Goal: Task Accomplishment & Management: Manage account settings

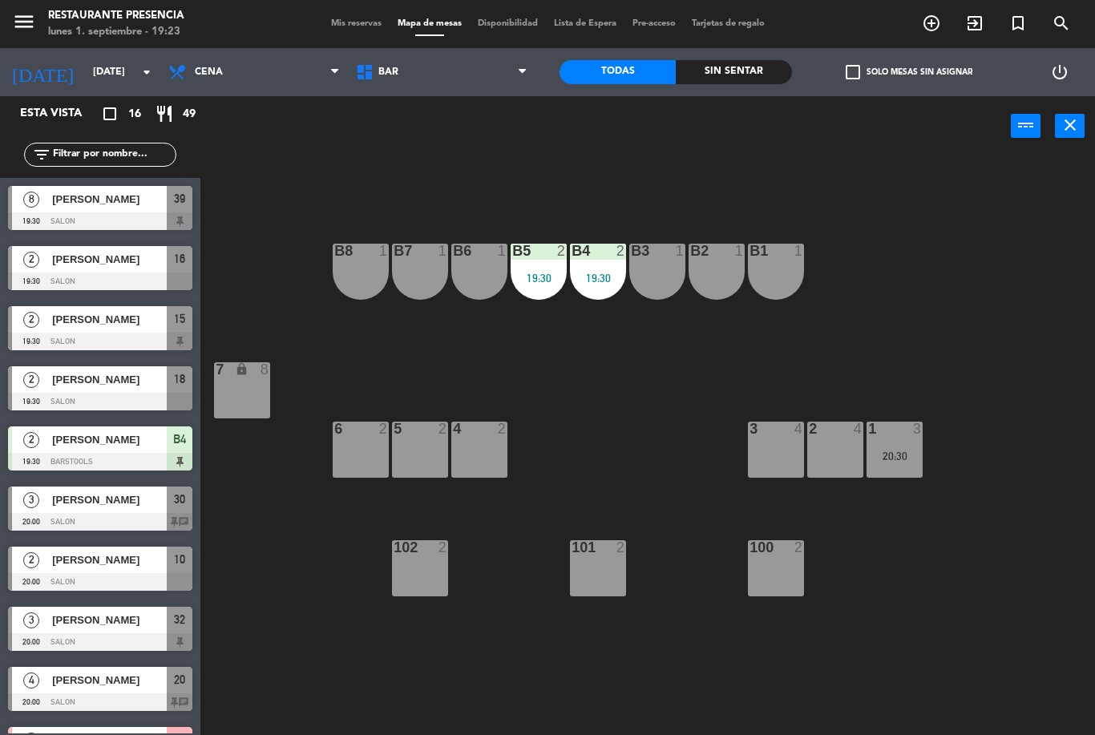
click at [609, 255] on div at bounding box center [597, 251] width 26 height 14
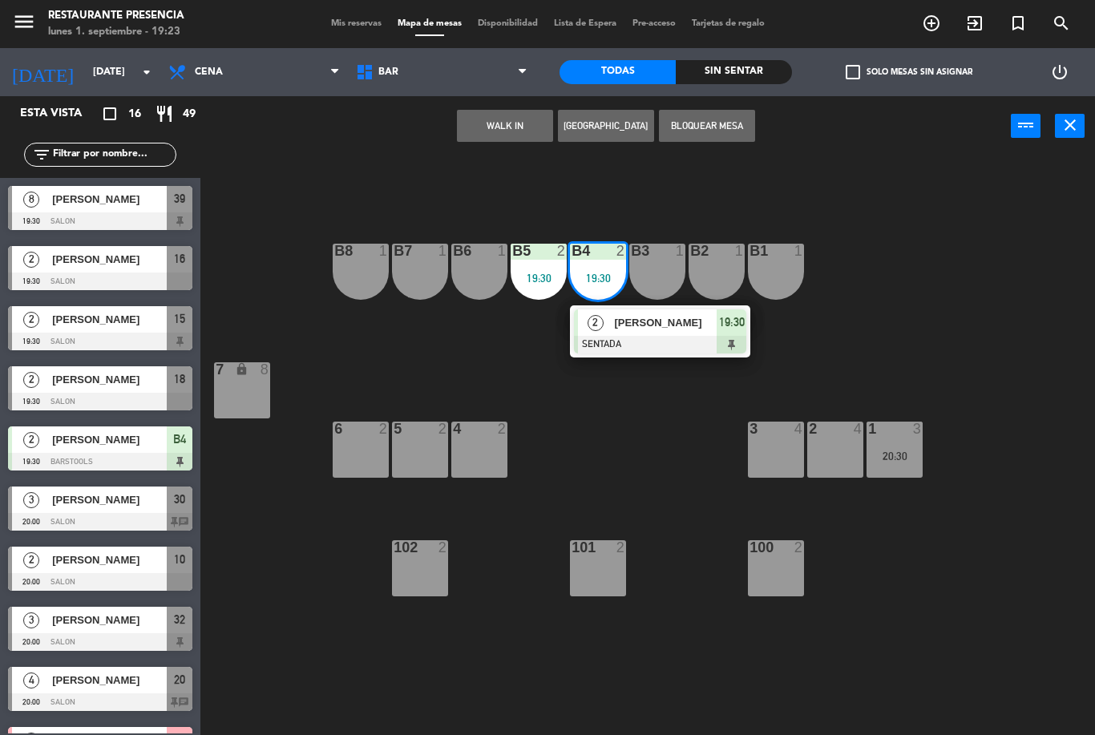
click at [708, 318] on span "[PERSON_NAME]" at bounding box center [665, 322] width 103 height 17
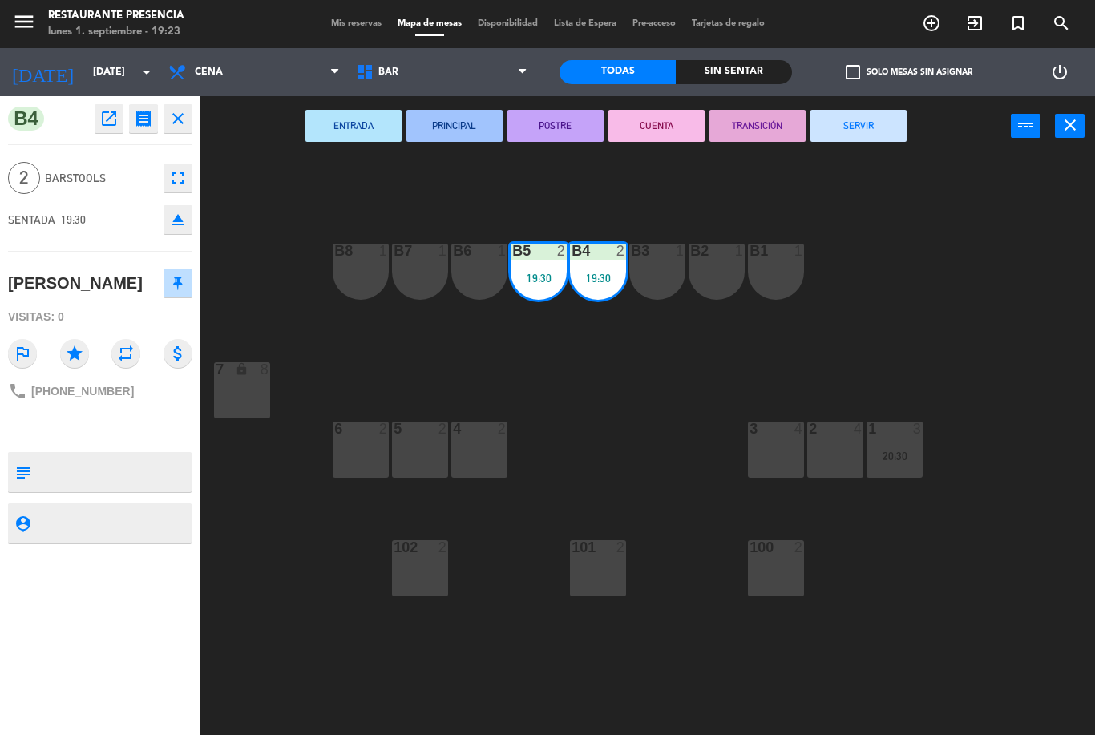
click at [99, 483] on textarea at bounding box center [113, 472] width 153 height 34
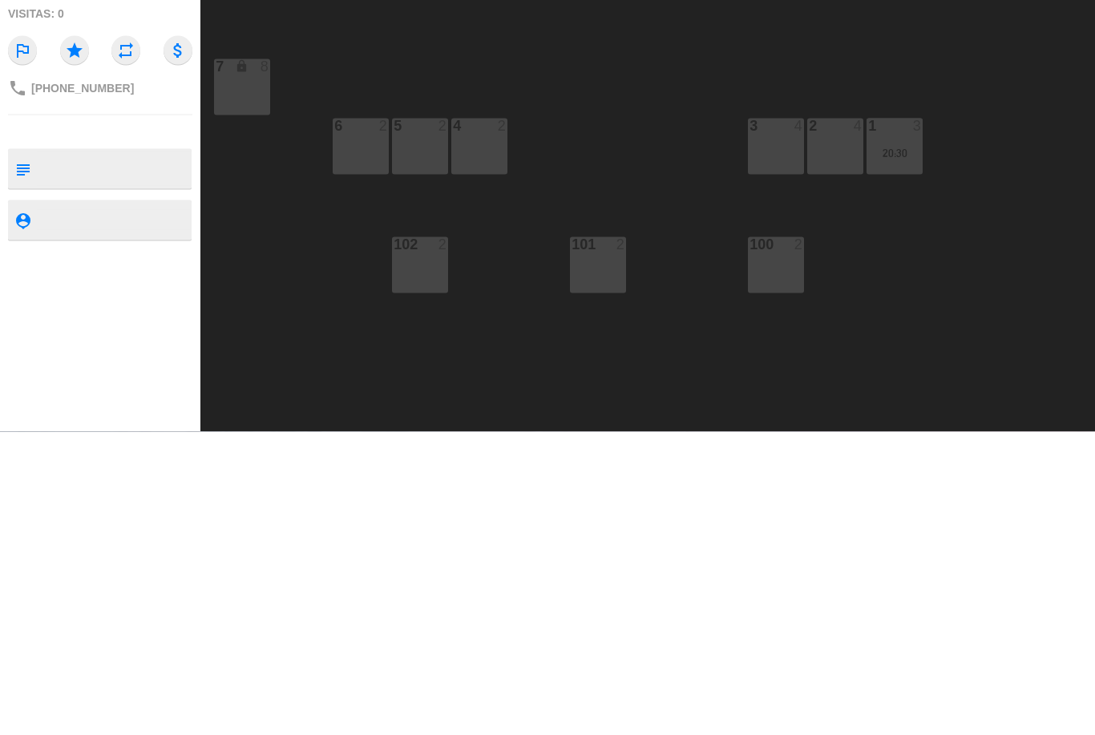
type textarea "E"
type textarea "Walk in"
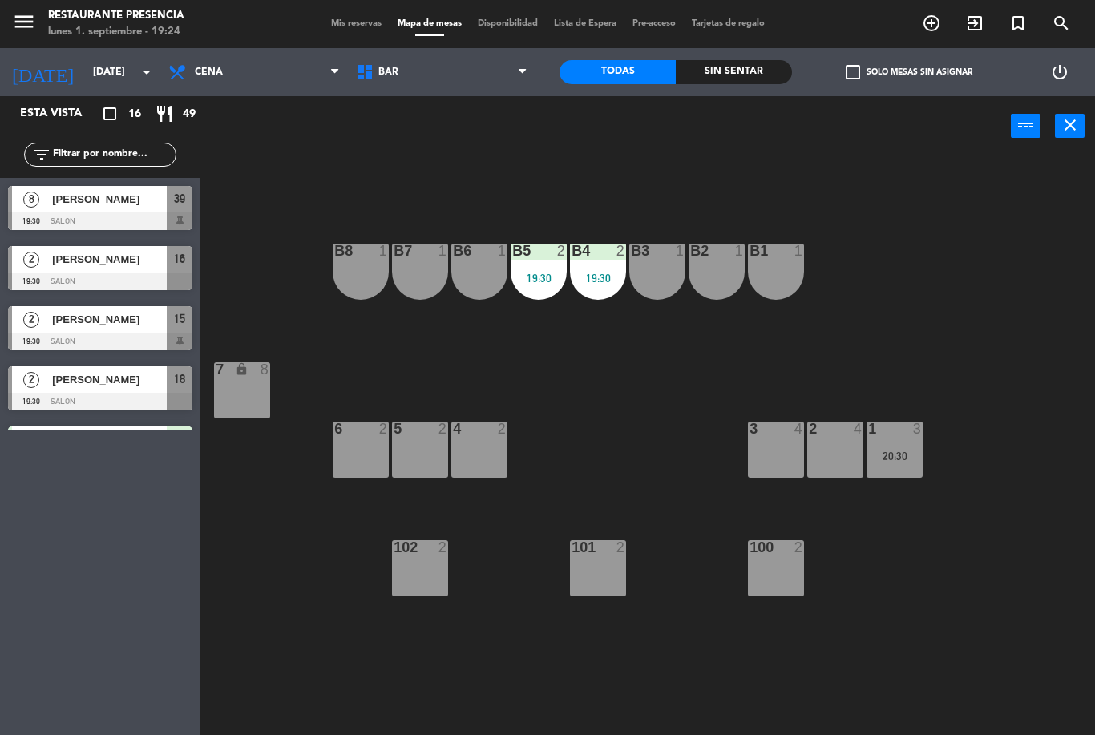
click at [622, 284] on div "B4 2 19:30" at bounding box center [598, 272] width 56 height 56
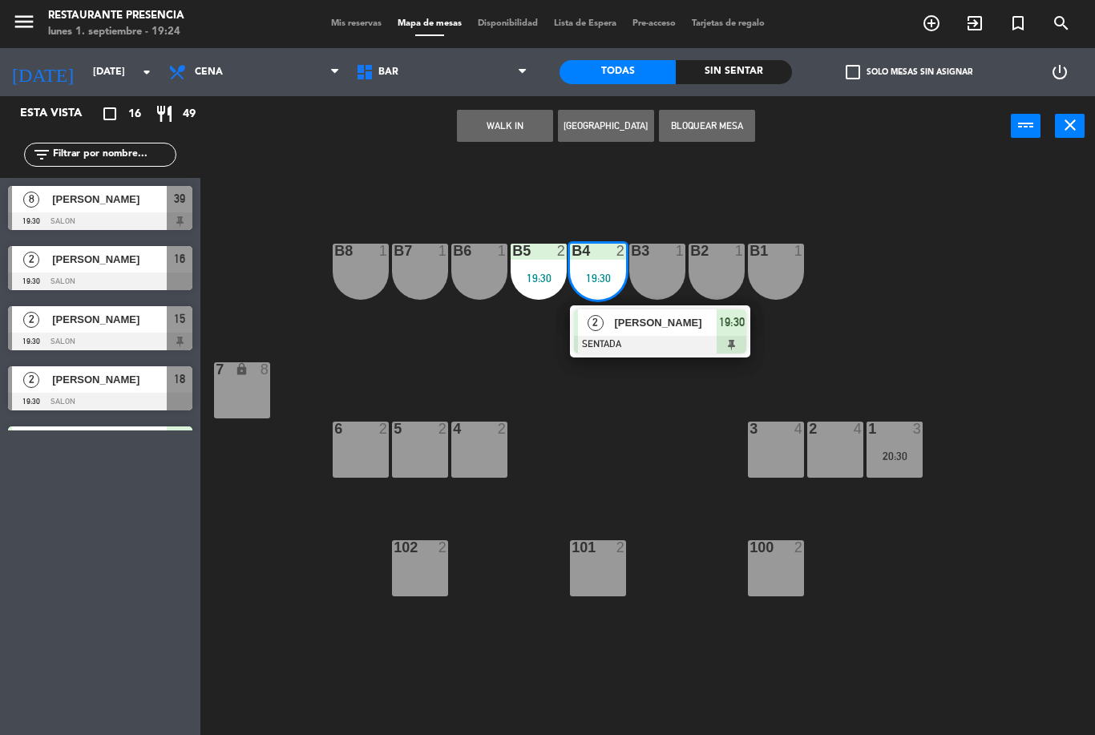
click at [349, 19] on span "Mis reservas" at bounding box center [356, 23] width 67 height 9
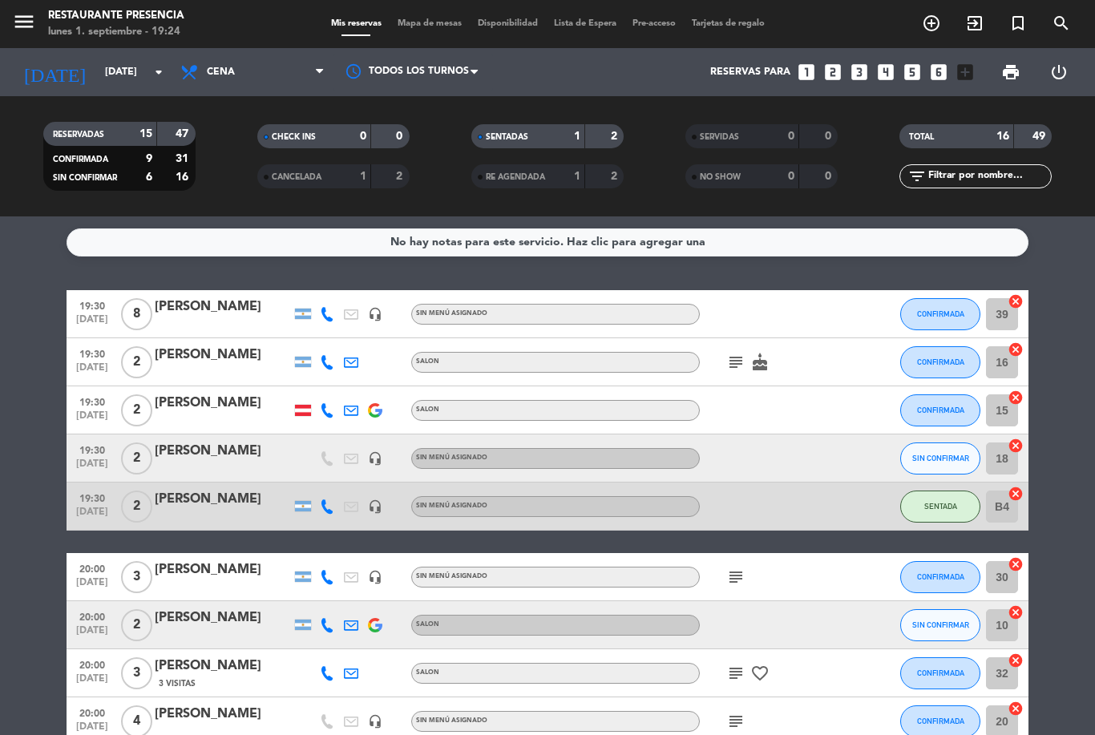
click at [216, 495] on div "[PERSON_NAME]" at bounding box center [223, 499] width 136 height 21
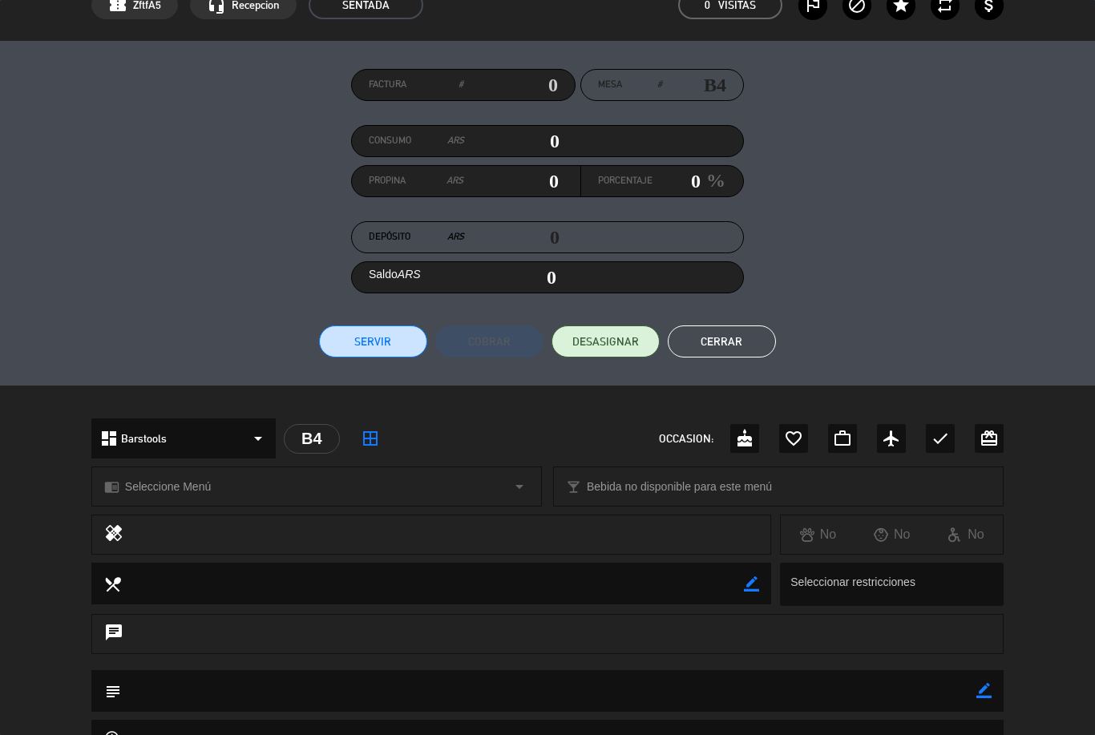
scroll to position [125, 0]
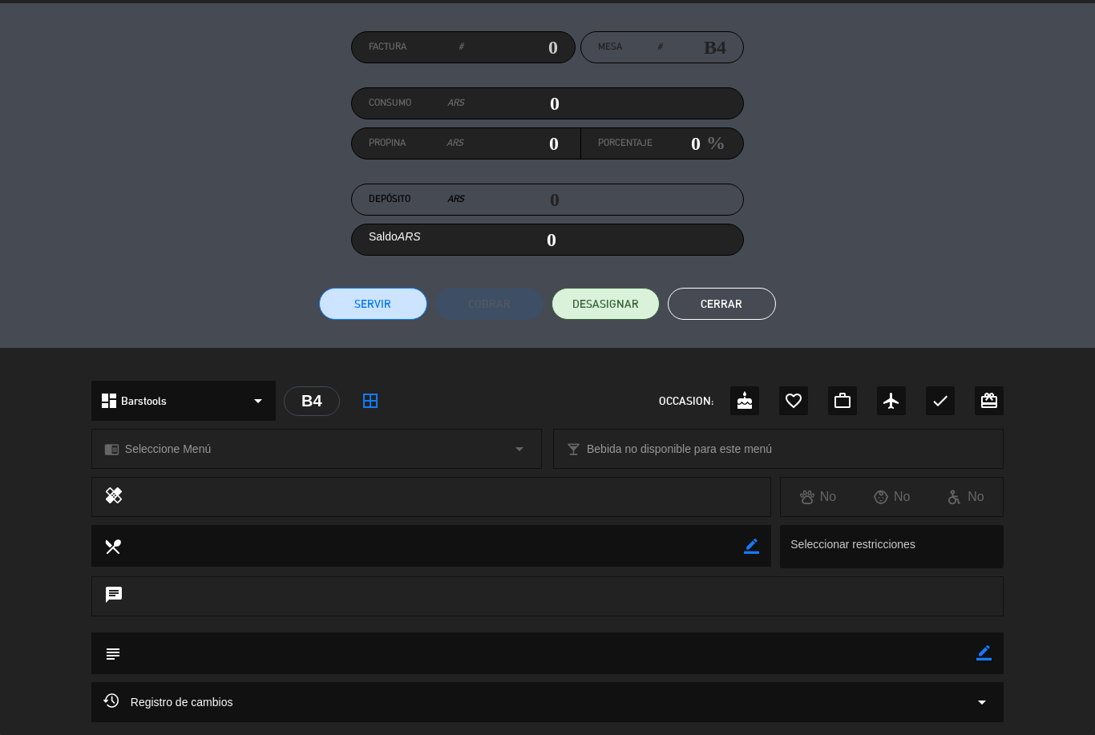
click at [981, 655] on icon "border_color" at bounding box center [983, 652] width 15 height 15
click at [795, 647] on textarea at bounding box center [548, 653] width 855 height 41
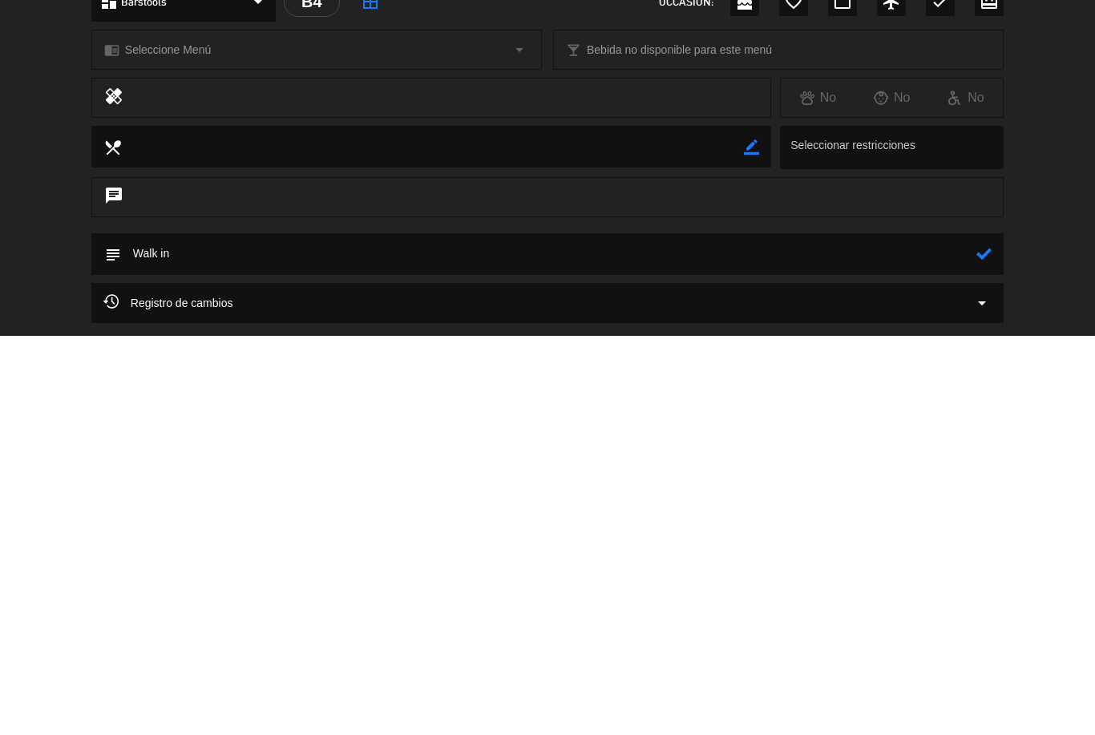
type textarea "Walk in"
click at [992, 645] on icon at bounding box center [983, 652] width 15 height 15
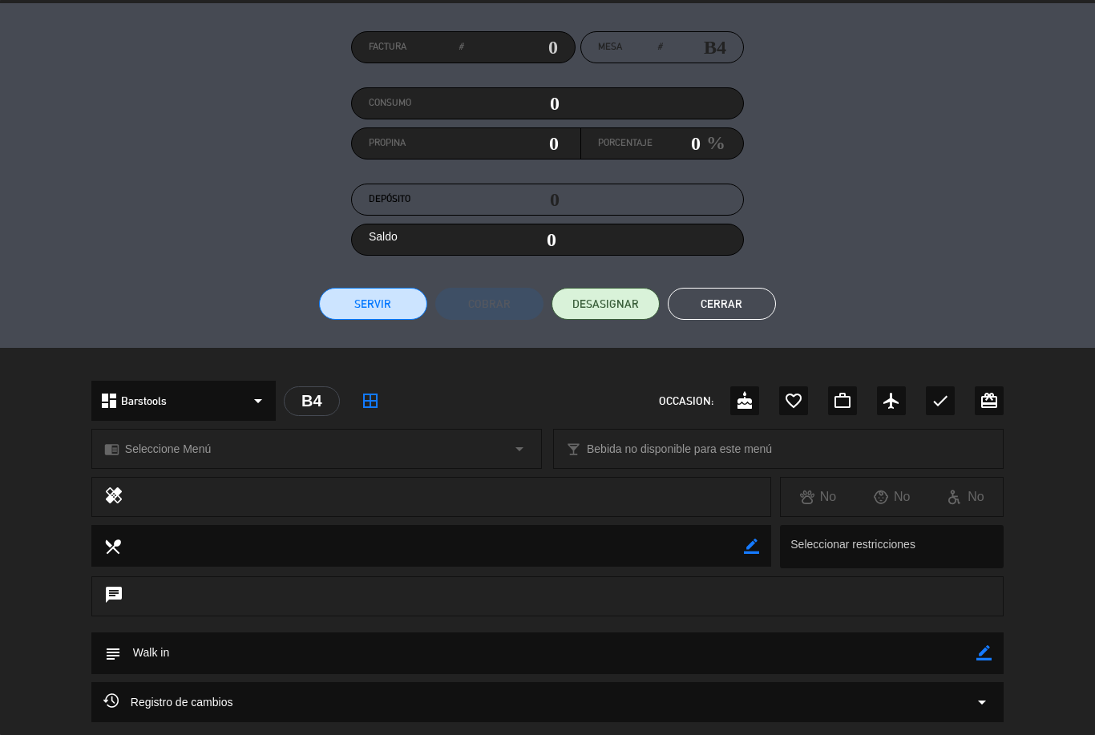
click at [732, 291] on button "Cerrar" at bounding box center [722, 304] width 108 height 32
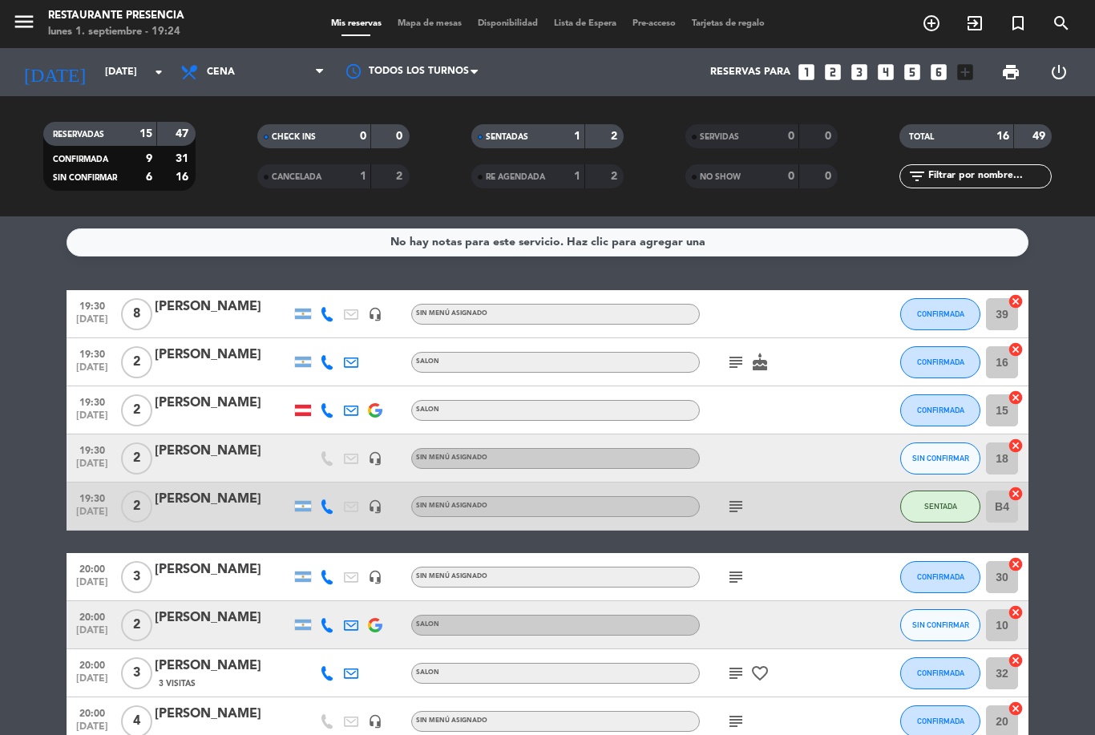
click at [735, 505] on icon "subject" at bounding box center [735, 506] width 19 height 19
click at [824, 521] on div "subject Walk in" at bounding box center [772, 506] width 144 height 47
click at [834, 536] on div "19:30 [DATE] 8 [PERSON_NAME] headset_mic Sin menú asignado CONFIRMADA 39 cancel…" at bounding box center [548, 708] width 962 height 837
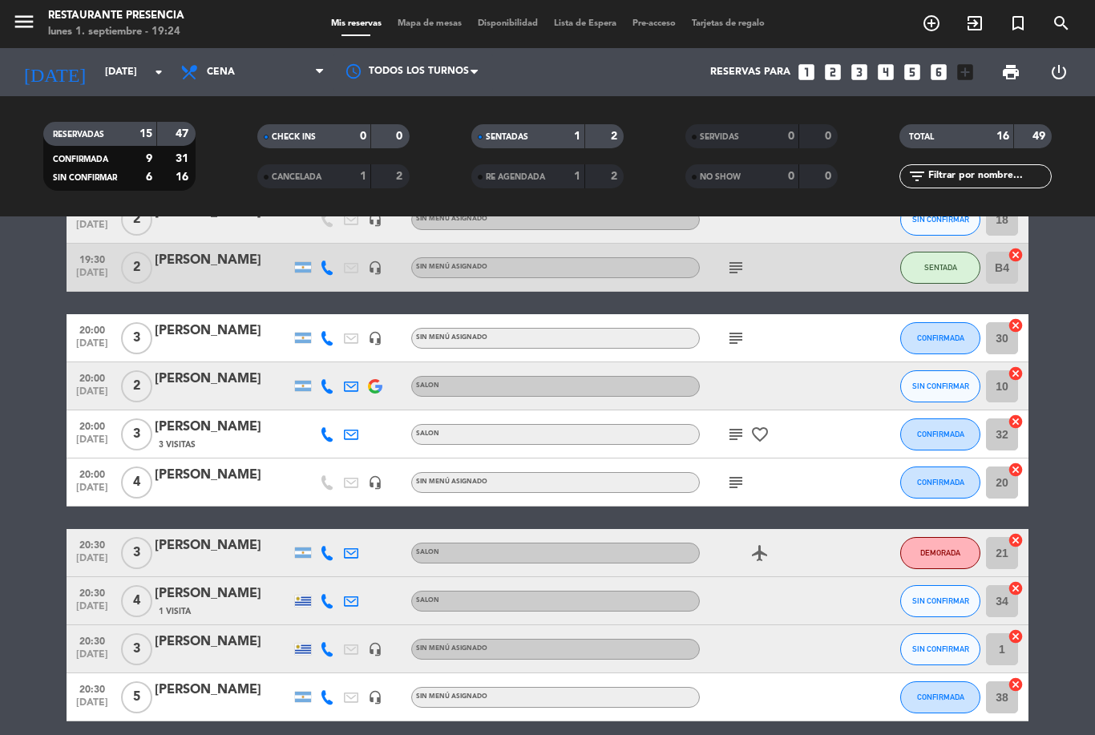
scroll to position [220, 0]
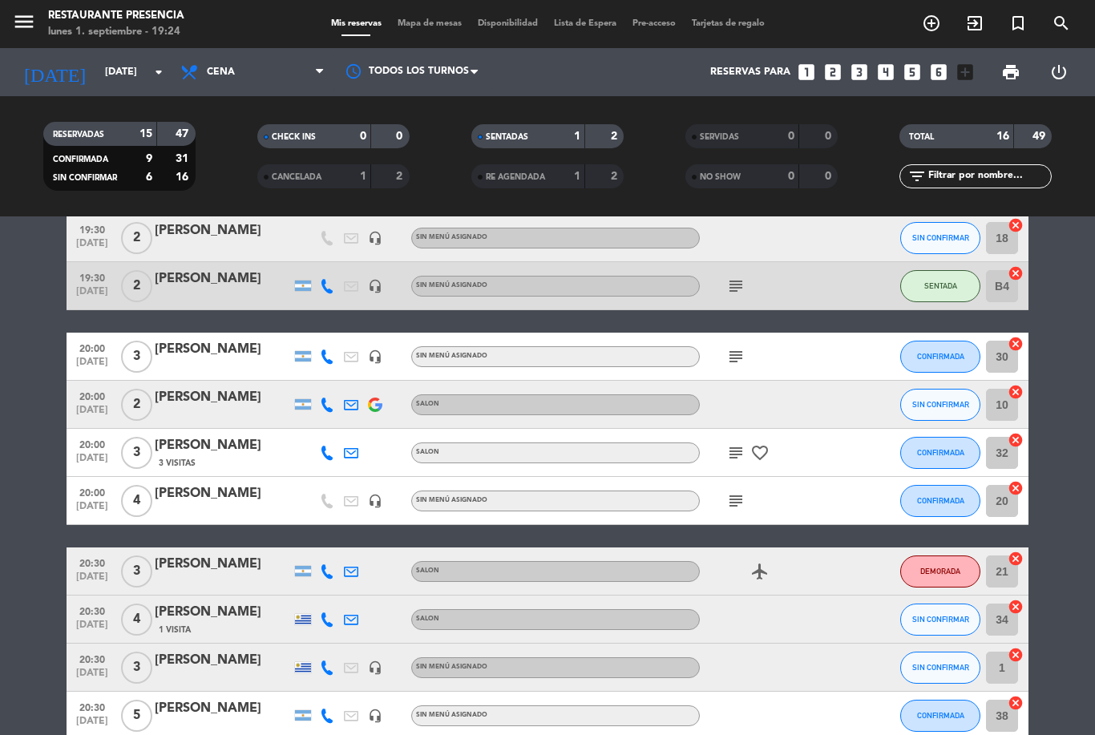
click at [739, 358] on icon "subject" at bounding box center [735, 356] width 19 height 19
click at [727, 471] on div "subject favorite_border" at bounding box center [772, 452] width 144 height 47
click at [733, 459] on icon "subject" at bounding box center [735, 452] width 19 height 19
click at [743, 497] on icon "subject" at bounding box center [735, 500] width 19 height 19
click at [768, 443] on icon "favorite_border" at bounding box center [759, 452] width 19 height 19
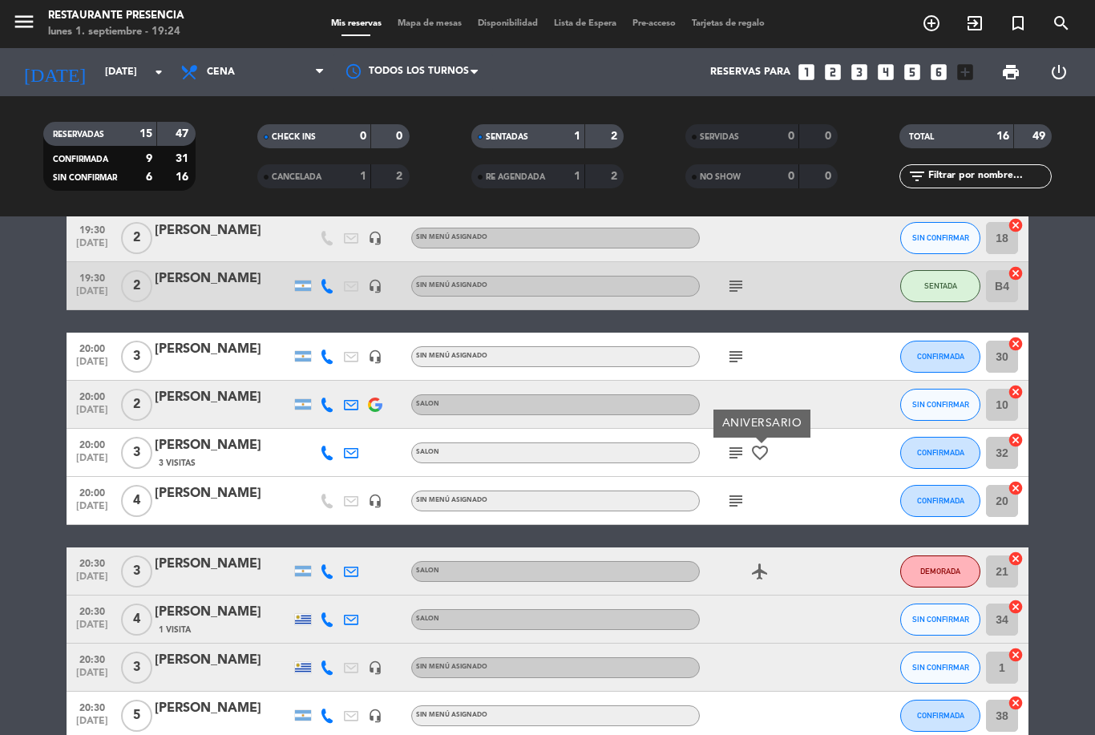
click at [727, 464] on div "subject favorite_border ANIVERSARIO" at bounding box center [772, 452] width 144 height 47
click at [730, 453] on icon "subject" at bounding box center [735, 452] width 19 height 19
click at [788, 485] on div "subject" at bounding box center [772, 500] width 144 height 47
click at [734, 491] on icon "subject" at bounding box center [735, 500] width 19 height 19
click at [808, 494] on div "subject [PERSON_NAME]" at bounding box center [772, 500] width 144 height 47
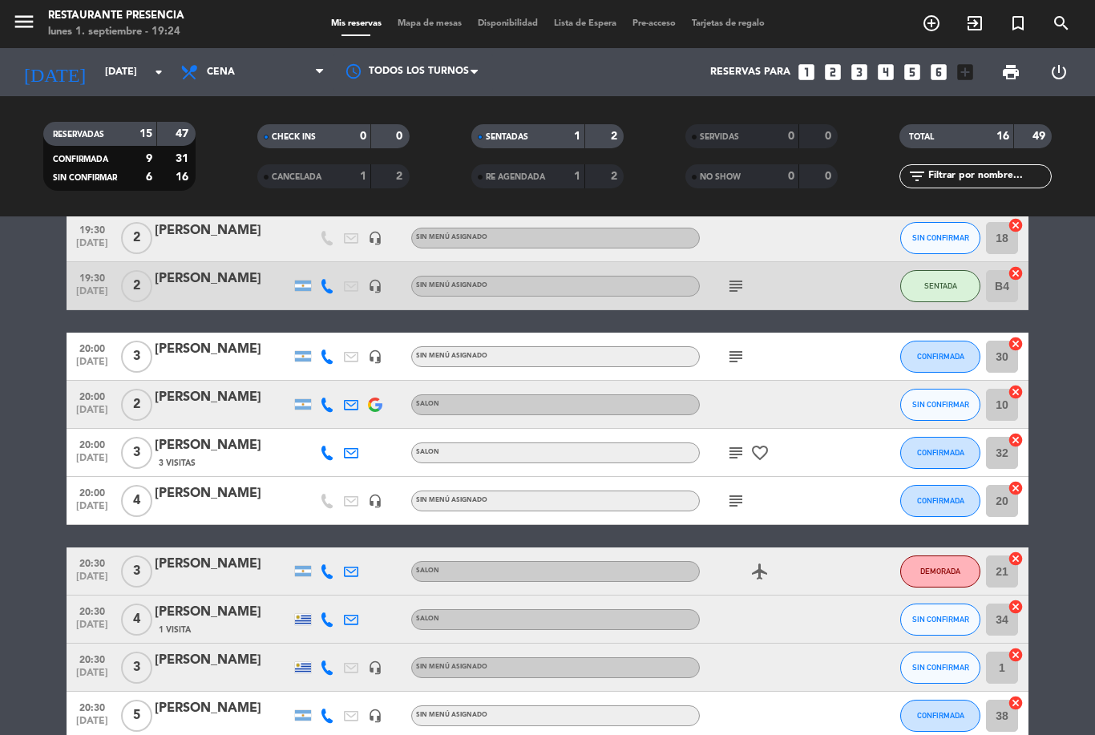
click at [734, 460] on icon "subject" at bounding box center [735, 452] width 19 height 19
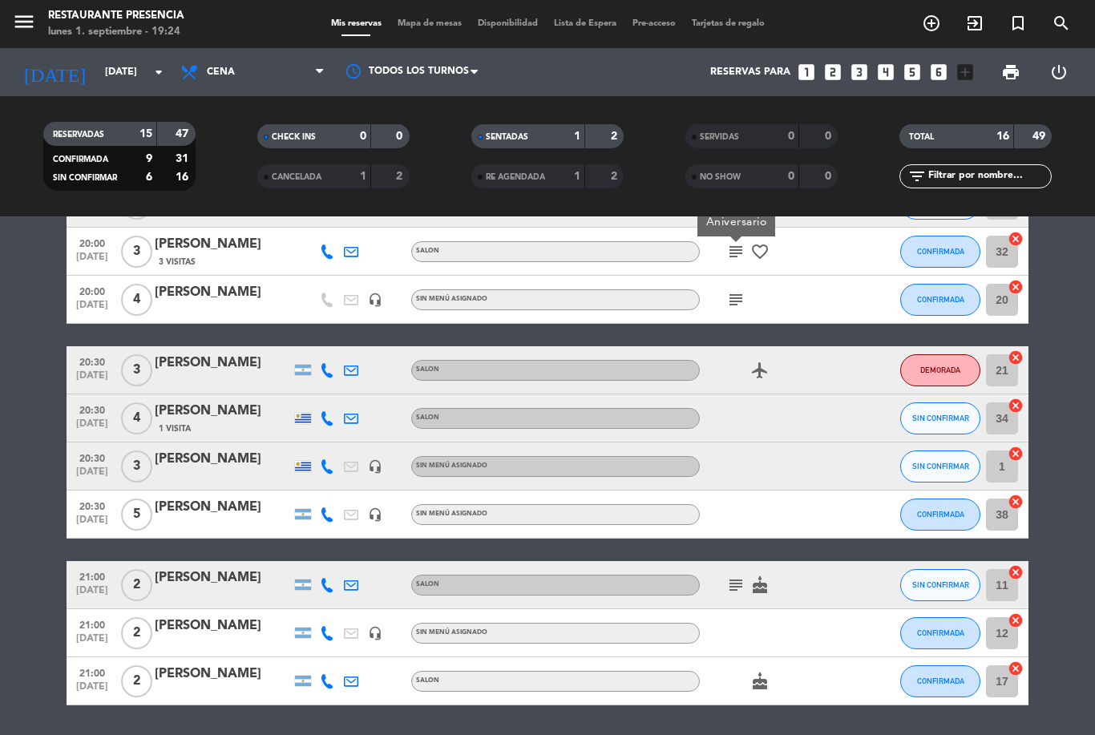
scroll to position [421, 0]
click at [732, 592] on icon "subject" at bounding box center [735, 585] width 19 height 19
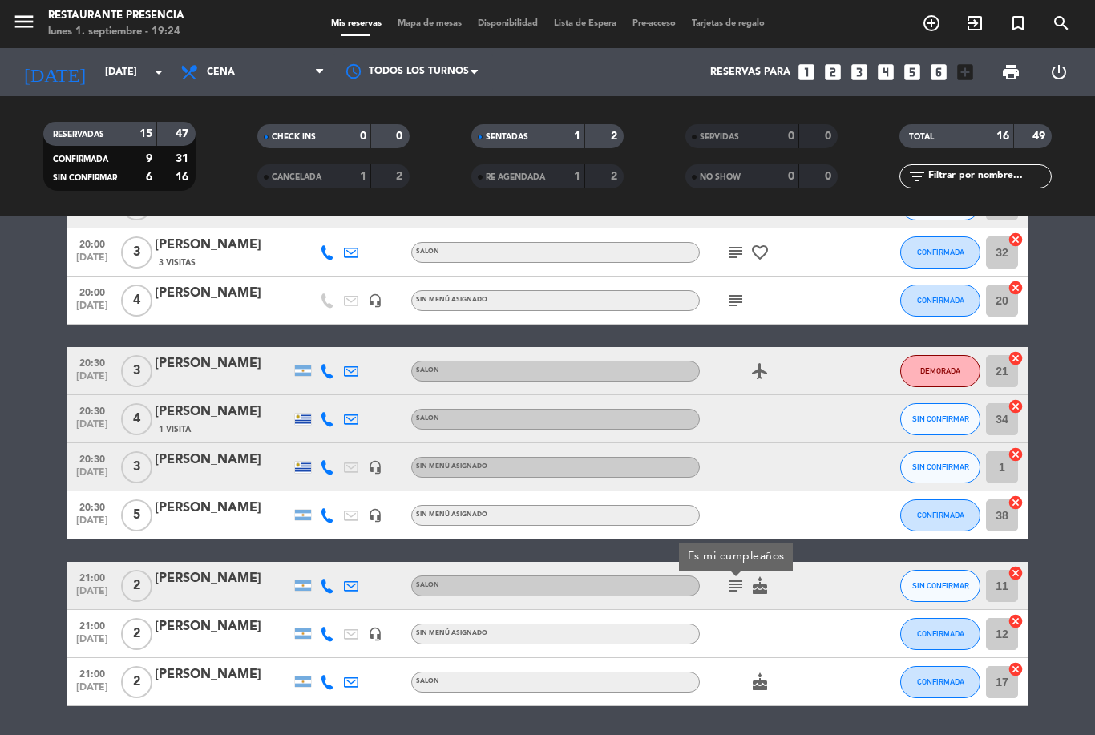
click at [788, 594] on div "subject Es mi cumpleaños cake" at bounding box center [772, 585] width 144 height 47
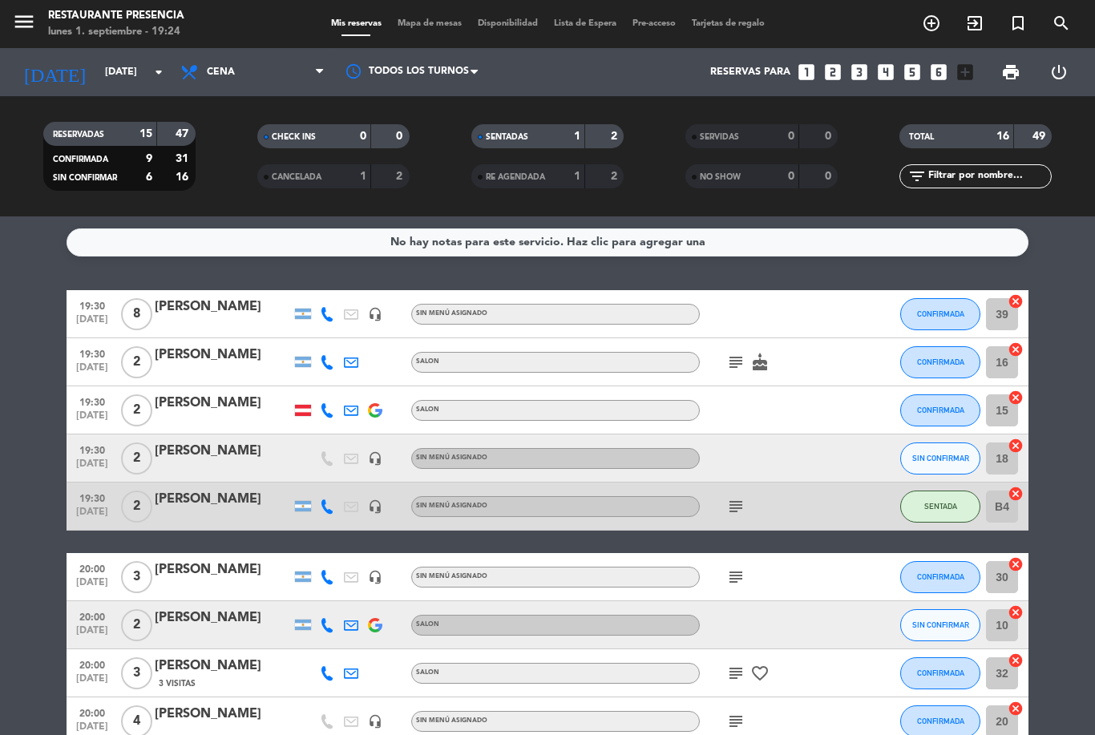
scroll to position [0, 0]
click at [836, 72] on icon "looks_two" at bounding box center [833, 72] width 21 height 21
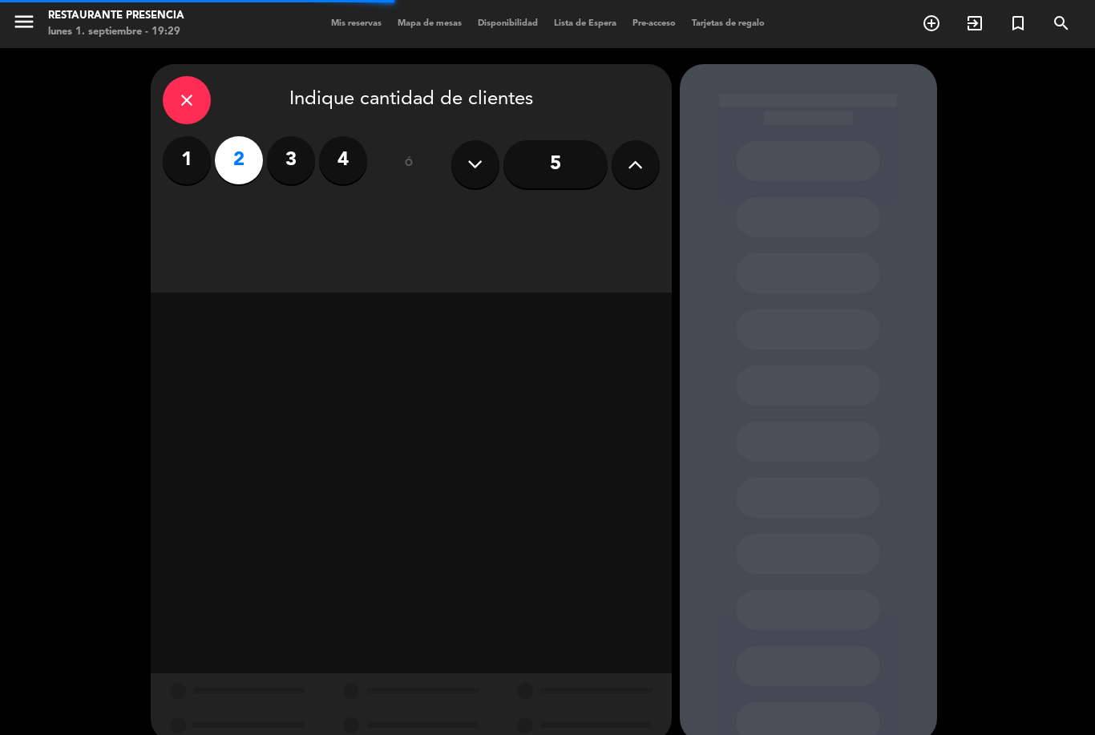
click at [201, 162] on label "1" at bounding box center [187, 160] width 48 height 48
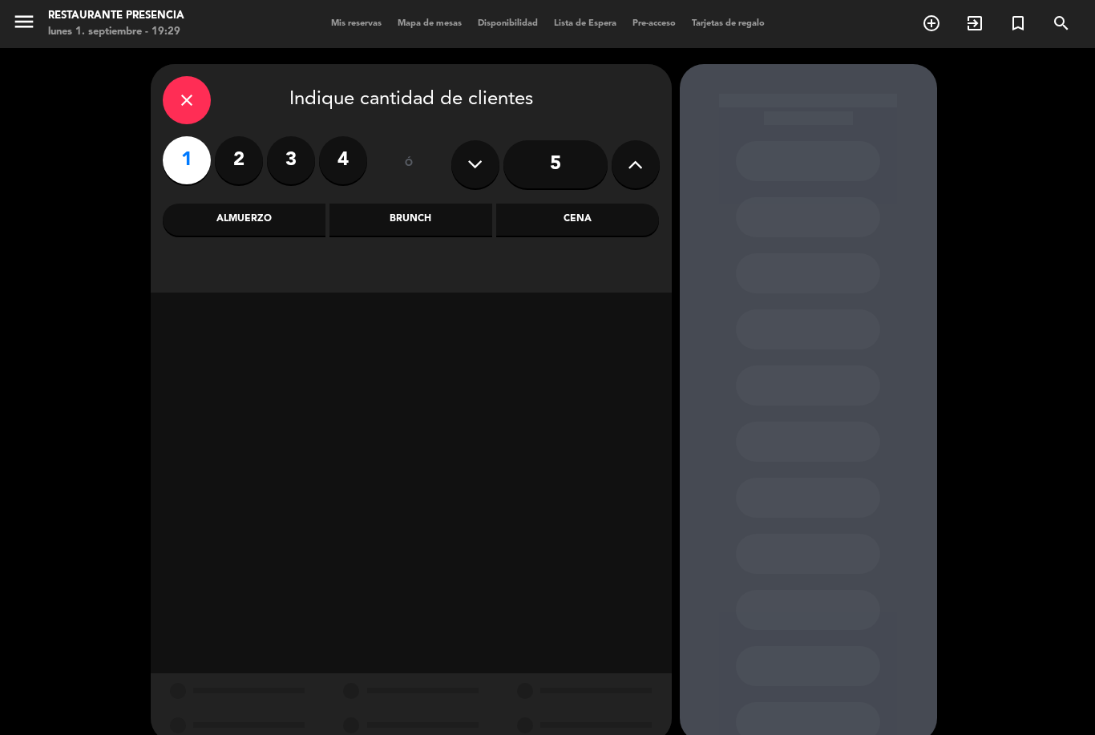
click at [605, 219] on div "Cena" at bounding box center [577, 220] width 163 height 32
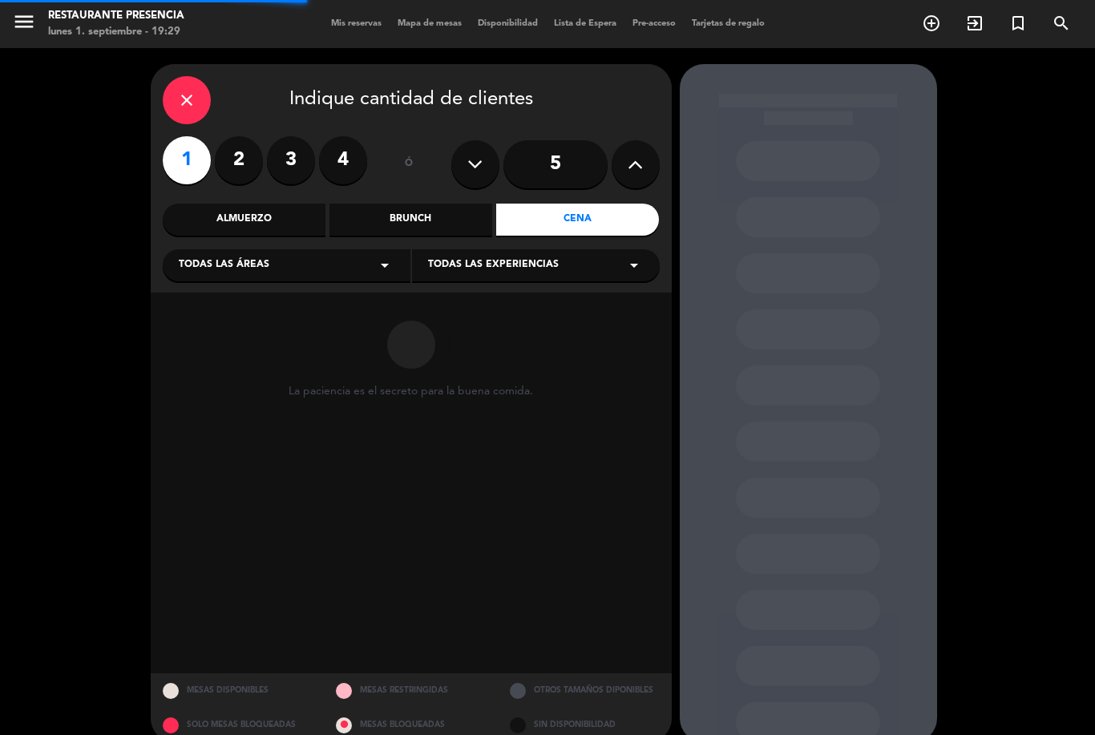
click at [309, 277] on div "Todas las áreas arrow_drop_down" at bounding box center [287, 265] width 248 height 32
click at [220, 350] on div "SALON" at bounding box center [287, 353] width 216 height 16
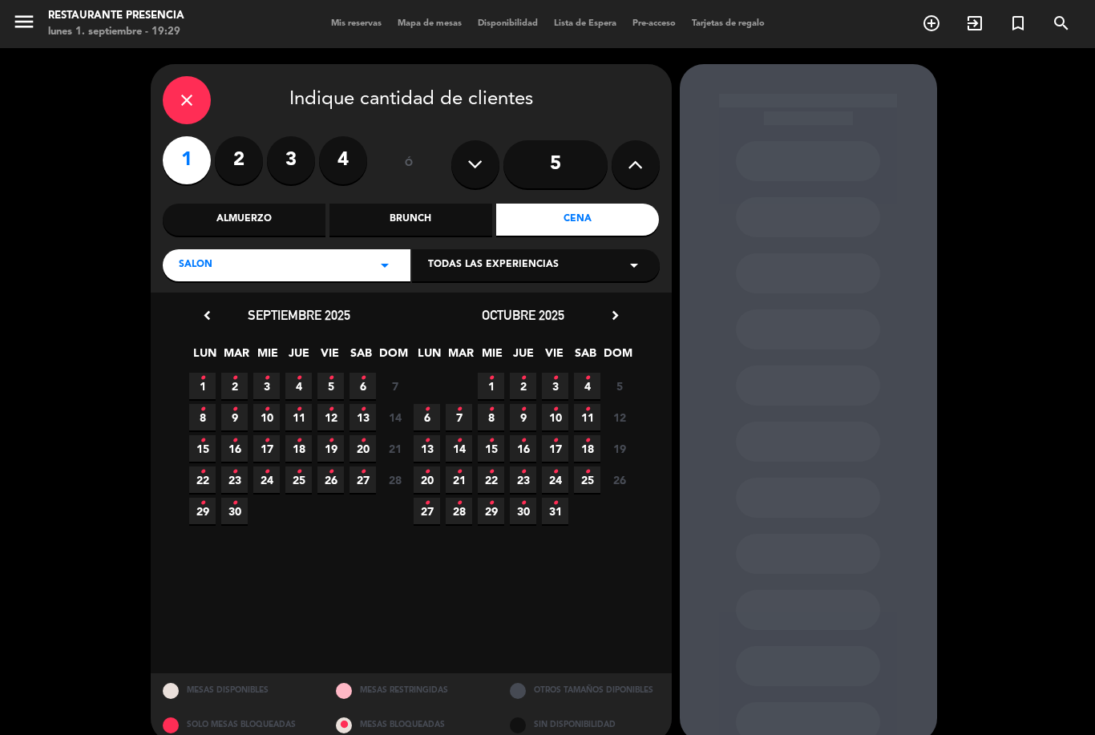
click at [192, 394] on span "1 •" at bounding box center [202, 386] width 26 height 26
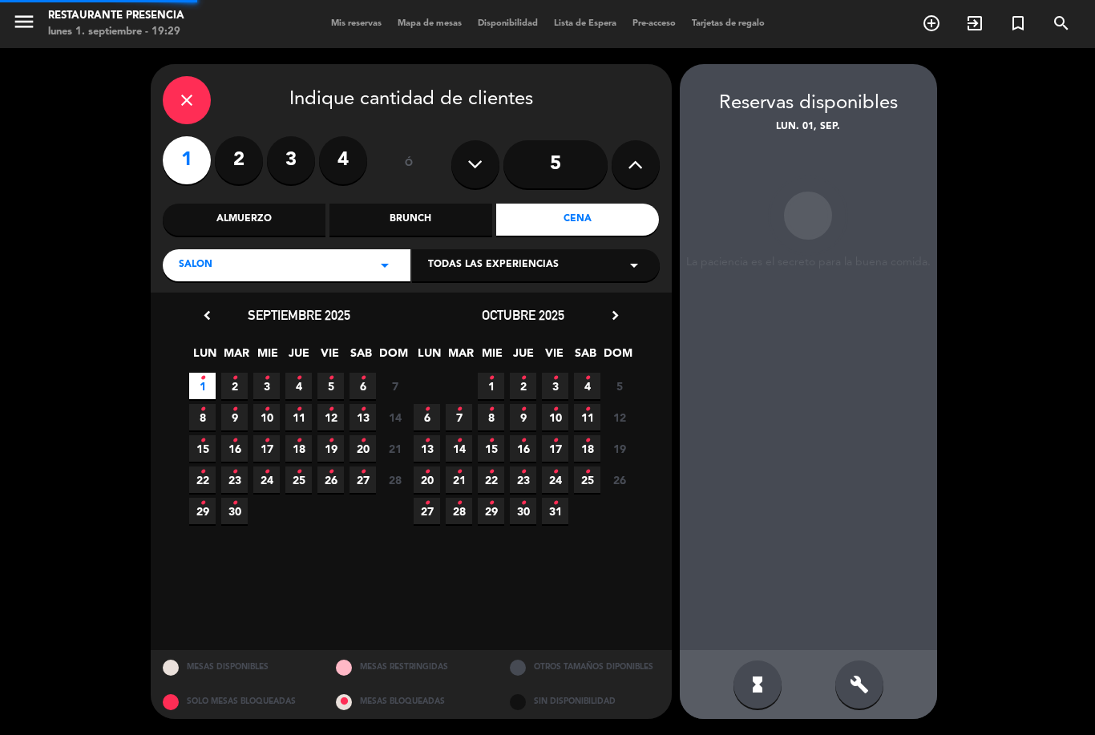
scroll to position [51, 0]
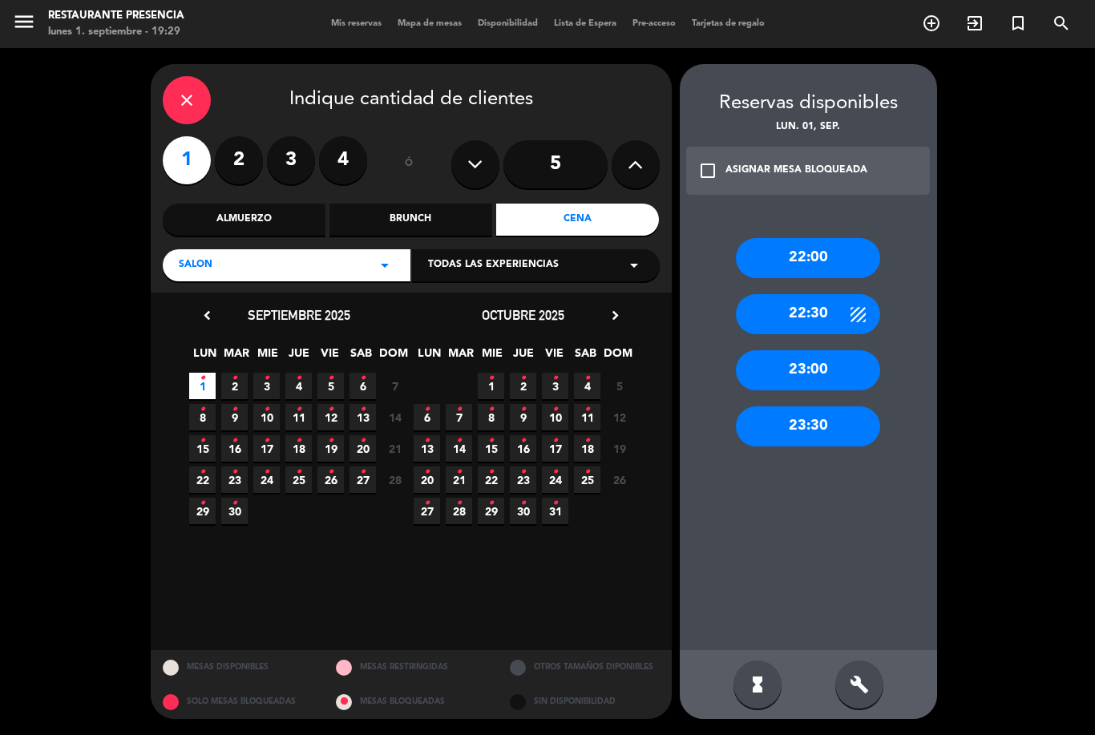
click at [866, 675] on icon "build" at bounding box center [859, 684] width 19 height 19
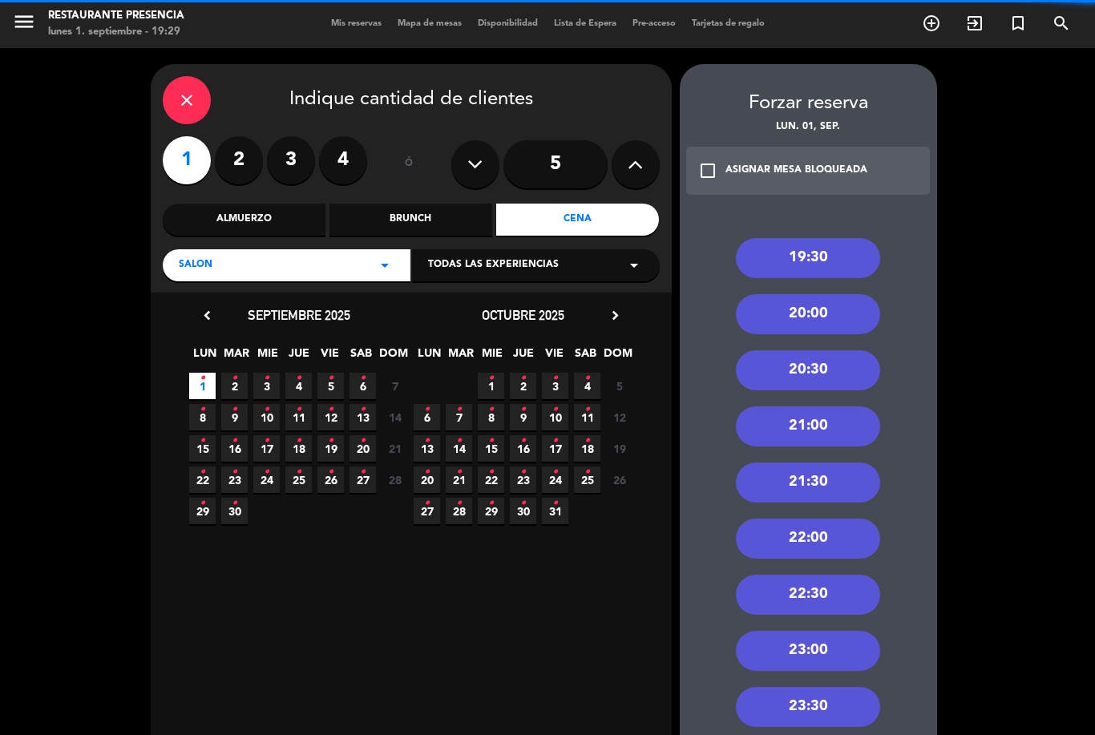
click at [821, 238] on div "19:30" at bounding box center [808, 258] width 144 height 40
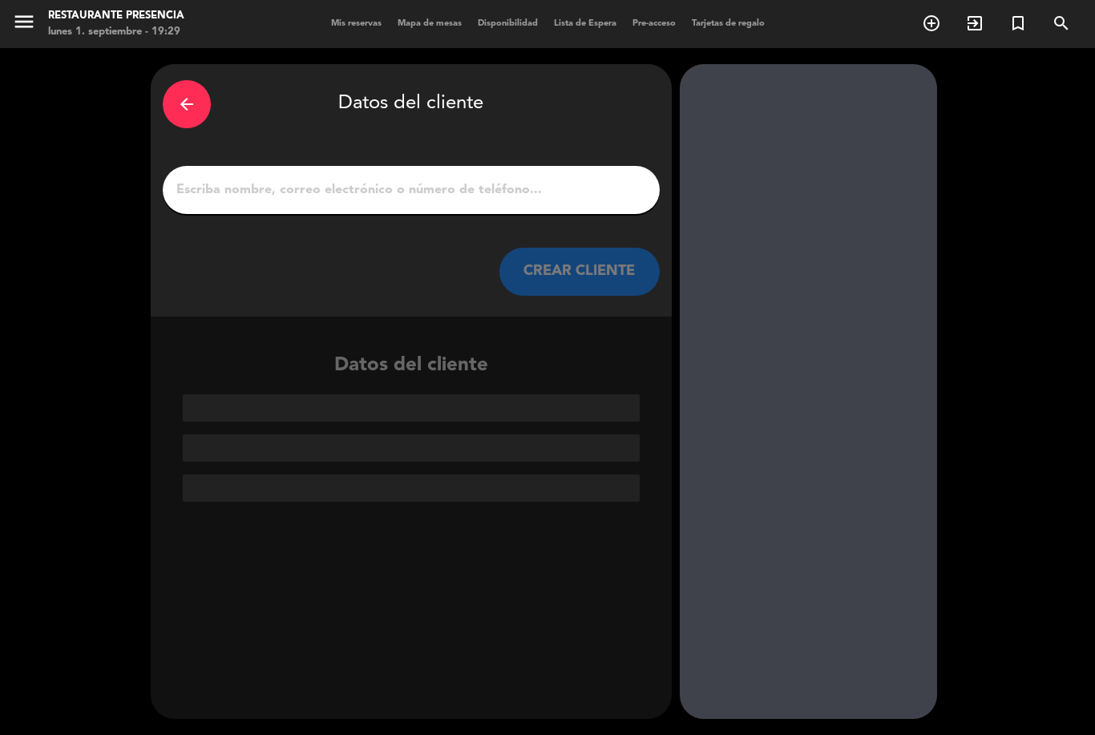
click at [519, 179] on input "1" at bounding box center [411, 190] width 473 height 22
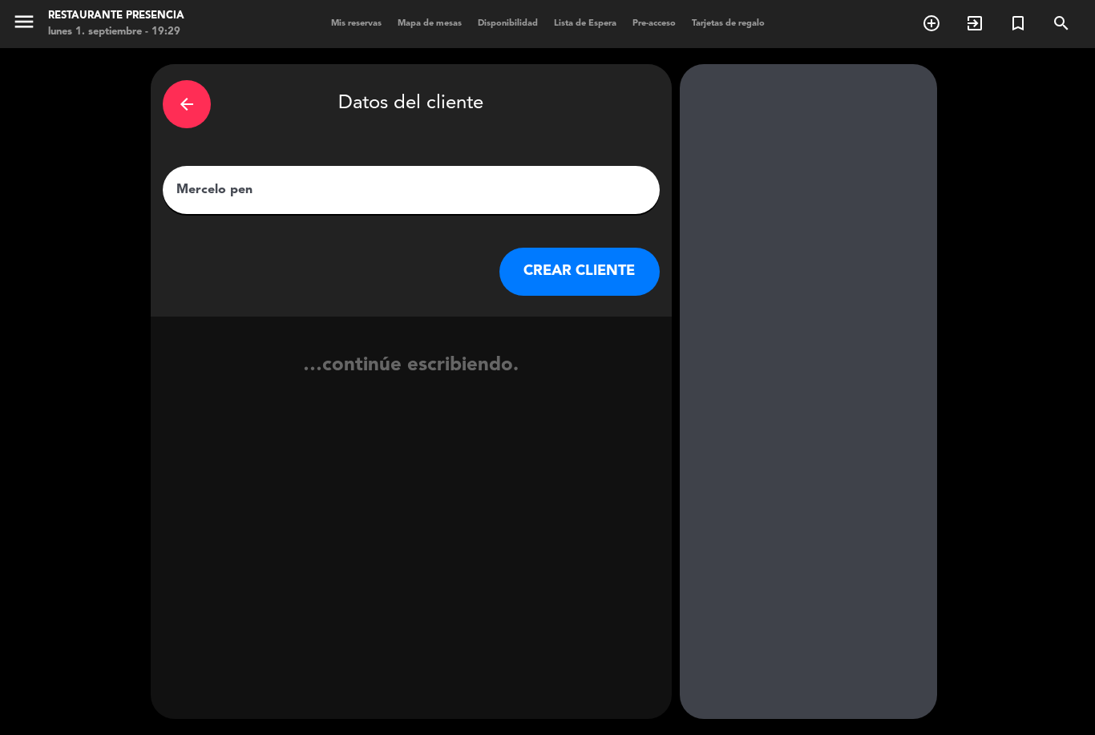
type input "[PERSON_NAME]"
click at [587, 248] on button "CREAR CLIENTE" at bounding box center [579, 272] width 160 height 48
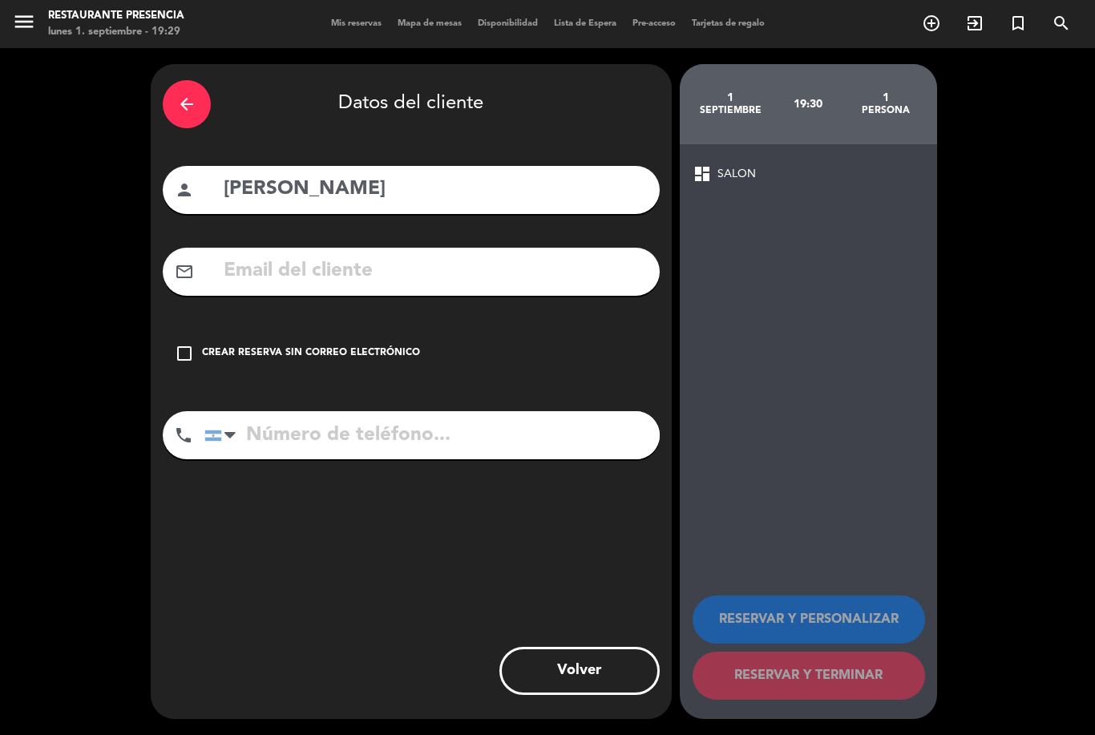
click at [169, 330] on div "check_box_outline_blank Crear reserva sin correo electrónico" at bounding box center [411, 354] width 497 height 48
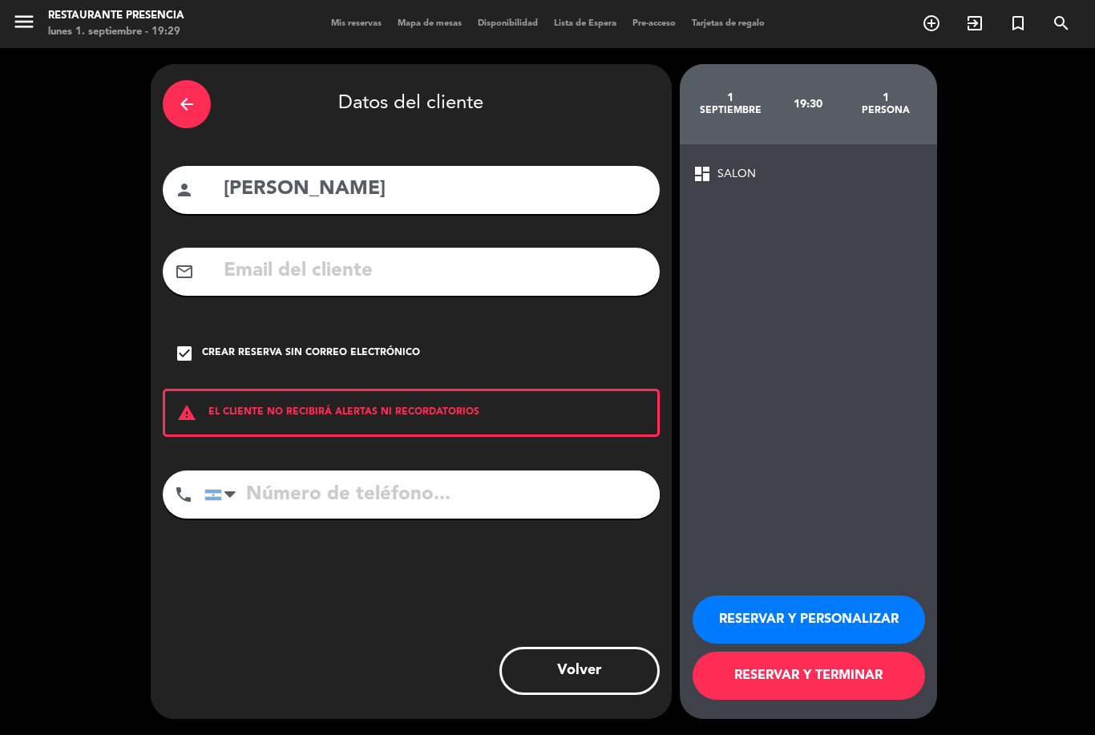
click at [372, 471] on input "tel" at bounding box center [431, 495] width 455 height 48
type input "1157078348"
click at [835, 671] on button "RESERVAR Y TERMINAR" at bounding box center [809, 676] width 232 height 48
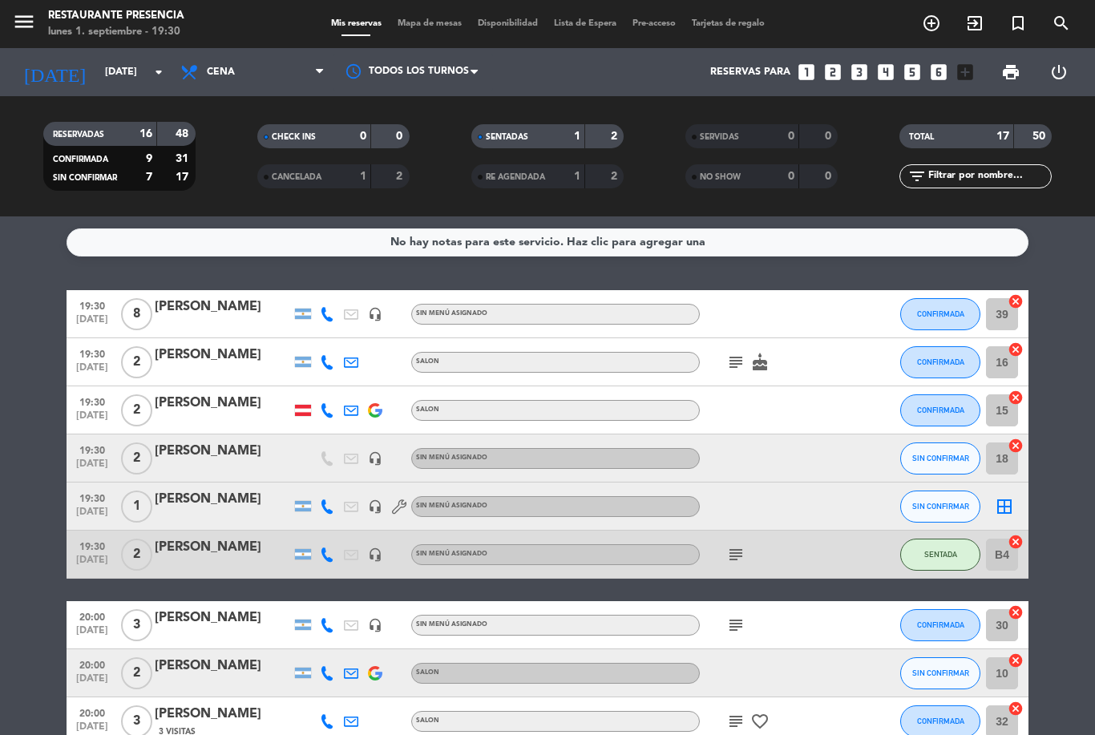
click at [436, 24] on span "Mapa de mesas" at bounding box center [430, 23] width 80 height 9
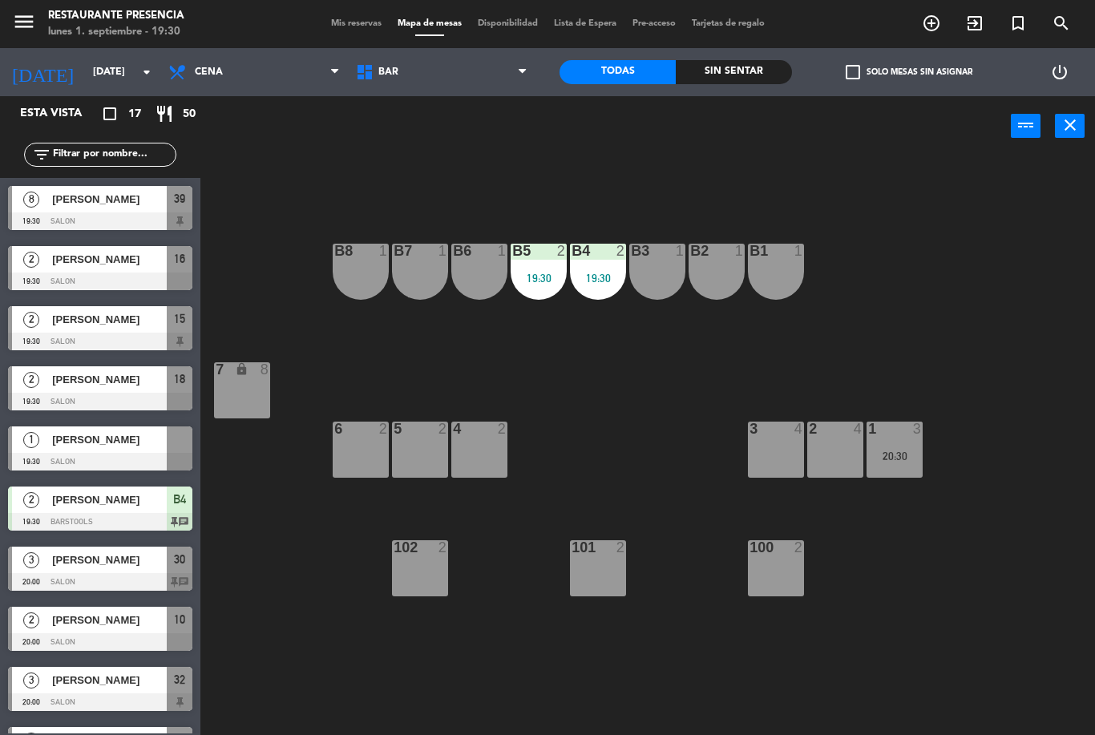
click at [883, 462] on div "20:30" at bounding box center [895, 456] width 56 height 11
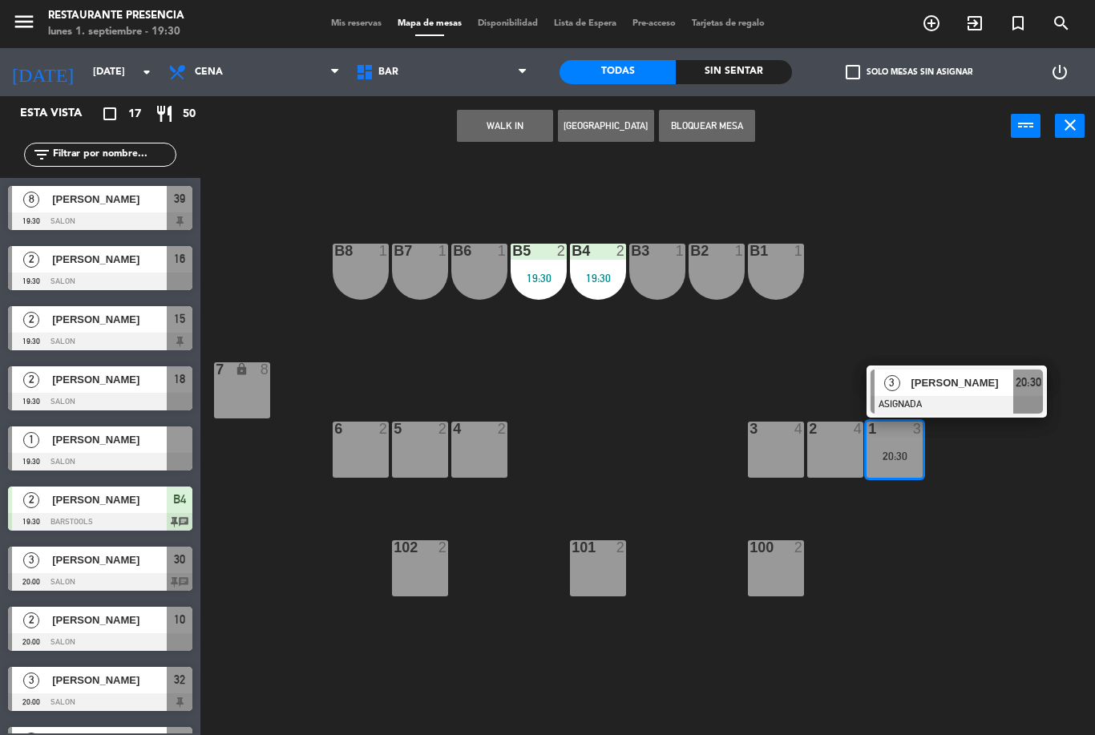
click at [1004, 516] on div "B1 1 B2 1 B3 1 B4 2 19:30 B5 2 19:30 B6 1 B7 1 B8 1 7 lock 8 1 3 20:30 3 [PERSO…" at bounding box center [653, 445] width 883 height 579
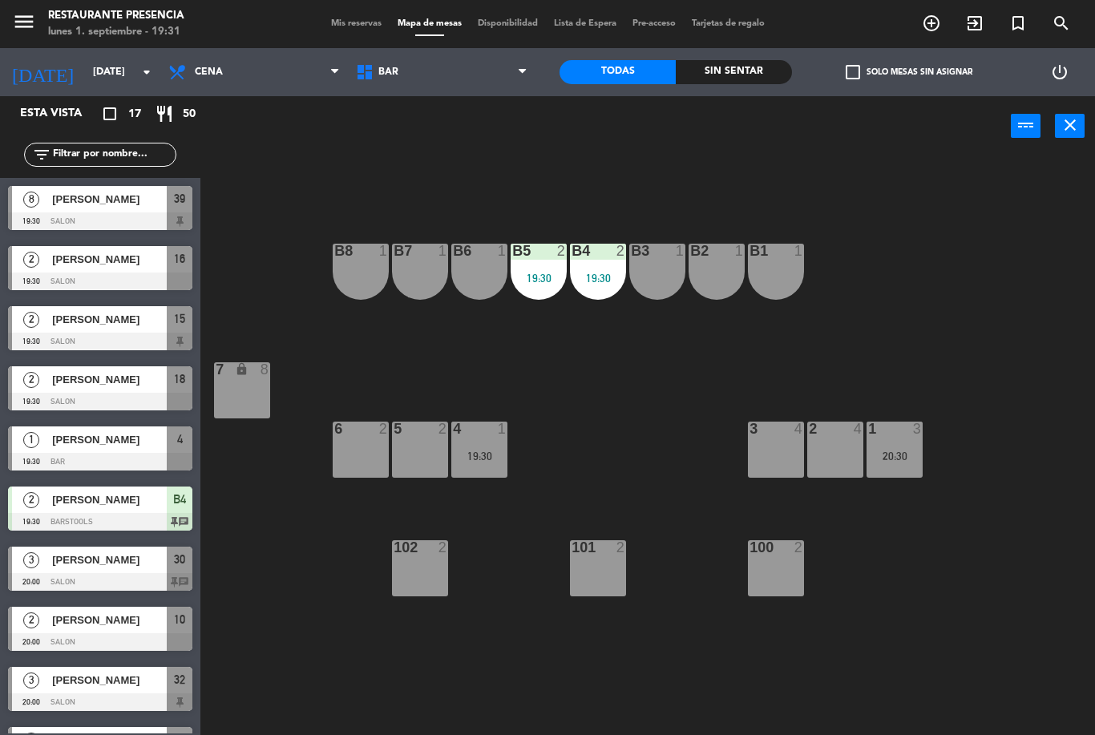
click at [491, 451] on div "19:30" at bounding box center [479, 456] width 56 height 11
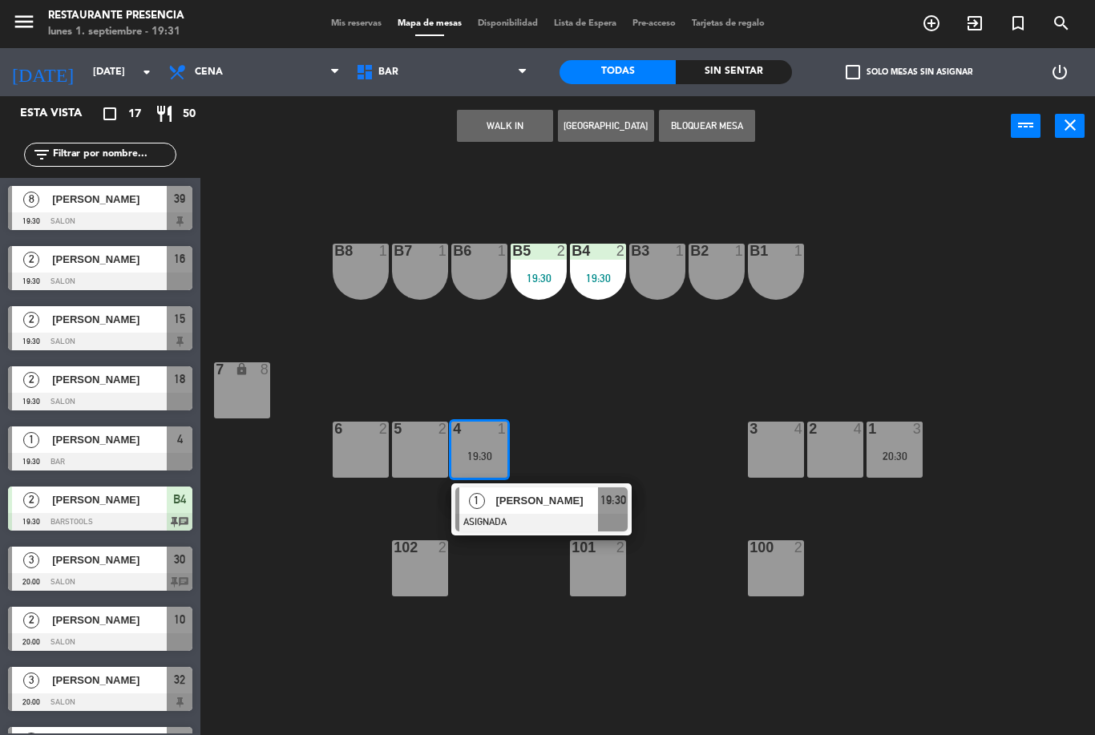
click at [540, 516] on div at bounding box center [541, 523] width 172 height 18
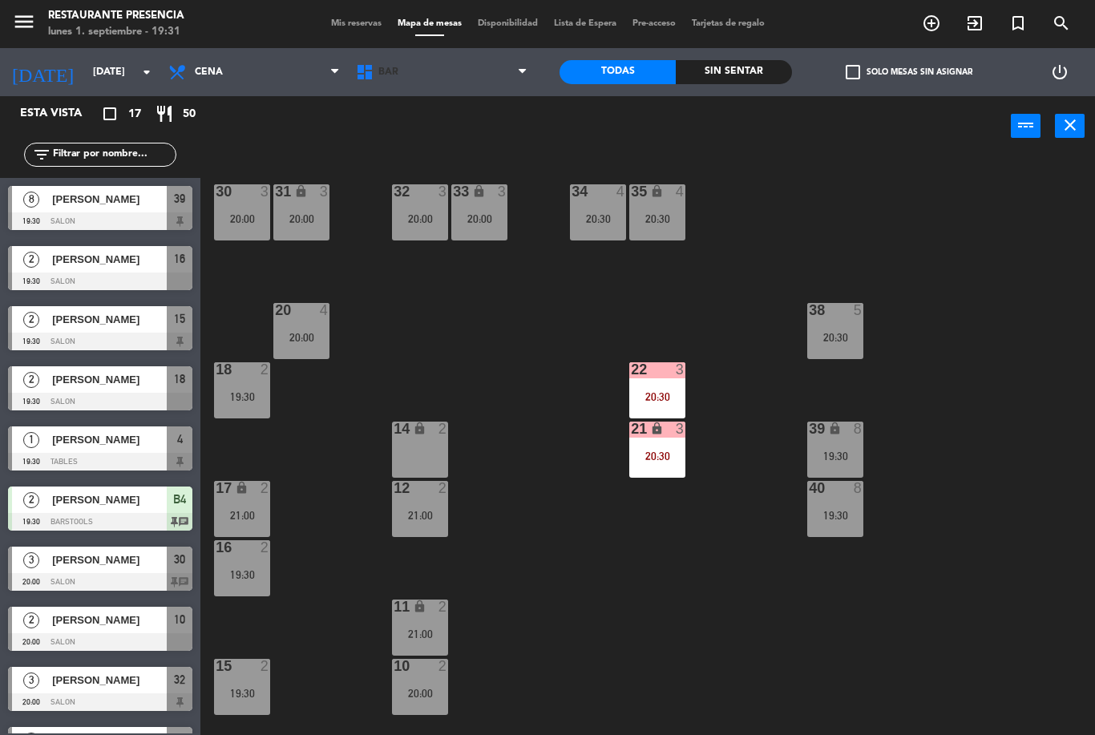
click at [483, 74] on span "BAR" at bounding box center [442, 72] width 188 height 35
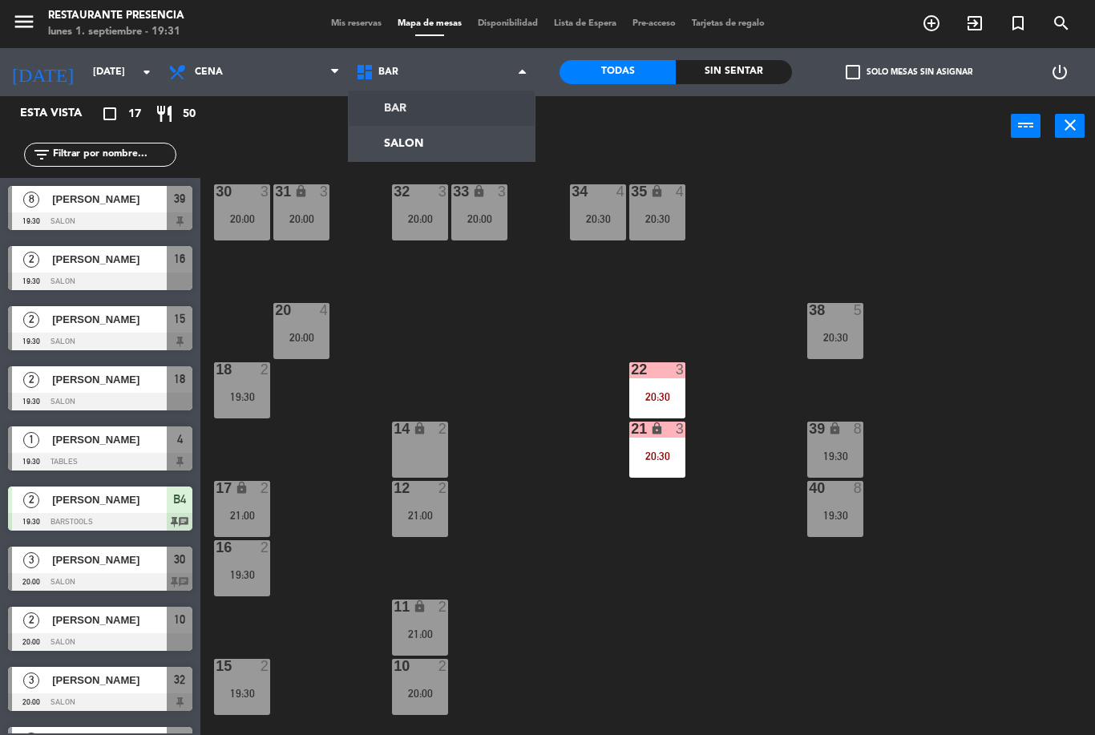
click at [454, 139] on ng-component "menu Restaurante Presencia [DATE] 1. septiembre - 19:31 Mis reservas Mapa de me…" at bounding box center [547, 367] width 1095 height 735
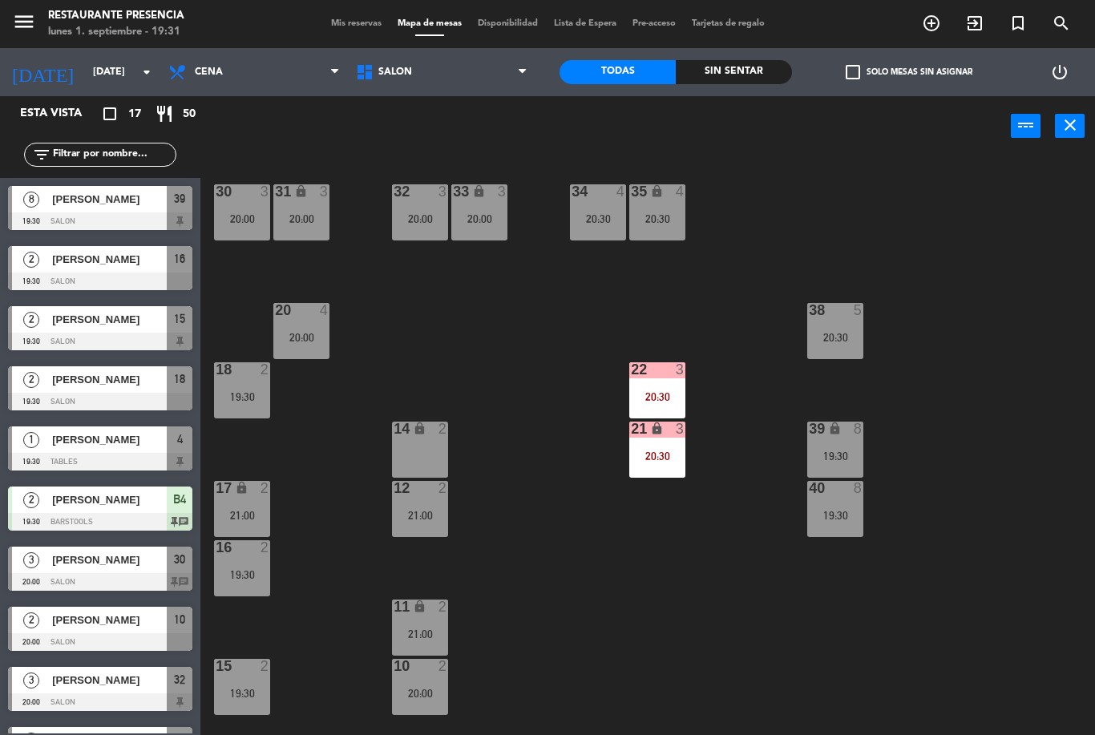
click at [467, 74] on span "SALON" at bounding box center [442, 72] width 188 height 35
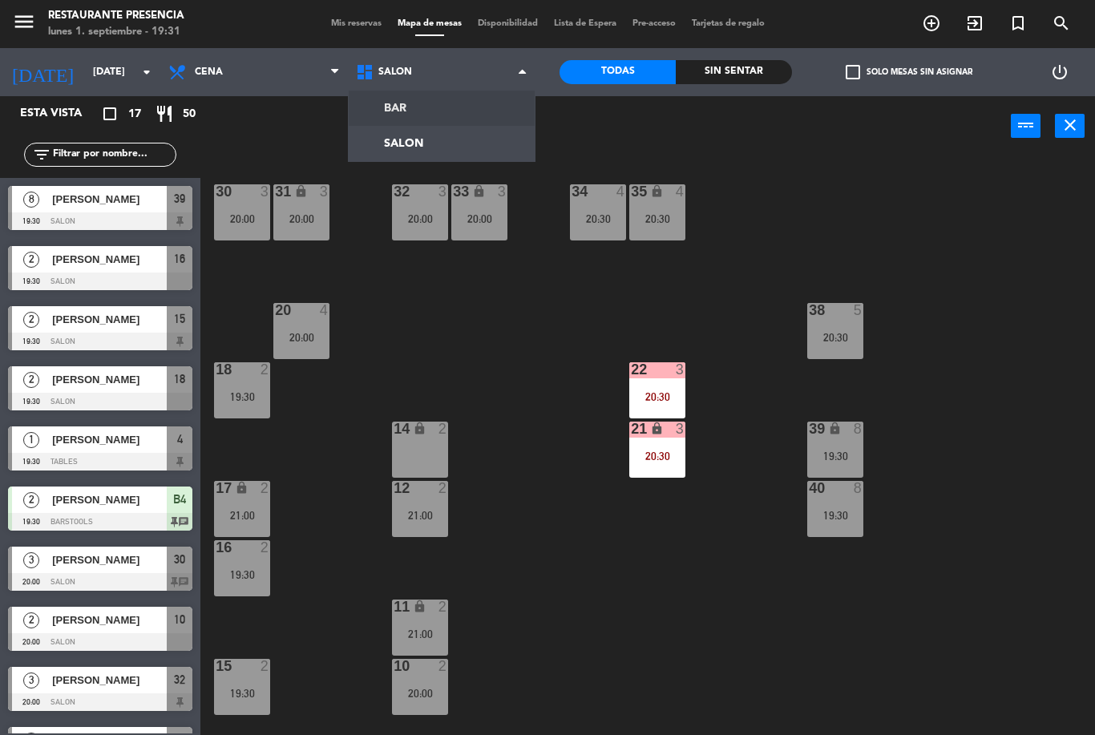
click at [461, 114] on ng-component "menu Restaurante Presencia [DATE] 1. septiembre - 19:31 Mis reservas Mapa de me…" at bounding box center [547, 367] width 1095 height 735
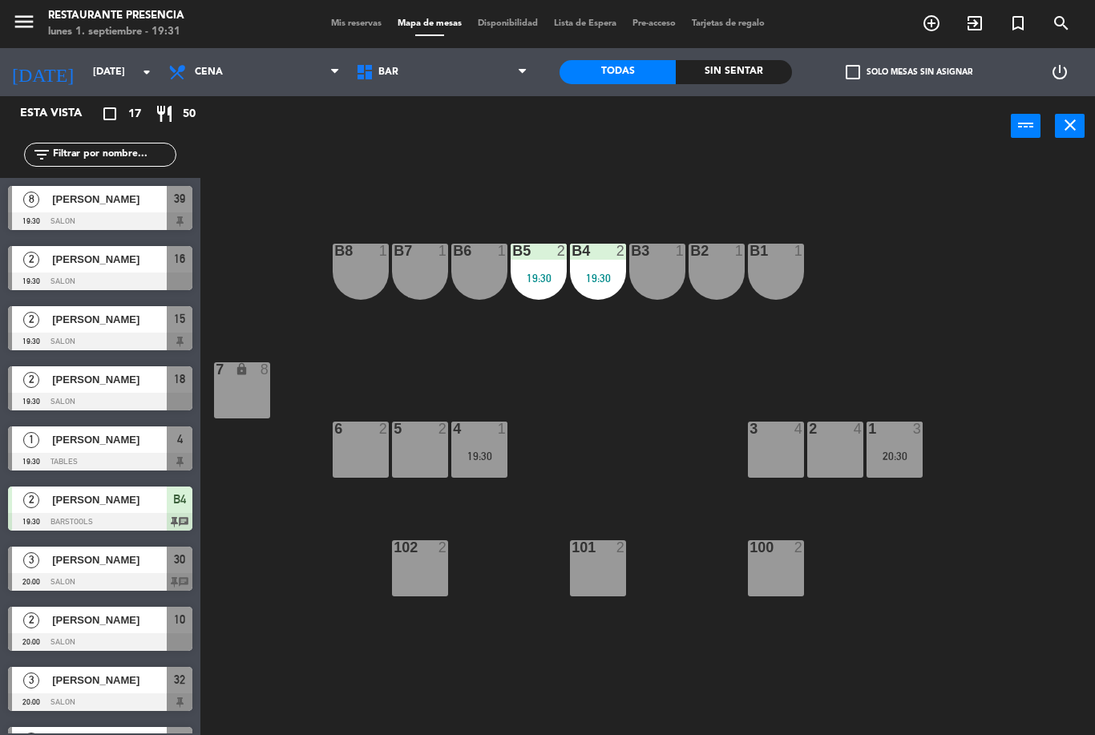
click at [493, 451] on div "19:30" at bounding box center [479, 456] width 56 height 11
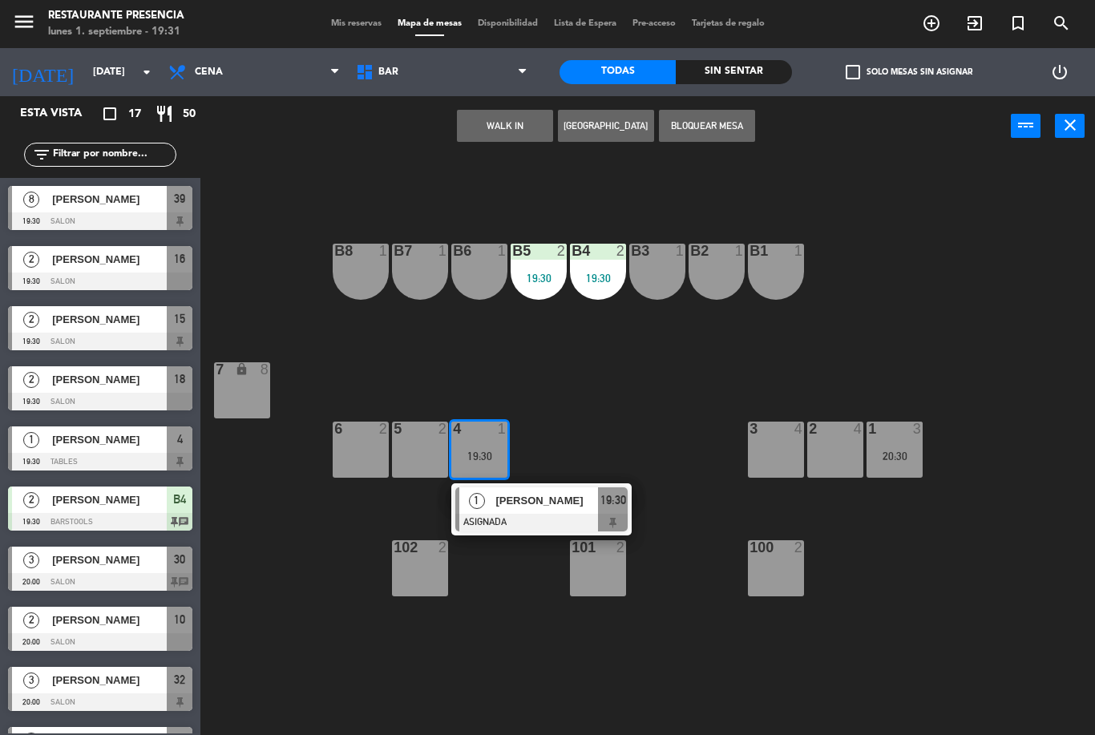
click at [515, 507] on span "[PERSON_NAME]" at bounding box center [546, 500] width 103 height 17
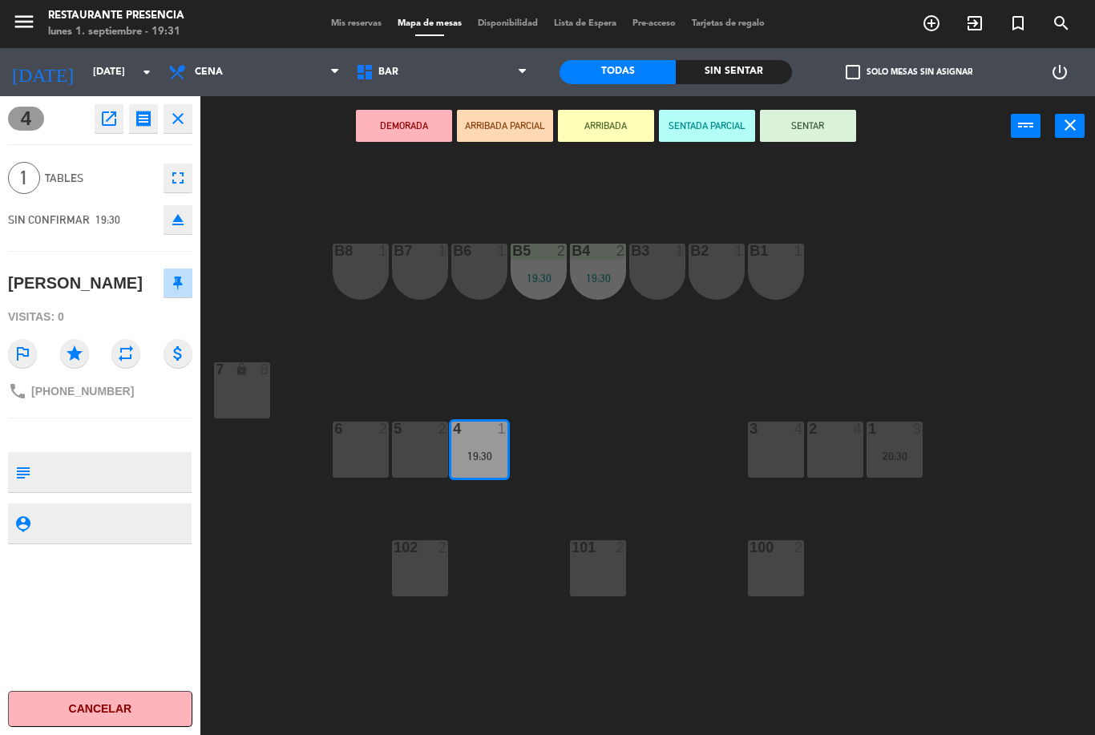
click at [805, 139] on button "SENTAR" at bounding box center [808, 126] width 96 height 32
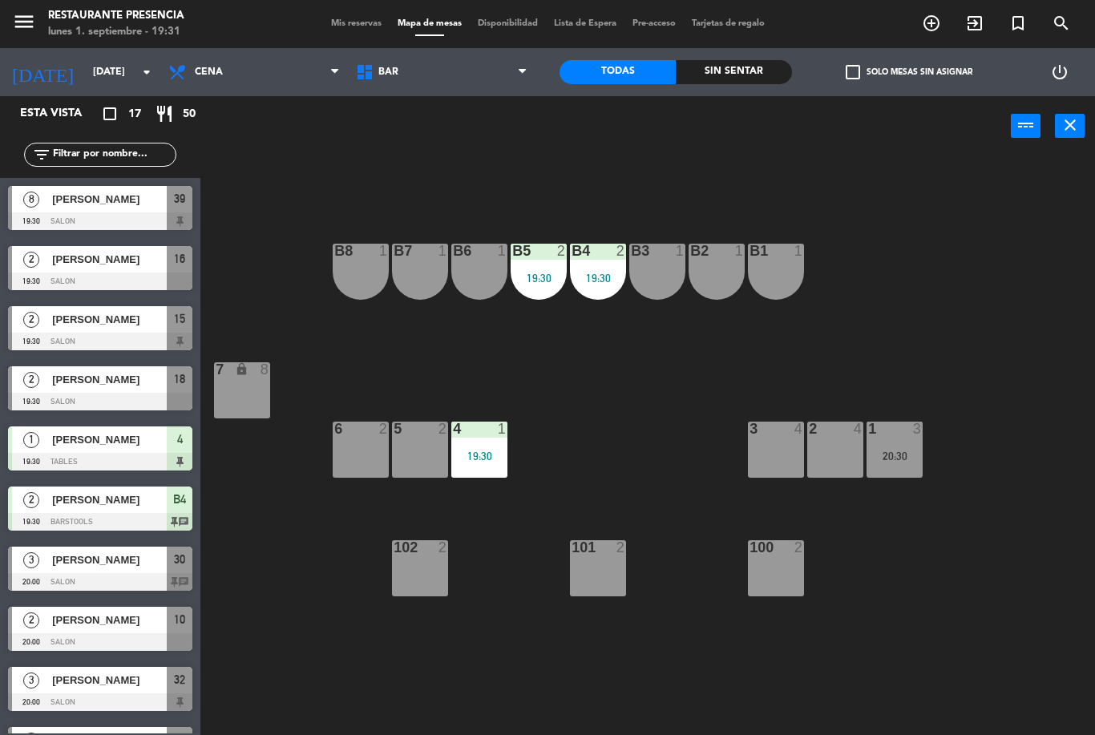
click at [93, 319] on span "[PERSON_NAME]" at bounding box center [109, 319] width 115 height 17
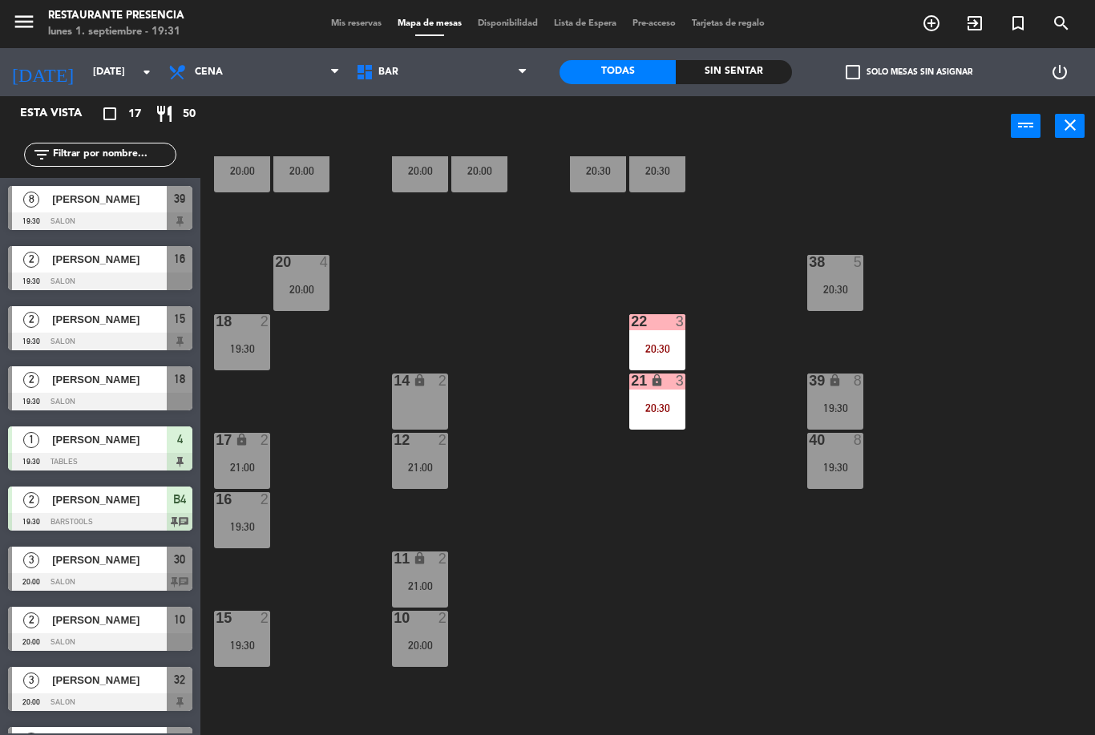
scroll to position [62, 0]
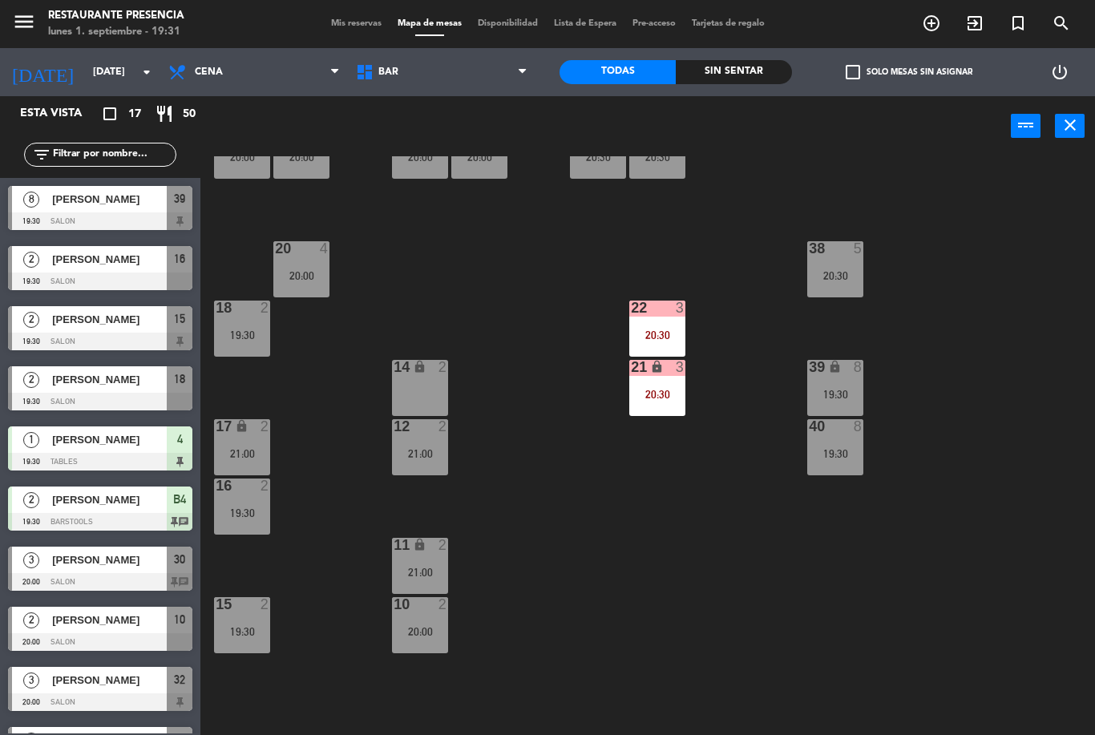
click at [239, 626] on div "19:30" at bounding box center [242, 631] width 56 height 11
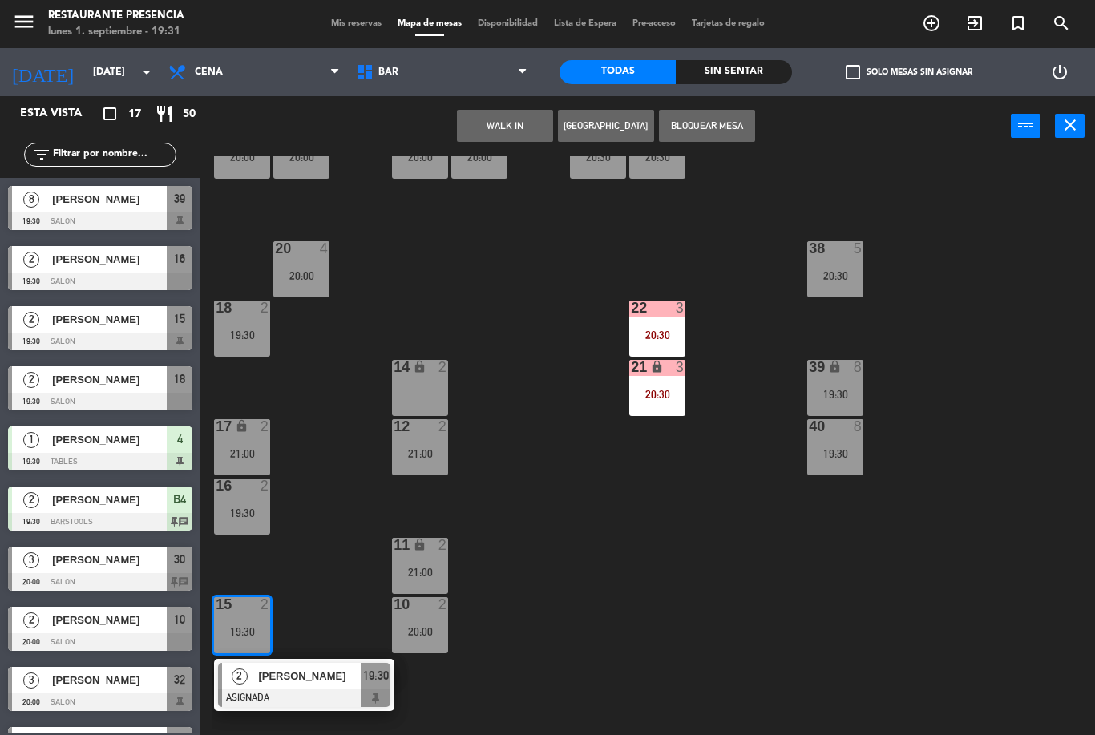
click at [298, 680] on span "[PERSON_NAME]" at bounding box center [309, 676] width 103 height 17
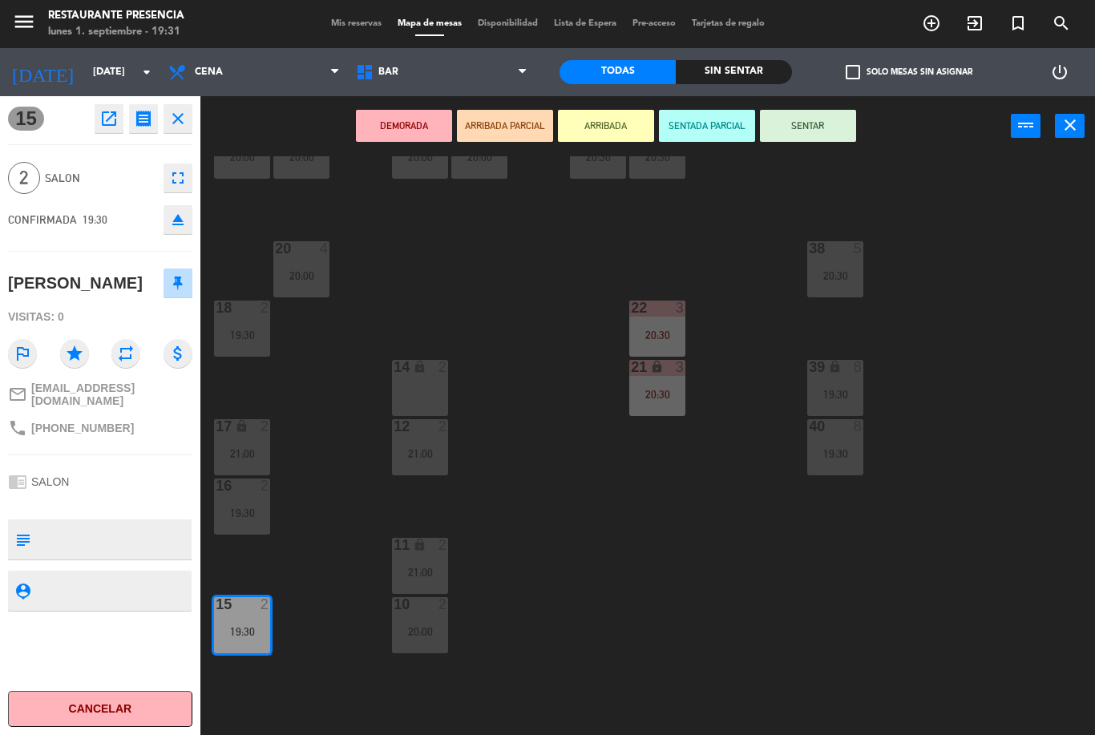
click at [814, 115] on button "SENTAR" at bounding box center [808, 126] width 96 height 32
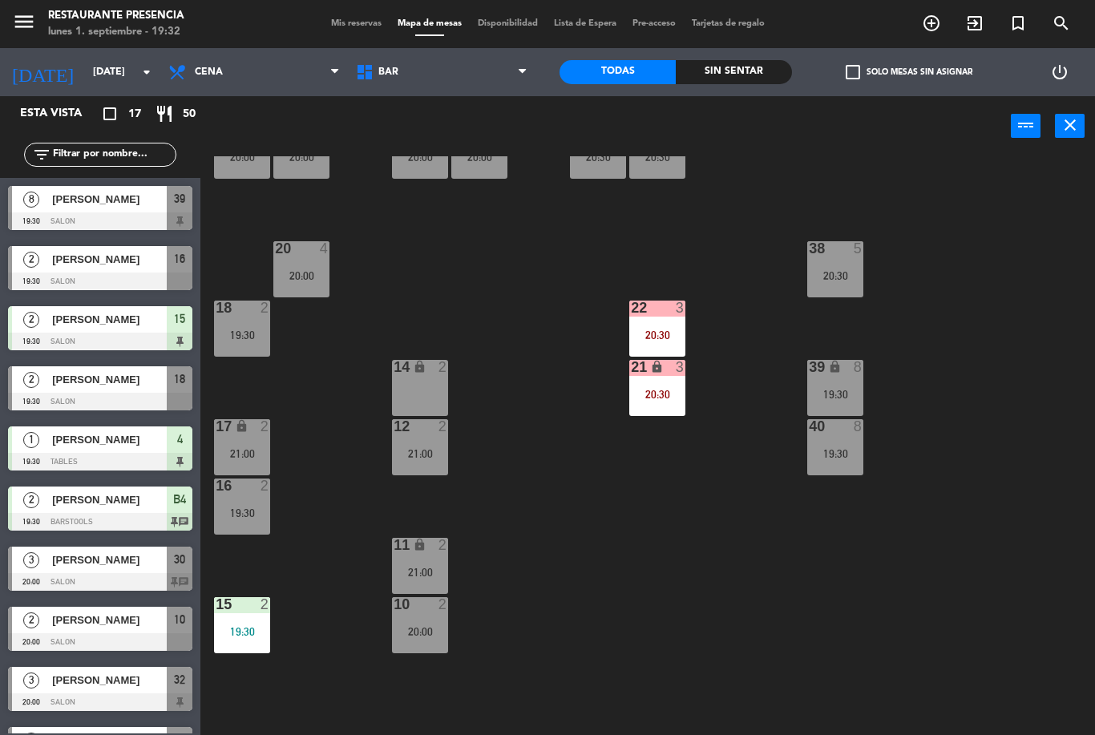
click at [343, 26] on span "Mis reservas" at bounding box center [356, 23] width 67 height 9
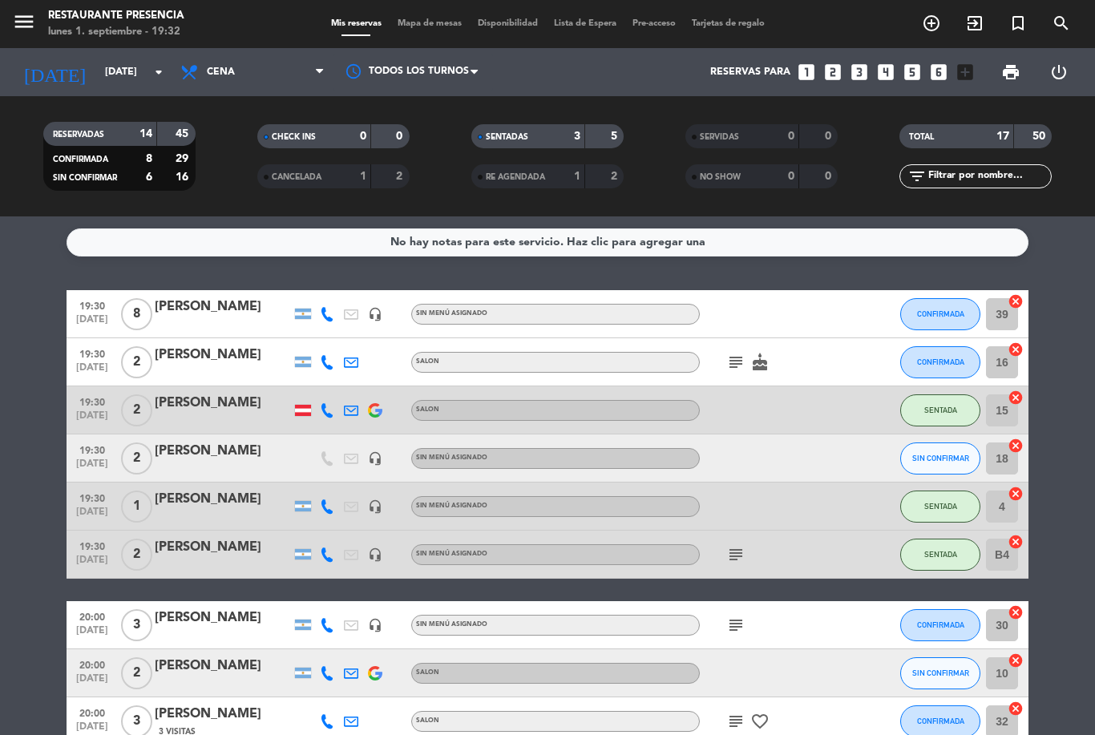
click at [302, 399] on div at bounding box center [303, 409] width 24 height 47
click at [305, 406] on div at bounding box center [303, 410] width 16 height 11
click at [244, 450] on div "[PERSON_NAME]" at bounding box center [223, 451] width 136 height 21
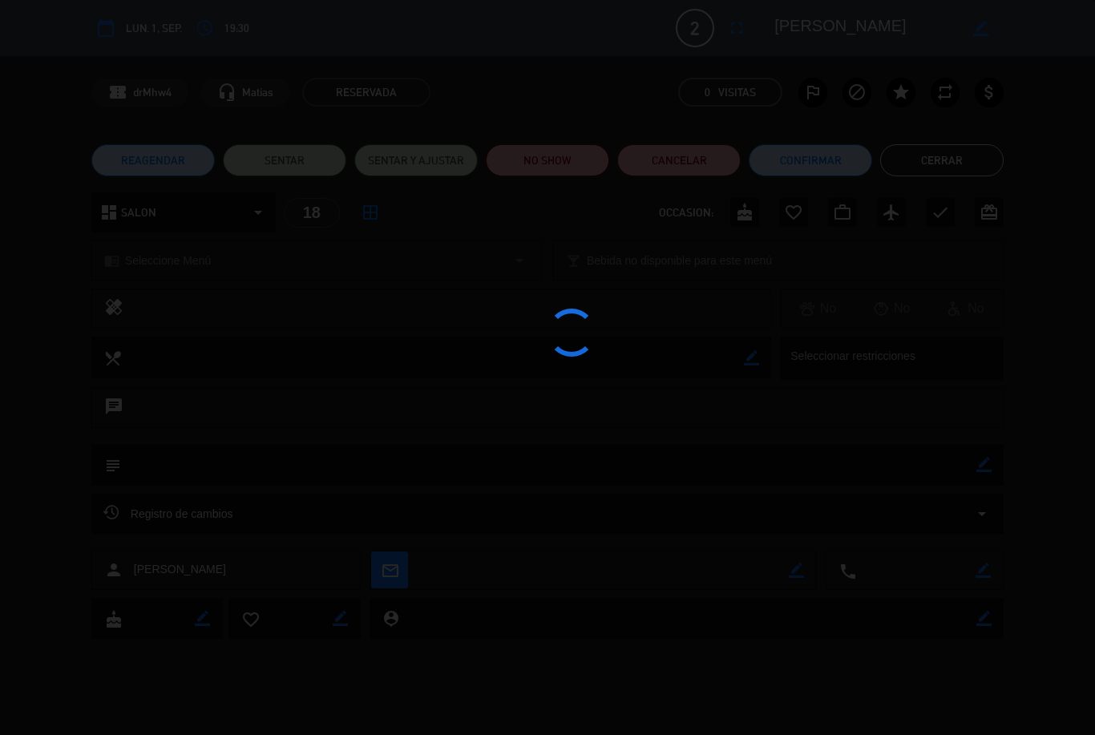
click at [956, 152] on div at bounding box center [547, 367] width 1095 height 735
click at [973, 163] on div at bounding box center [547, 367] width 1095 height 735
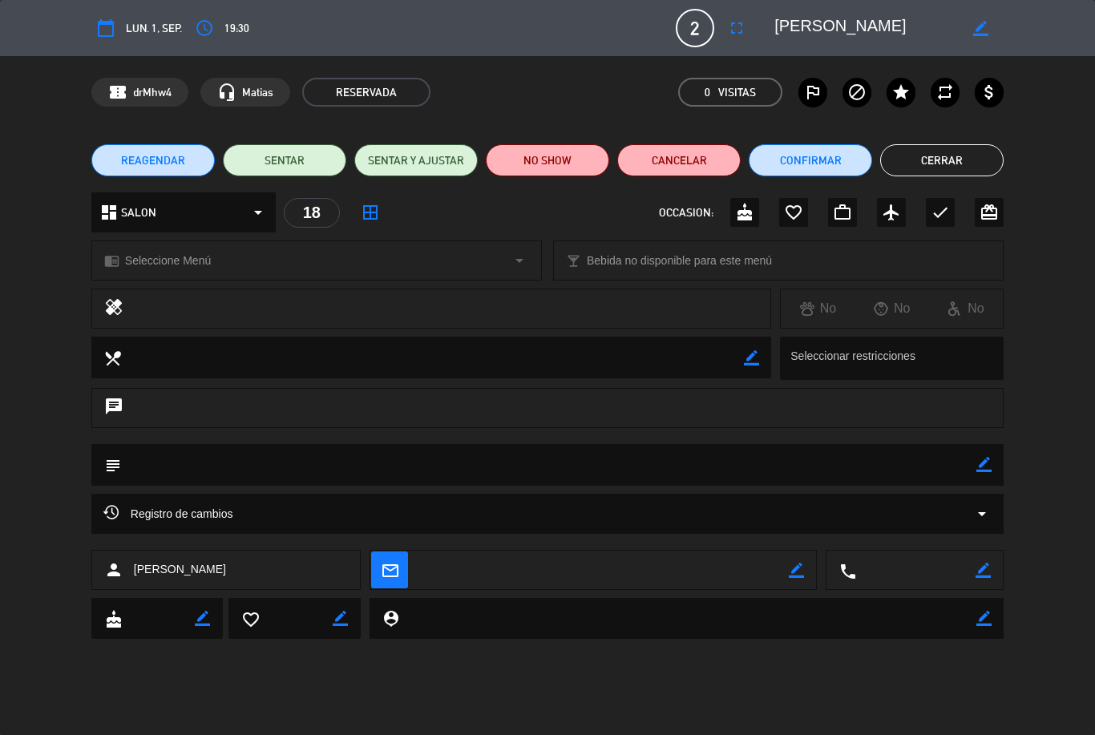
click at [944, 155] on button "Cerrar" at bounding box center [941, 160] width 123 height 32
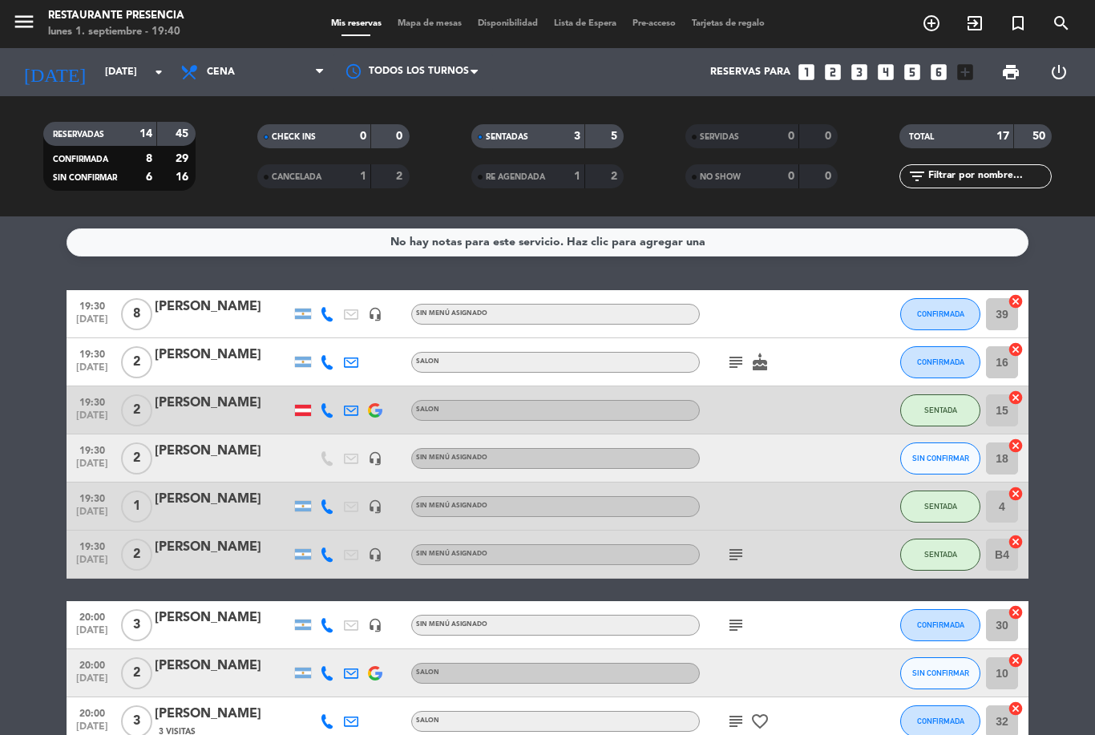
click at [768, 362] on icon "cake" at bounding box center [759, 362] width 19 height 19
click at [834, 394] on div at bounding box center [772, 409] width 144 height 47
click at [933, 358] on span "CONFIRMADA" at bounding box center [940, 362] width 47 height 9
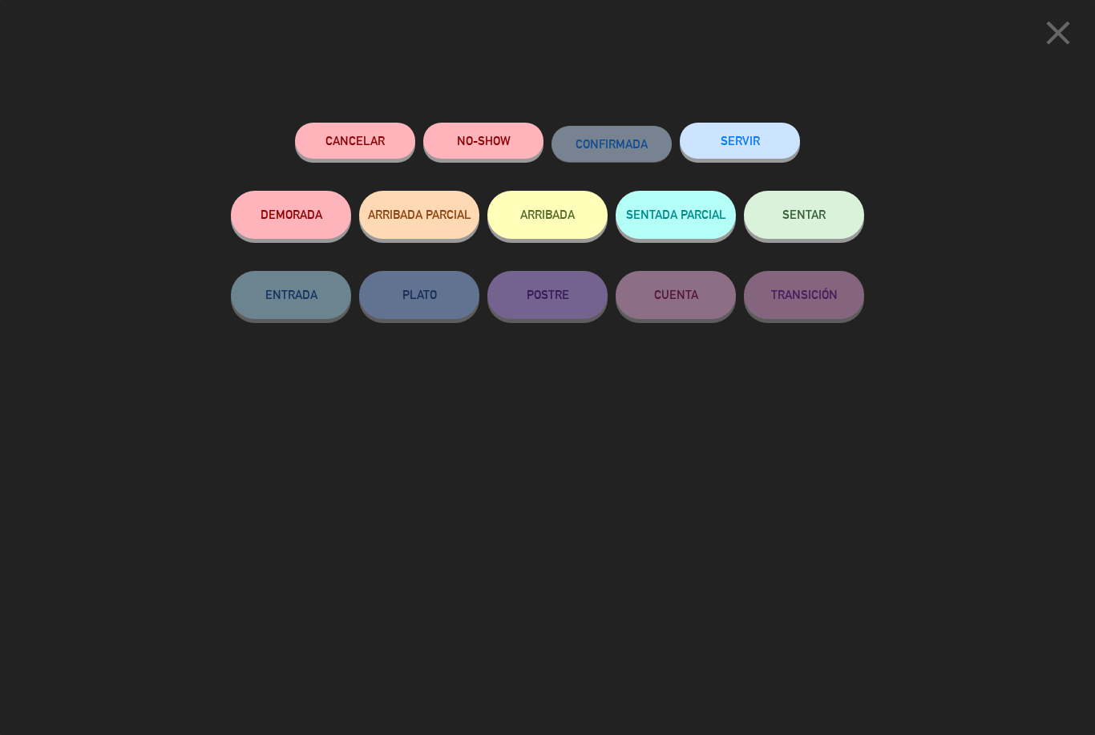
click at [810, 204] on button "SENTAR" at bounding box center [804, 215] width 120 height 48
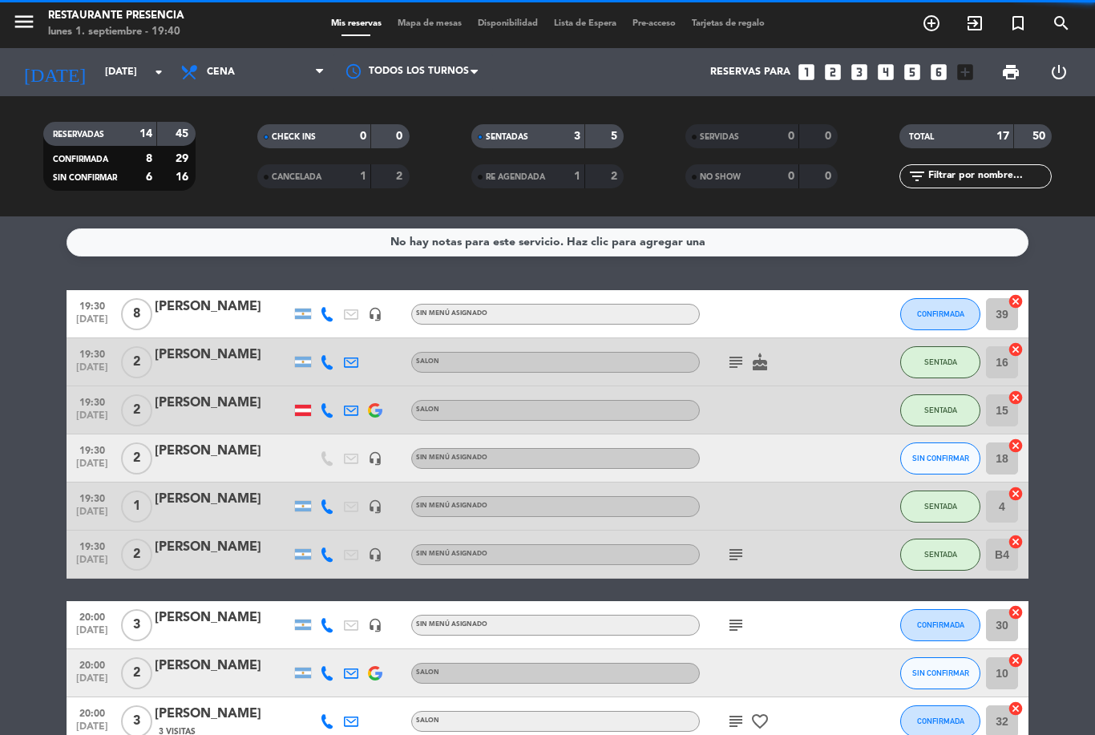
click at [744, 358] on icon "subject" at bounding box center [735, 362] width 19 height 19
click at [730, 362] on icon "subject" at bounding box center [735, 362] width 19 height 19
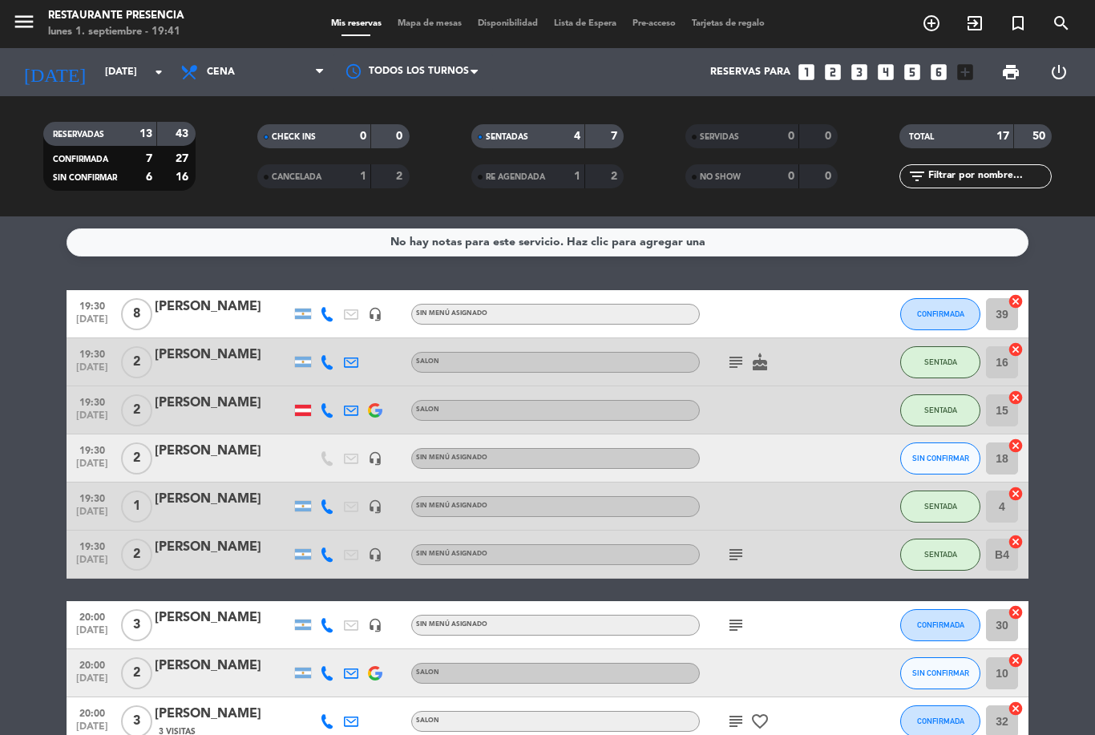
click at [743, 362] on icon "subject" at bounding box center [735, 362] width 19 height 19
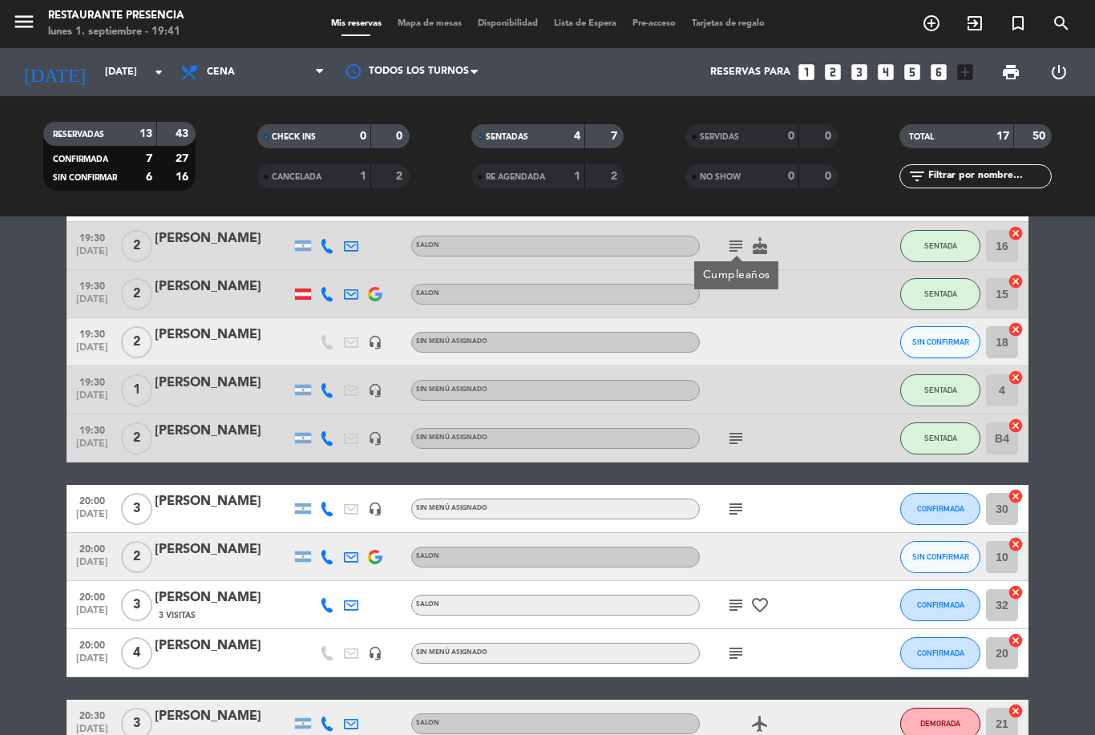
scroll to position [119, 0]
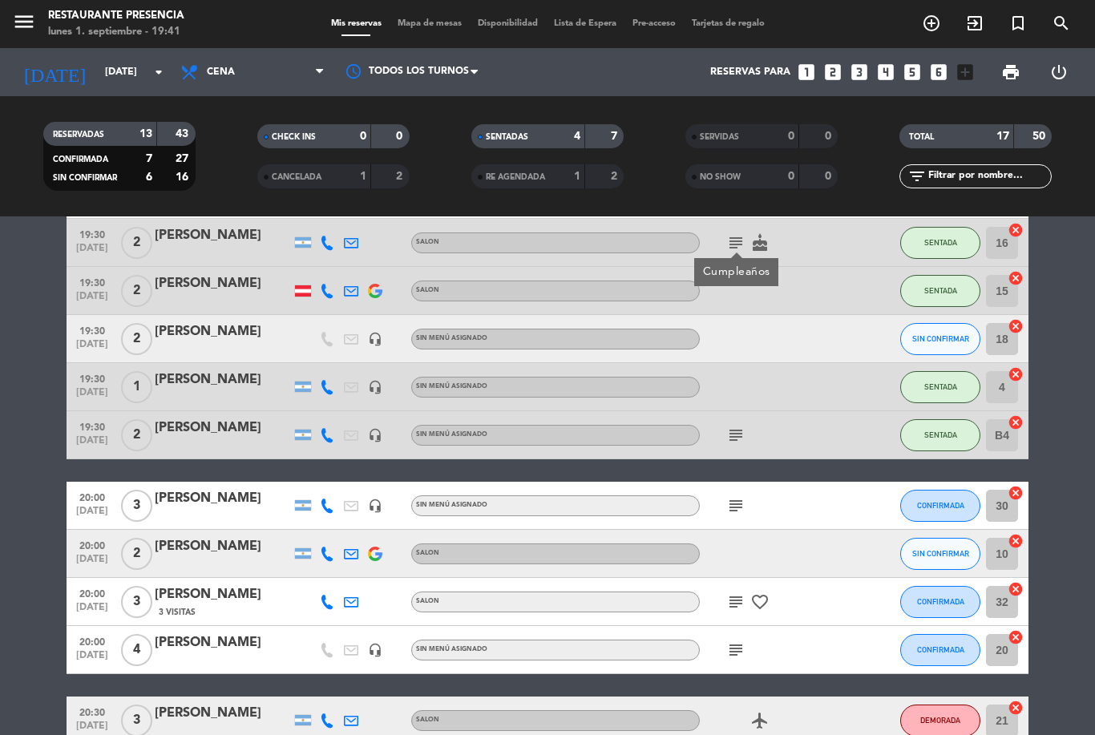
click at [972, 158] on div "TOTAL 17 50" at bounding box center [976, 144] width 214 height 40
click at [988, 180] on input "text" at bounding box center [989, 177] width 124 height 18
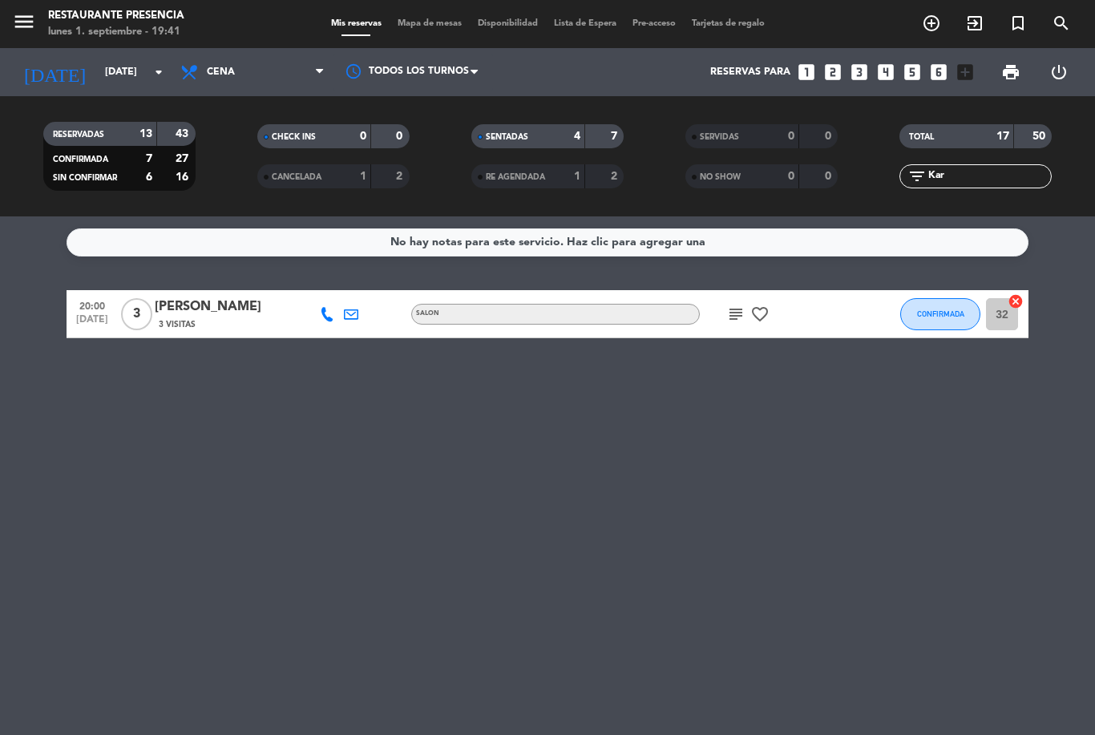
type input "Kar"
click at [1074, 276] on div "No hay notas para este servicio. Haz clic para agregar una 20:00 [DATE] 3 [PERS…" at bounding box center [547, 475] width 1095 height 519
click at [729, 322] on icon "subject" at bounding box center [735, 314] width 19 height 19
click at [807, 585] on div "No hay notas para este servicio. Haz clic para agregar una 20:00 [DATE] 3 [PERS…" at bounding box center [547, 475] width 1095 height 519
click at [414, 726] on div "No hay notas para este servicio. Haz clic para agregar una 20:00 [DATE] 3 [PERS…" at bounding box center [547, 475] width 1095 height 519
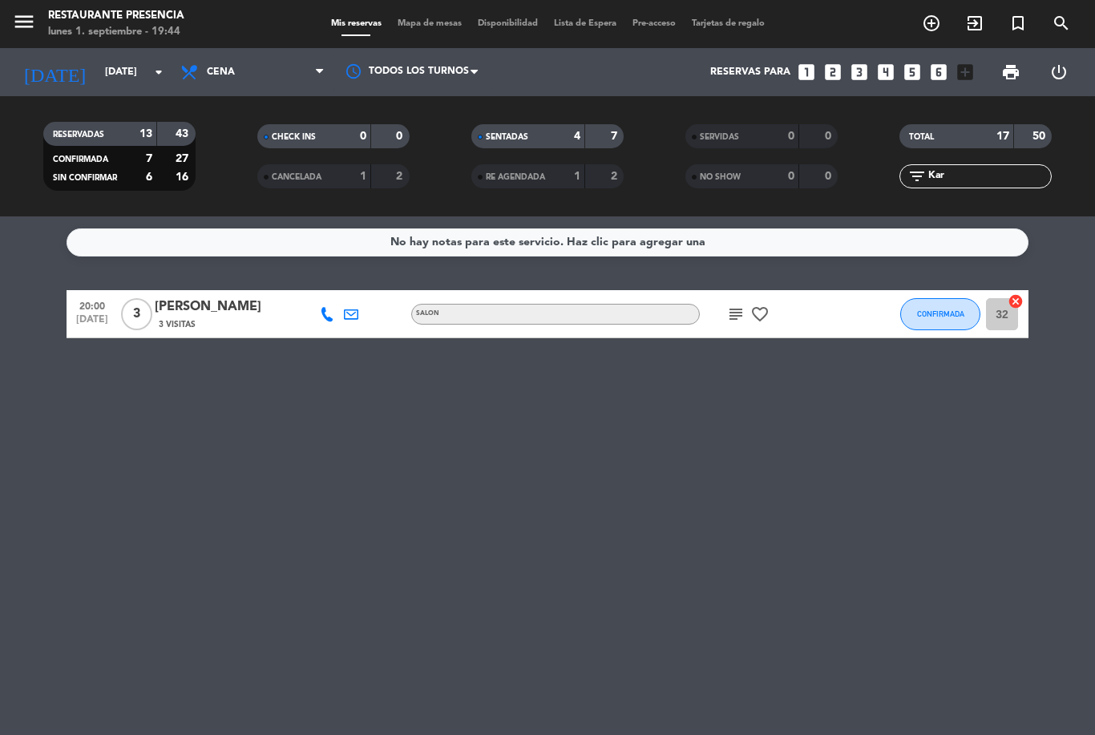
click at [1004, 172] on input "Kar" at bounding box center [989, 177] width 124 height 18
click at [408, 10] on div "menu Restaurante Presencia [DATE] 1. septiembre - 19:44 Mis reservas Mapa de me…" at bounding box center [547, 24] width 1095 height 48
click at [421, 38] on div "menu Restaurante Presencia [DATE] 1. septiembre - 19:44 Mis reservas Mapa de me…" at bounding box center [547, 24] width 1095 height 48
click at [403, 19] on span "Mapa de mesas" at bounding box center [430, 23] width 80 height 9
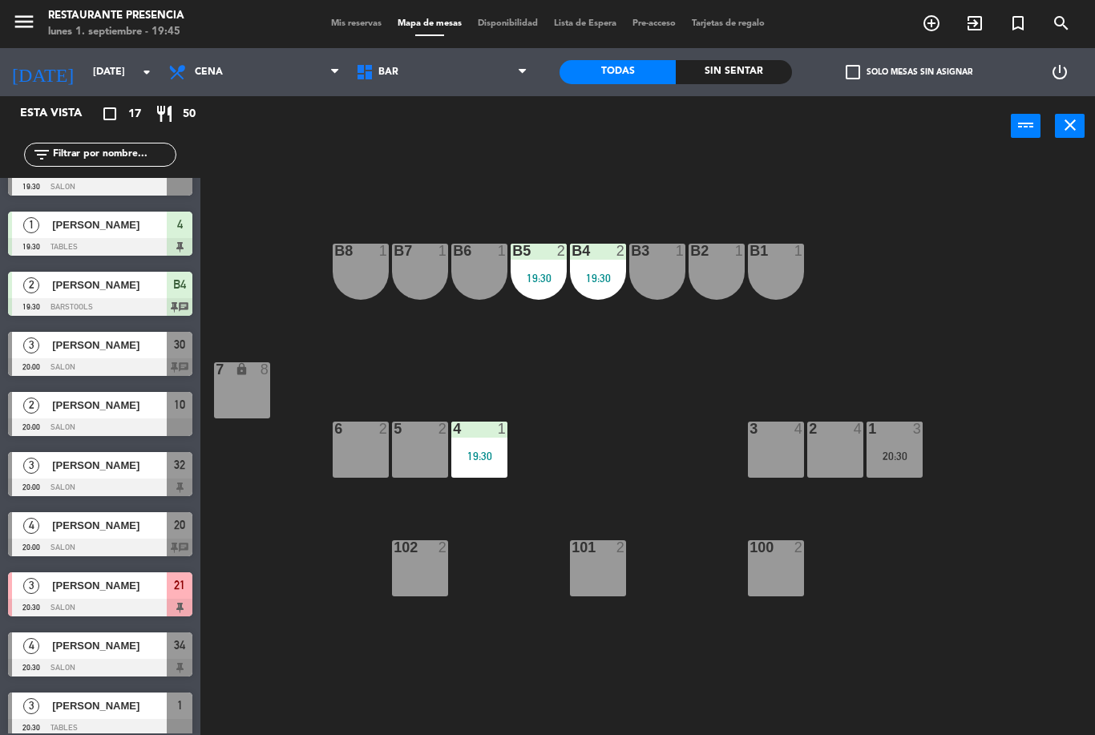
scroll to position [212, 0]
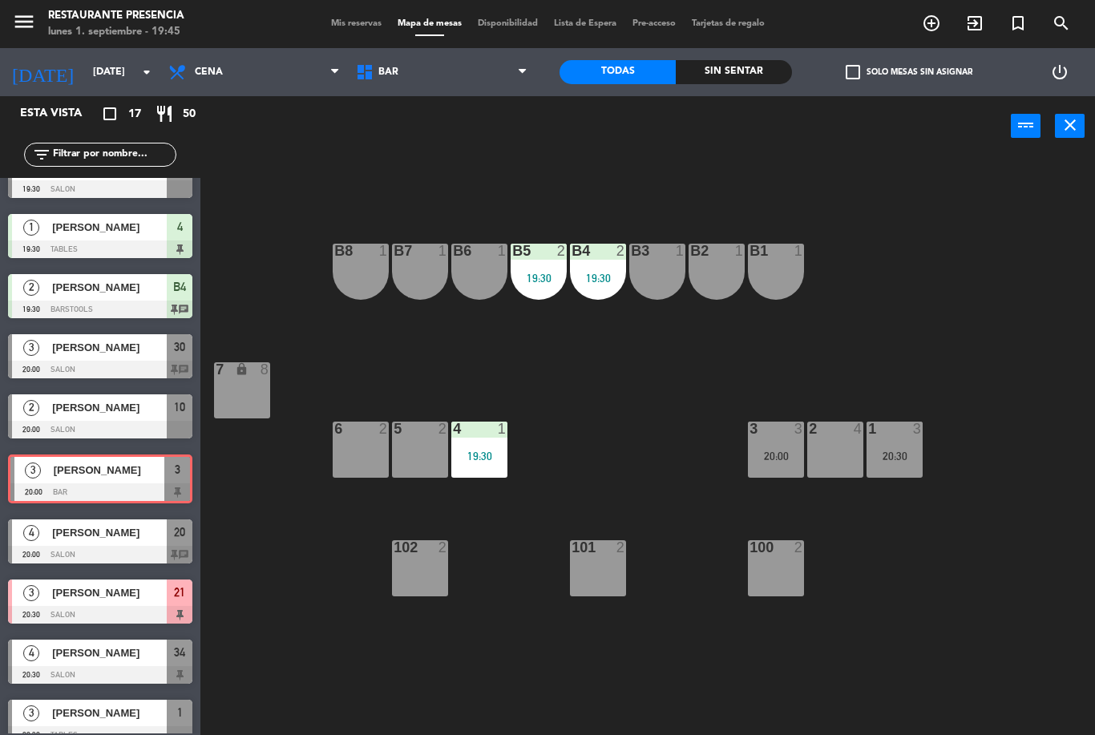
click at [699, 437] on div "B1 1 B2 1 B3 1 B4 2 19:30 B5 2 19:30 B6 1 B7 1 B8 1 7 lock 8 1 3 20:30 2 4 3 3 …" at bounding box center [653, 445] width 883 height 579
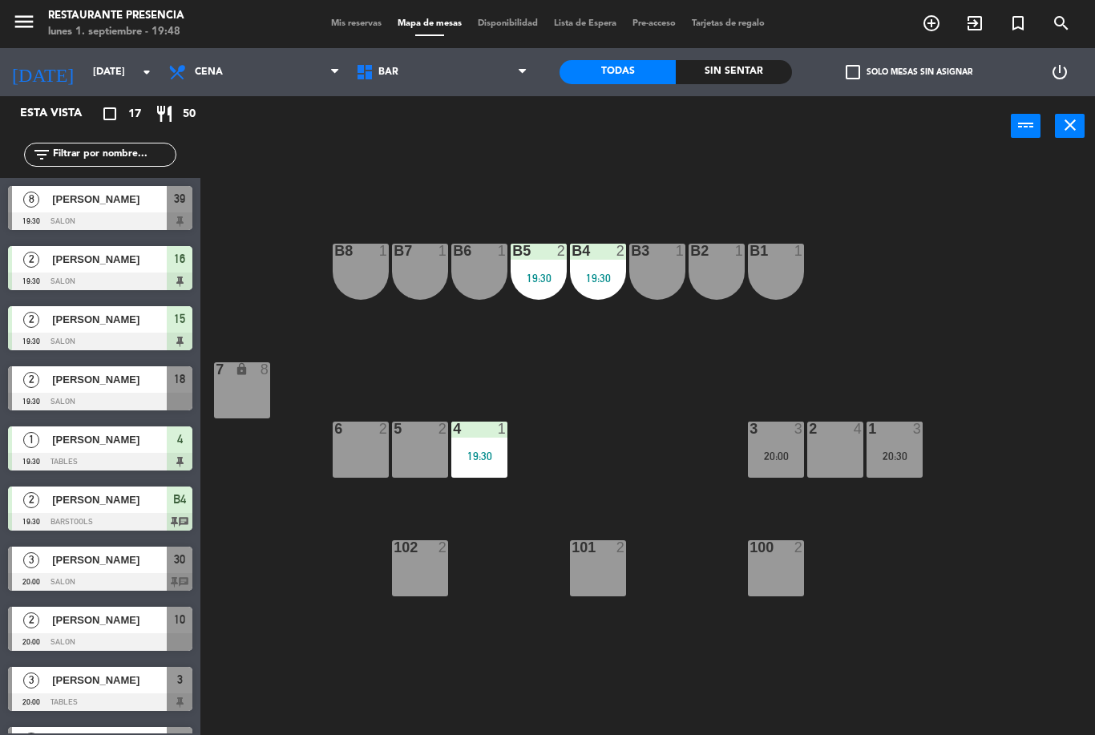
scroll to position [0, 0]
click at [334, 23] on span "Mis reservas" at bounding box center [356, 23] width 67 height 9
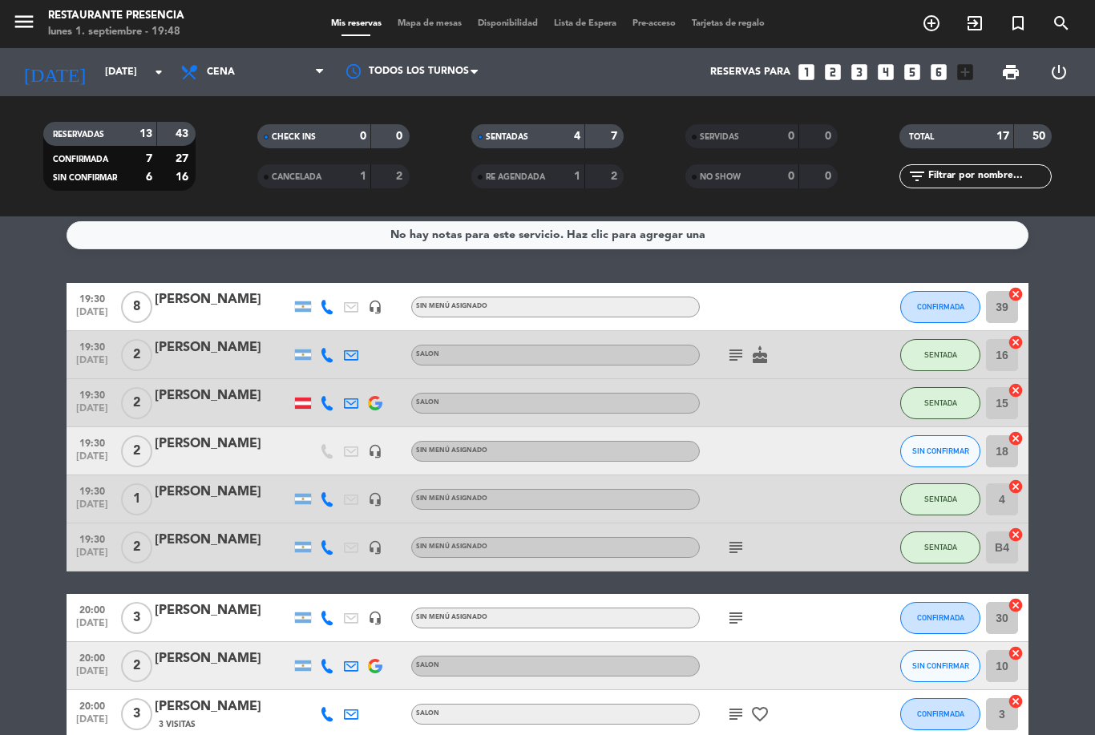
scroll to position [4, 0]
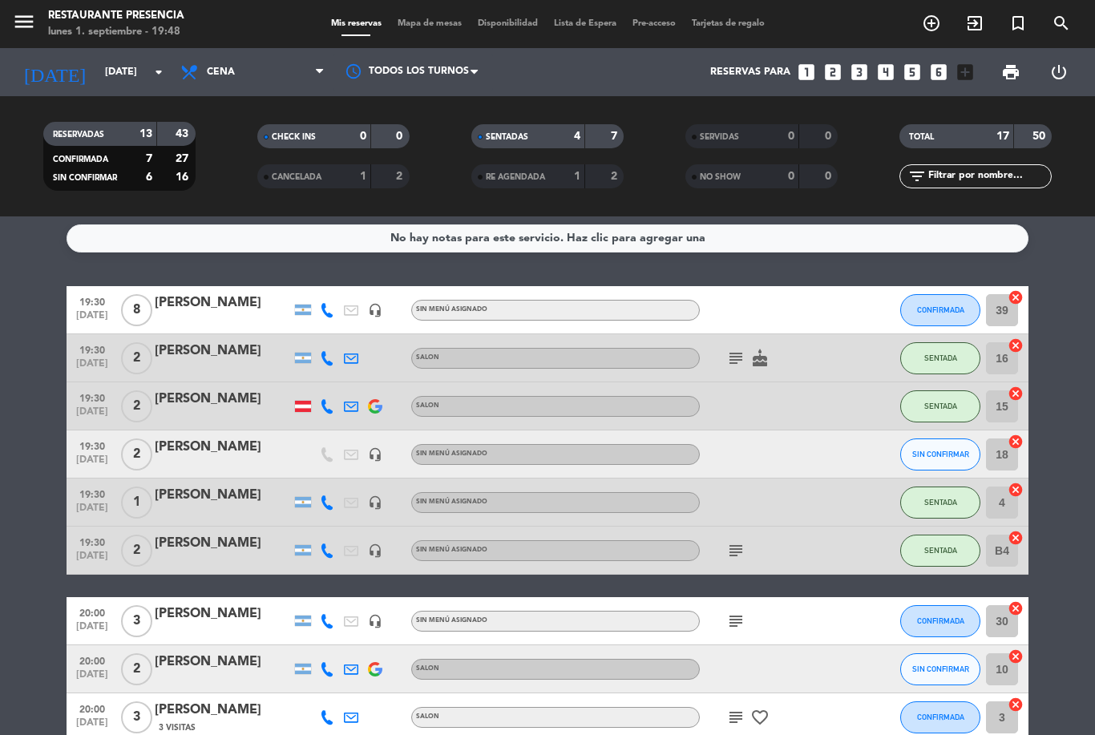
click at [935, 308] on span "CONFIRMADA" at bounding box center [940, 309] width 47 height 9
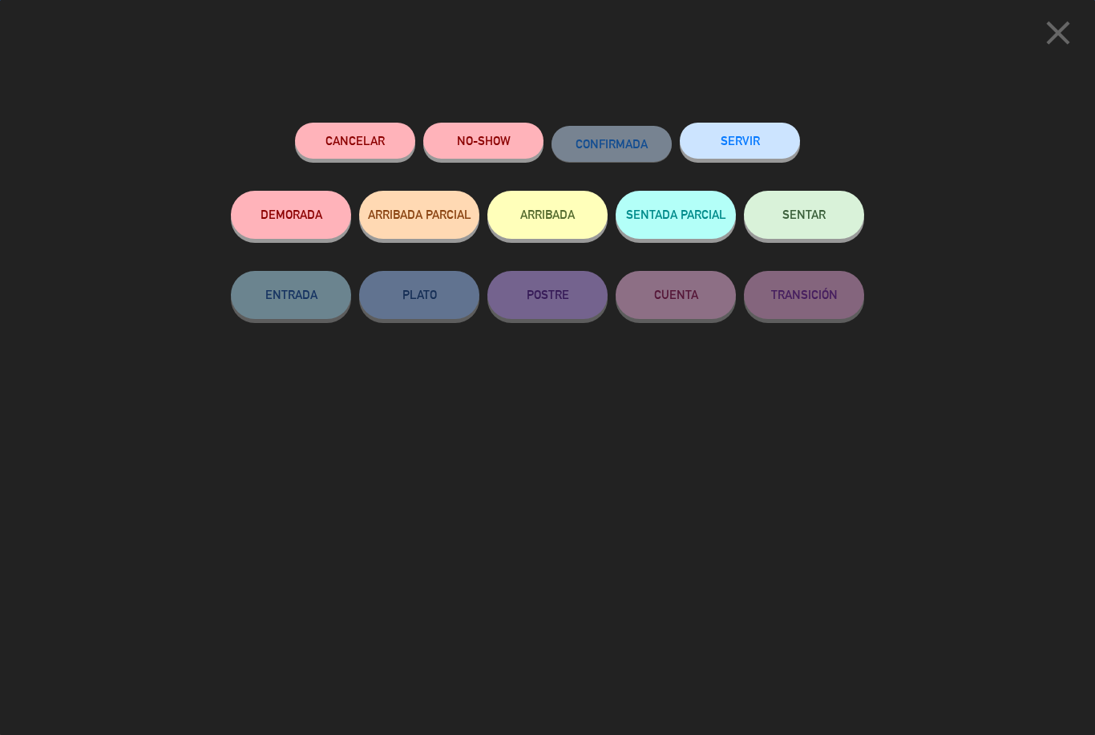
click at [802, 203] on button "SENTAR" at bounding box center [804, 215] width 120 height 48
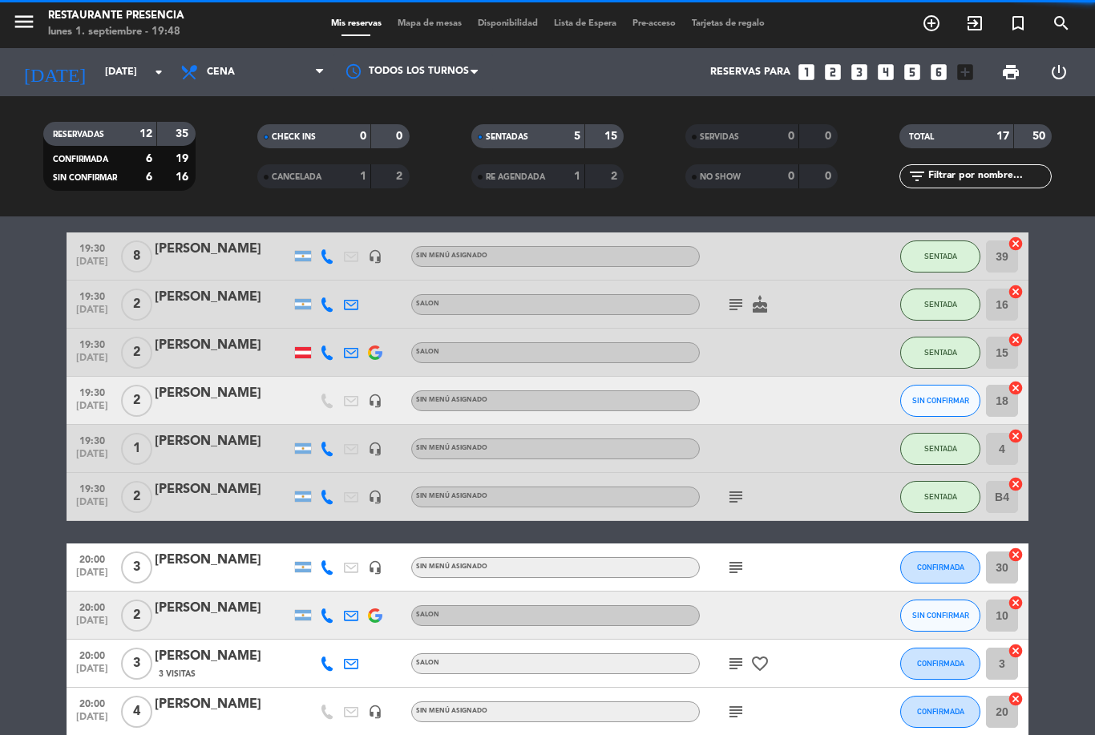
scroll to position [56, 0]
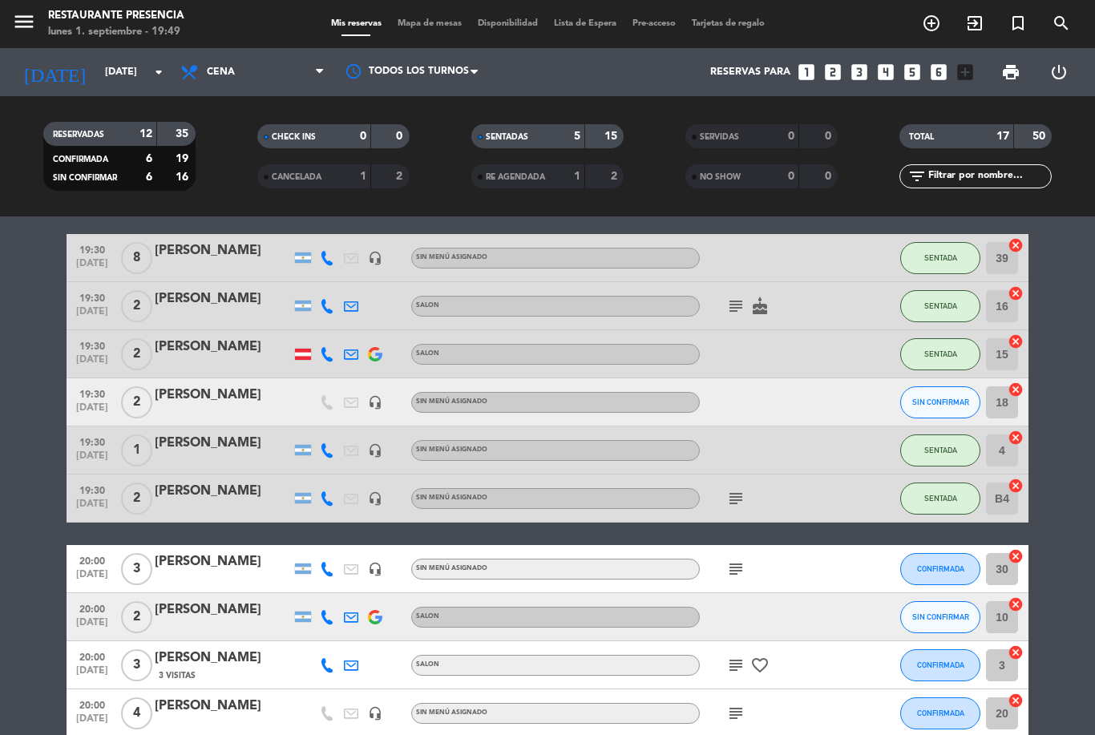
click at [431, 28] on span "Mapa de mesas" at bounding box center [430, 23] width 80 height 9
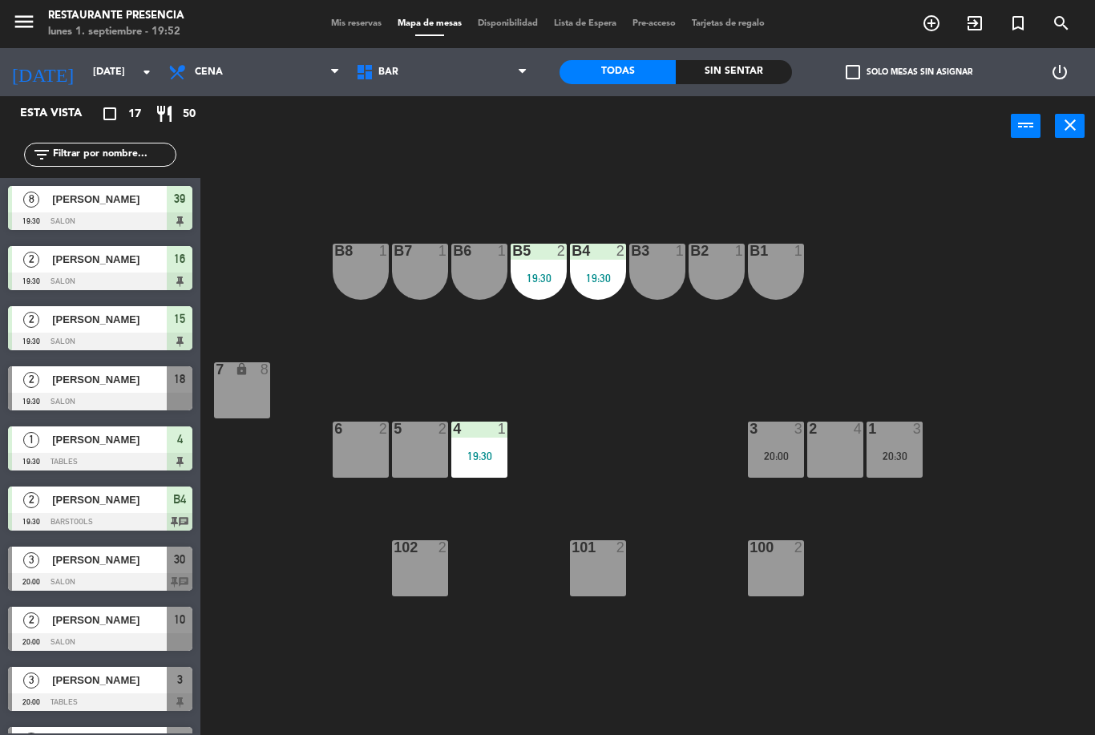
click at [929, 27] on icon "add_circle_outline" at bounding box center [931, 23] width 19 height 19
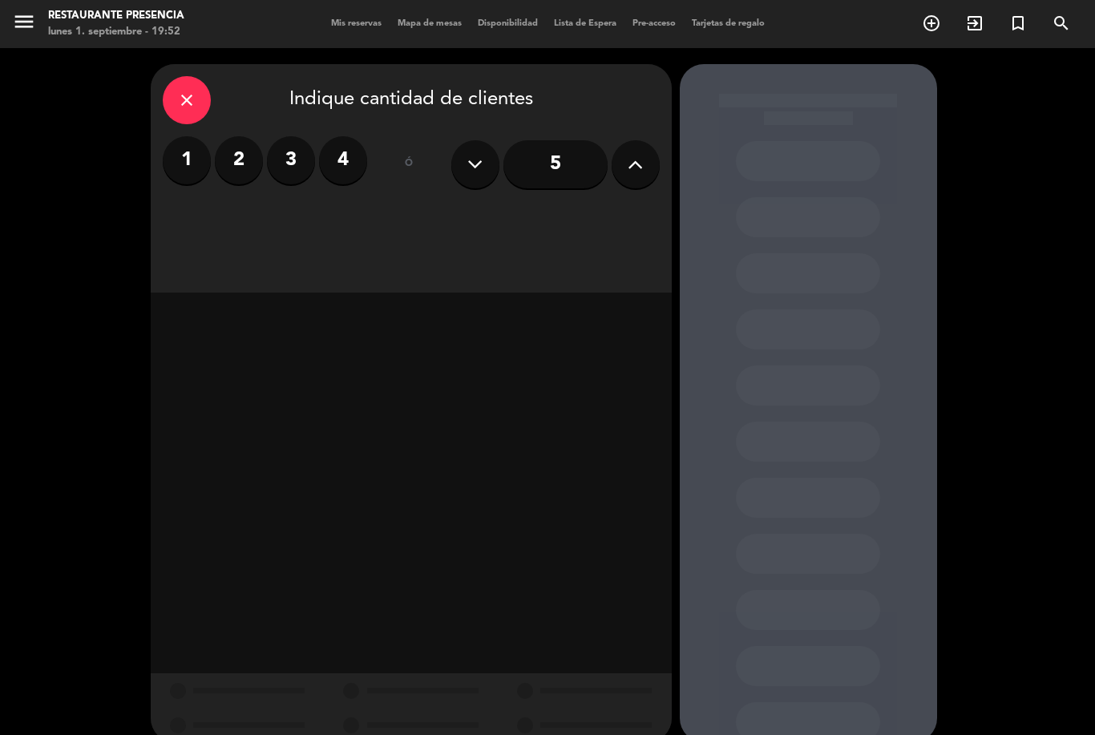
click at [228, 166] on label "2" at bounding box center [239, 160] width 48 height 48
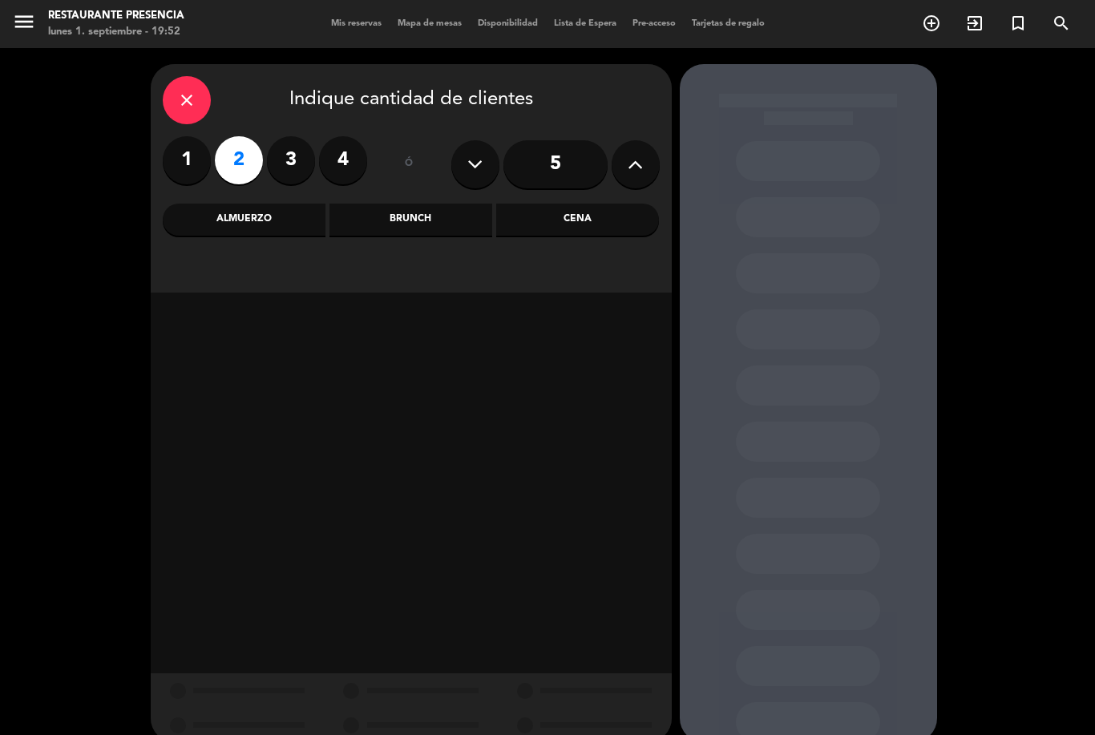
click at [563, 228] on div "Cena" at bounding box center [577, 220] width 163 height 32
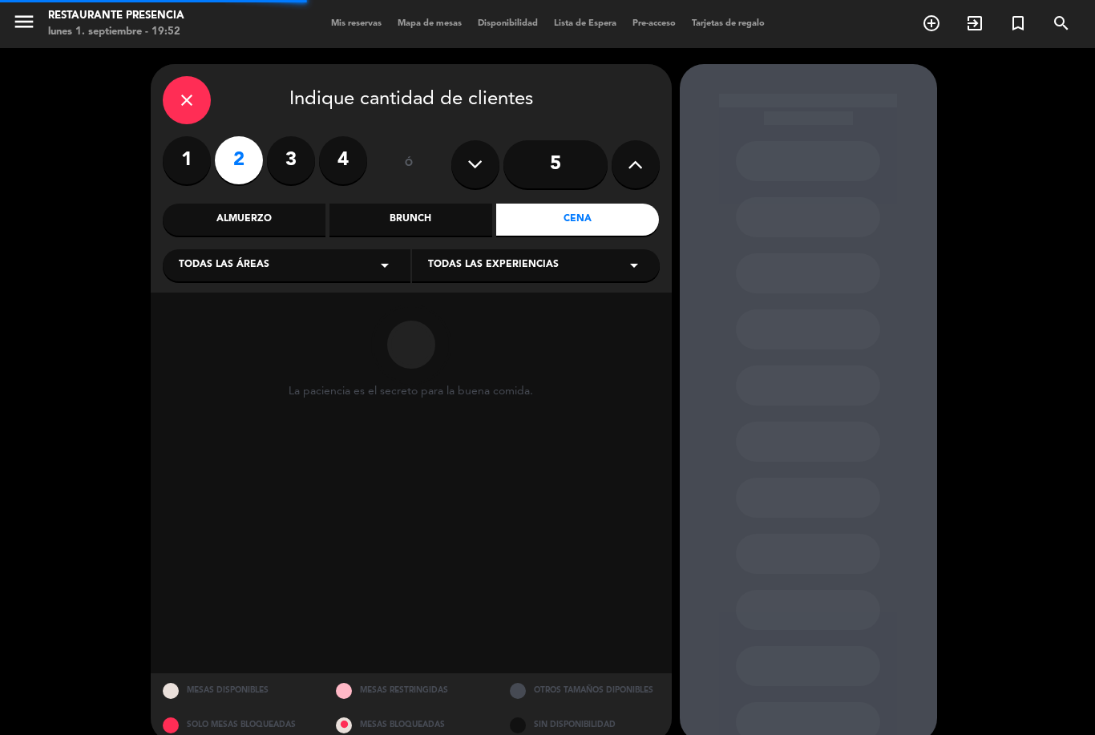
click at [244, 256] on div "Todas las áreas arrow_drop_down" at bounding box center [287, 265] width 248 height 32
click at [179, 352] on div "SALON" at bounding box center [287, 353] width 216 height 16
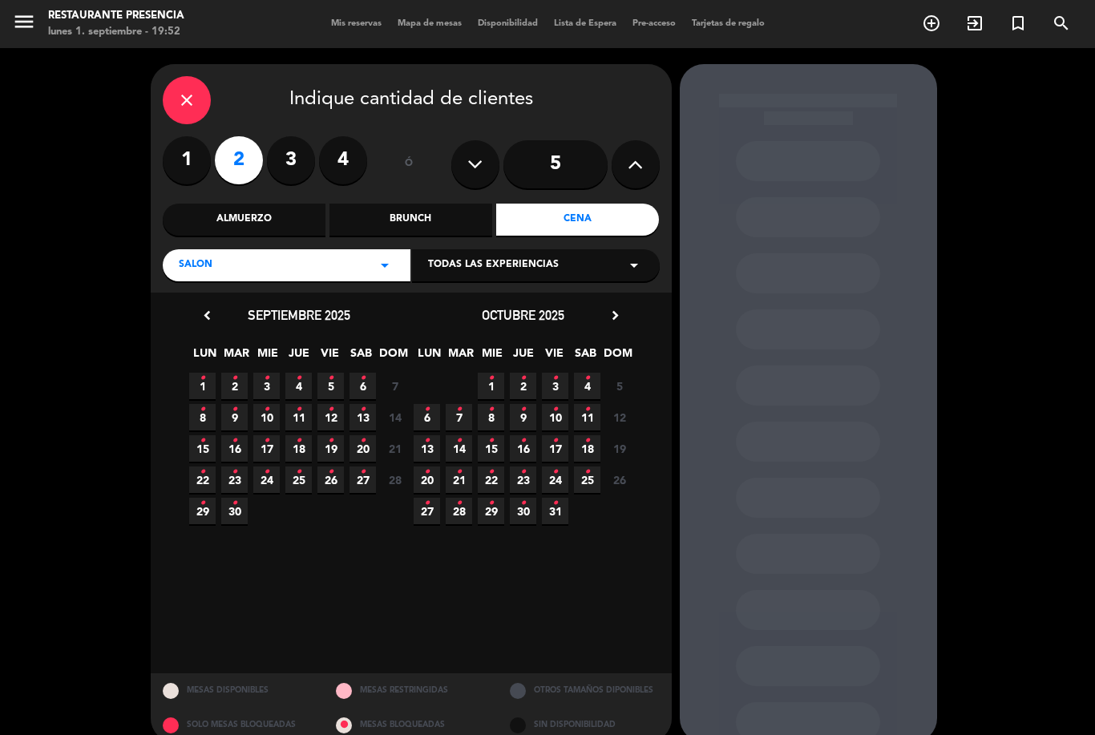
click at [197, 376] on span "1 •" at bounding box center [202, 386] width 26 height 26
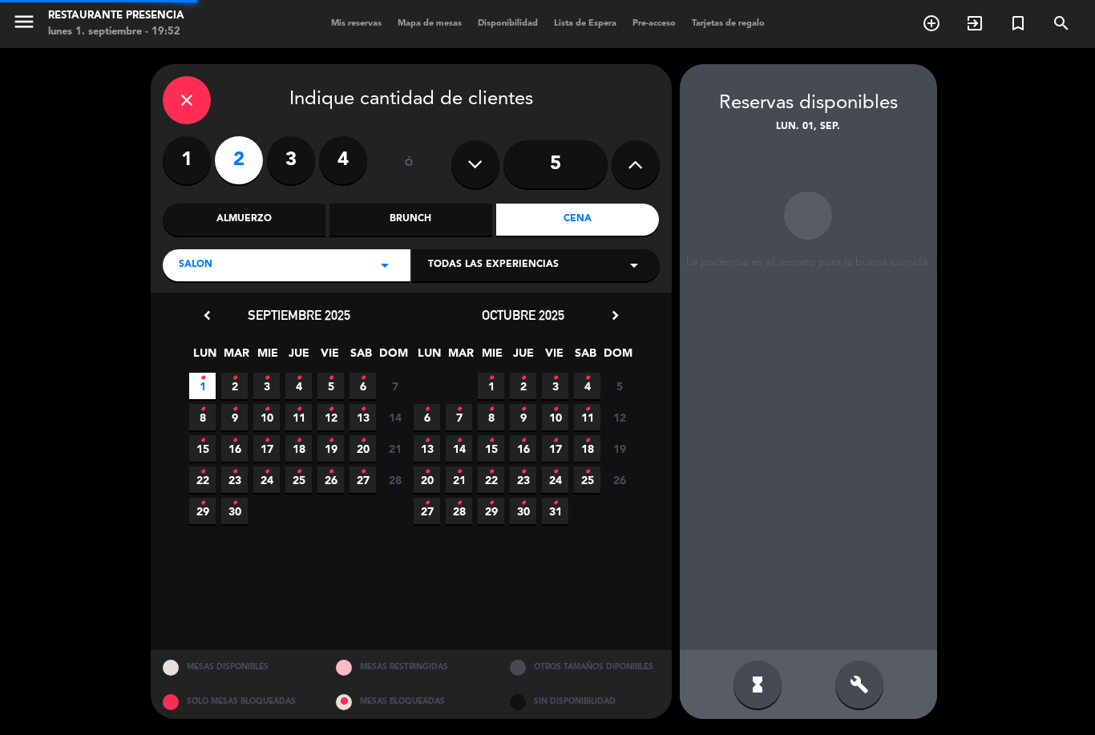
scroll to position [51, 0]
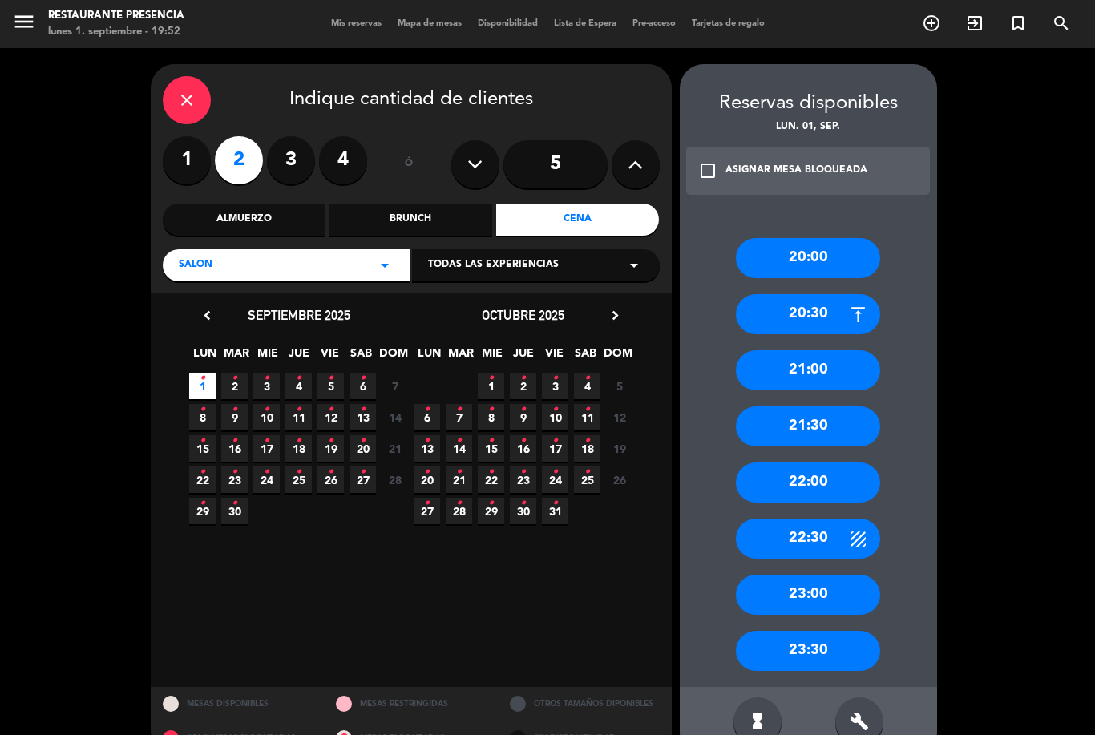
click at [782, 294] on div "20:30" at bounding box center [808, 314] width 144 height 40
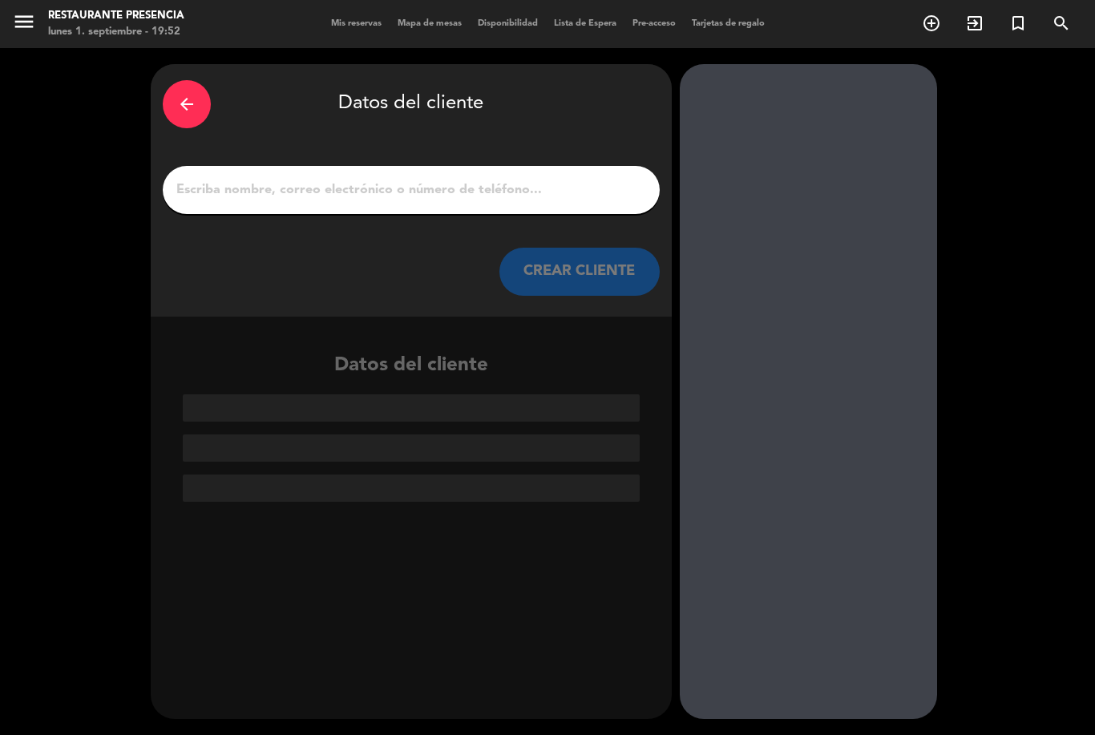
click at [191, 95] on icon "arrow_back" at bounding box center [186, 104] width 19 height 19
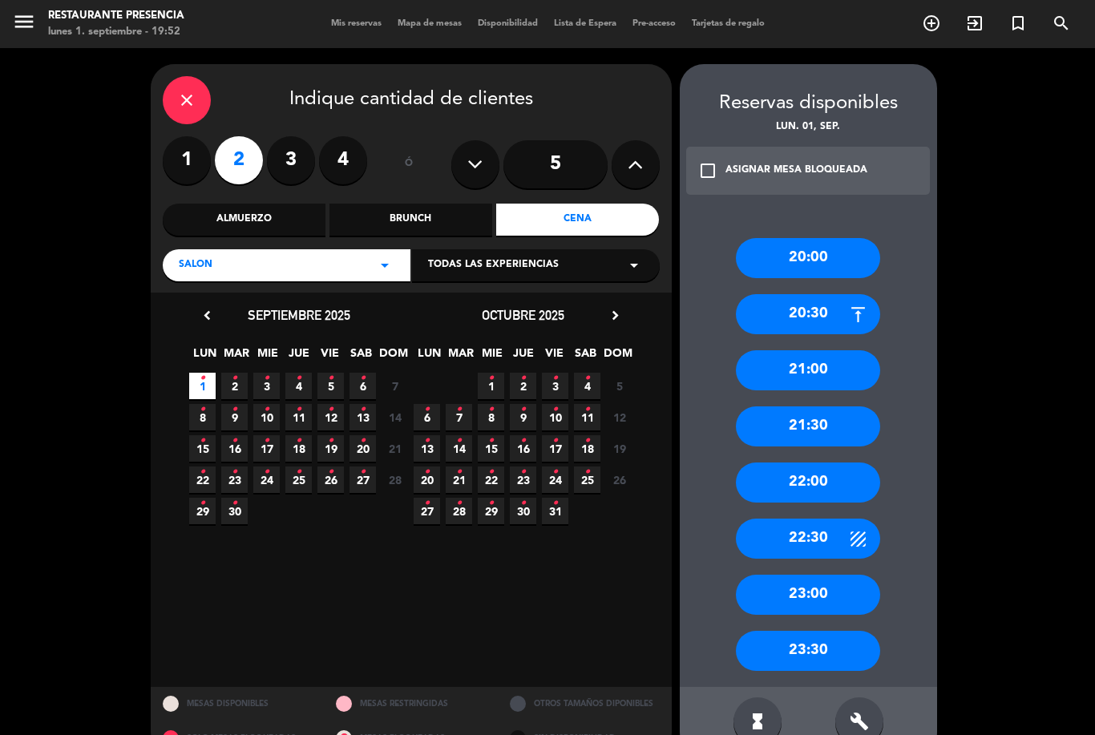
click at [785, 406] on div "21:30" at bounding box center [808, 426] width 144 height 40
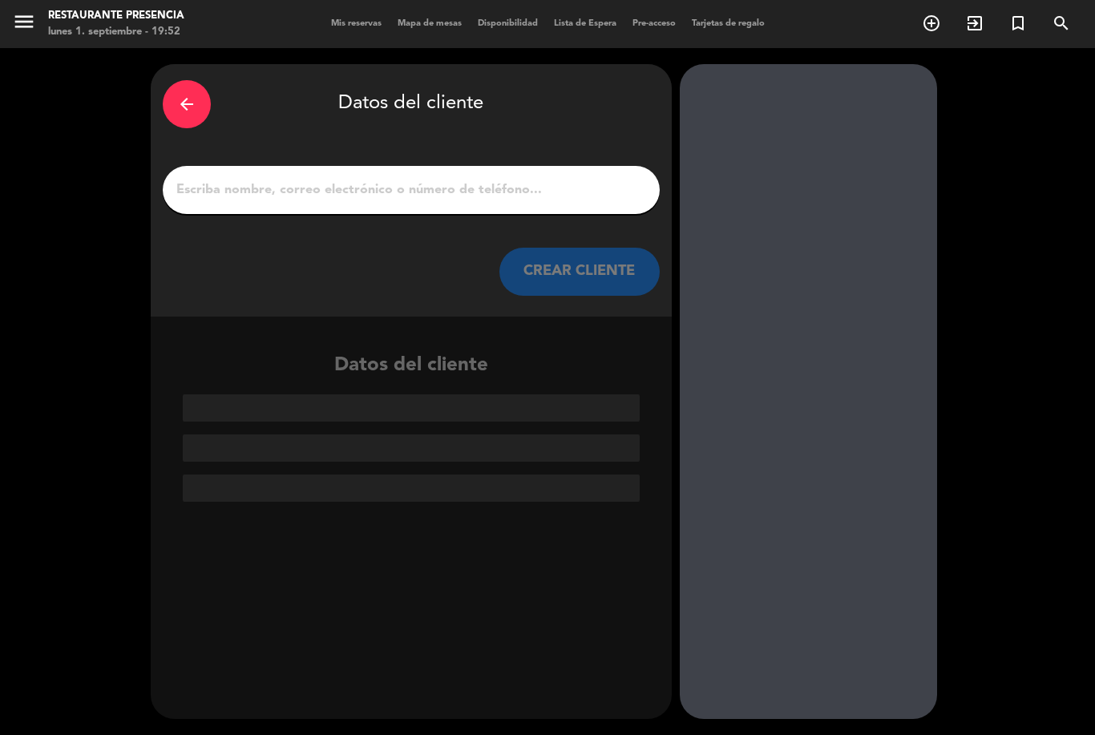
click at [241, 167] on div "arrow_back Datos del cliente CREAR CLIENTE" at bounding box center [411, 190] width 521 height 253
click at [204, 179] on input "1" at bounding box center [411, 190] width 473 height 22
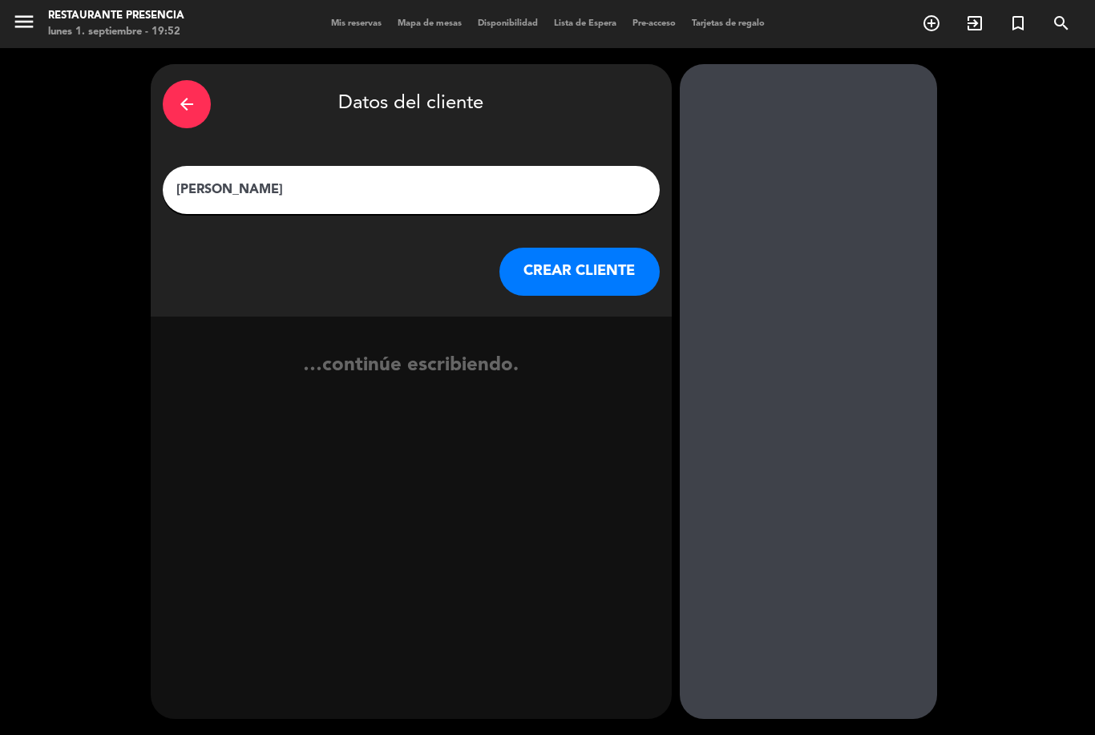
type input "[PERSON_NAME]"
click at [605, 248] on button "CREAR CLIENTE" at bounding box center [579, 272] width 160 height 48
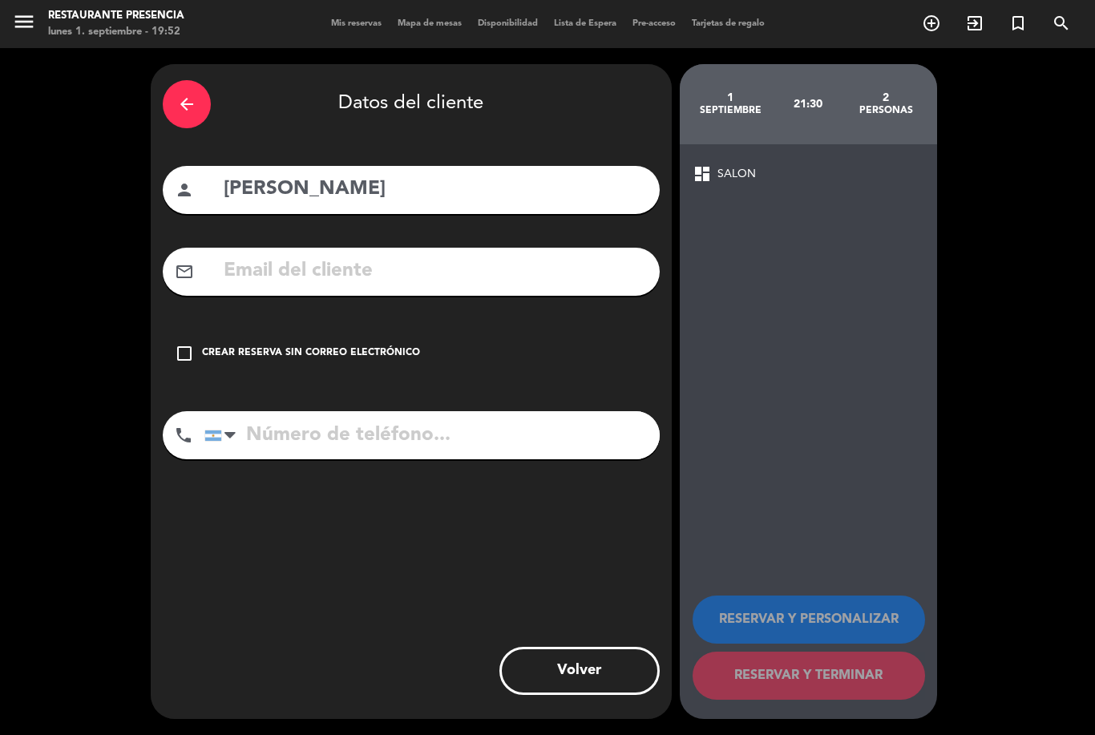
click at [186, 344] on icon "check_box_outline_blank" at bounding box center [184, 353] width 19 height 19
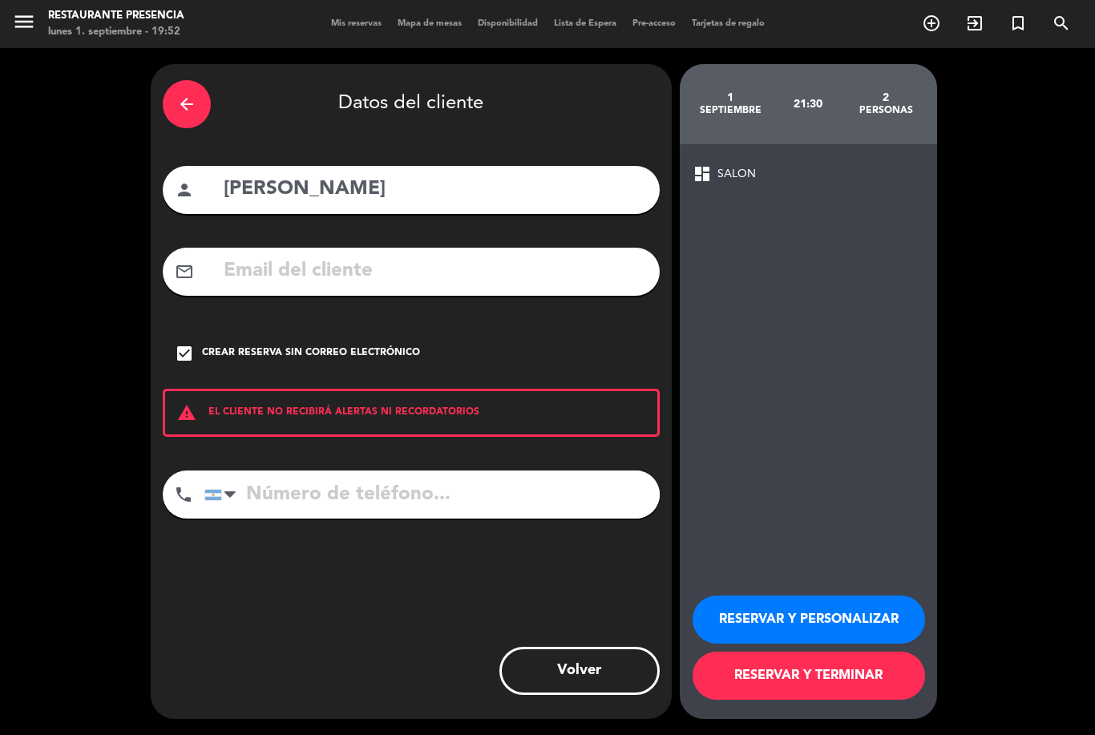
click at [845, 695] on button "RESERVAR Y TERMINAR" at bounding box center [809, 676] width 232 height 48
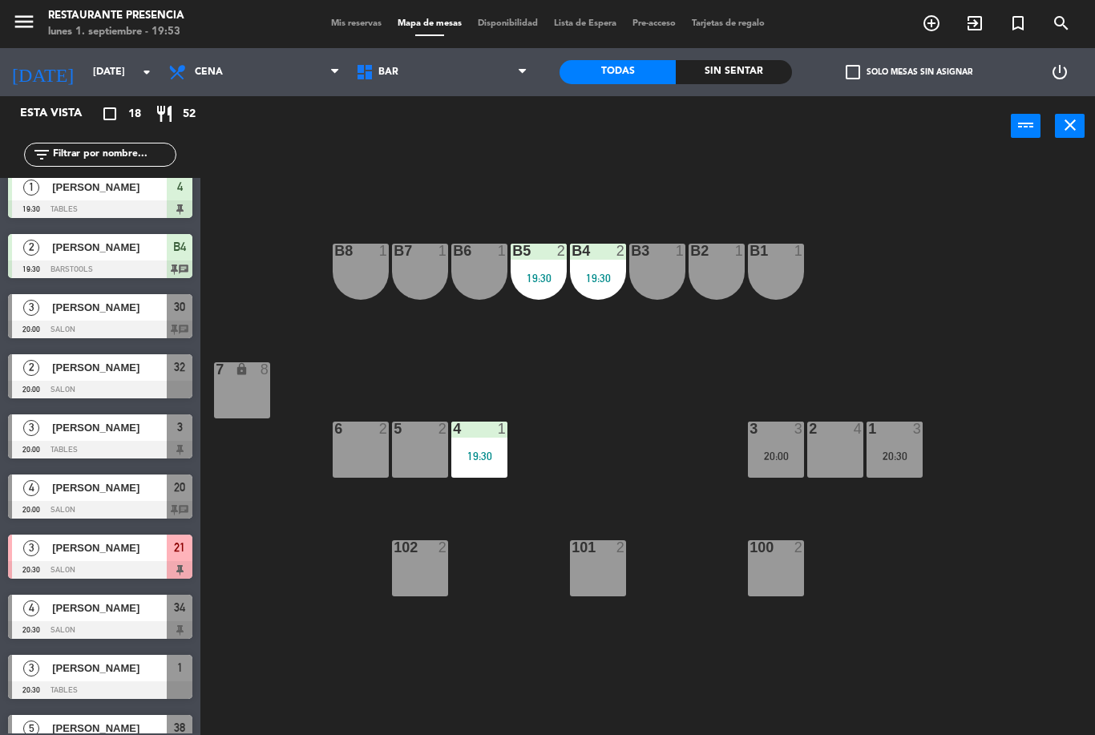
scroll to position [261, 0]
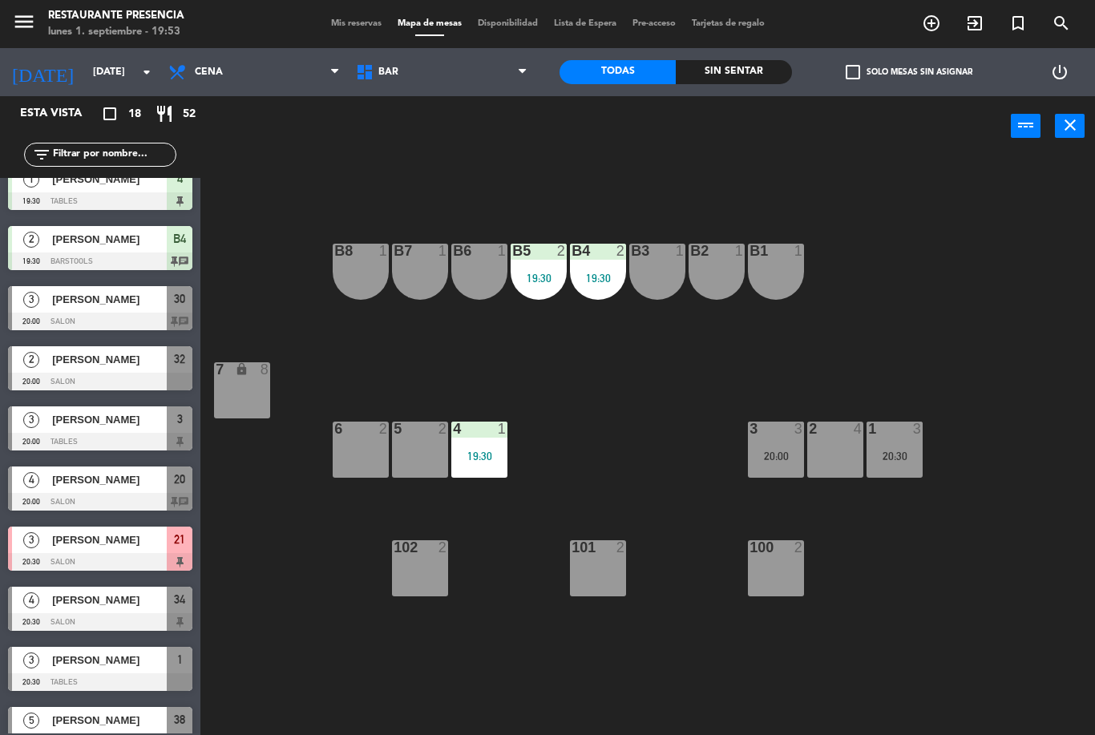
click at [125, 487] on span "[PERSON_NAME]" at bounding box center [109, 479] width 115 height 17
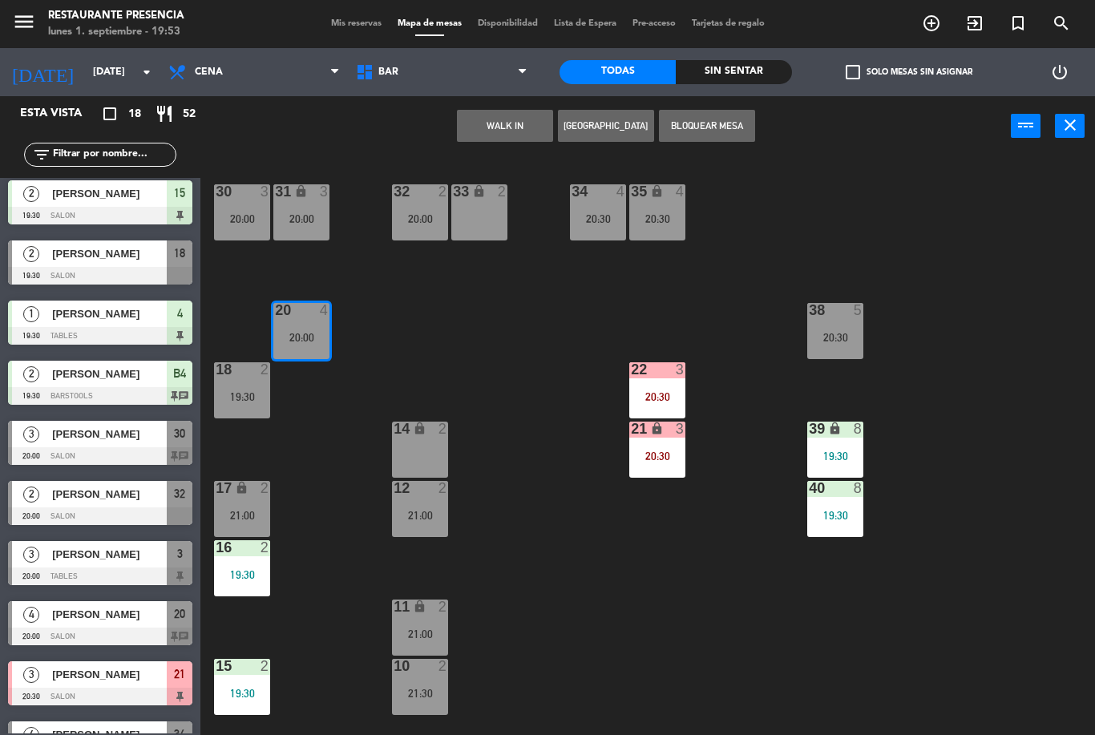
scroll to position [130, 0]
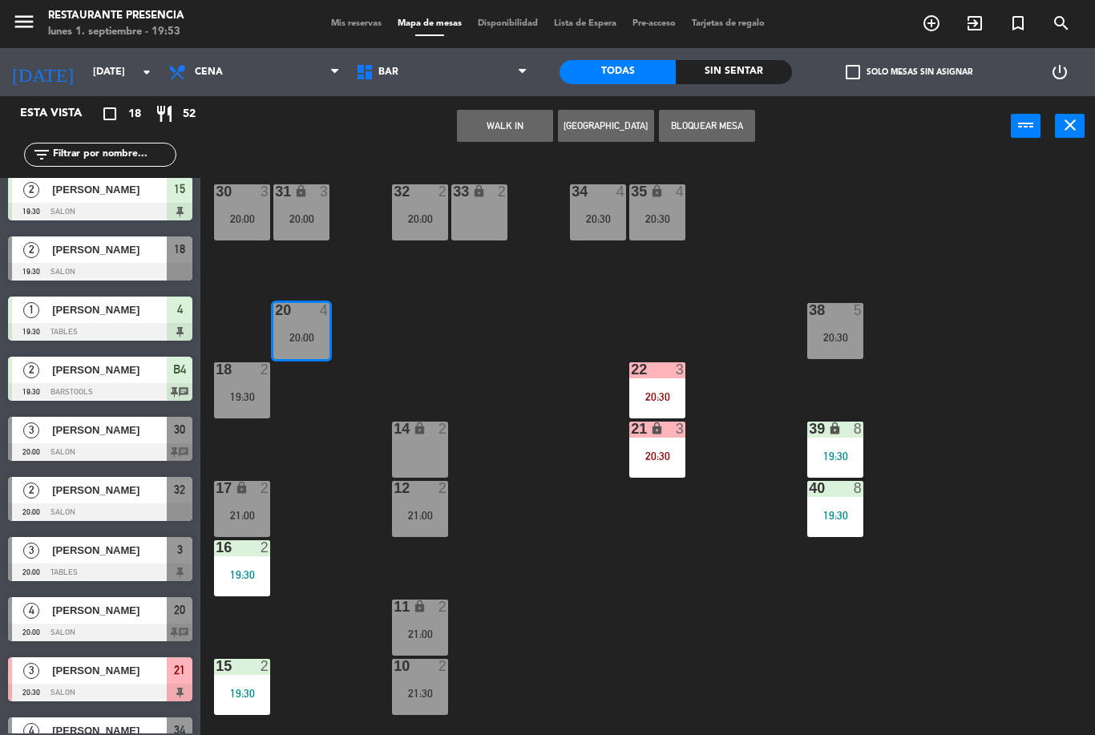
click at [109, 621] on div "[PERSON_NAME]" at bounding box center [109, 610] width 116 height 26
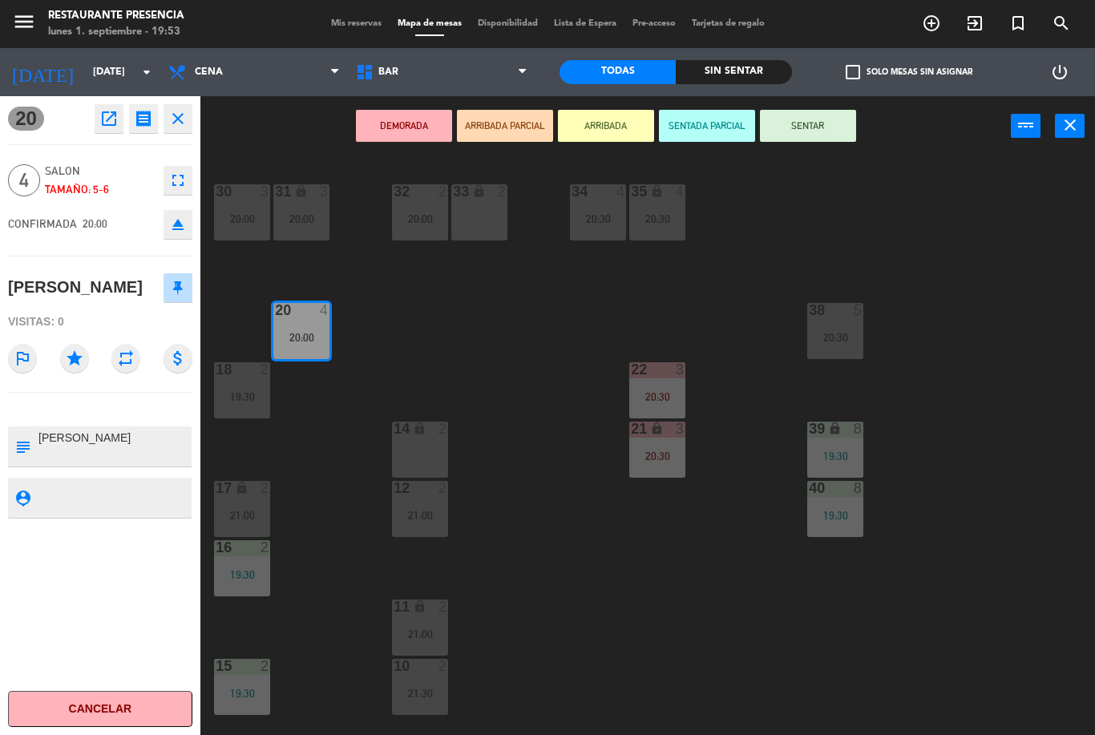
click at [814, 127] on button "SENTAR" at bounding box center [808, 126] width 96 height 32
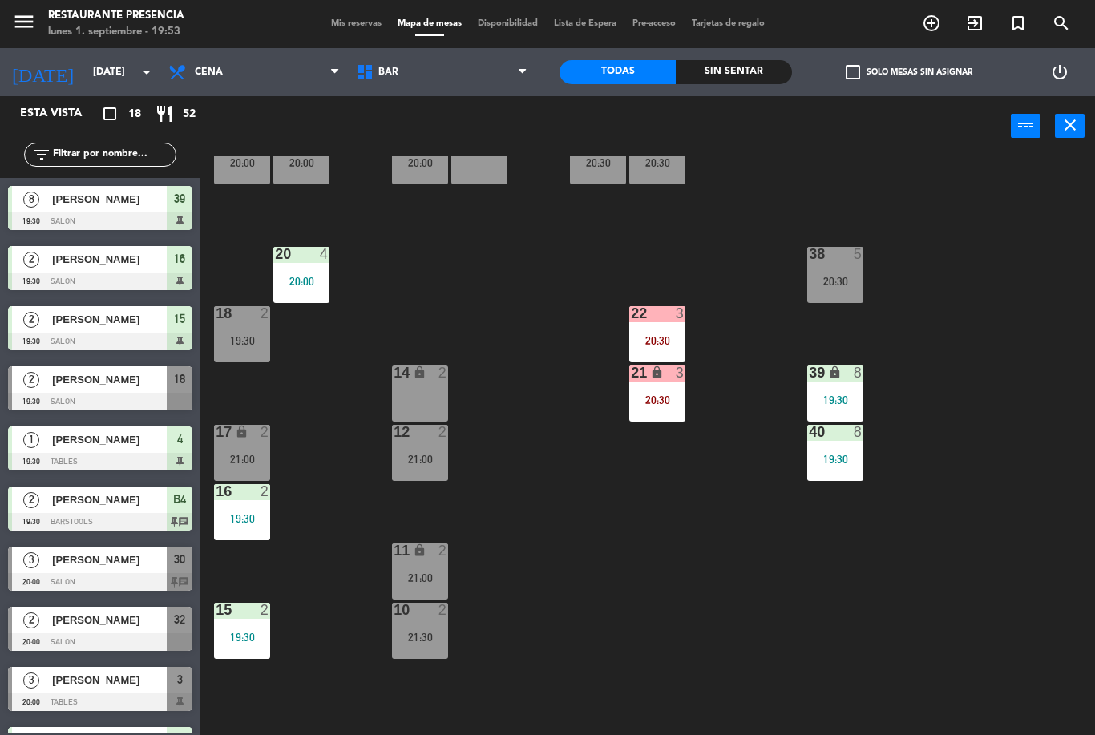
scroll to position [52, 0]
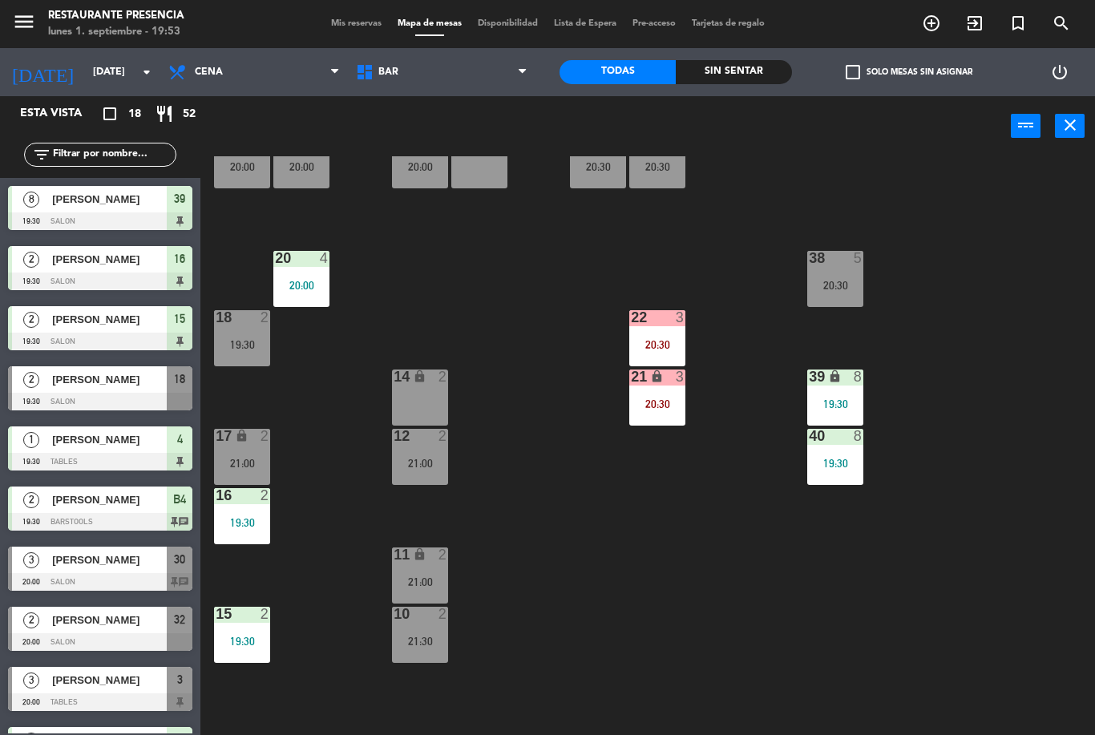
click at [310, 291] on div "20:00" at bounding box center [301, 285] width 56 height 11
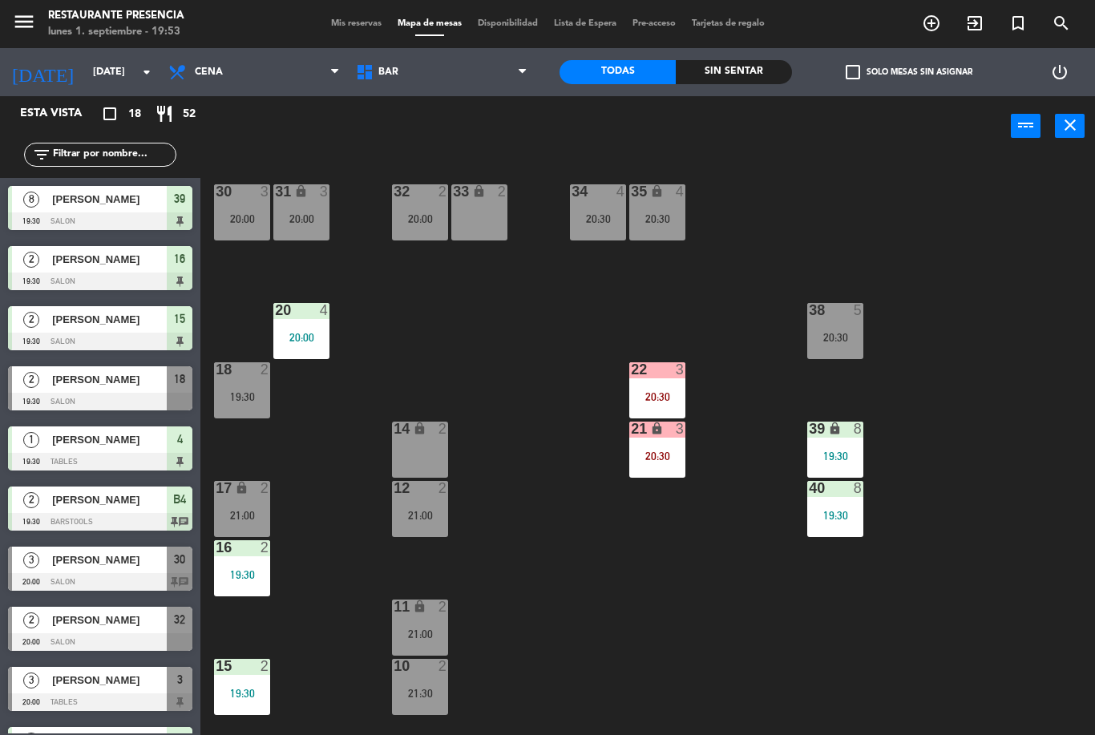
scroll to position [0, 0]
click at [310, 312] on div at bounding box center [301, 310] width 26 height 14
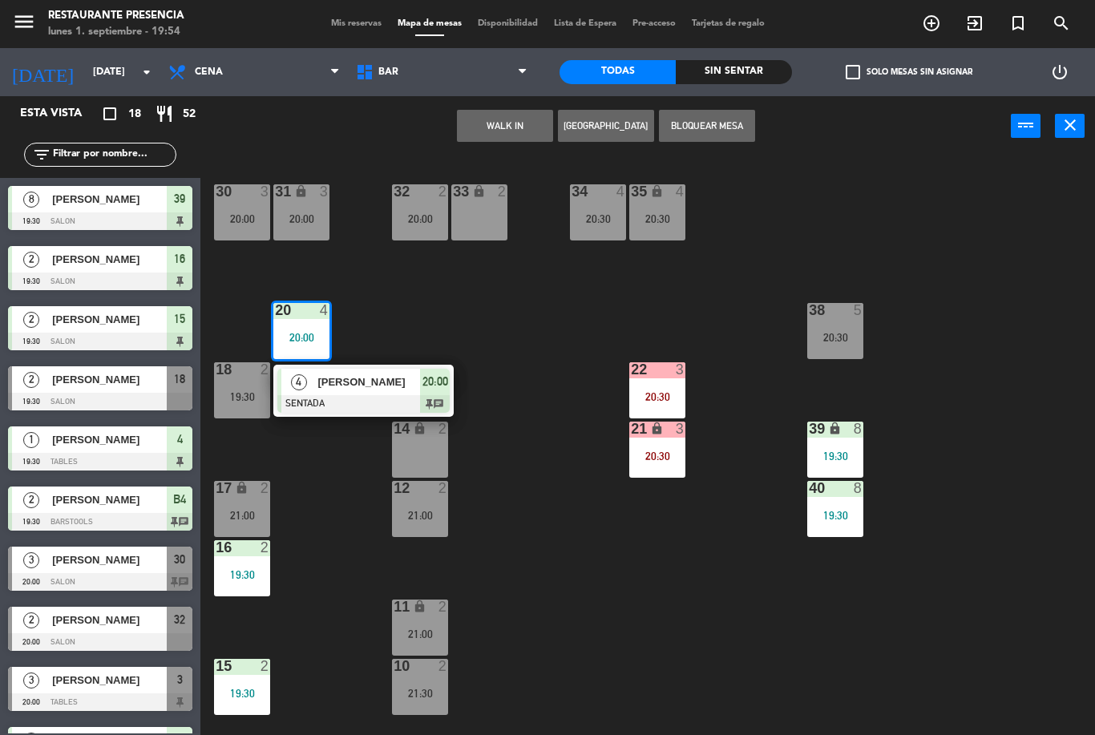
click at [338, 384] on span "[PERSON_NAME]" at bounding box center [368, 382] width 103 height 17
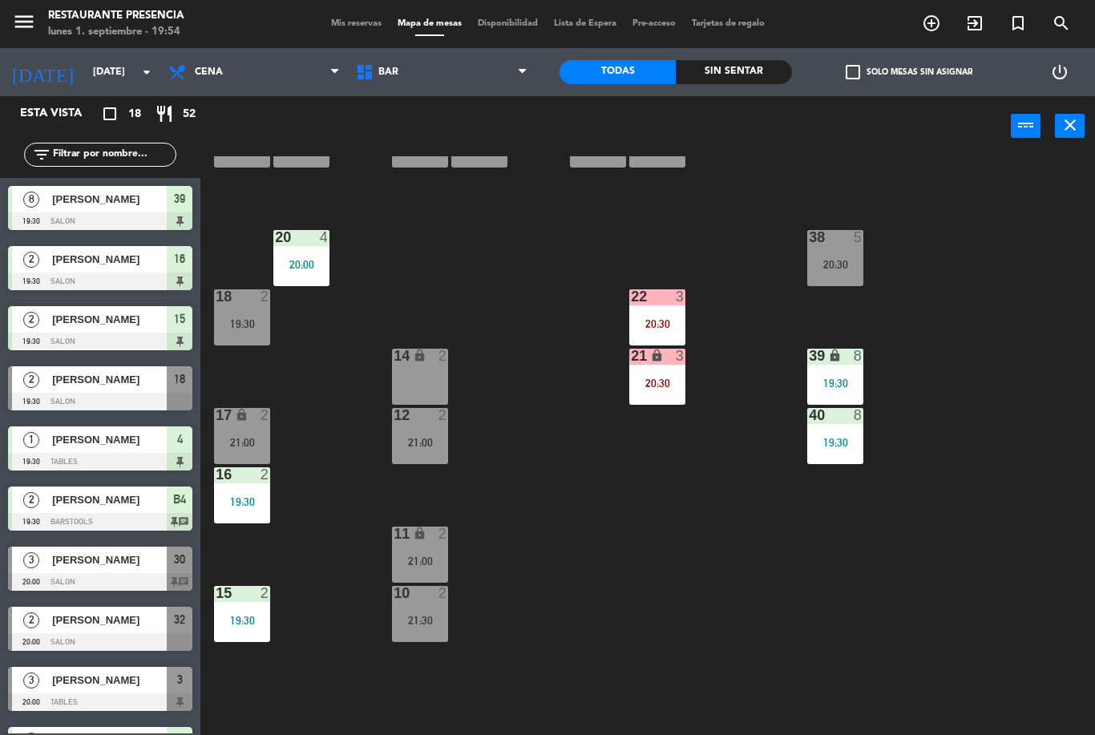
scroll to position [-2, 0]
click at [286, 263] on div "20:00" at bounding box center [301, 264] width 56 height 11
click at [542, 405] on div "30 3 20:00 31 lock 3 20:00 32 2 20:00 33 lock 2 34 4 20:30 35 lock 4 20:30 38 5…" at bounding box center [653, 445] width 883 height 579
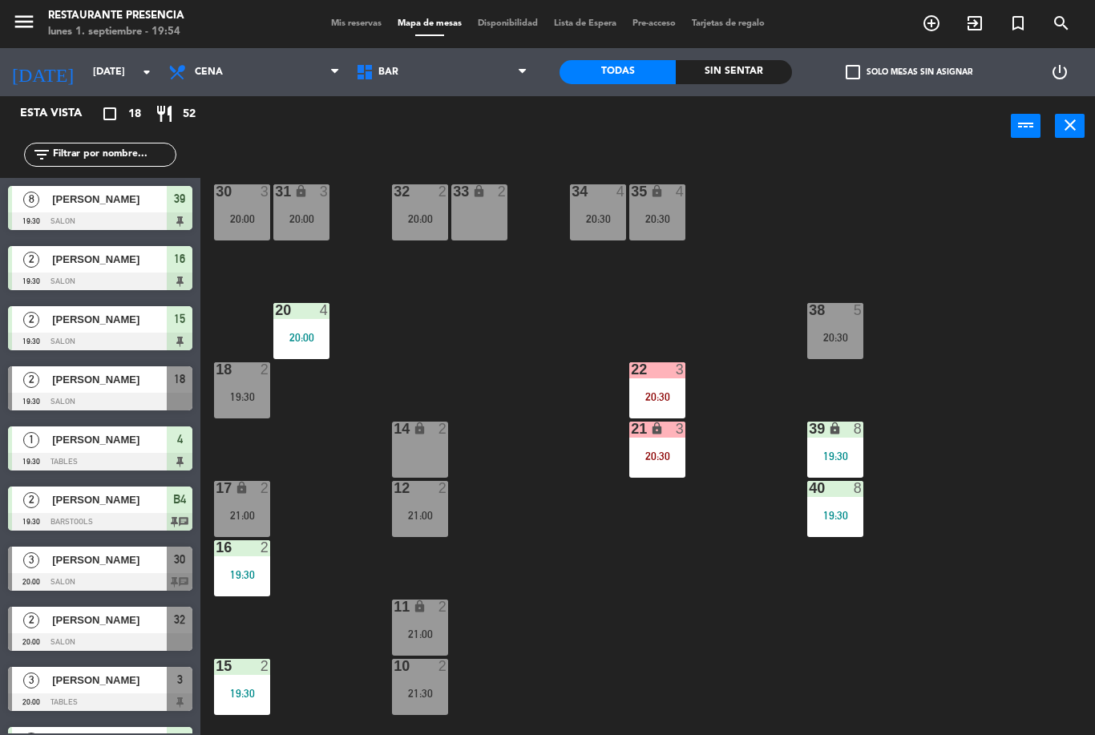
click at [842, 343] on div "20:30" at bounding box center [835, 337] width 56 height 11
click at [948, 469] on div "30 3 20:00 31 lock 3 20:00 32 2 20:00 33 lock 2 34 4 20:30 35 lock 4 20:30 38 5…" at bounding box center [653, 445] width 883 height 579
click at [846, 516] on div "19:30" at bounding box center [835, 515] width 56 height 11
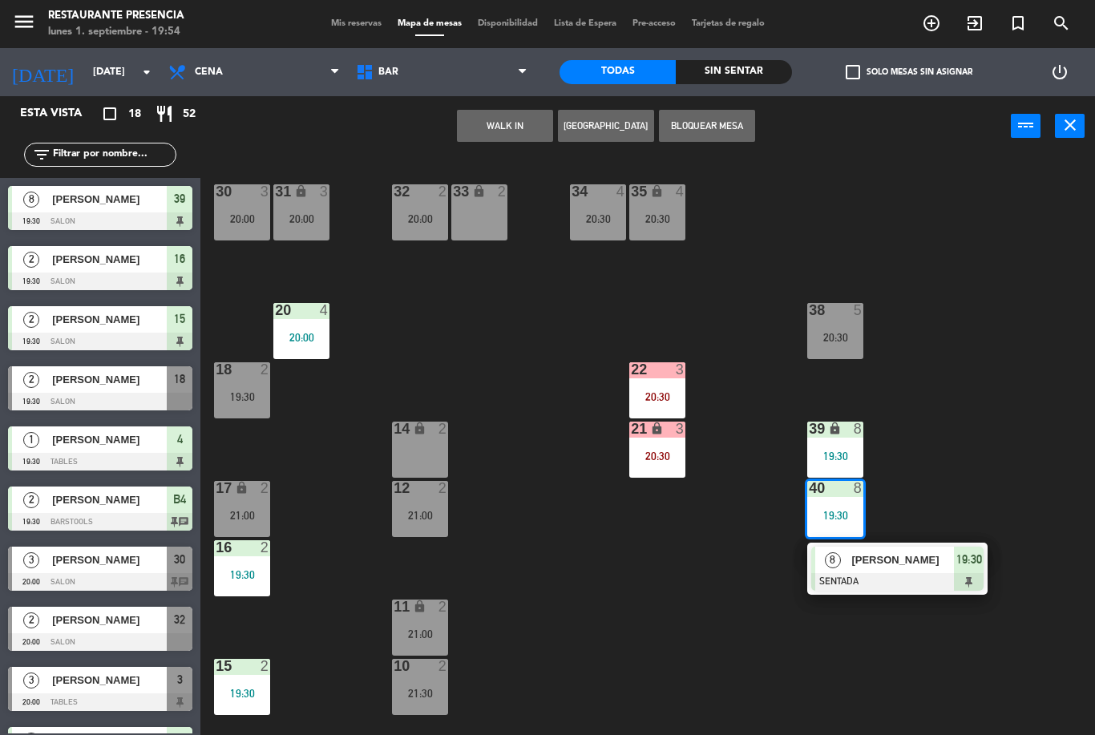
click at [888, 566] on span "[PERSON_NAME]" at bounding box center [902, 560] width 103 height 17
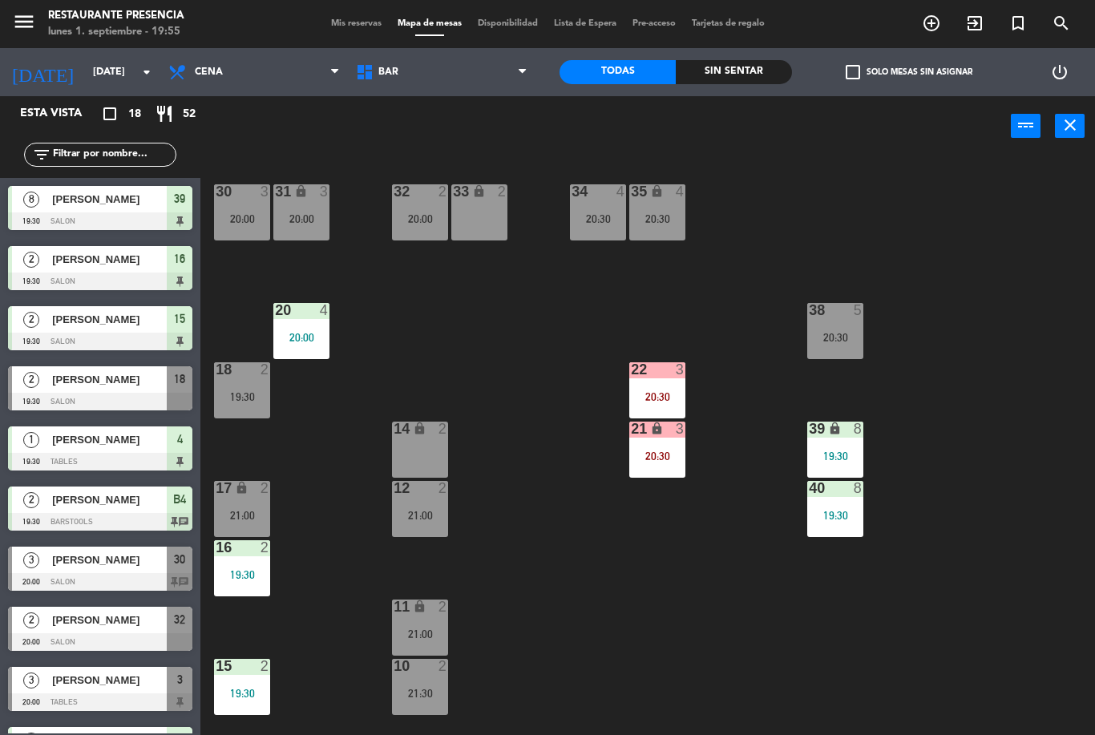
click at [933, 33] on icon "add_circle_outline" at bounding box center [931, 23] width 19 height 19
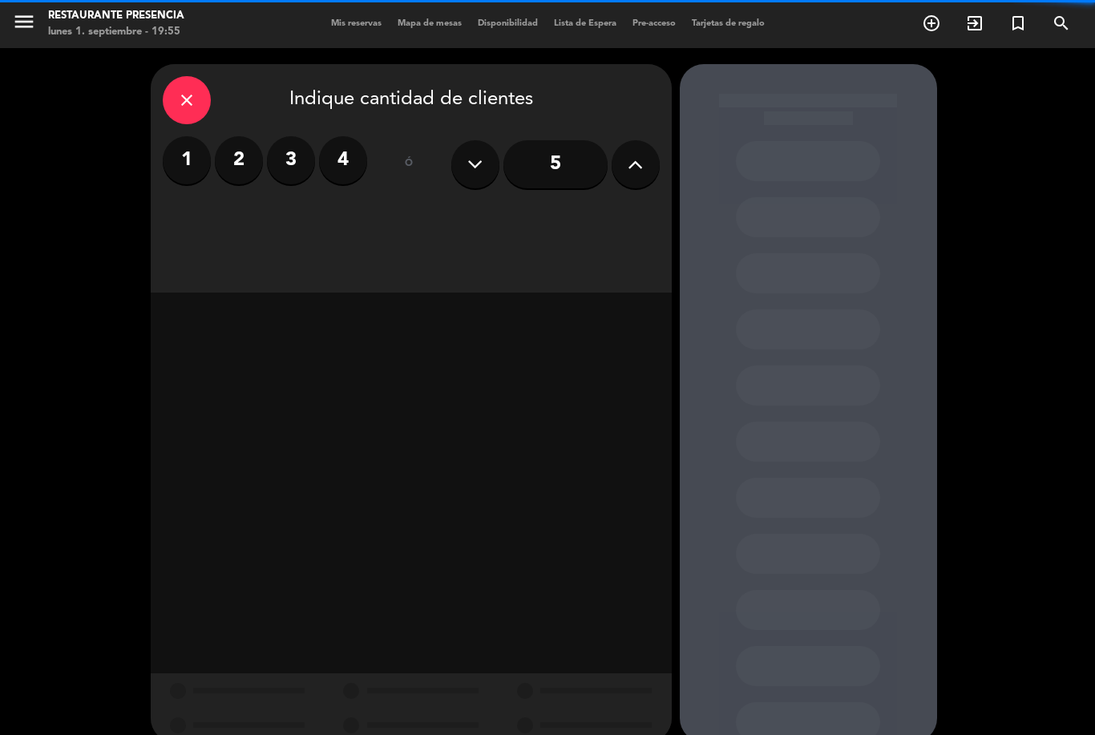
click at [208, 136] on label "1" at bounding box center [187, 160] width 48 height 48
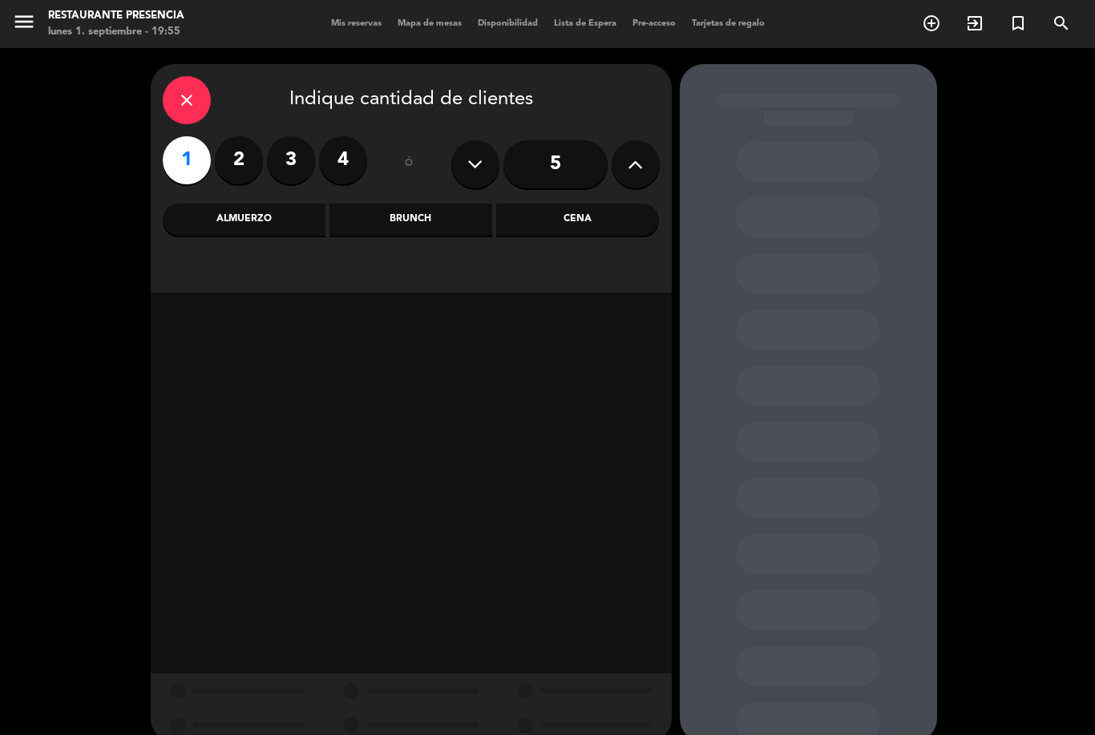
click at [607, 204] on div "Cena" at bounding box center [577, 220] width 163 height 32
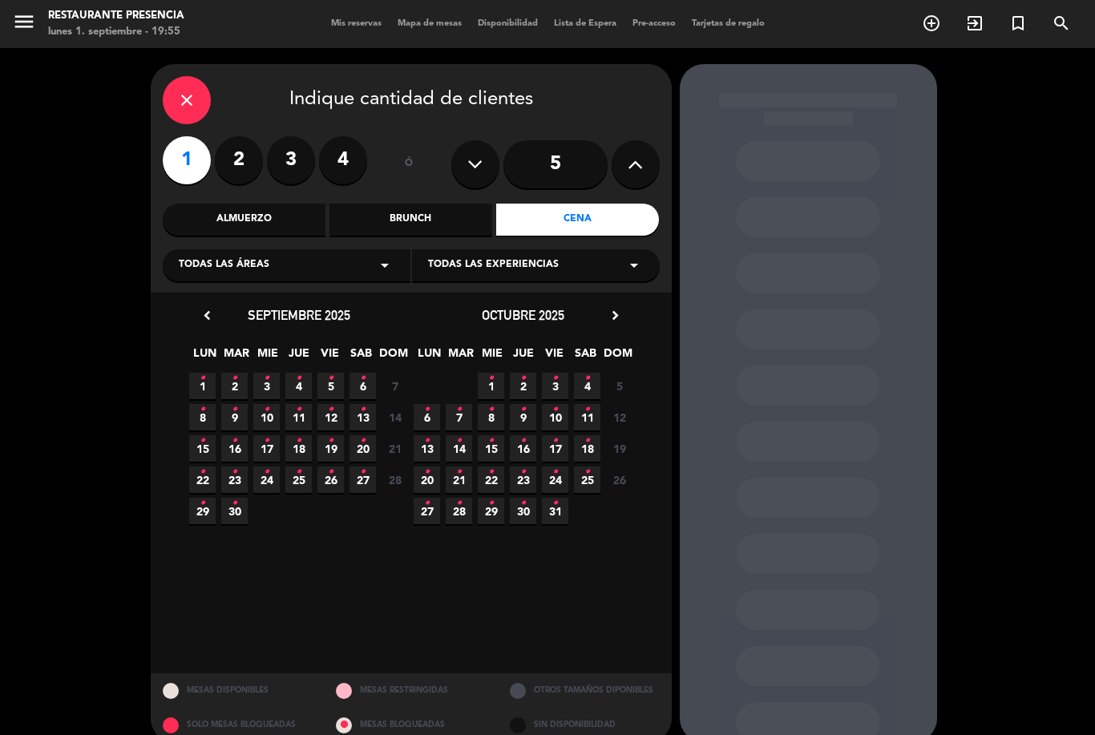
click at [212, 373] on span "1 •" at bounding box center [202, 386] width 26 height 26
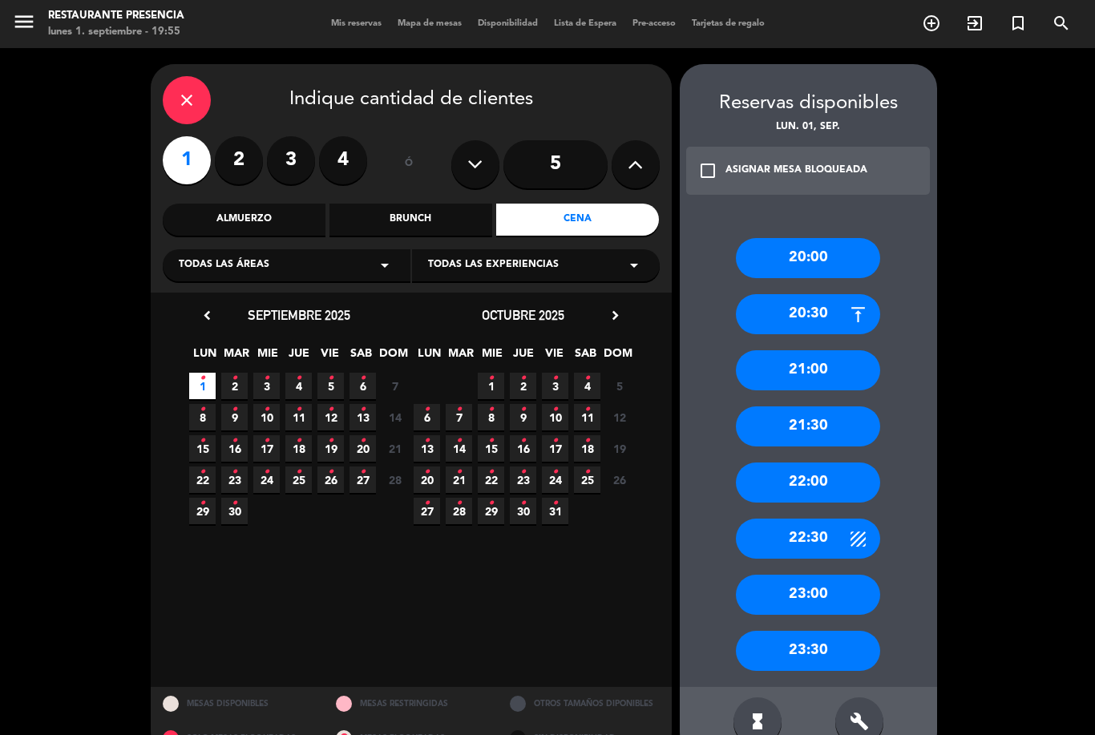
click at [831, 238] on div "20:00" at bounding box center [808, 258] width 144 height 40
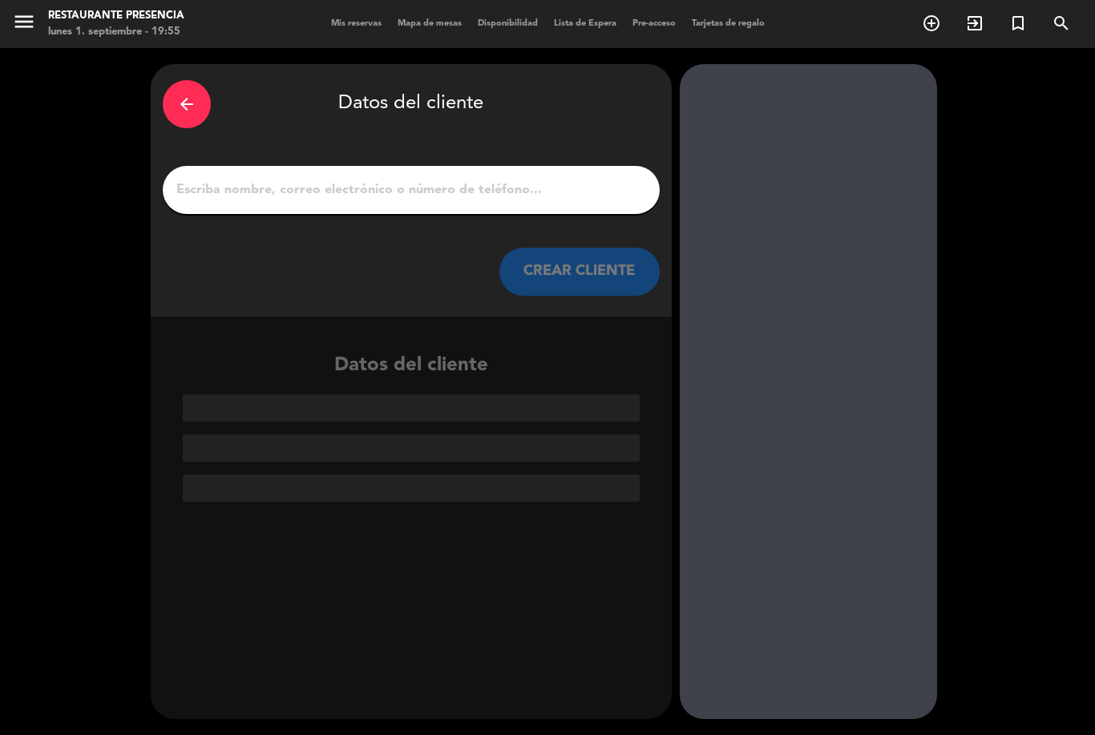
click at [561, 179] on input "1" at bounding box center [411, 190] width 473 height 22
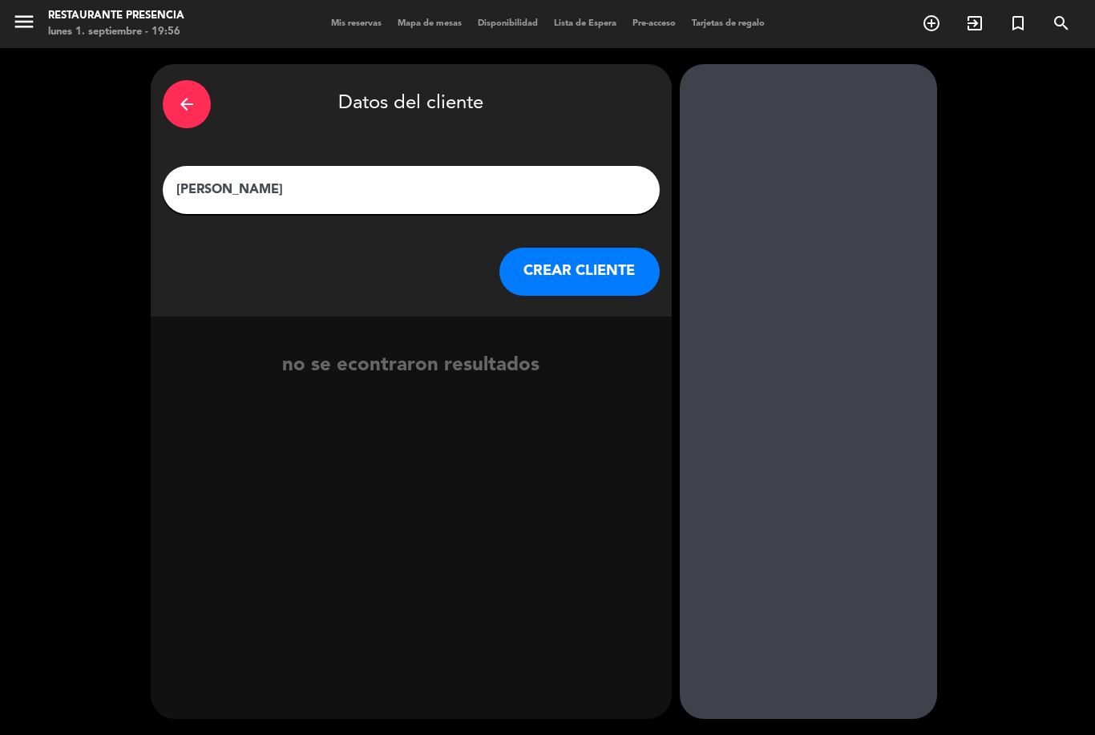
type input "[PERSON_NAME]"
click at [604, 248] on button "CREAR CLIENTE" at bounding box center [579, 272] width 160 height 48
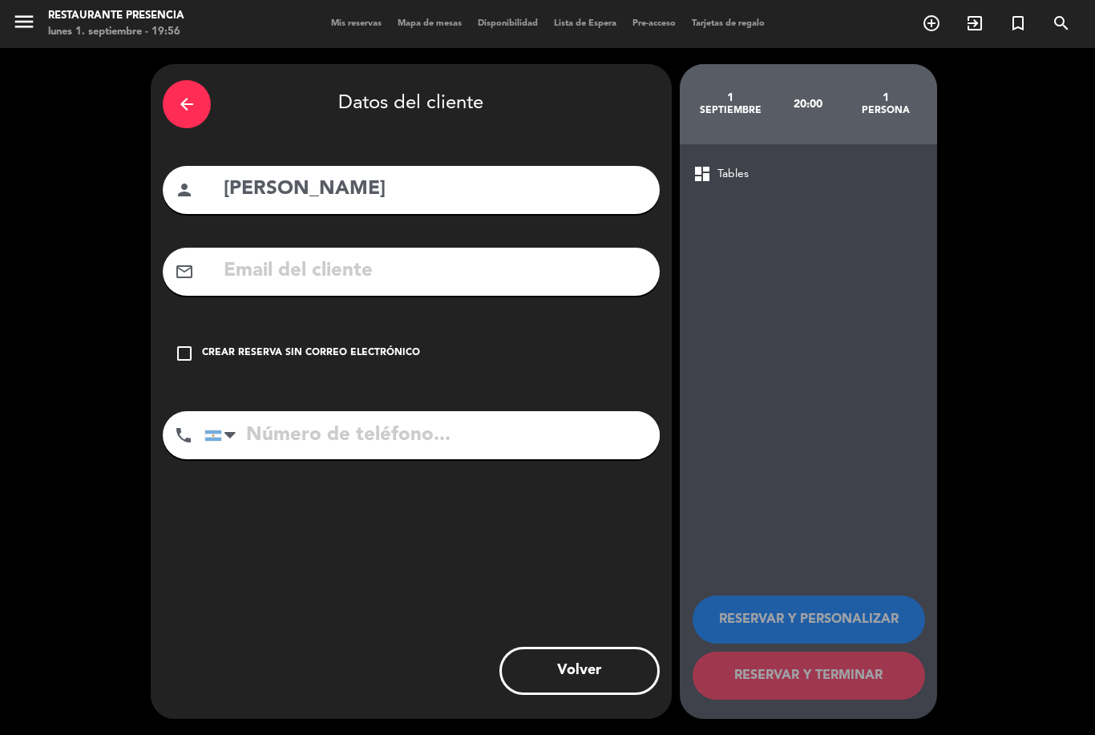
click at [198, 330] on div "check_box_outline_blank Crear reserva sin correo electrónico" at bounding box center [411, 354] width 497 height 48
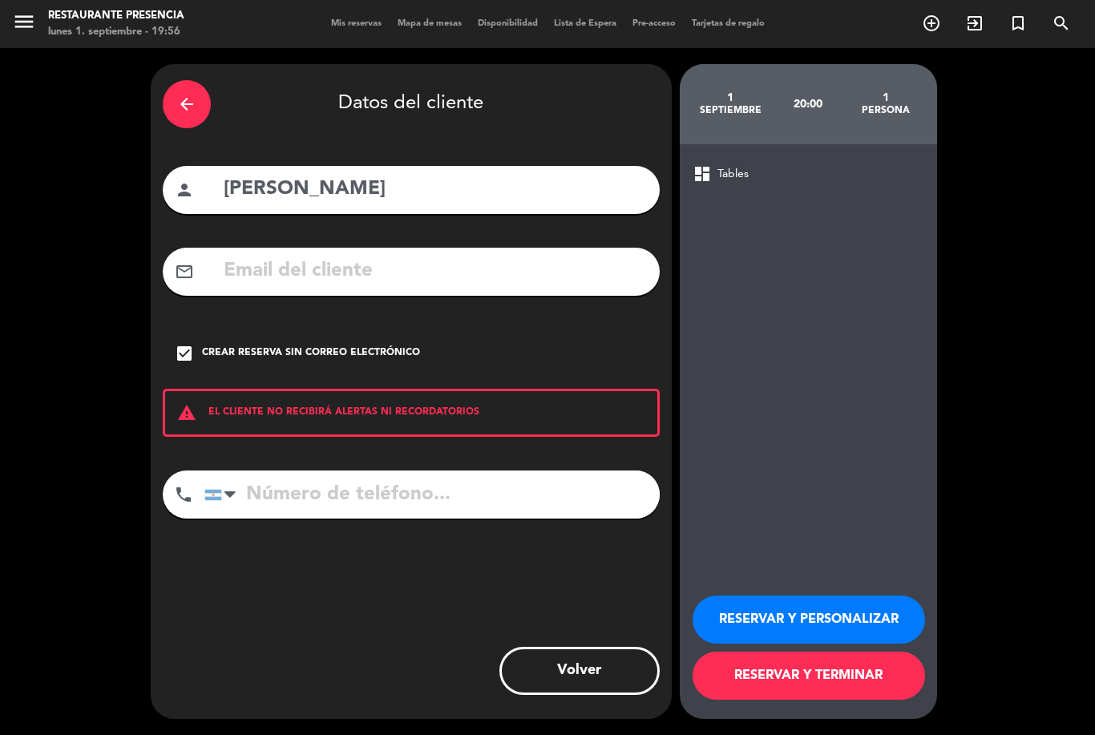
click at [405, 471] on input "tel" at bounding box center [431, 495] width 455 height 48
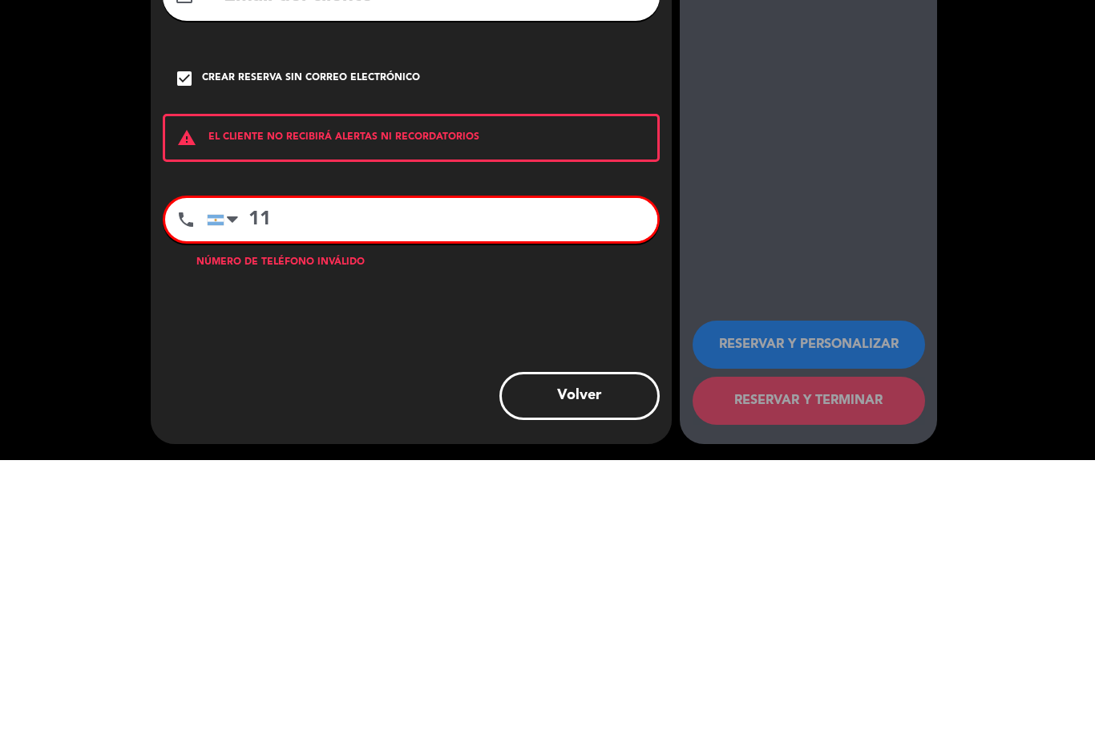
type input "1"
click at [286, 473] on input "5511999965555" at bounding box center [432, 494] width 451 height 43
type input "11999965555"
click at [208, 474] on div at bounding box center [226, 495] width 37 height 42
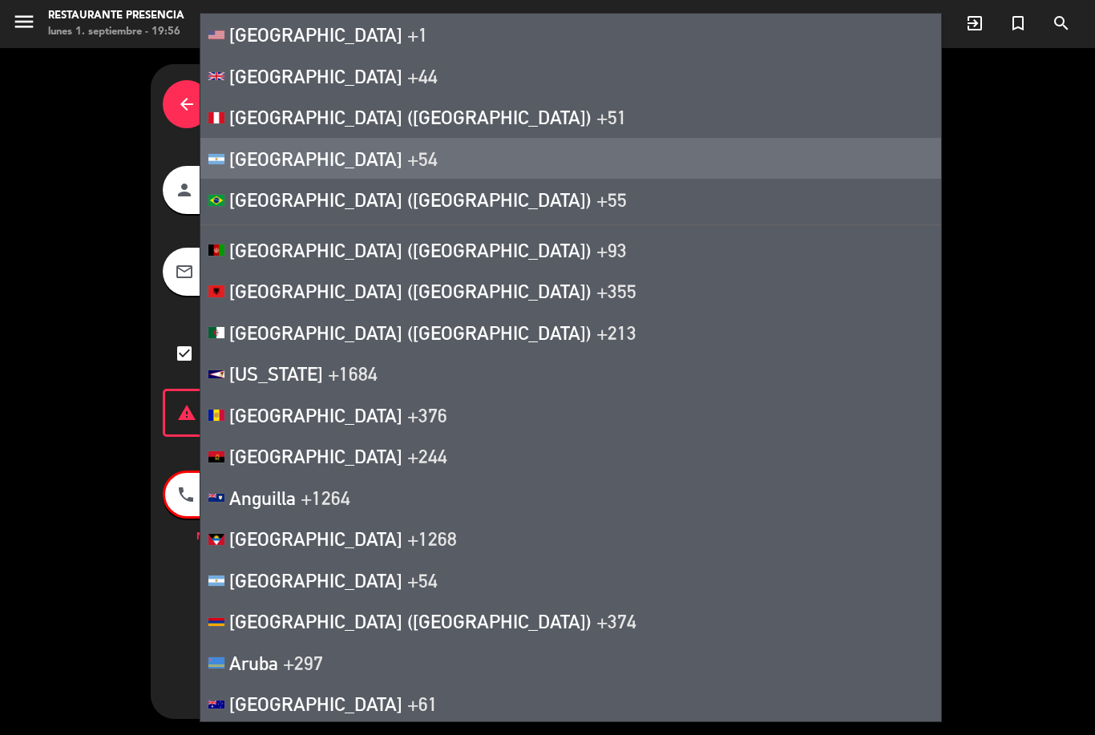
click at [596, 200] on span "+55" at bounding box center [611, 199] width 30 height 22
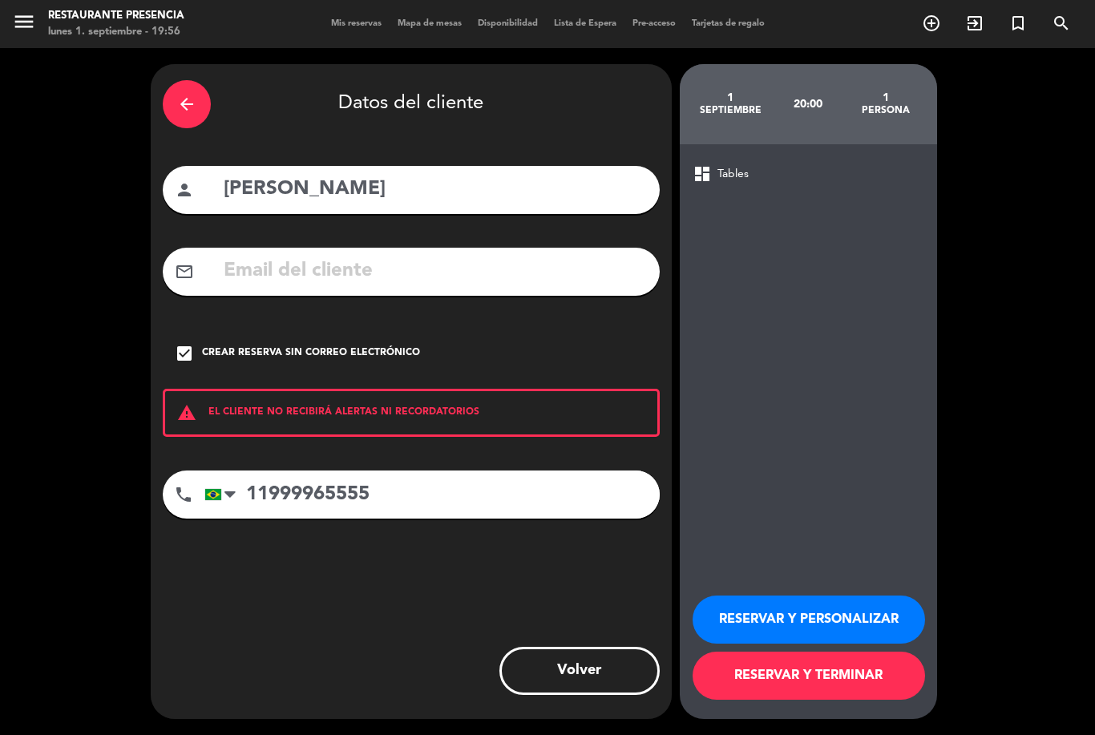
click at [891, 691] on button "RESERVAR Y TERMINAR" at bounding box center [809, 676] width 232 height 48
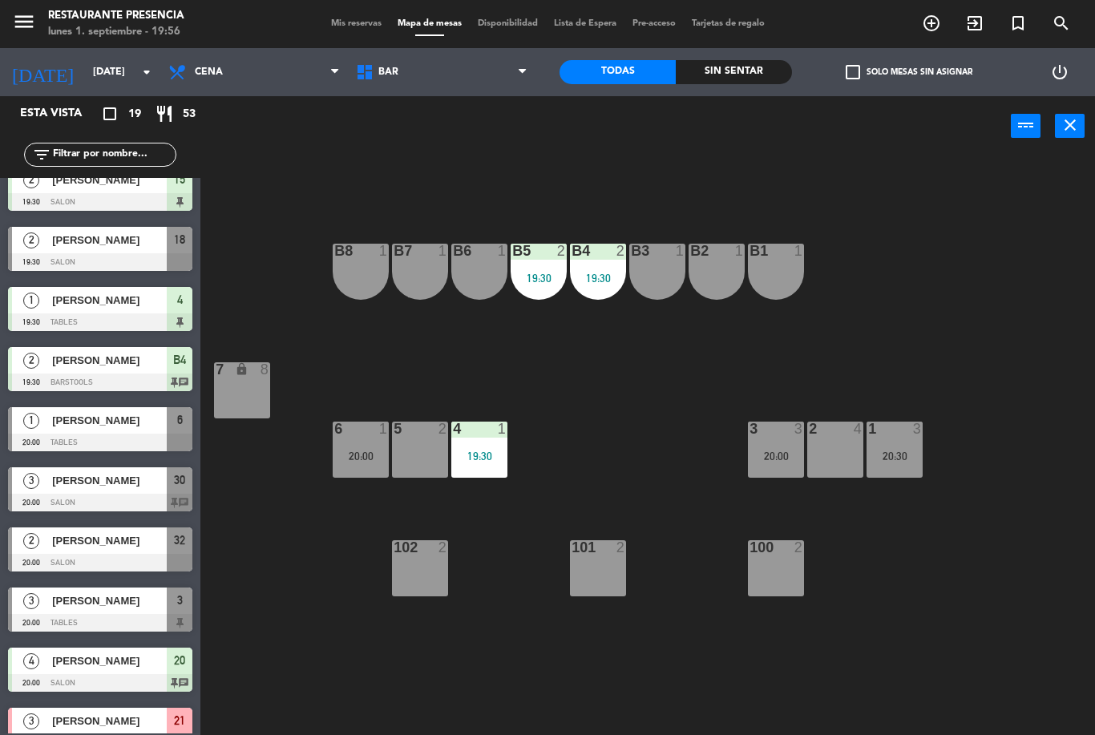
scroll to position [144, 0]
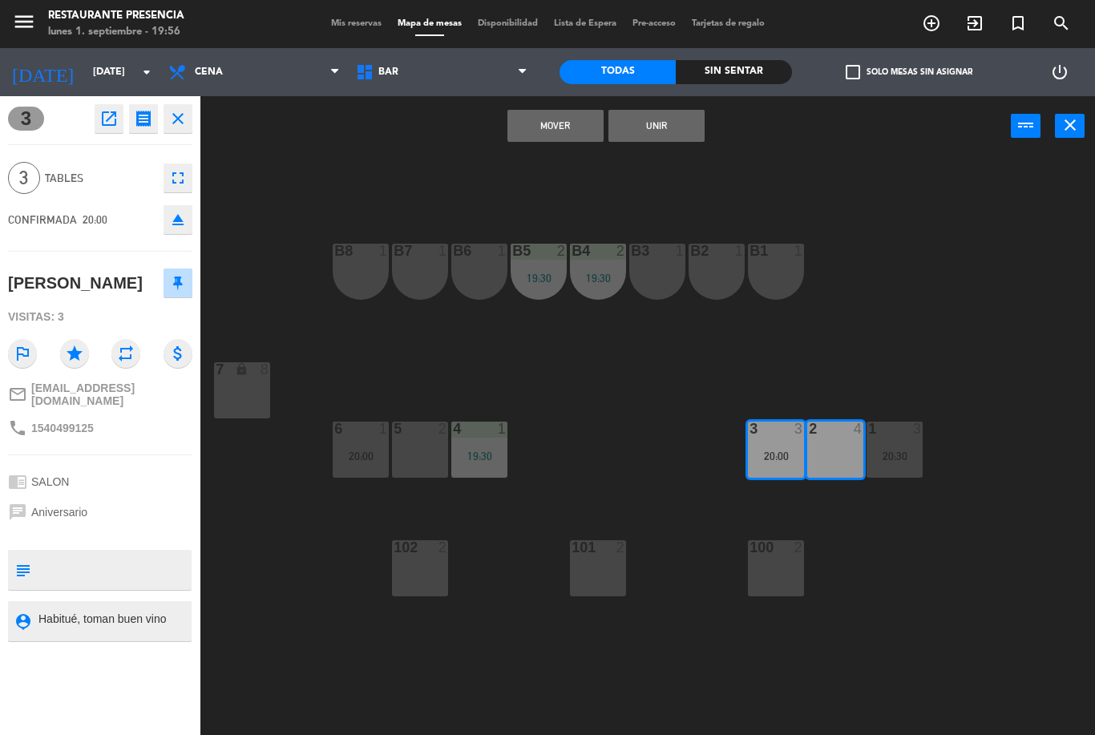
click at [836, 456] on div "2 4" at bounding box center [835, 450] width 56 height 56
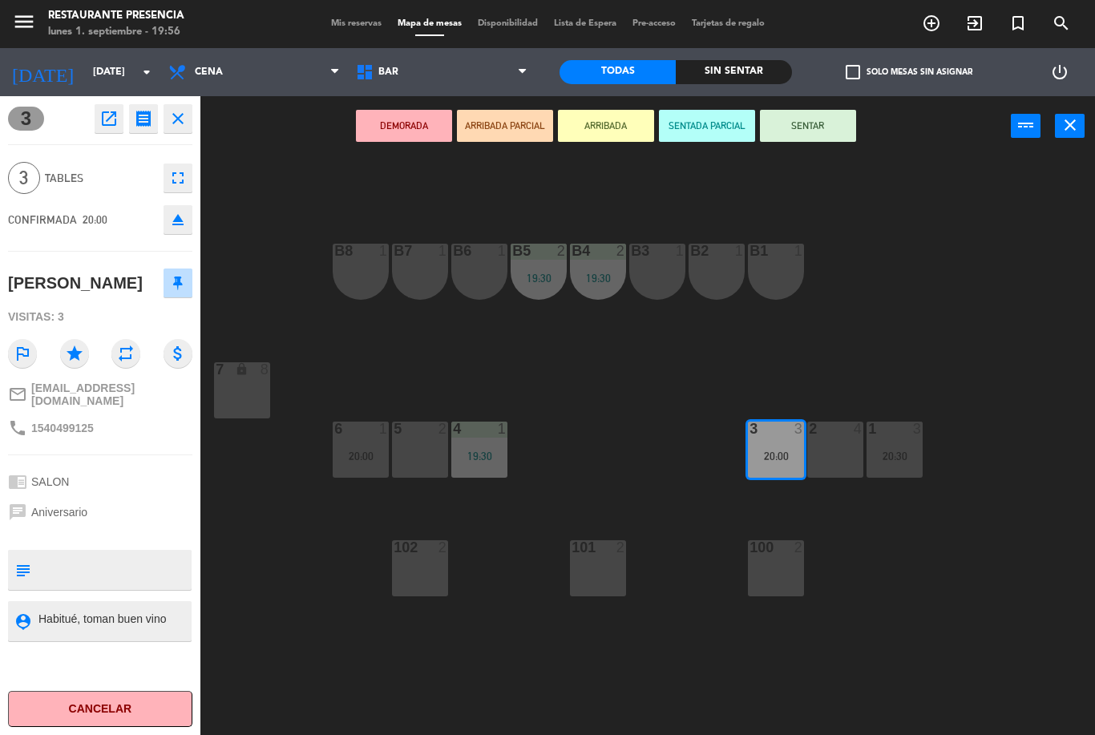
click at [762, 436] on div "3" at bounding box center [749, 429] width 26 height 14
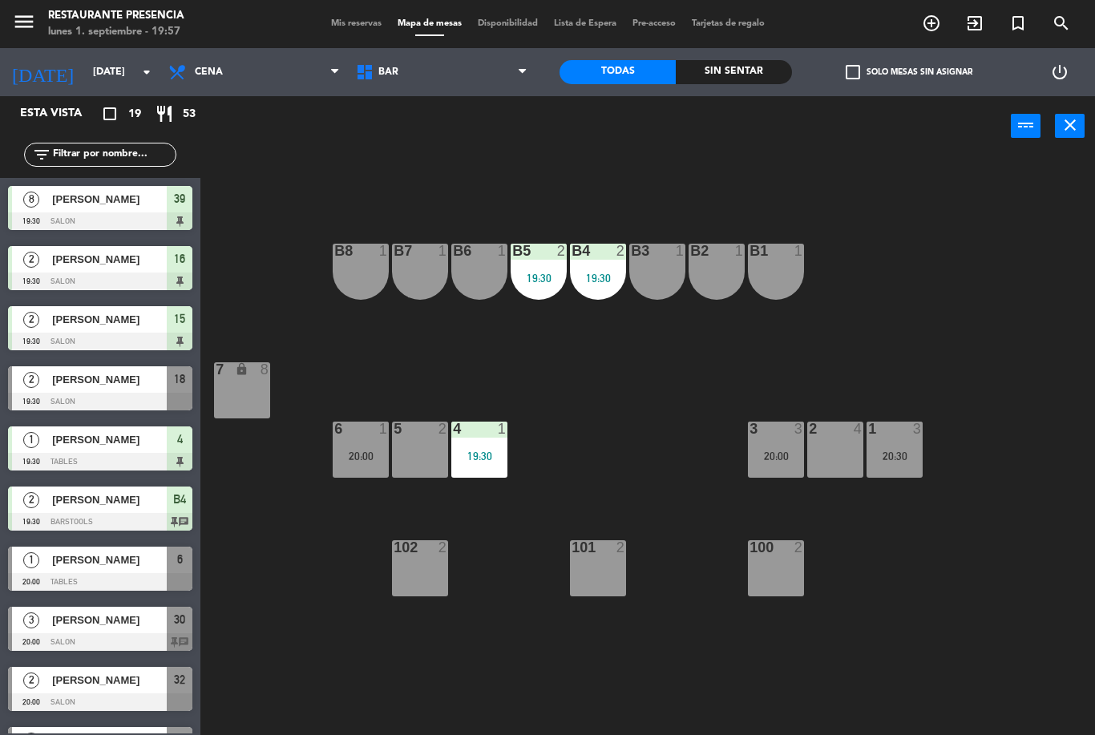
click at [791, 451] on div "20:00" at bounding box center [776, 456] width 56 height 11
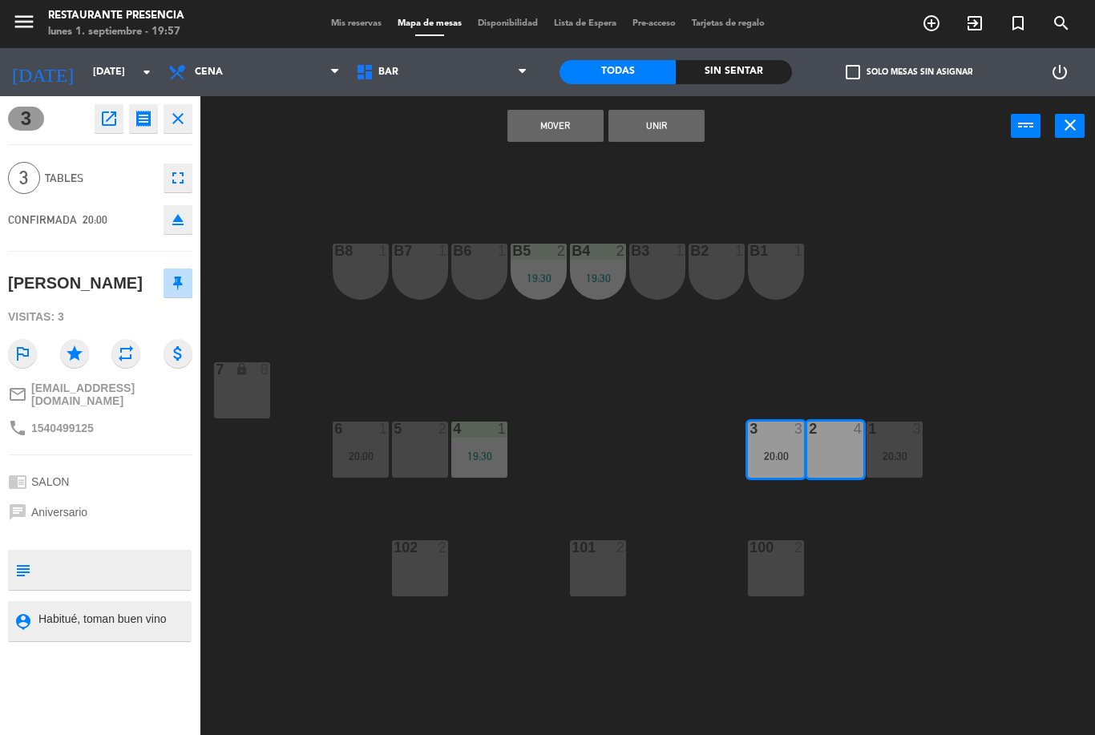
click at [673, 123] on button "Unir" at bounding box center [657, 126] width 96 height 32
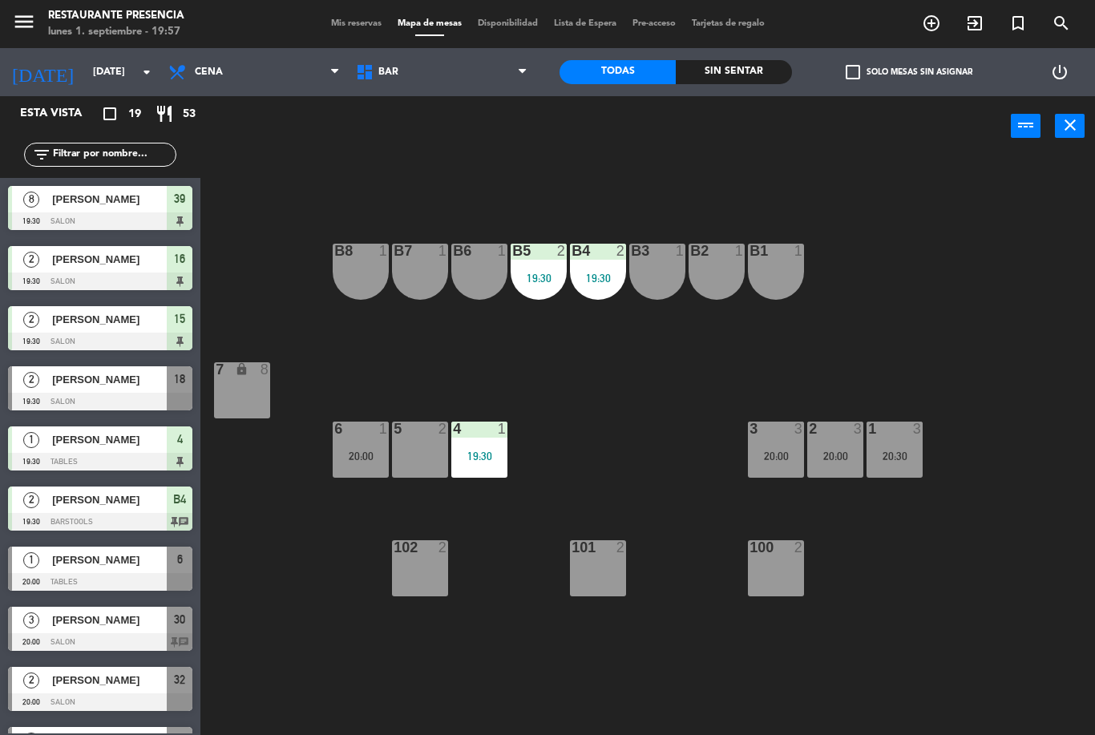
scroll to position [0, 0]
click at [843, 456] on div "20:00" at bounding box center [835, 456] width 56 height 11
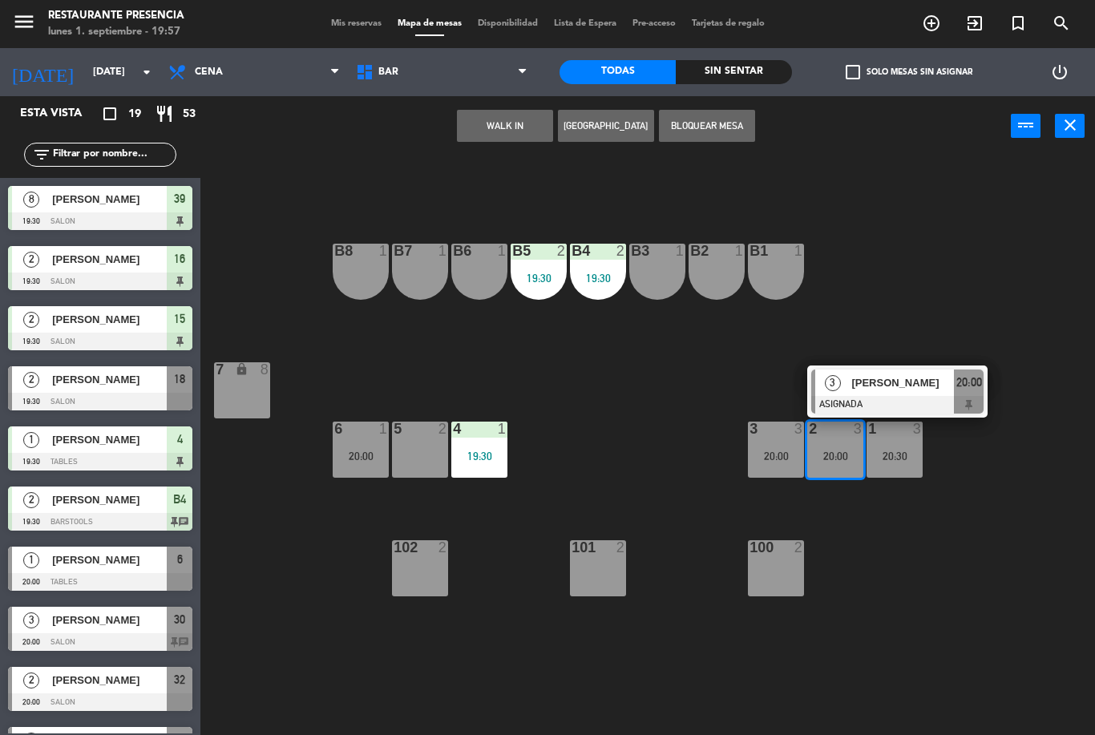
click at [892, 400] on div at bounding box center [897, 405] width 172 height 18
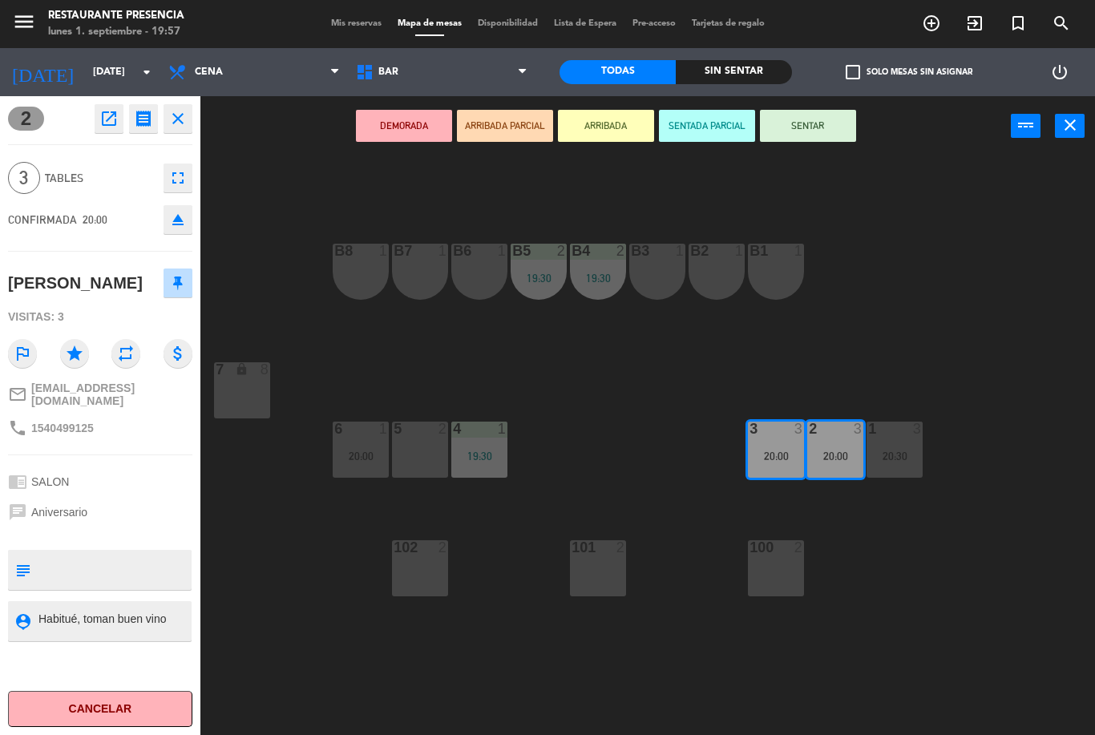
click at [180, 214] on icon "eject" at bounding box center [177, 219] width 19 height 19
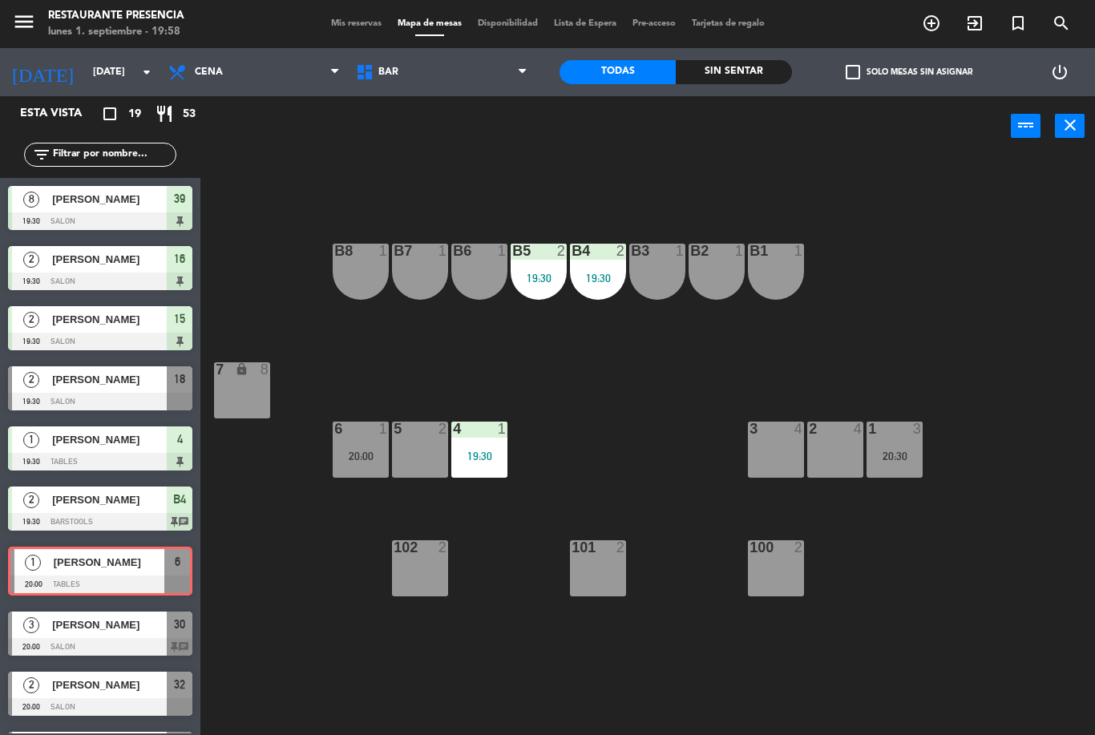
click at [95, 560] on span "[PERSON_NAME]" at bounding box center [109, 562] width 111 height 17
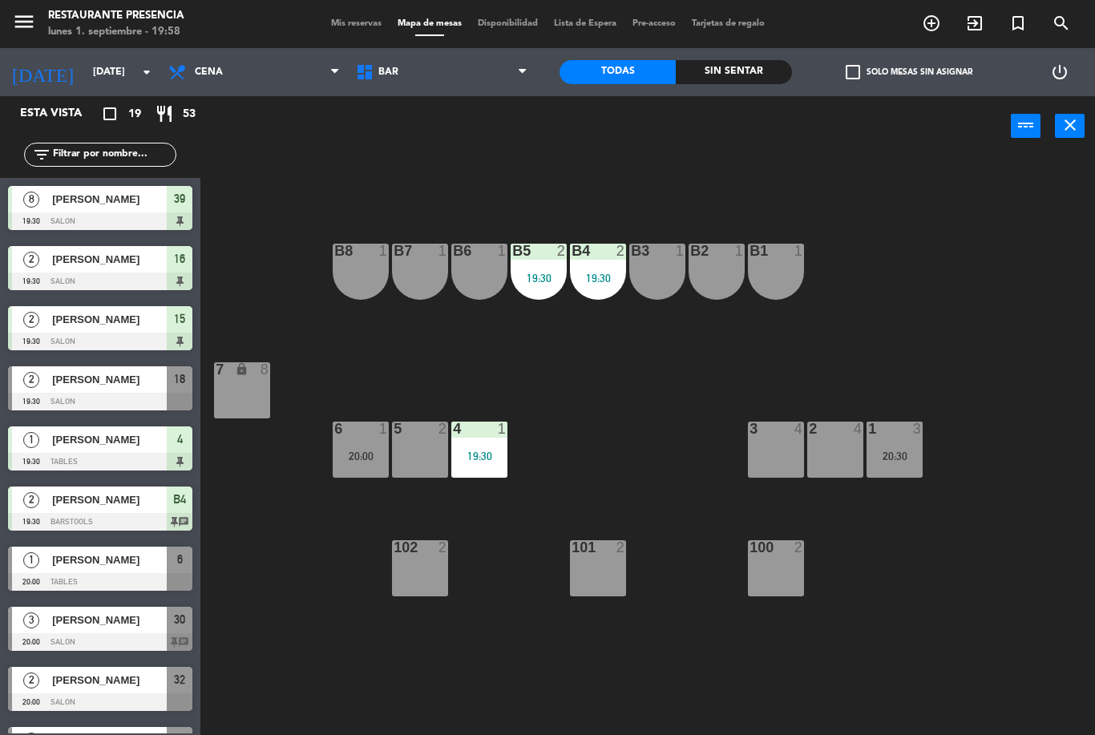
click at [379, 443] on div "6 1 20:00" at bounding box center [361, 450] width 56 height 56
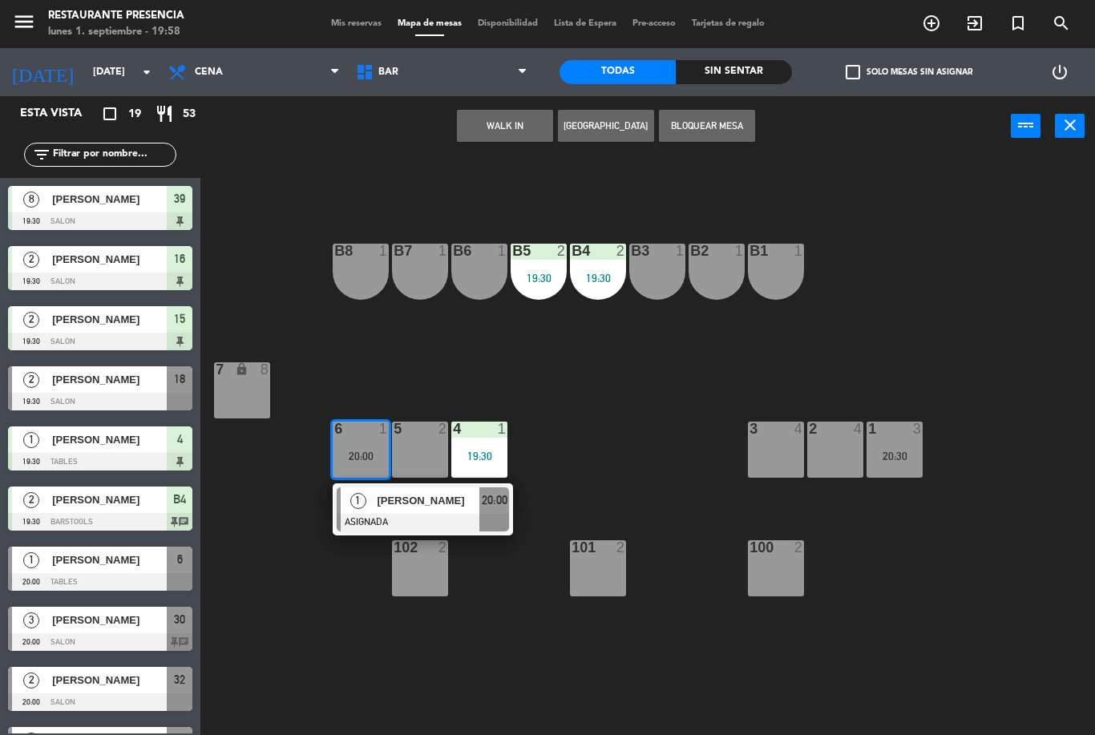
click at [413, 501] on span "[PERSON_NAME]" at bounding box center [428, 500] width 103 height 17
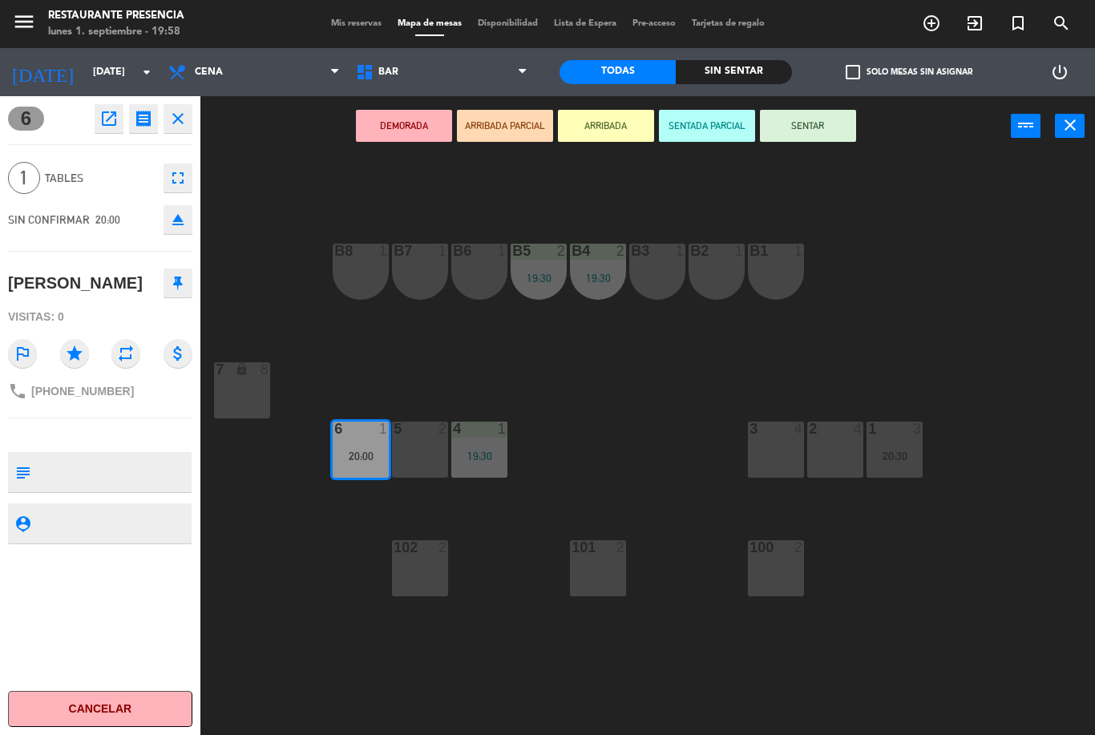
click at [807, 133] on button "SENTAR" at bounding box center [808, 126] width 96 height 32
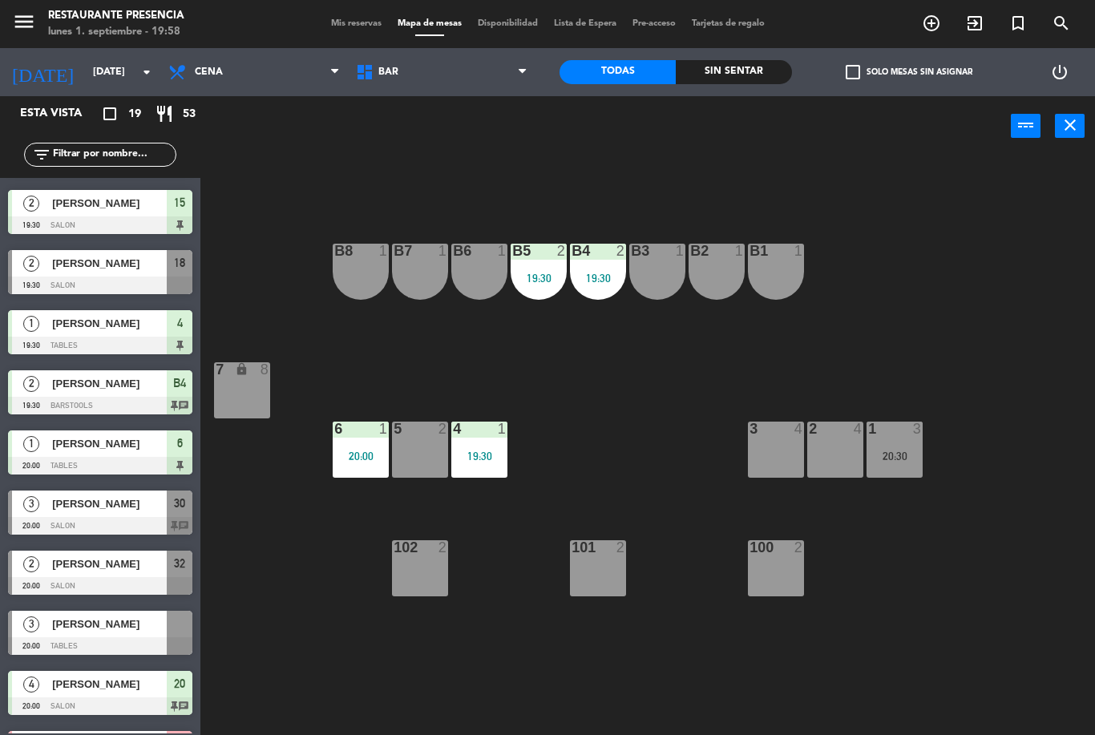
scroll to position [119, 0]
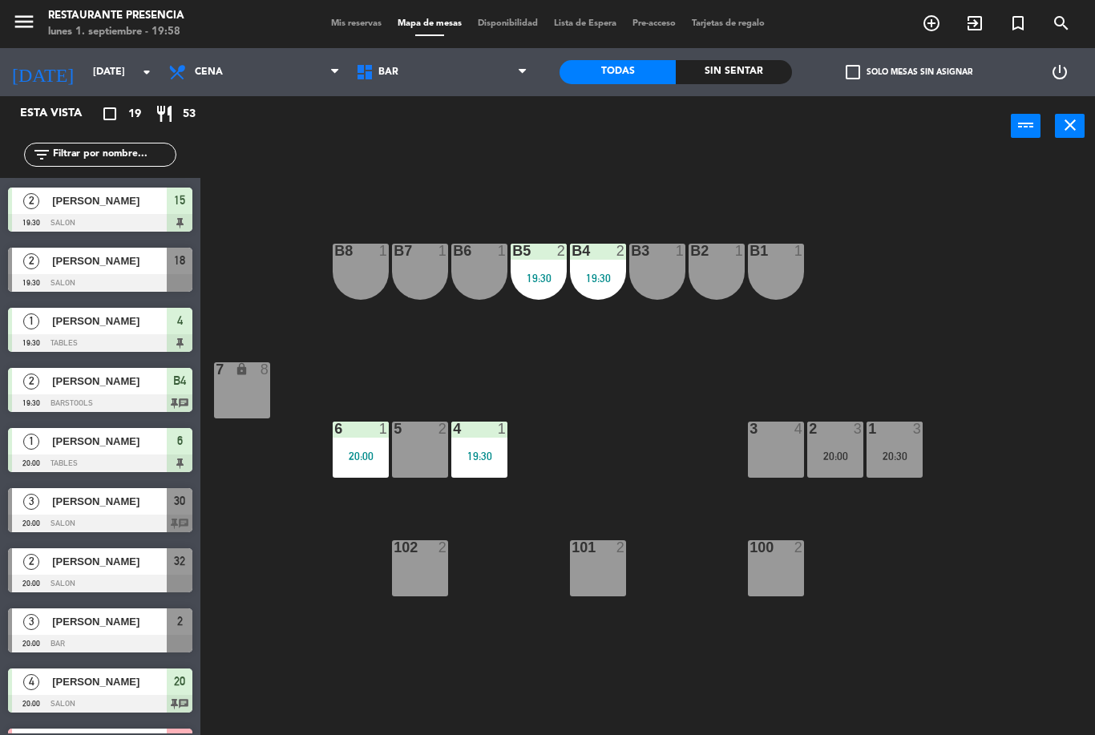
click at [843, 442] on div "2 3 20:00" at bounding box center [835, 450] width 56 height 56
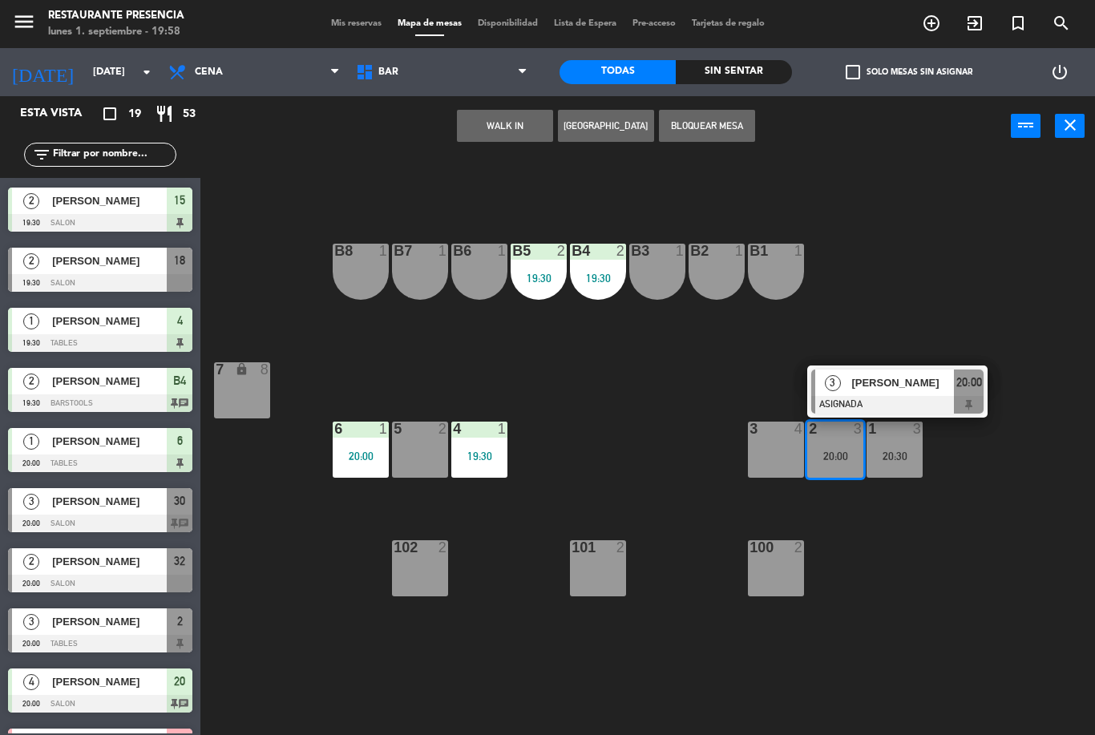
click at [898, 383] on span "[PERSON_NAME]" at bounding box center [902, 382] width 103 height 17
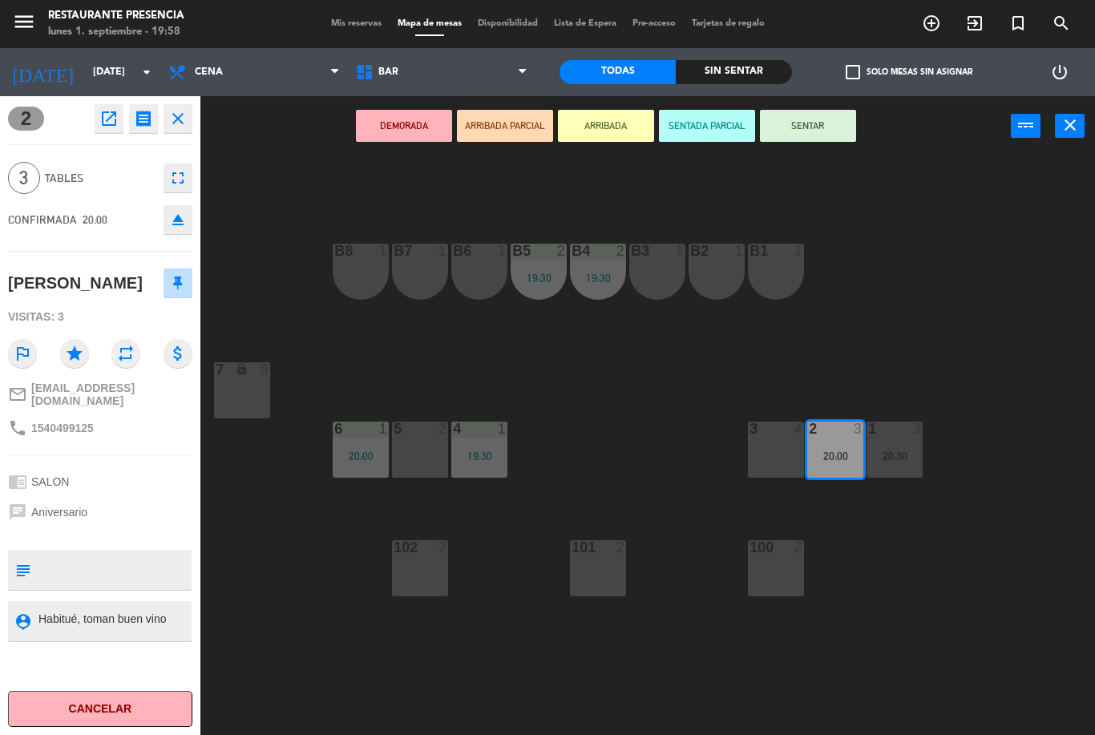
click at [817, 119] on button "SENTAR" at bounding box center [808, 126] width 96 height 32
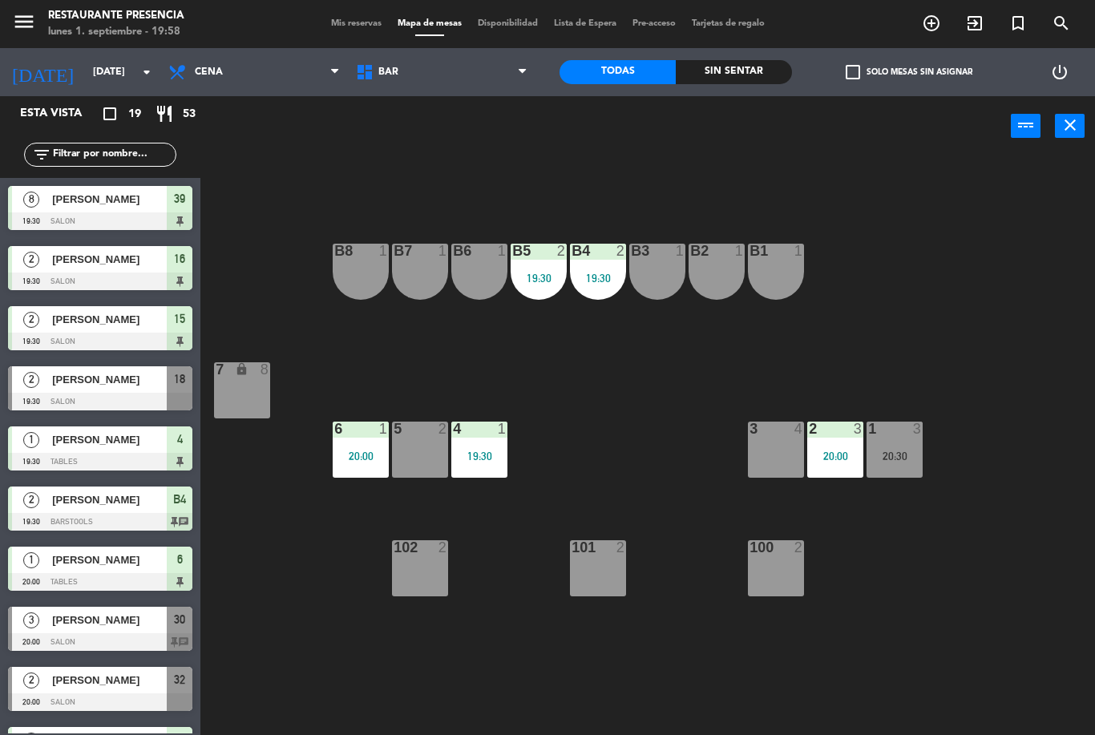
click at [446, 84] on span "BAR" at bounding box center [442, 72] width 188 height 35
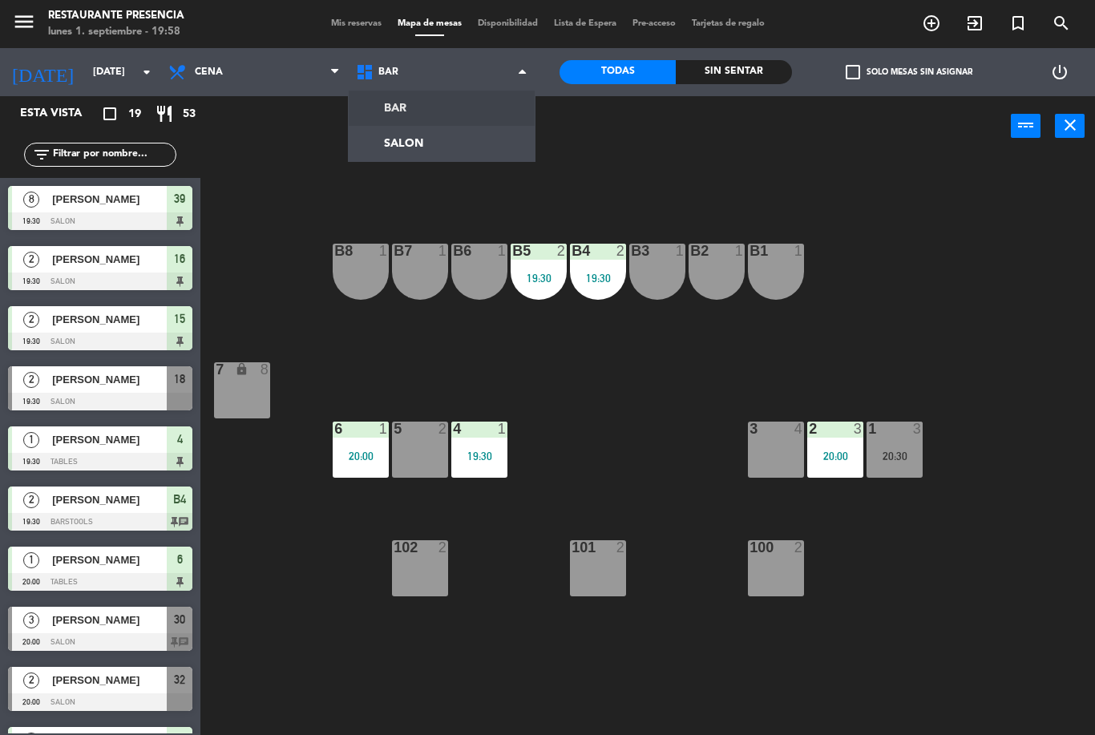
click at [451, 150] on ng-component "menu Restaurante Presencia [DATE] 1. septiembre - 19:58 Mis reservas Mapa de me…" at bounding box center [547, 367] width 1095 height 735
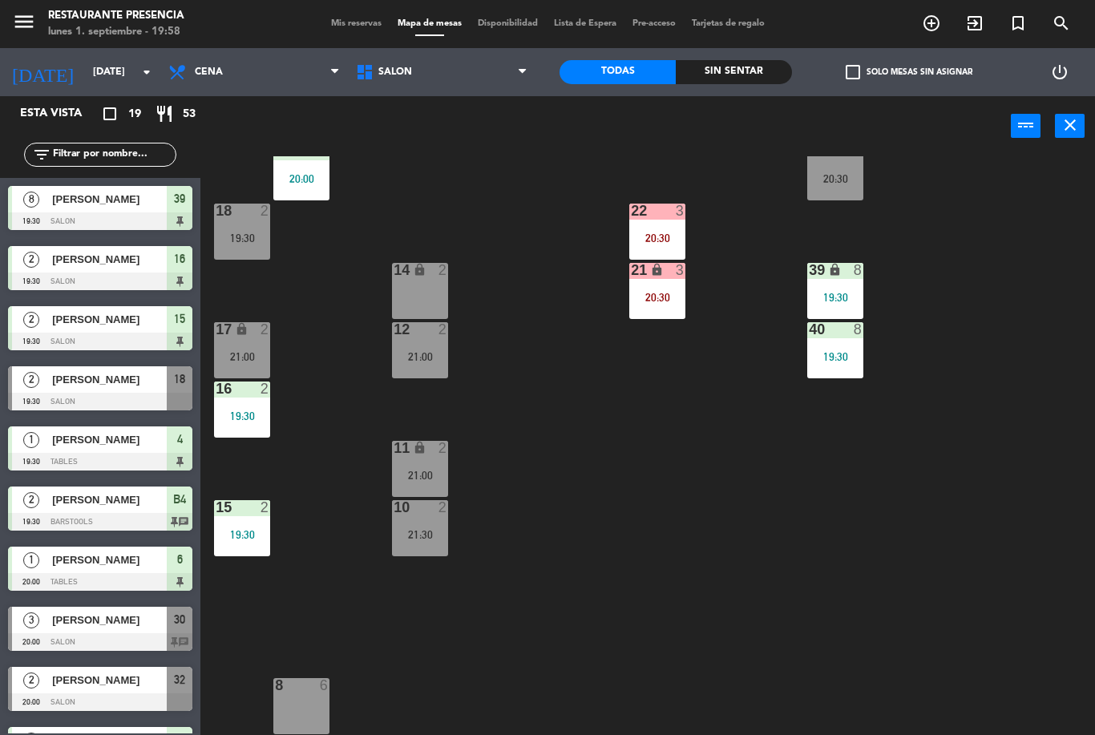
scroll to position [159, 0]
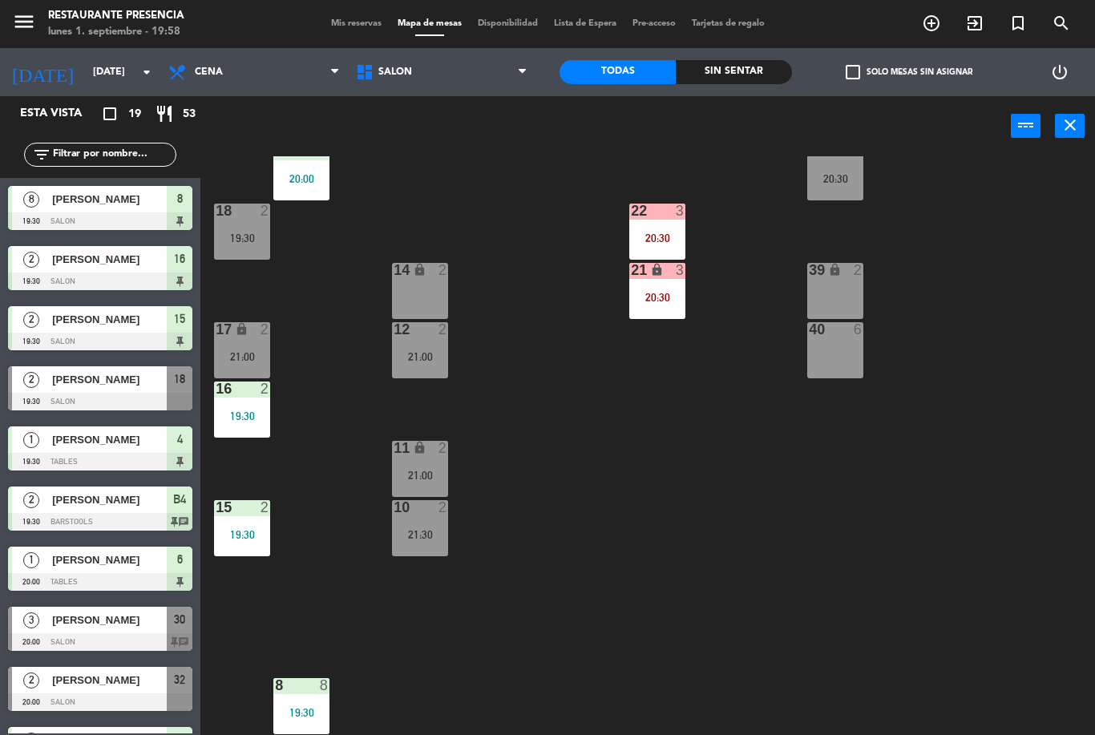
click at [305, 702] on div "8 8 19:30" at bounding box center [301, 706] width 56 height 56
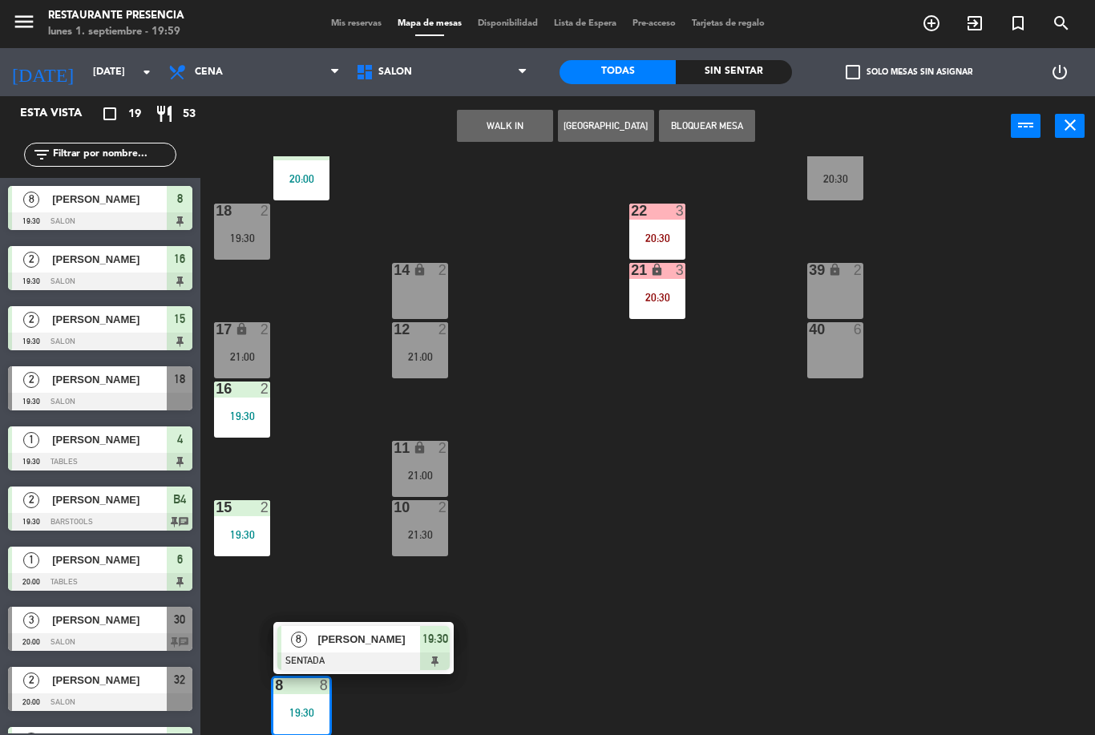
click at [414, 637] on span "[PERSON_NAME]" at bounding box center [368, 639] width 103 height 17
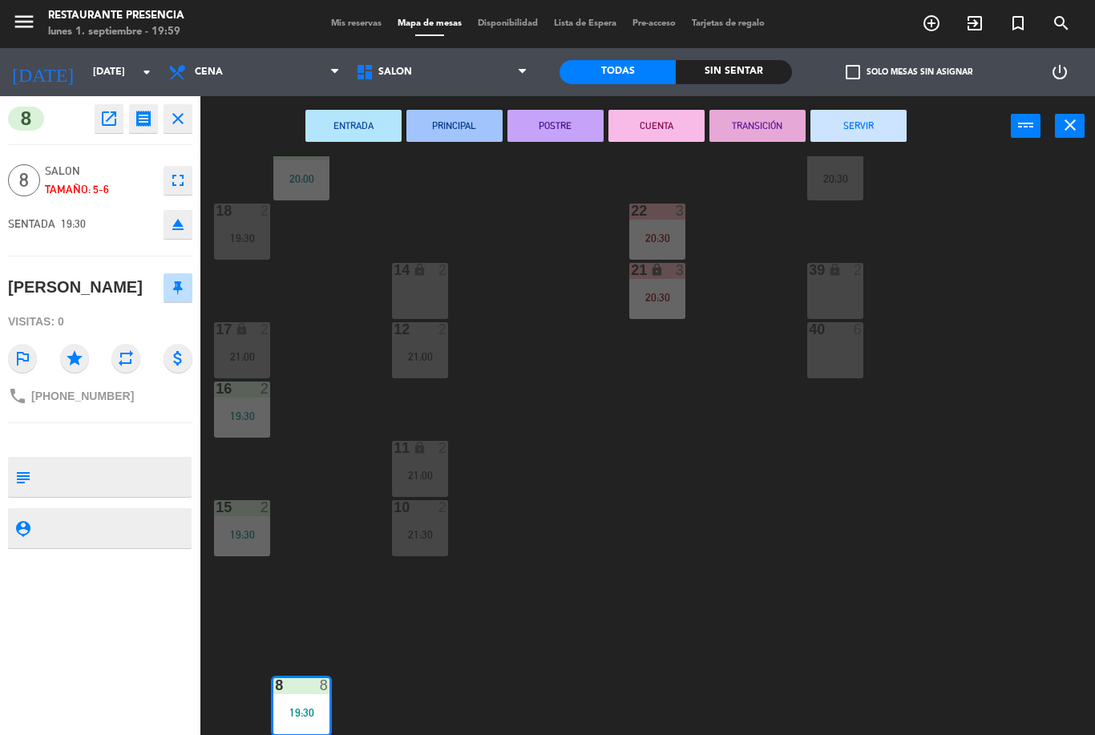
click at [179, 181] on icon "fullscreen" at bounding box center [177, 180] width 19 height 19
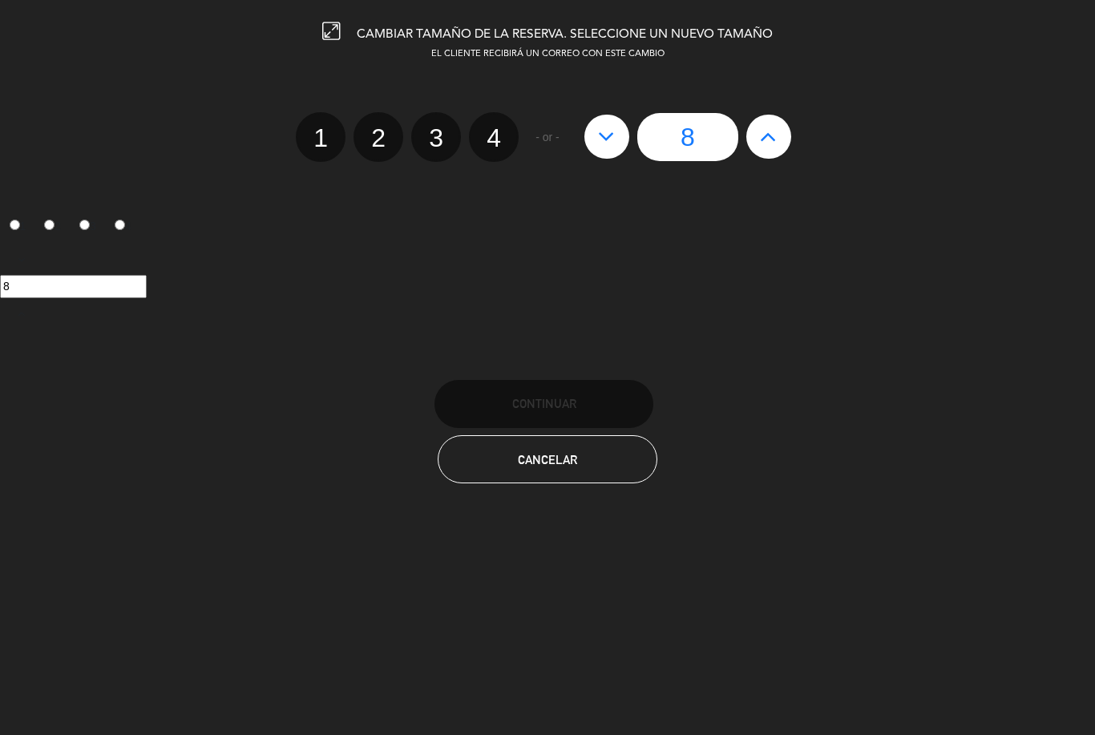
click at [611, 135] on icon at bounding box center [606, 136] width 17 height 26
type input "7"
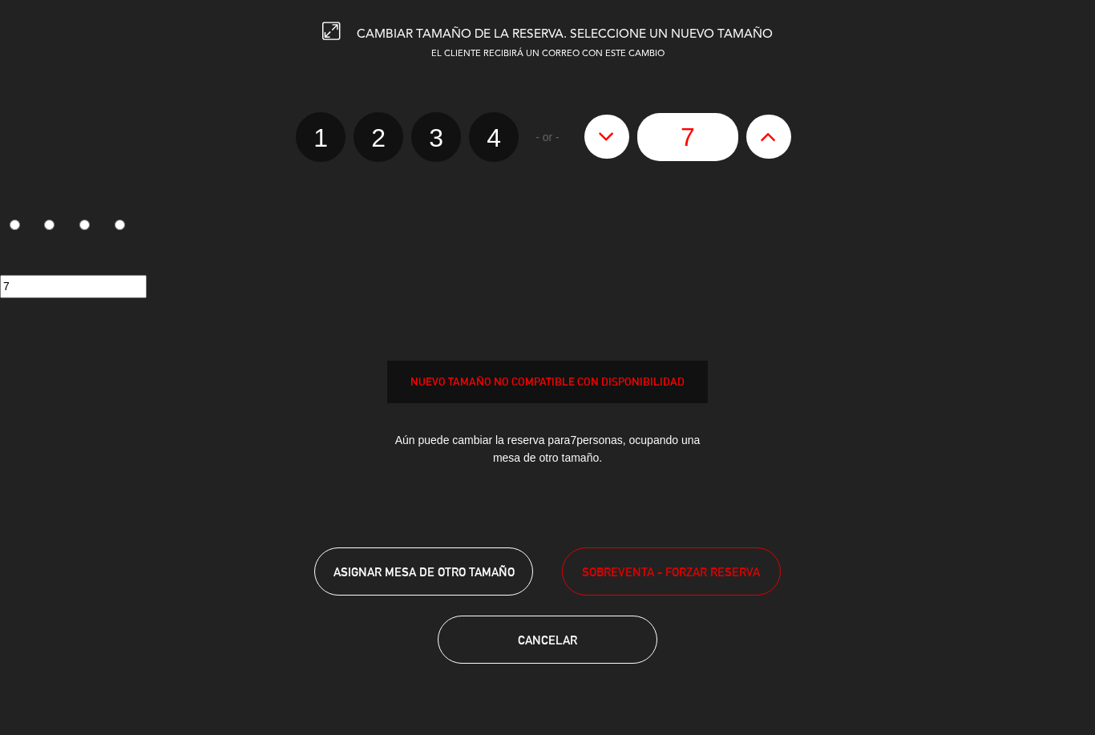
click at [604, 142] on icon at bounding box center [606, 136] width 17 height 26
type input "6"
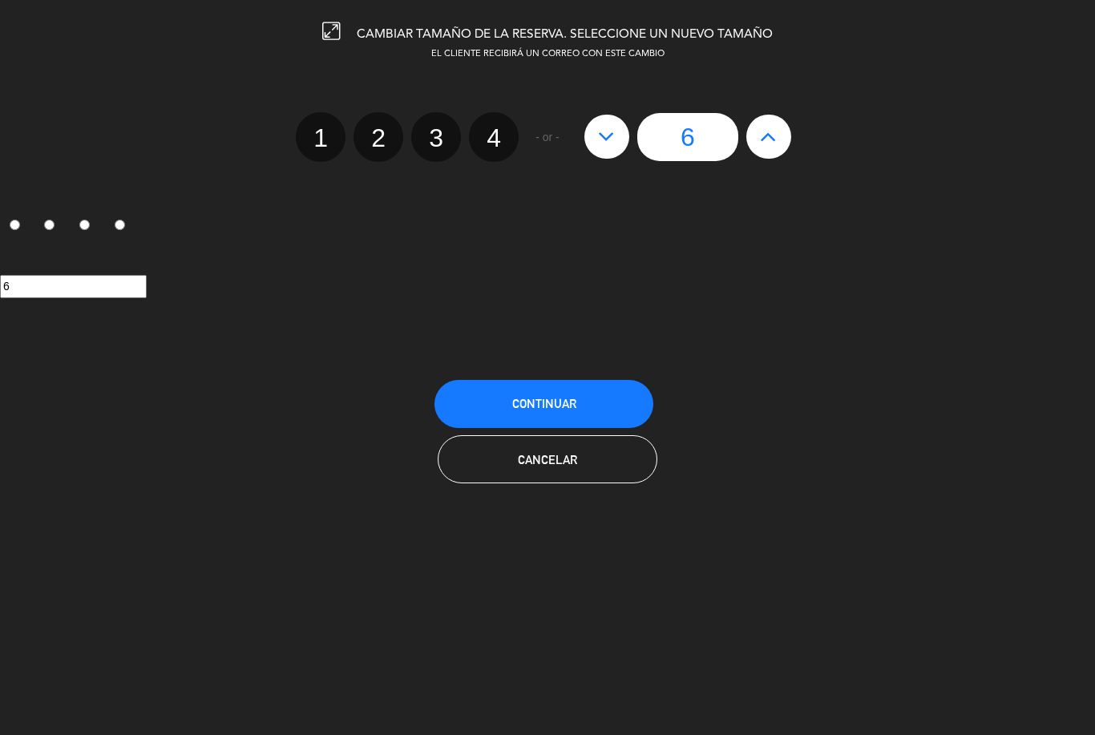
click at [578, 408] on button "Continuar" at bounding box center [544, 404] width 219 height 48
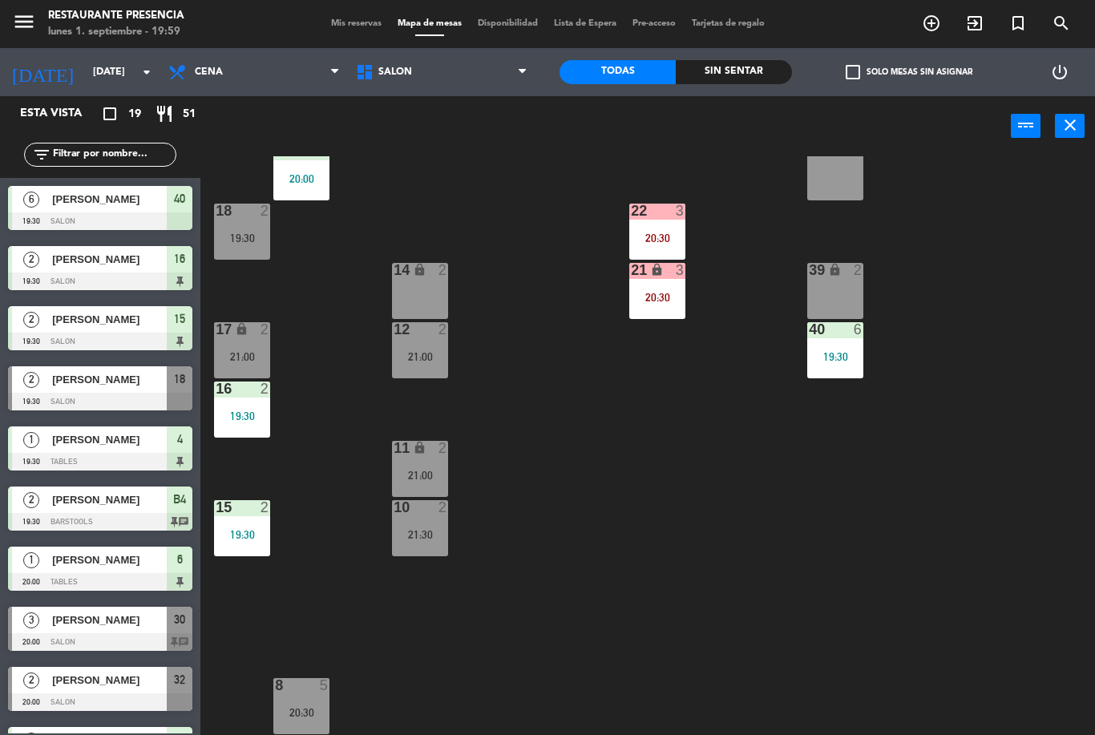
click at [305, 697] on div "8 5 20:30" at bounding box center [301, 706] width 56 height 56
click at [618, 608] on div "30 3 20:00 31 lock 3 20:00 32 2 20:00 33 lock 2 34 4 20:30 35 lock 4 20:30 38 6…" at bounding box center [653, 445] width 883 height 579
click at [301, 710] on div "19:30" at bounding box center [301, 712] width 56 height 11
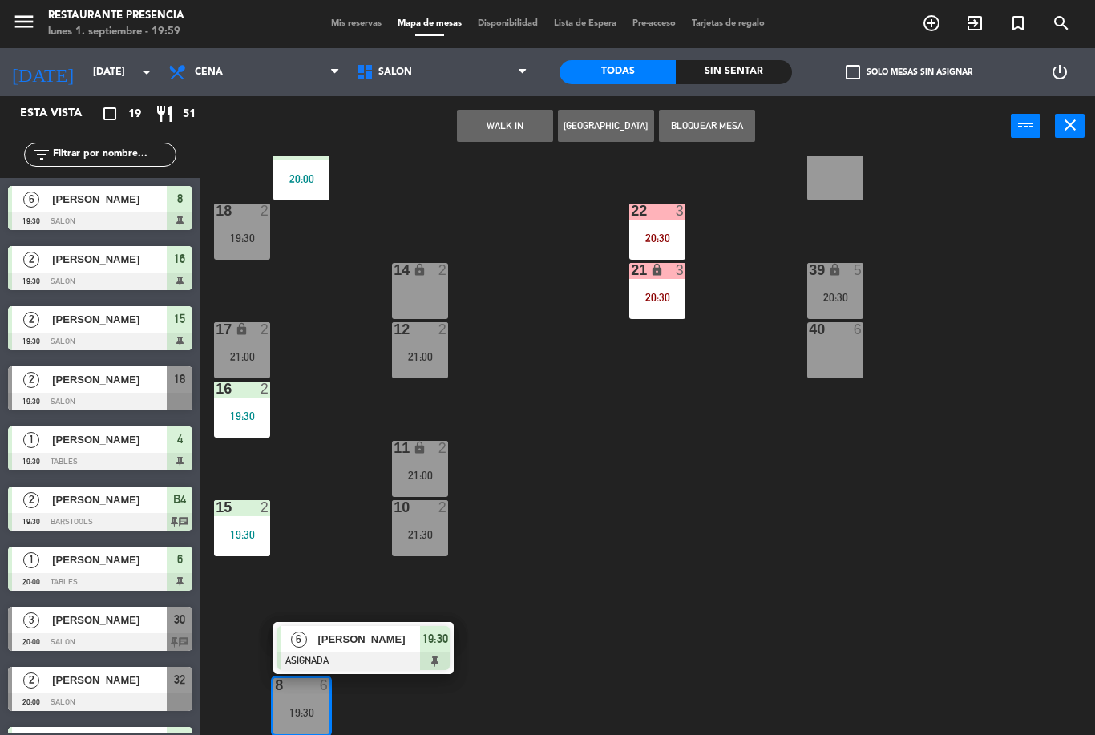
click at [350, 656] on div at bounding box center [363, 662] width 172 height 18
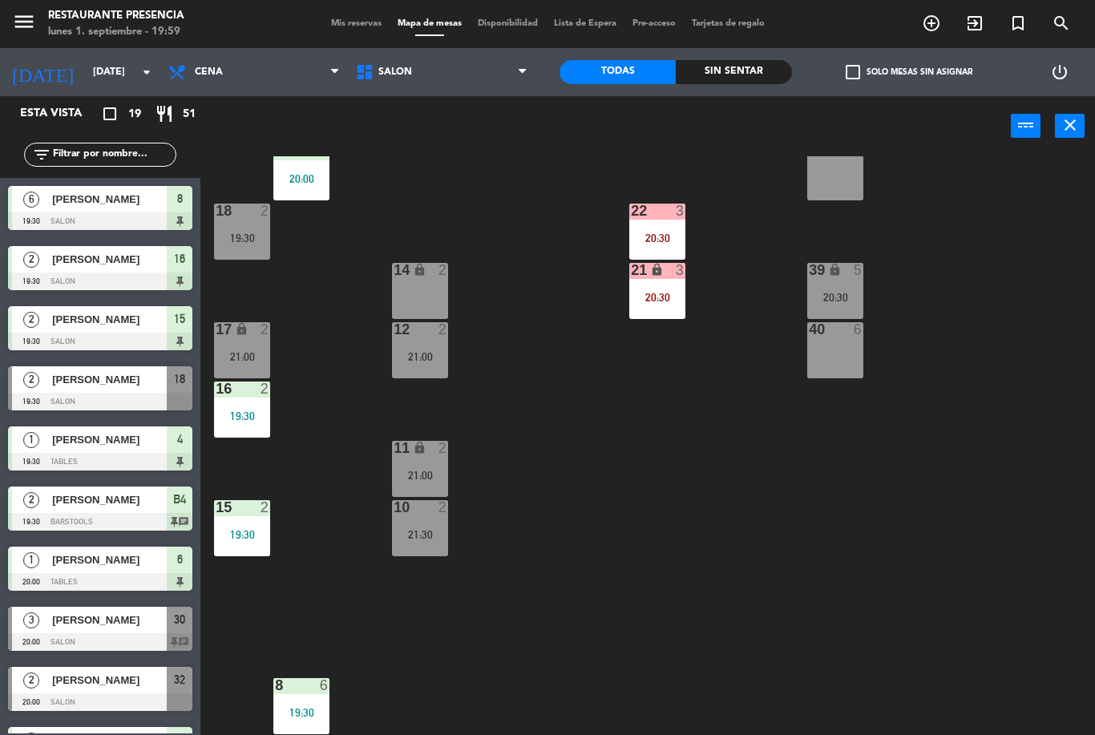
click at [306, 707] on div "19:30" at bounding box center [301, 712] width 56 height 11
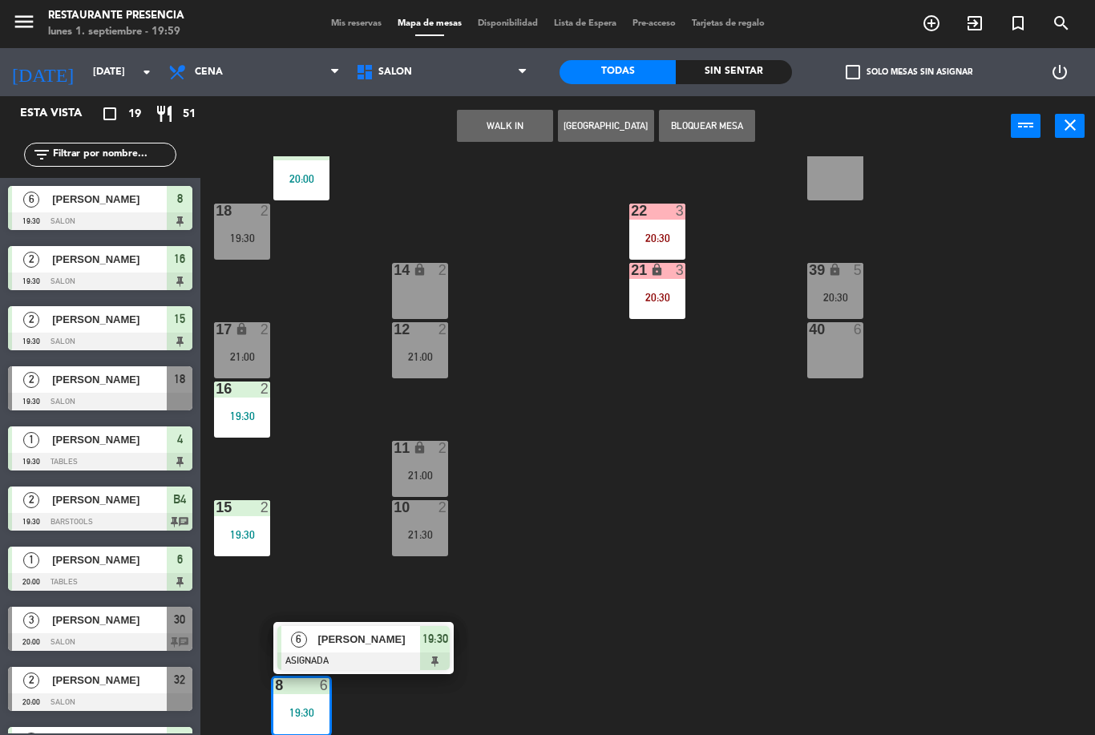
click at [382, 649] on div "[PERSON_NAME]" at bounding box center [368, 639] width 104 height 26
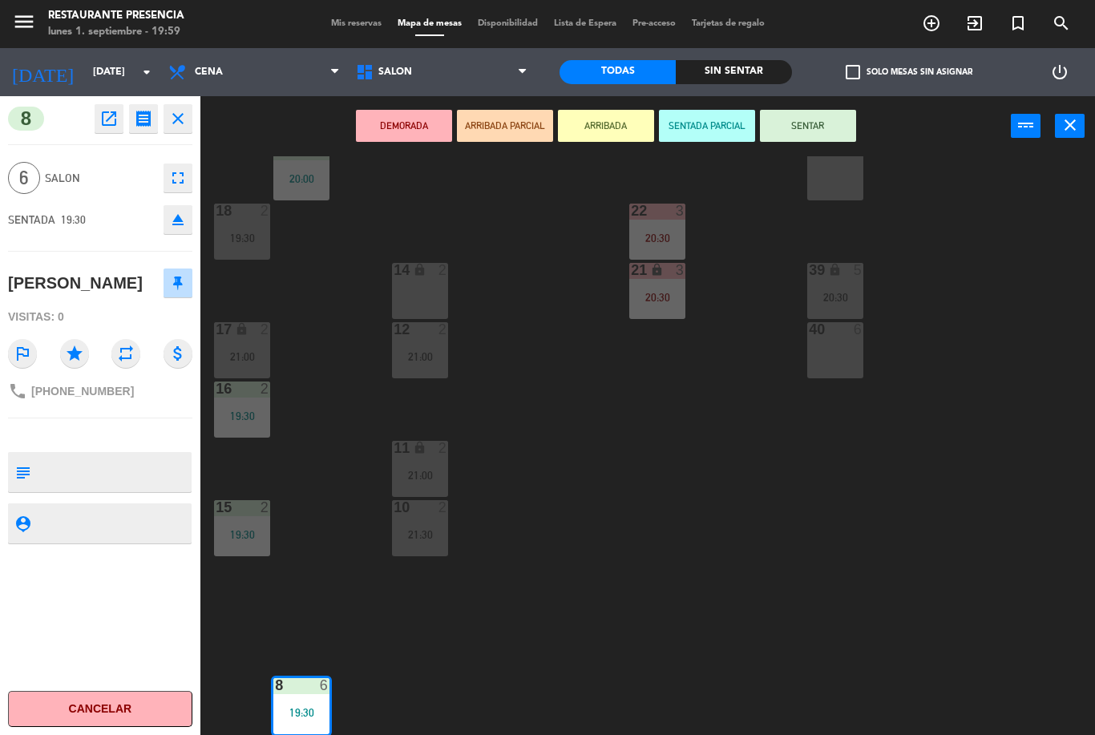
click at [814, 117] on button "SENTAR" at bounding box center [808, 126] width 96 height 32
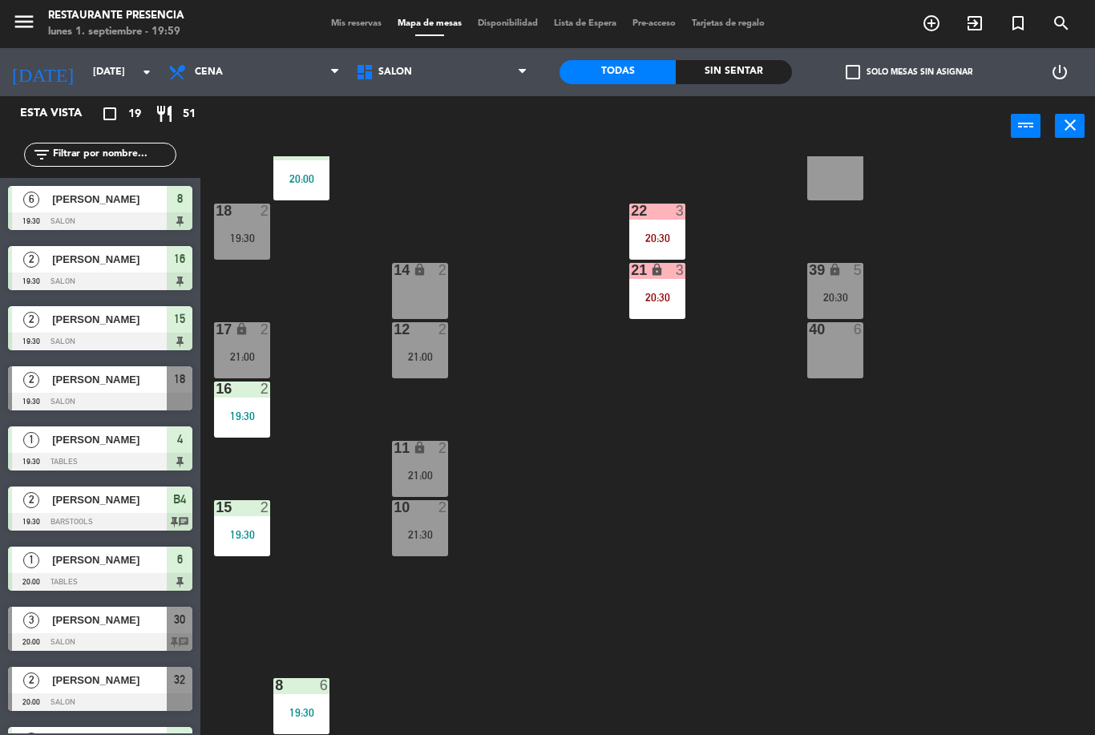
click at [847, 277] on div "lock" at bounding box center [835, 270] width 26 height 15
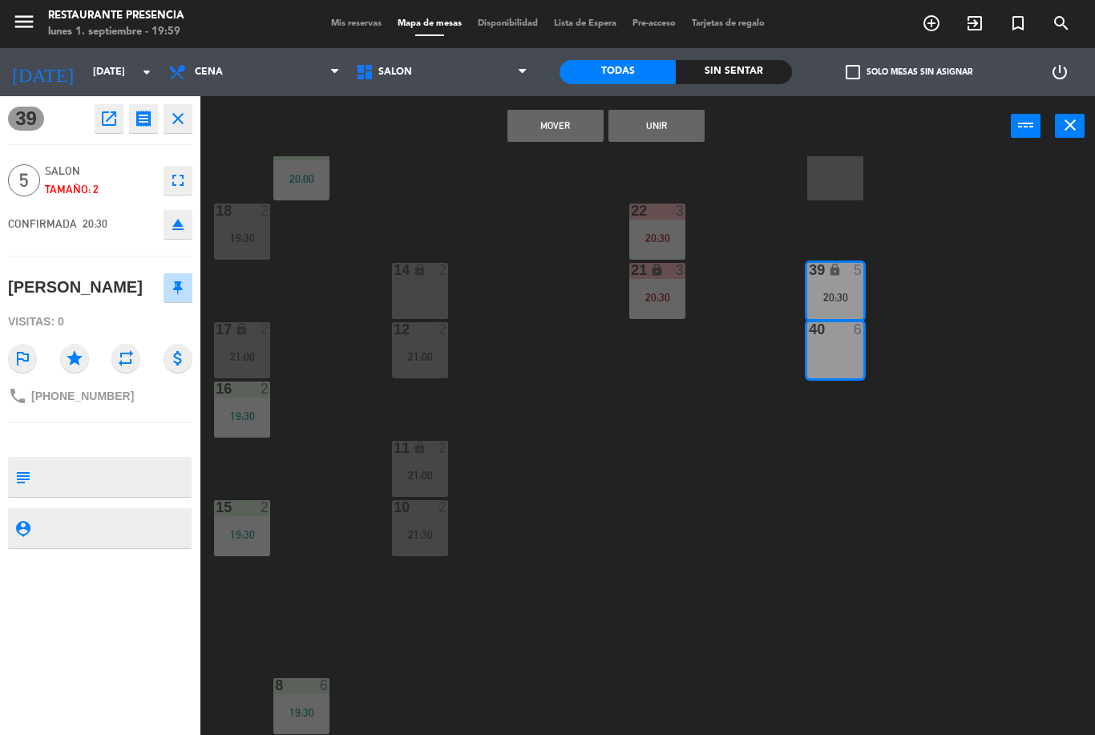
click at [652, 134] on button "Unir" at bounding box center [657, 126] width 96 height 32
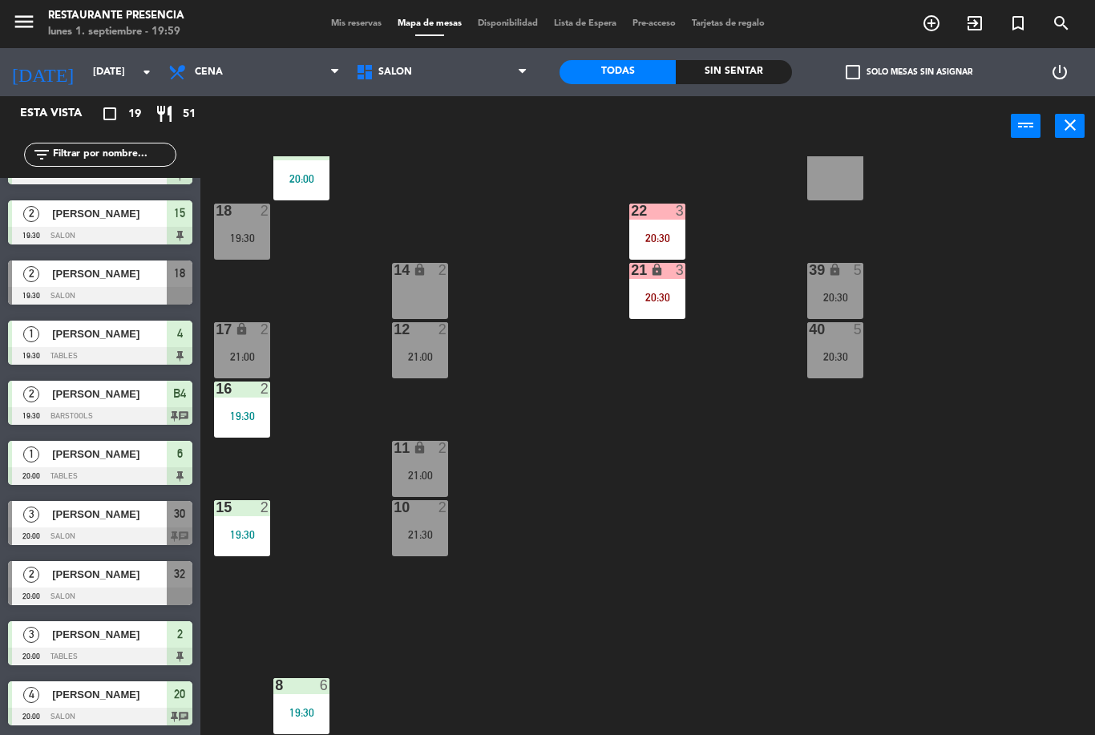
scroll to position [159, 0]
click at [849, 345] on div "40 5 20:30" at bounding box center [835, 350] width 56 height 56
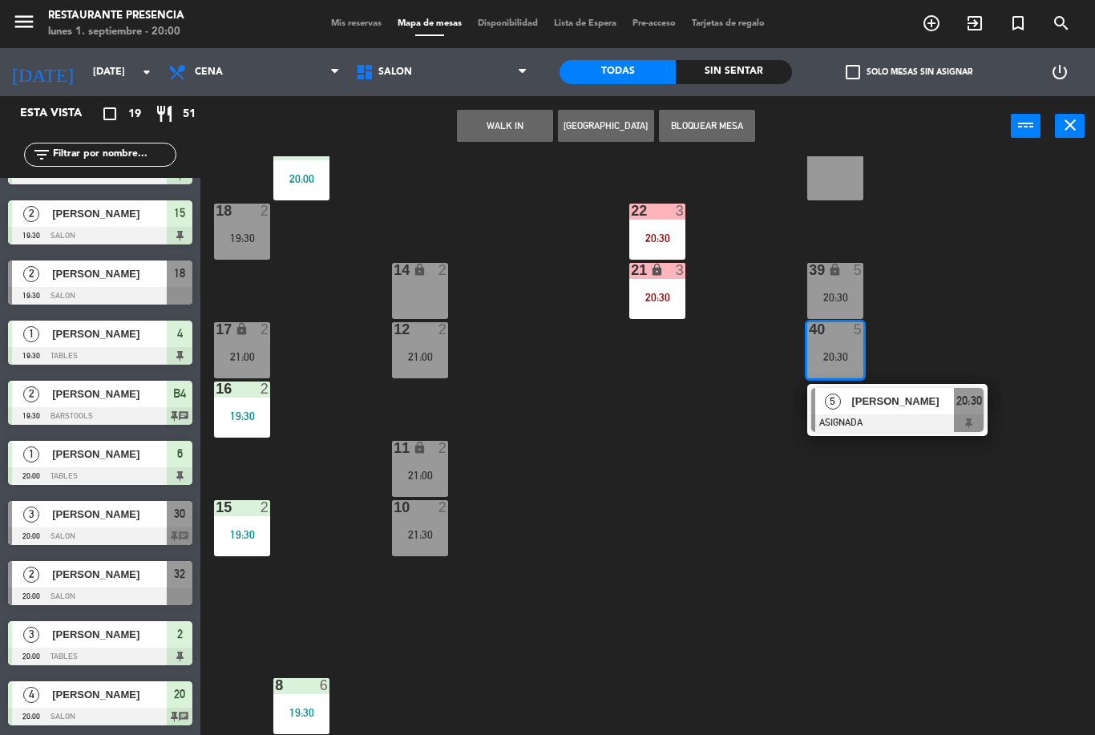
click at [330, 20] on span "Mis reservas" at bounding box center [356, 23] width 67 height 9
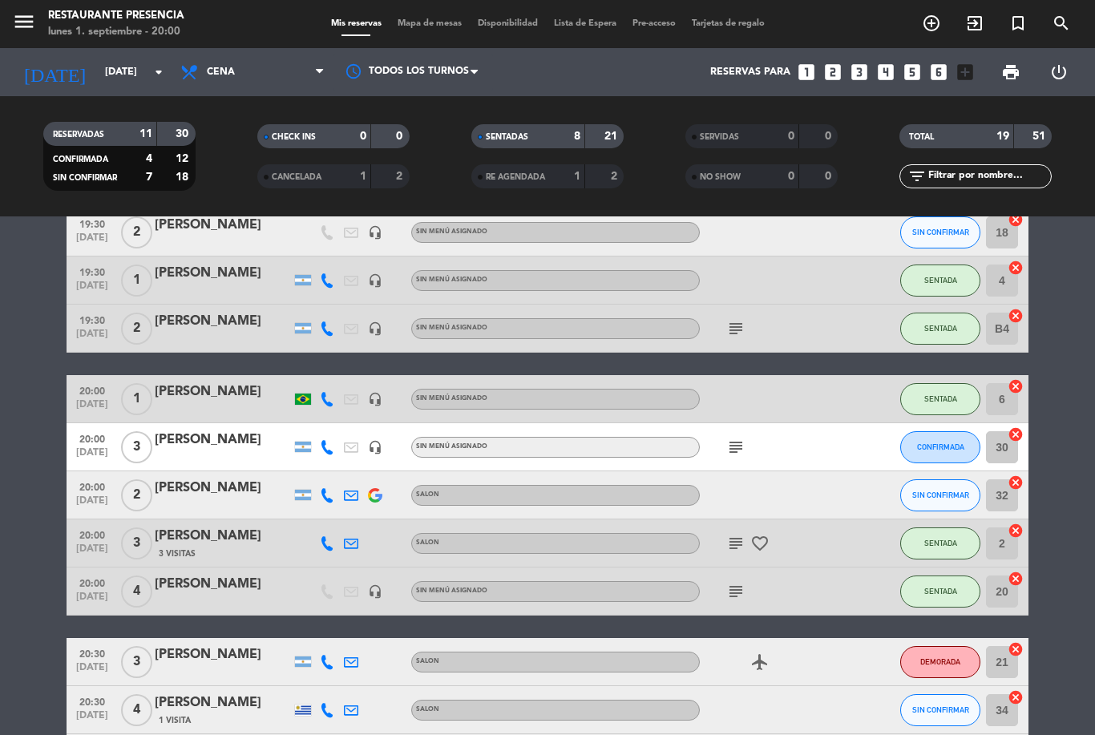
scroll to position [246, 0]
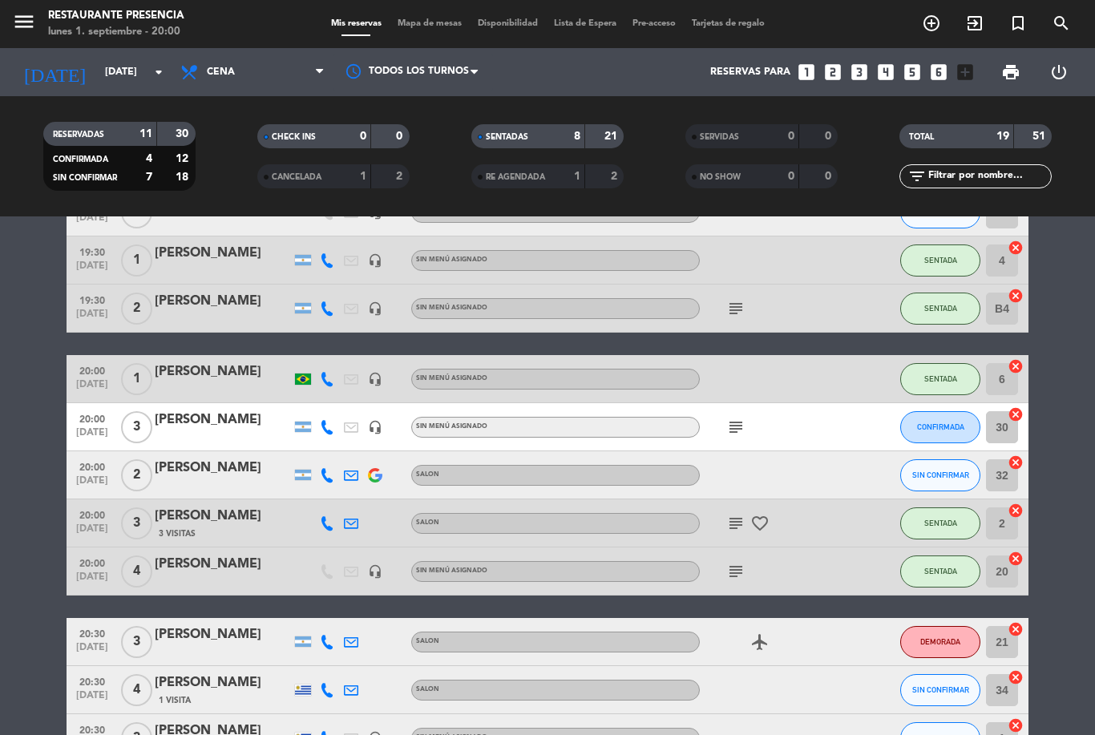
click at [942, 459] on button "SIN CONFIRMAR" at bounding box center [940, 475] width 80 height 32
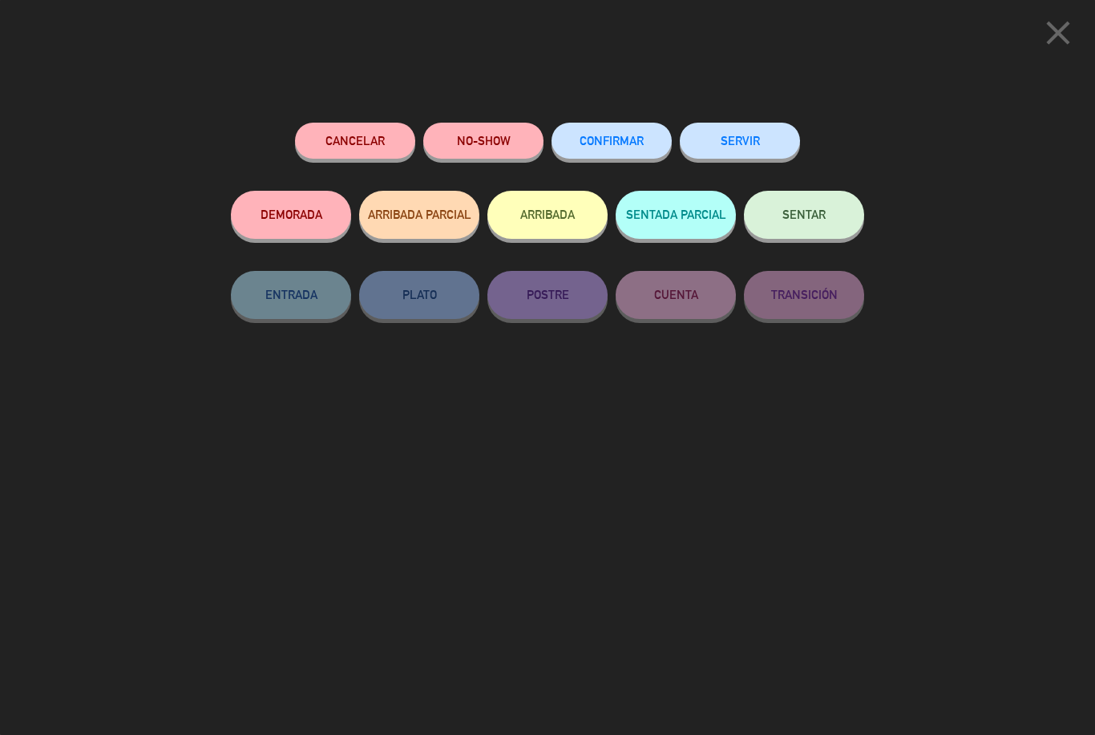
click at [289, 204] on button "DEMORADA" at bounding box center [291, 215] width 120 height 48
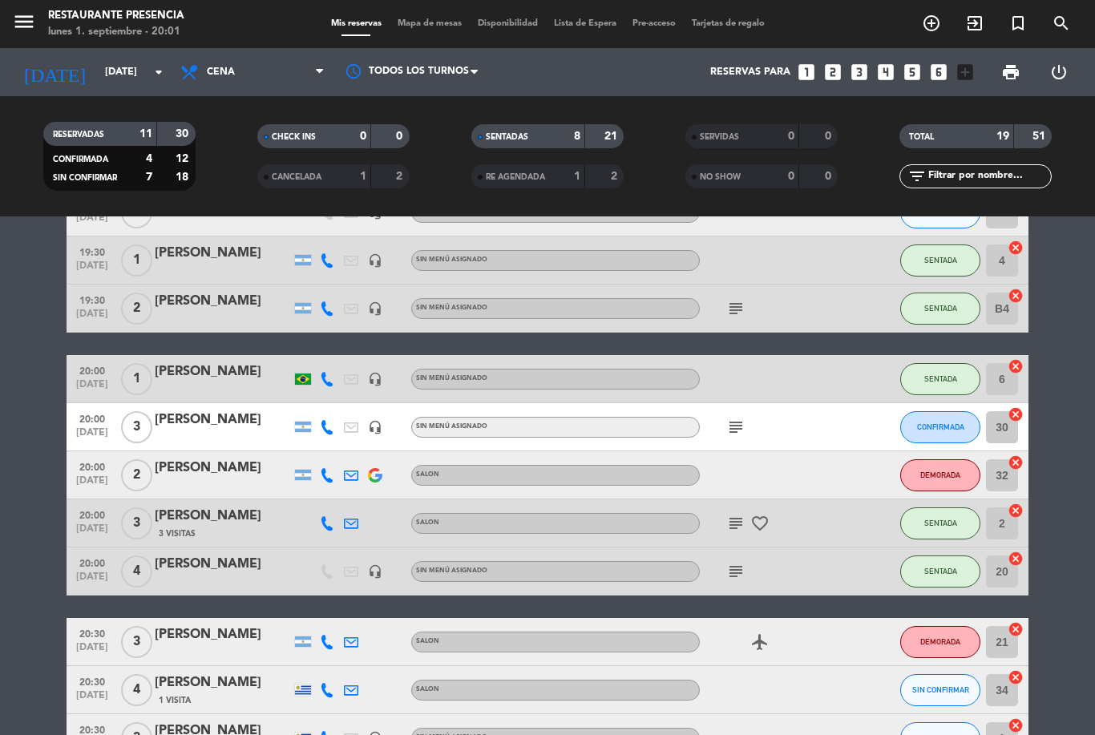
click at [836, 62] on icon "looks_two" at bounding box center [833, 72] width 21 height 21
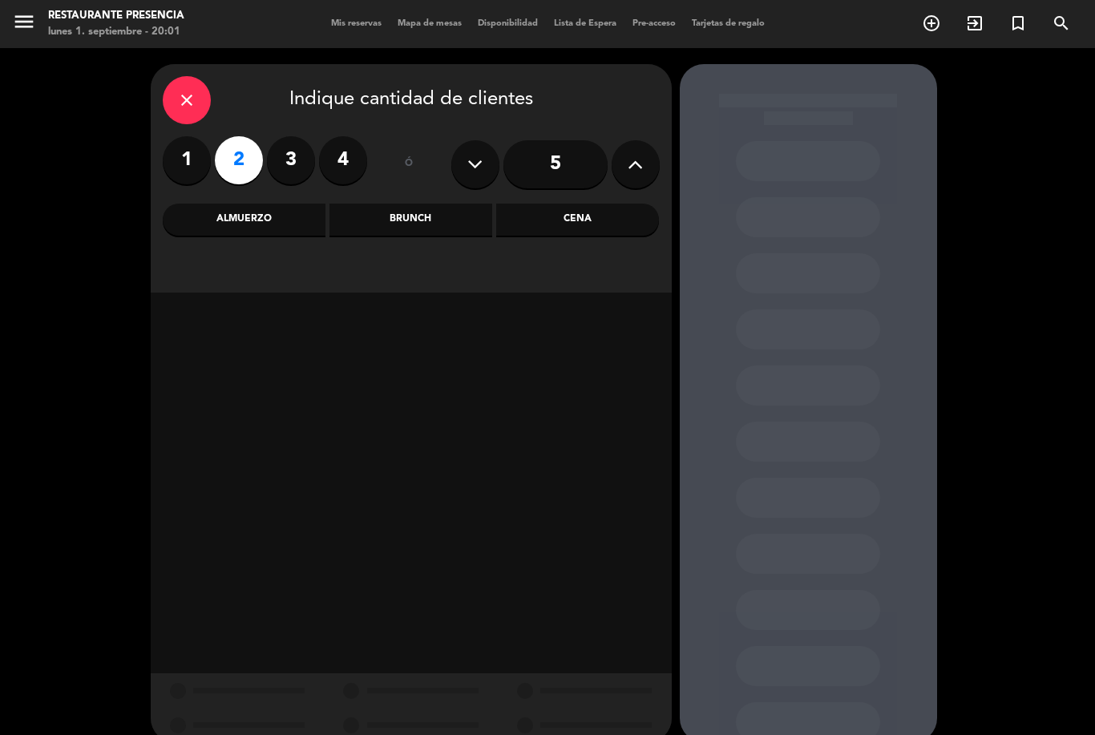
click at [600, 204] on div "Cena" at bounding box center [577, 220] width 163 height 32
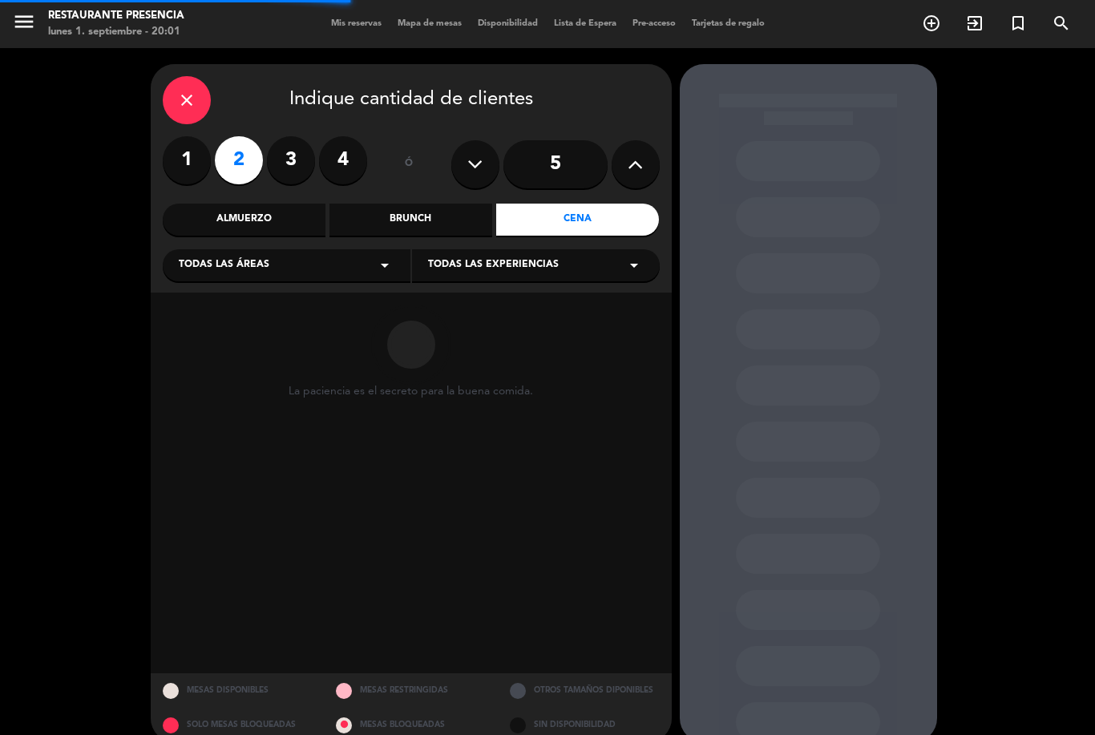
click at [293, 249] on div "Todas las áreas arrow_drop_down" at bounding box center [287, 265] width 248 height 32
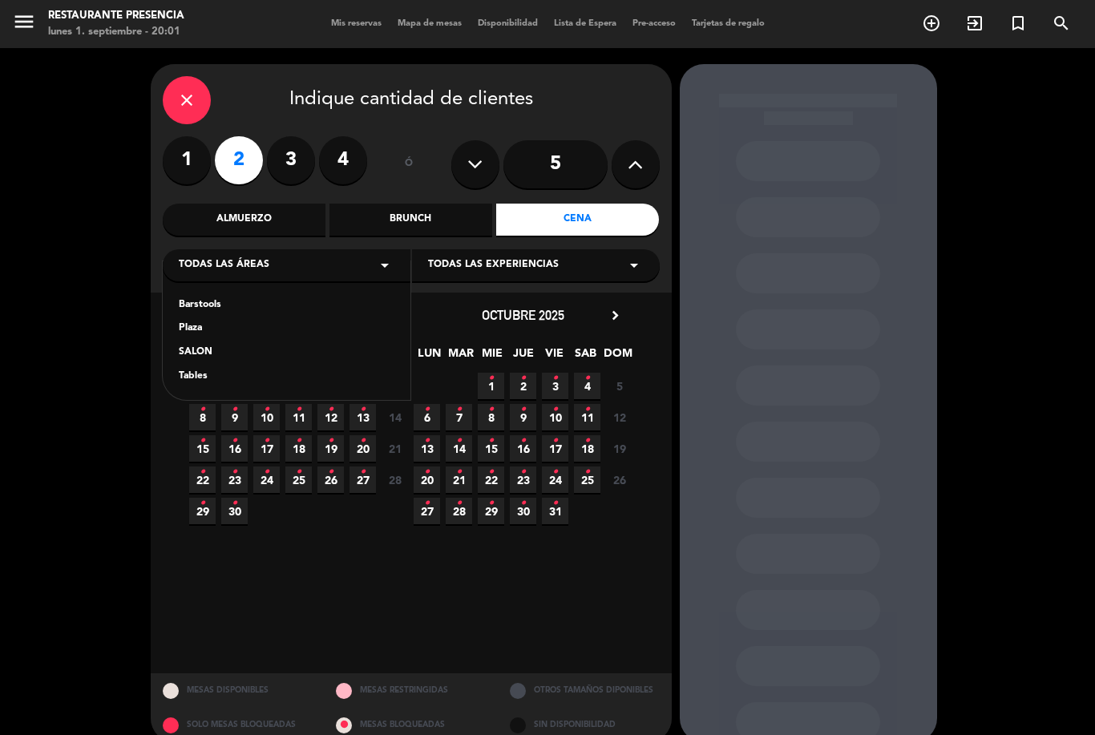
click at [224, 345] on div "SALON" at bounding box center [287, 353] width 216 height 16
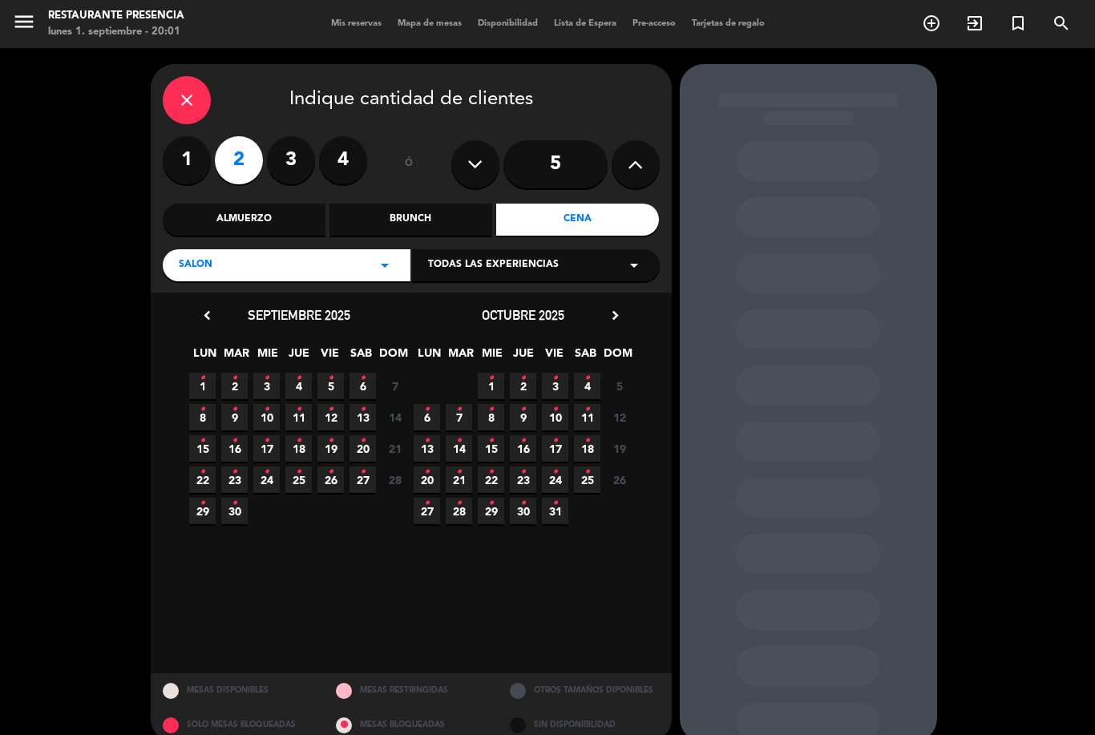
click at [211, 373] on span "1 •" at bounding box center [202, 386] width 26 height 26
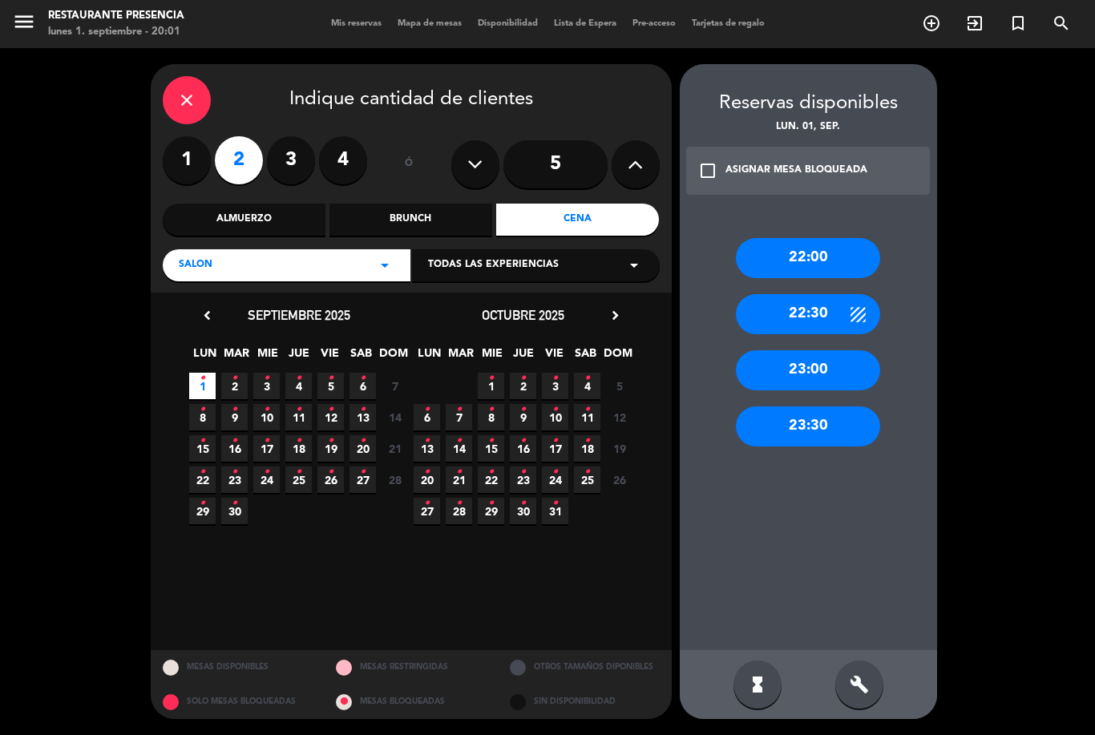
click at [871, 665] on div "build" at bounding box center [859, 685] width 48 height 48
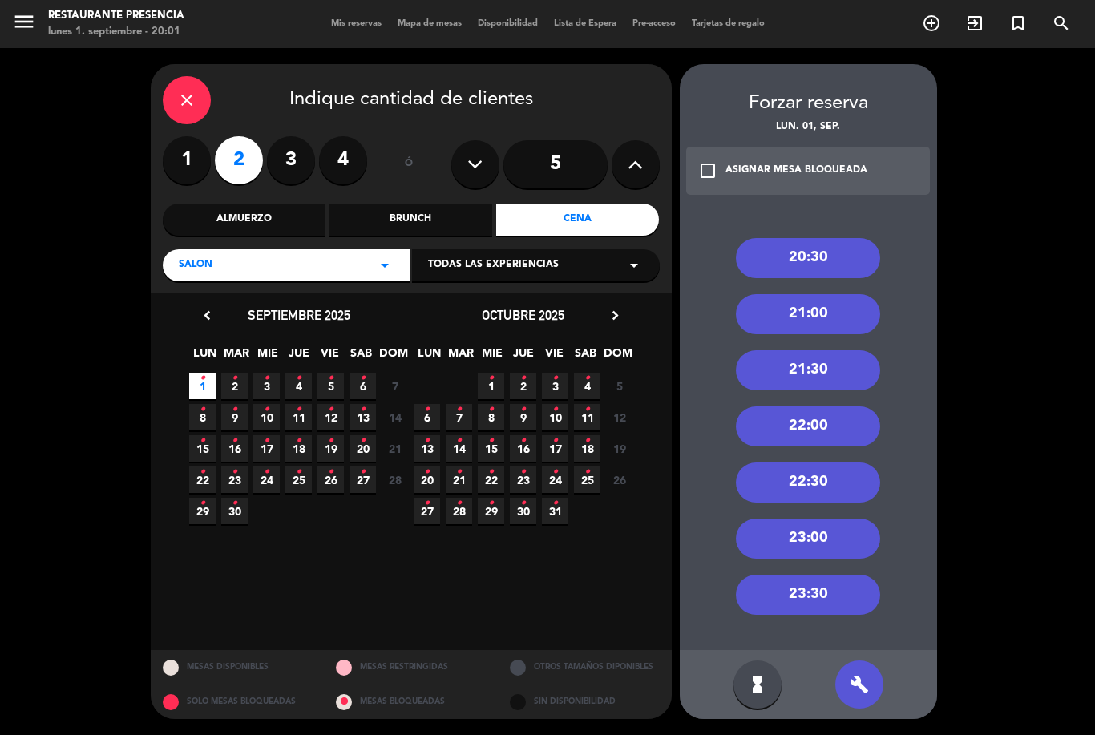
click at [834, 294] on div "21:00" at bounding box center [808, 314] width 144 height 40
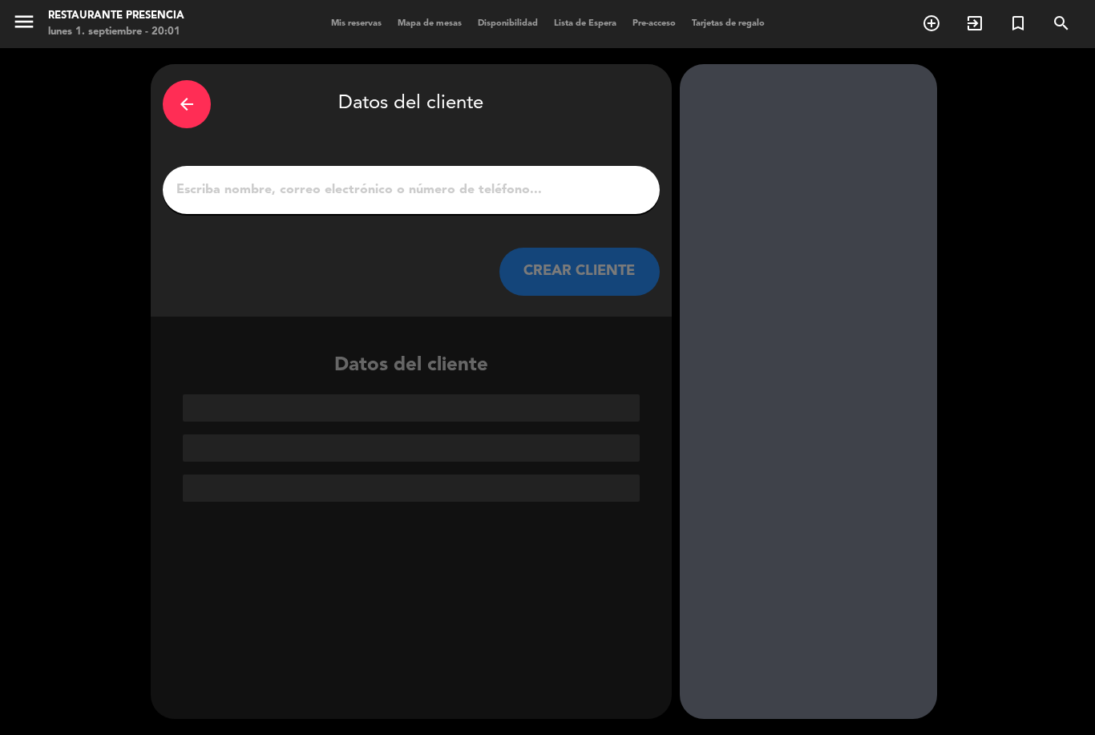
click at [554, 179] on input "1" at bounding box center [411, 190] width 473 height 22
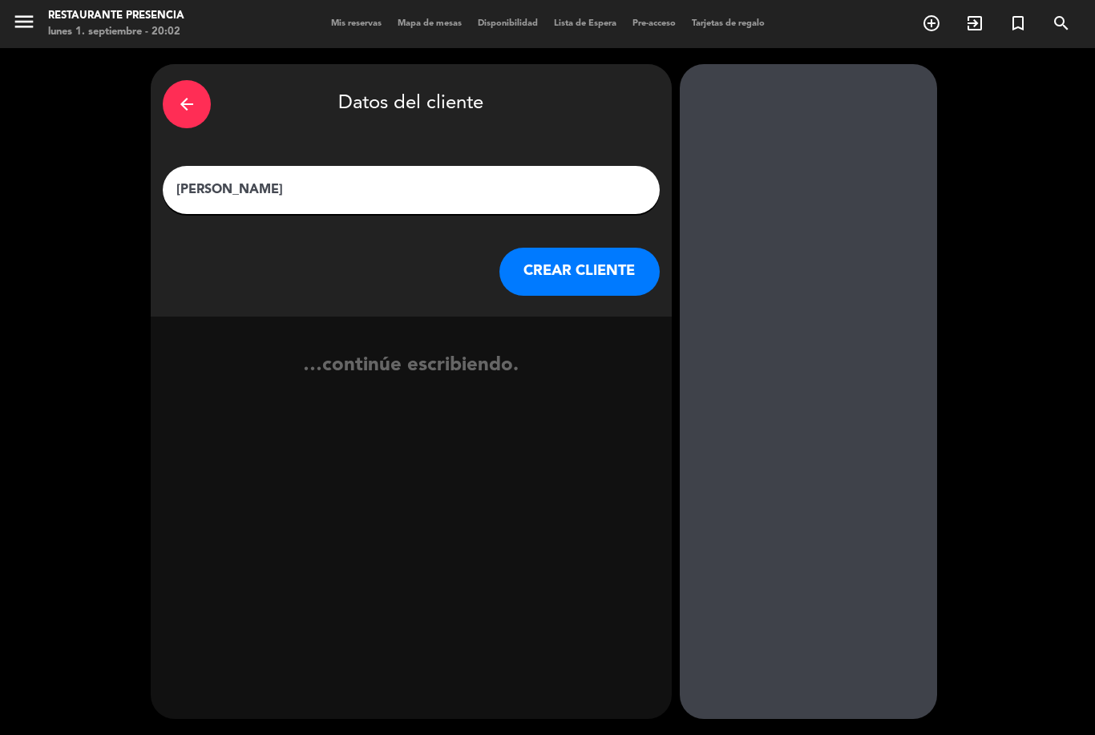
type input "[PERSON_NAME]"
click at [612, 363] on div "exit_to_app" at bounding box center [625, 376] width 39 height 27
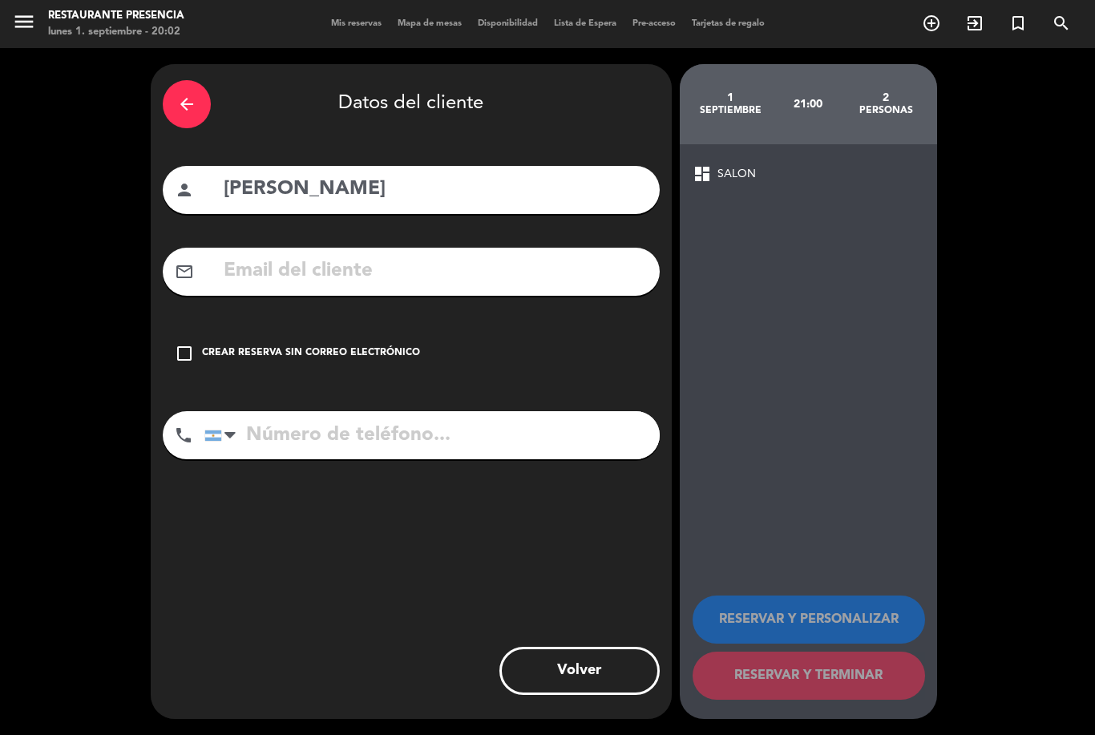
click at [185, 344] on icon "check_box_outline_blank" at bounding box center [184, 353] width 19 height 19
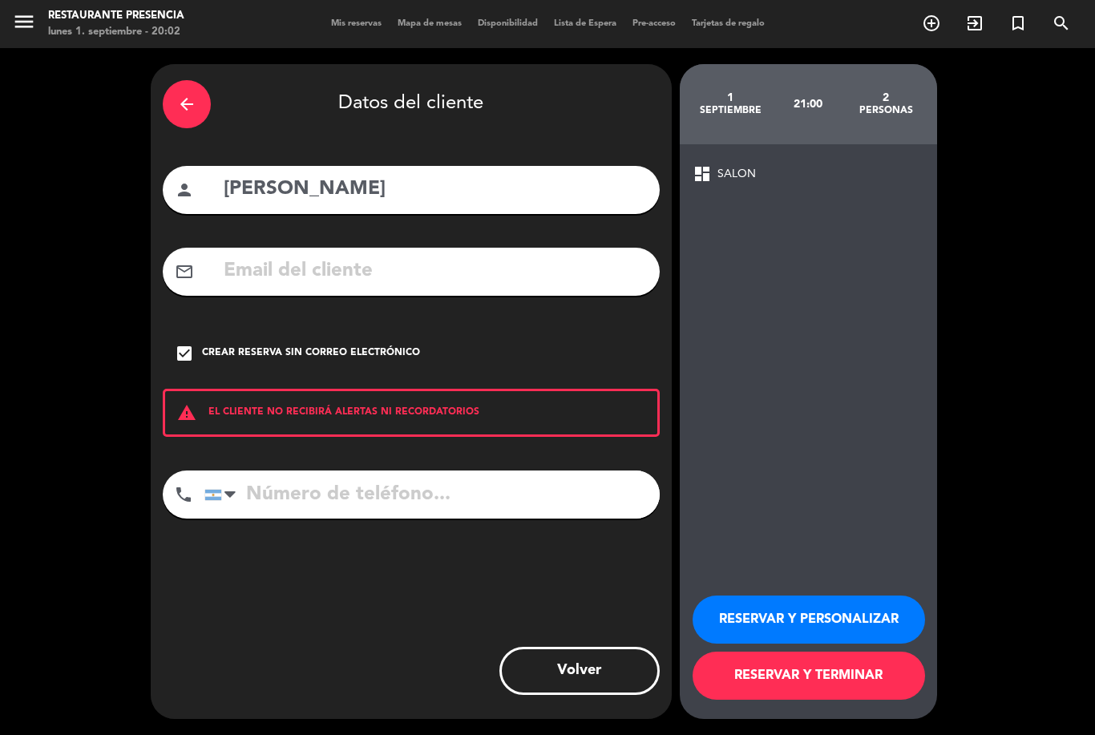
click at [379, 471] on input "tel" at bounding box center [431, 495] width 455 height 48
type input "1169471177"
click at [815, 683] on button "RESERVAR Y TERMINAR" at bounding box center [809, 676] width 232 height 48
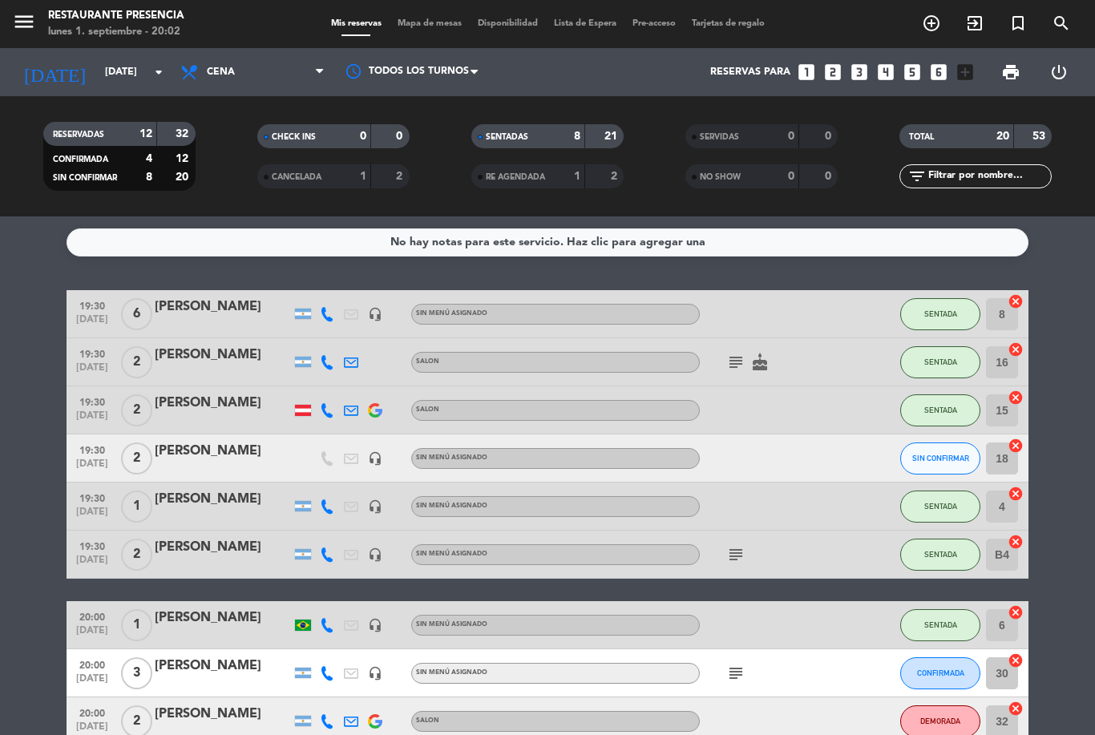
click at [418, 45] on div "menu Restaurante Presencia [DATE] 1. septiembre - 20:02 Mis reservas Mapa de me…" at bounding box center [547, 24] width 1095 height 48
click at [418, 28] on span "Mapa de mesas" at bounding box center [430, 23] width 80 height 9
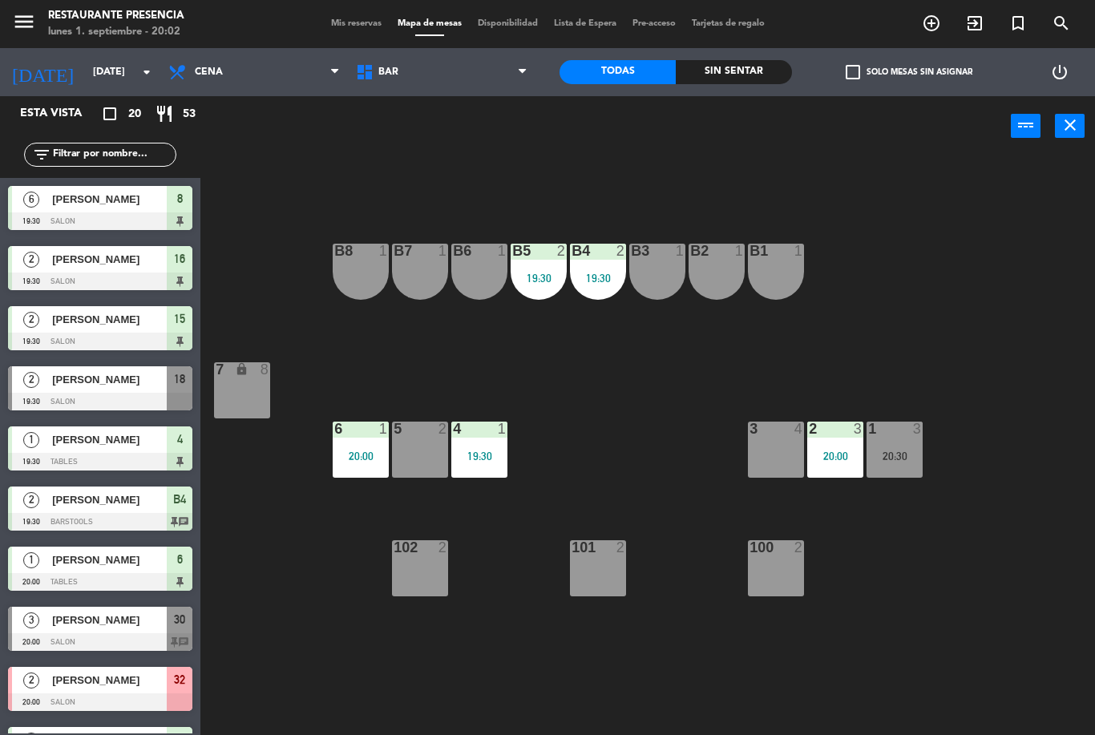
click at [455, 82] on span "BAR" at bounding box center [442, 72] width 188 height 35
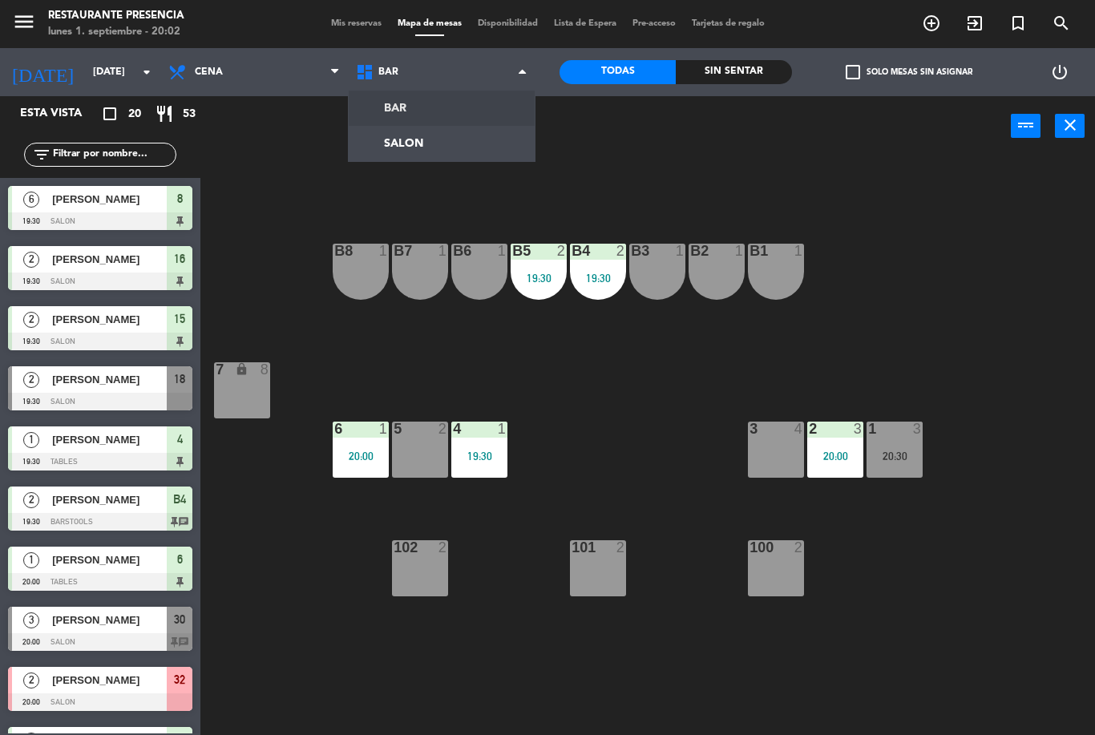
click at [462, 136] on ng-component "menu Restaurante Presencia [DATE] 1. septiembre - 20:02 Mis reservas Mapa de me…" at bounding box center [547, 367] width 1095 height 735
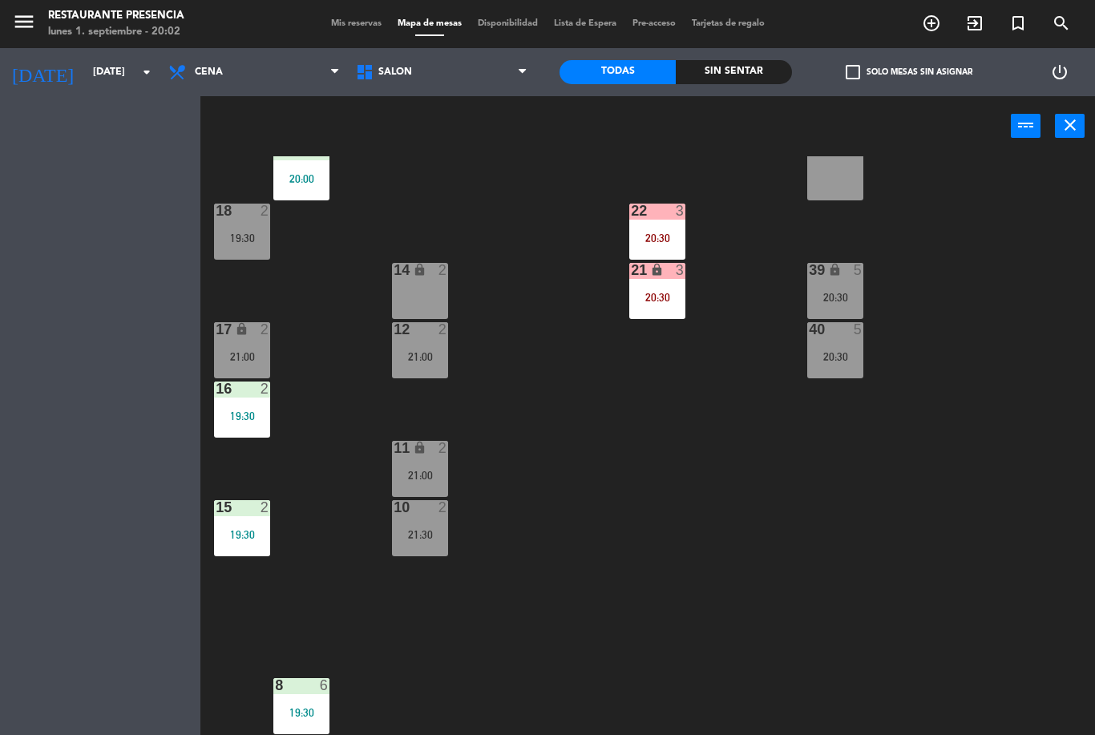
scroll to position [466, 0]
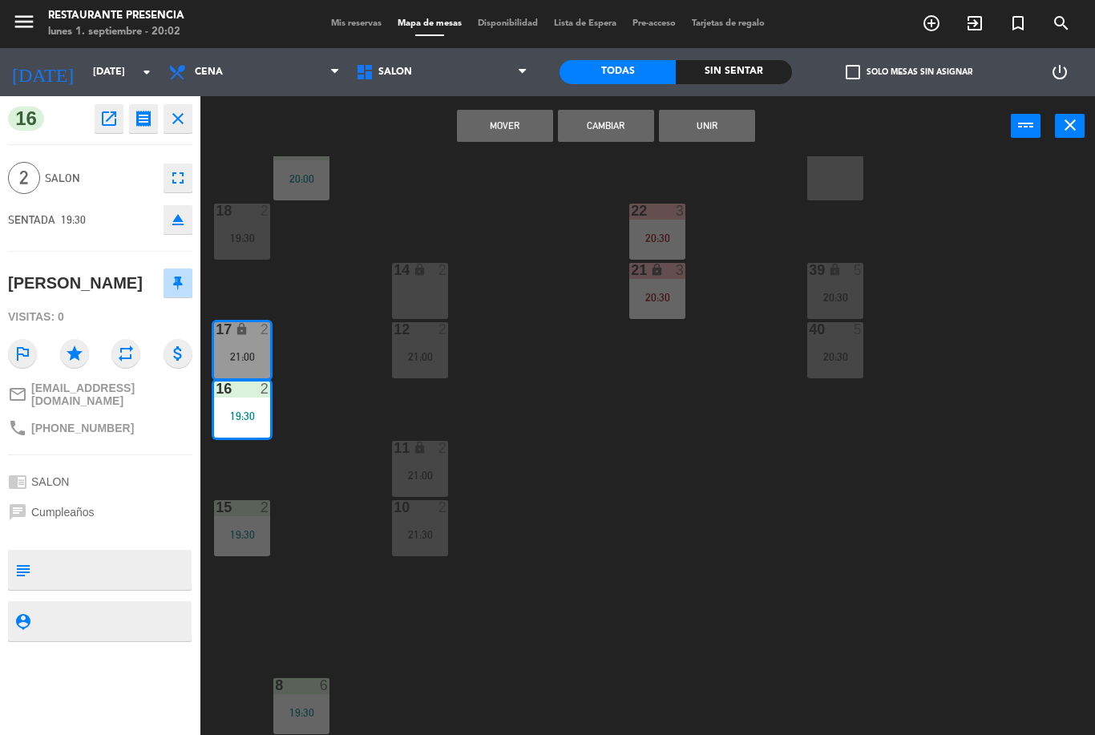
click at [612, 121] on button "Cambiar" at bounding box center [606, 126] width 96 height 32
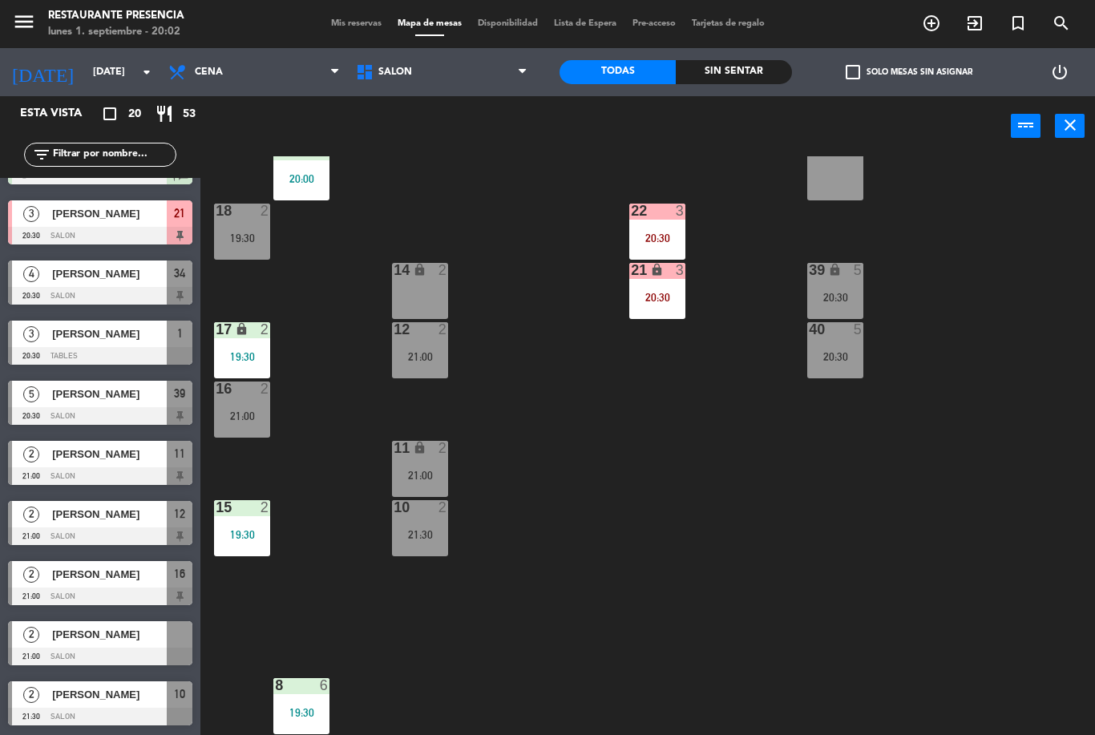
scroll to position [647, 0]
click at [248, 236] on div "19:30" at bounding box center [242, 237] width 56 height 11
click at [536, 409] on div "30 3 20:00 31 lock 3 20:00 32 2 20:00 33 lock 2 34 4 20:30 35 lock 4 20:30 38 6…" at bounding box center [653, 445] width 883 height 579
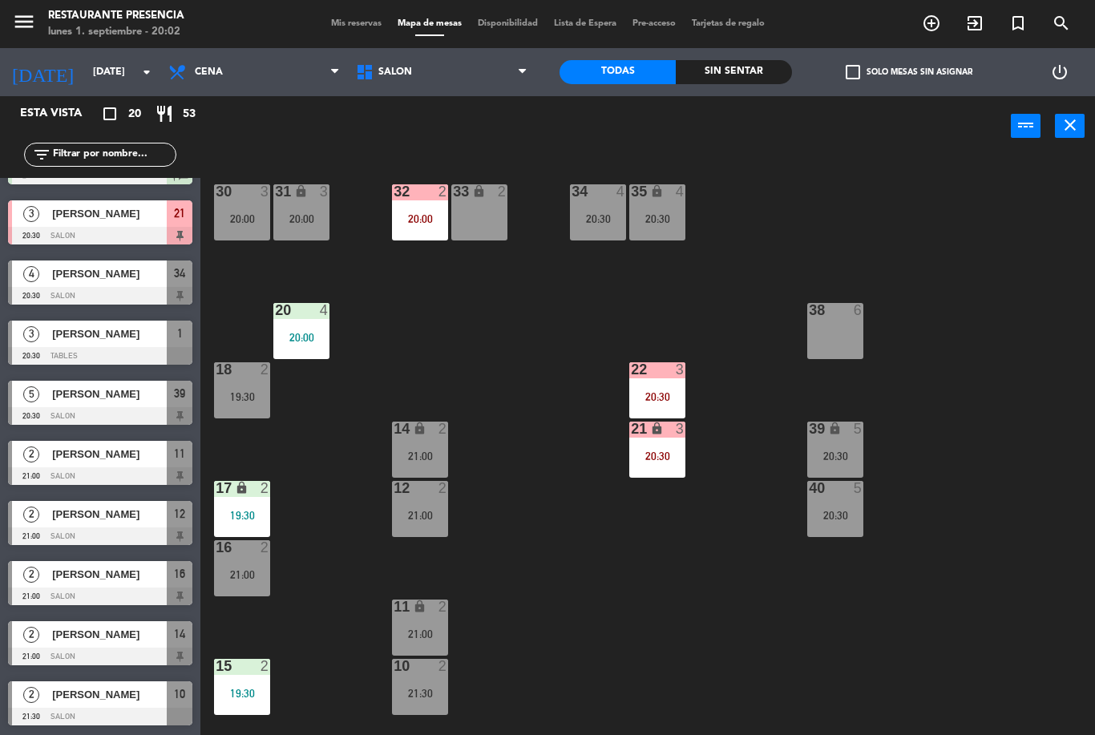
scroll to position [0, 0]
click at [418, 200] on div "32 2" at bounding box center [420, 192] width 56 height 16
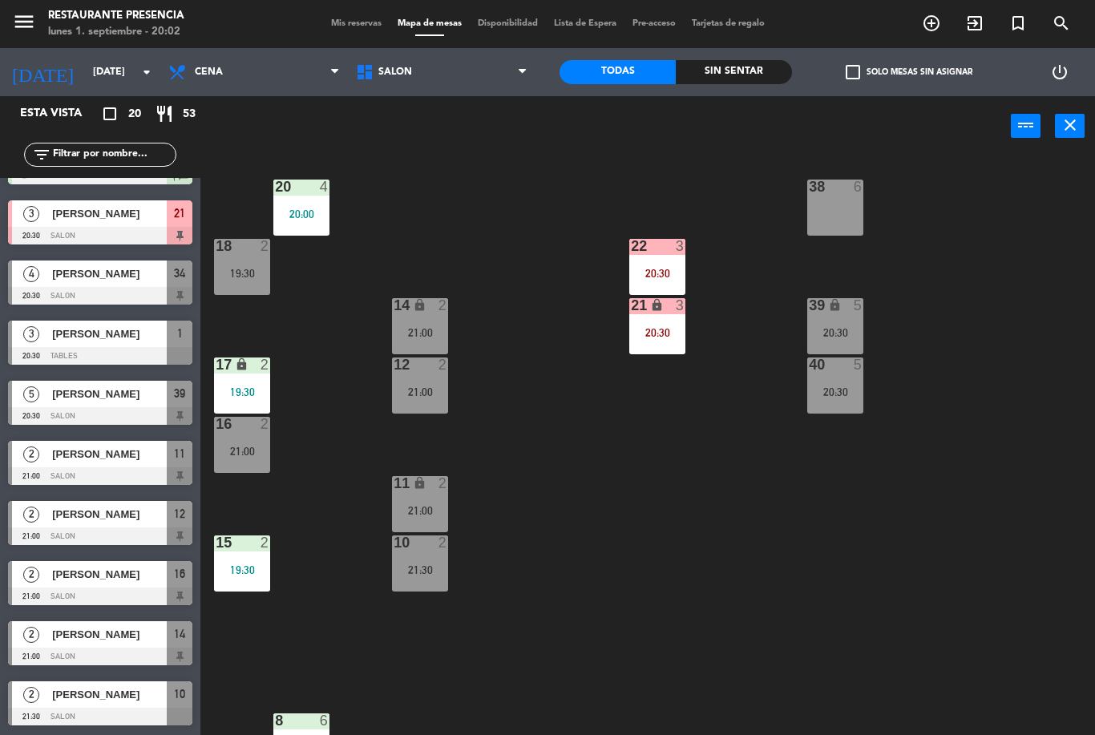
scroll to position [140, 0]
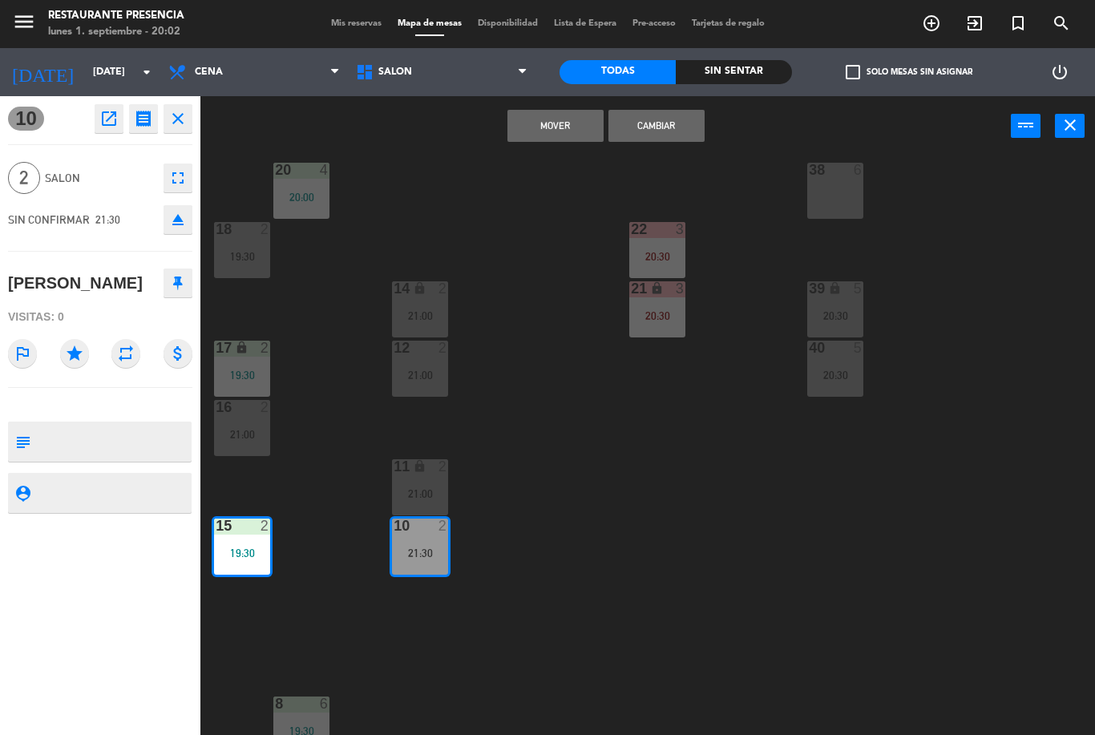
click at [560, 128] on button "Mover" at bounding box center [555, 126] width 96 height 32
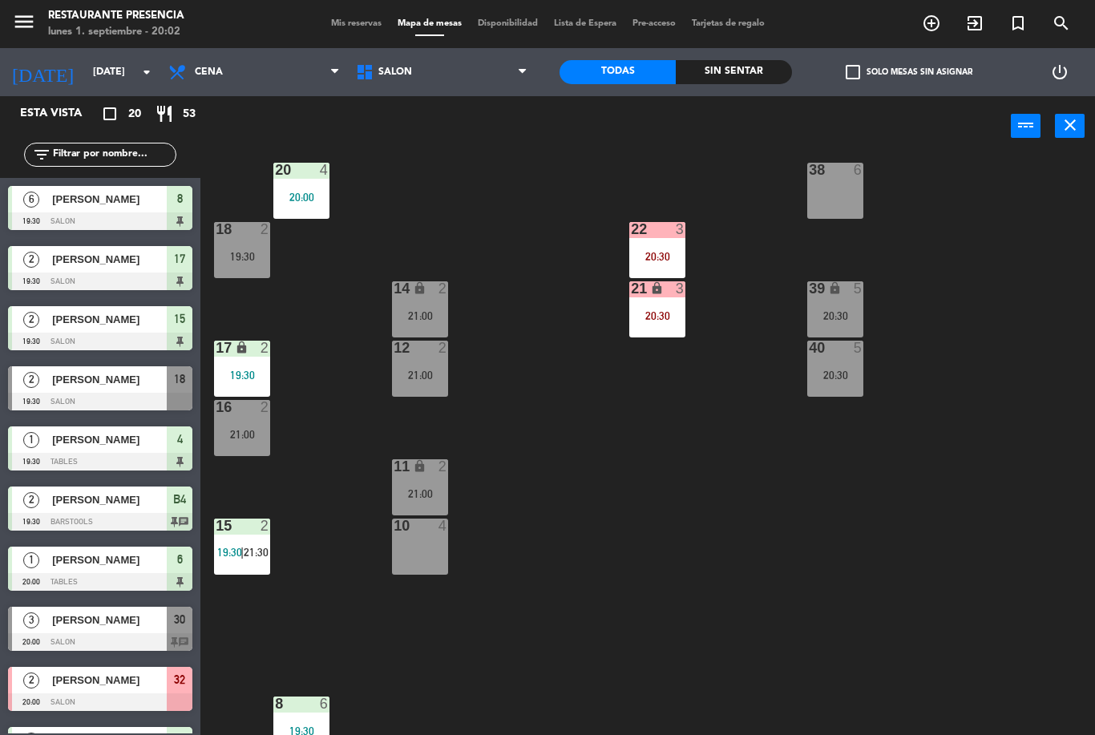
scroll to position [368, 0]
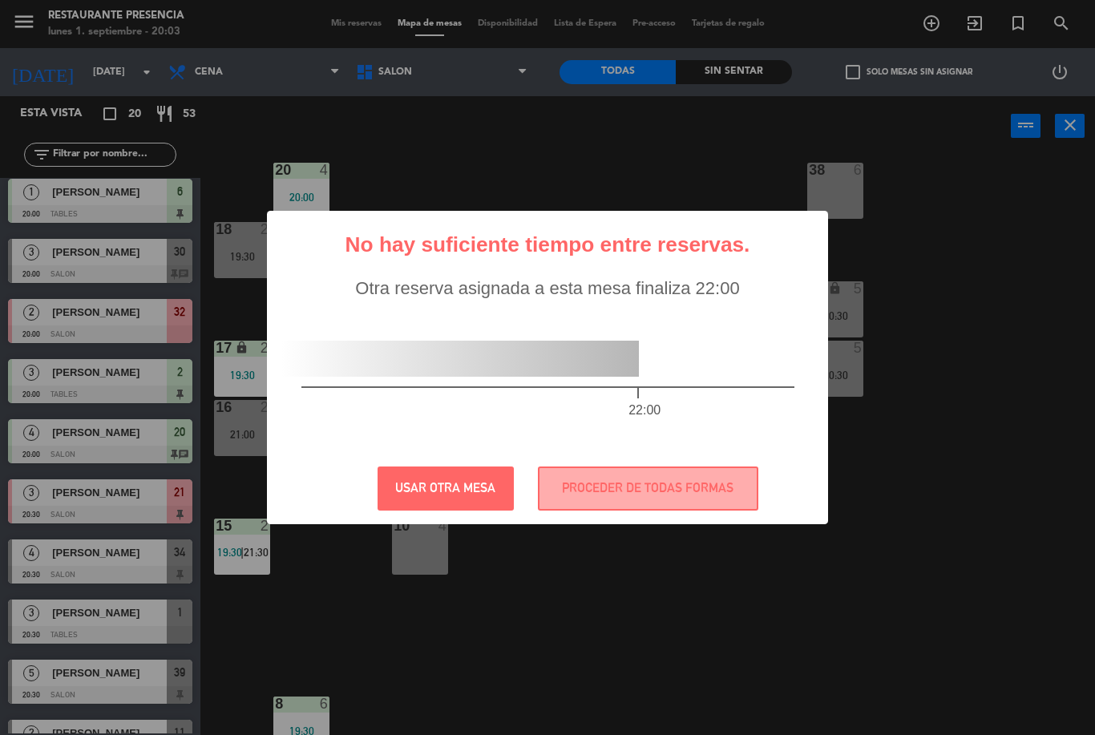
click at [596, 472] on button "PROCEDER DE TODAS FORMAS" at bounding box center [648, 489] width 220 height 44
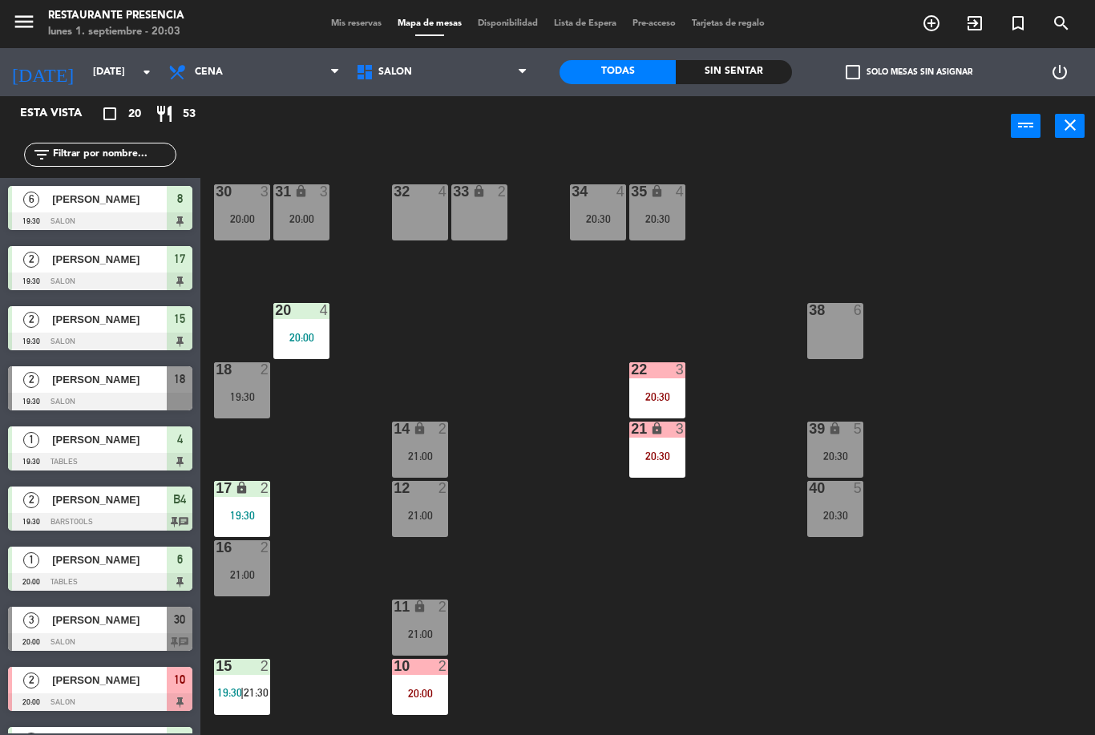
scroll to position [0, 0]
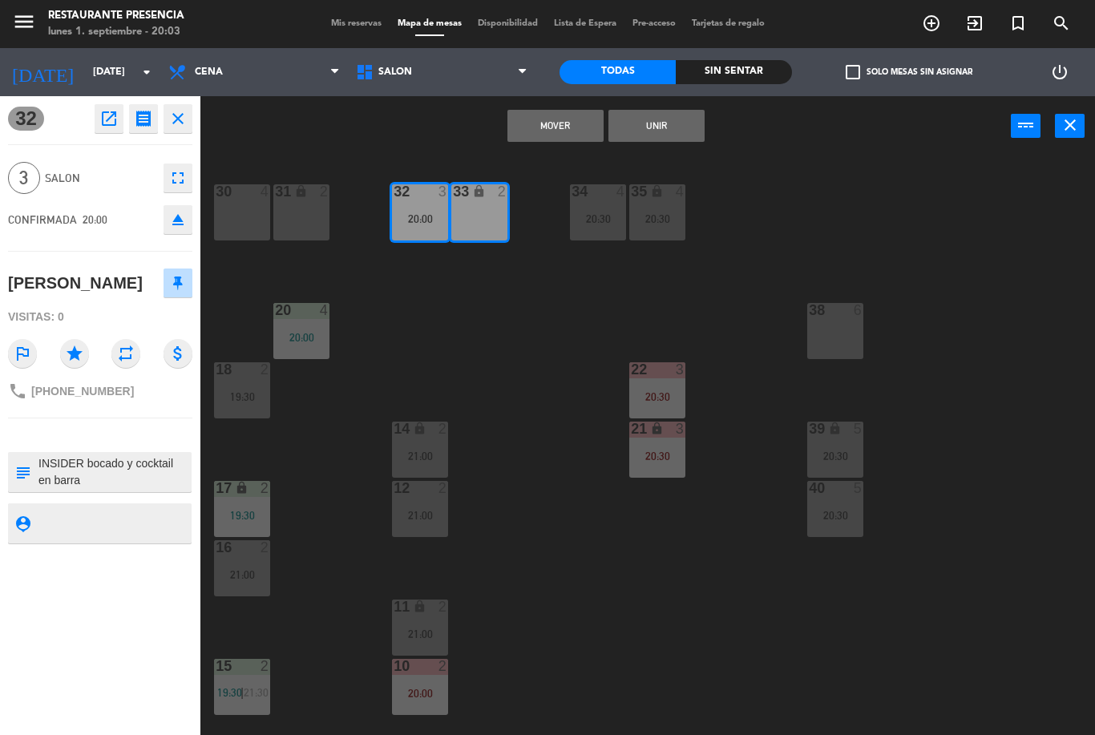
click at [671, 127] on button "Unir" at bounding box center [657, 126] width 96 height 32
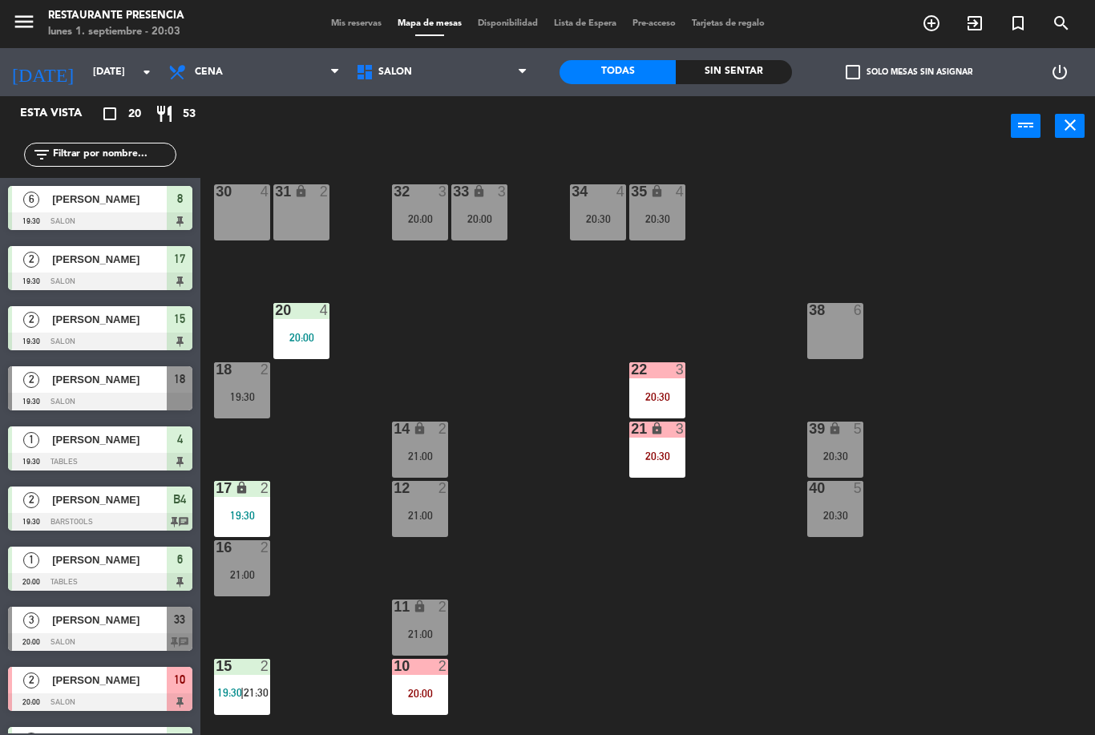
click at [431, 676] on div "10 2 20:00" at bounding box center [420, 687] width 56 height 56
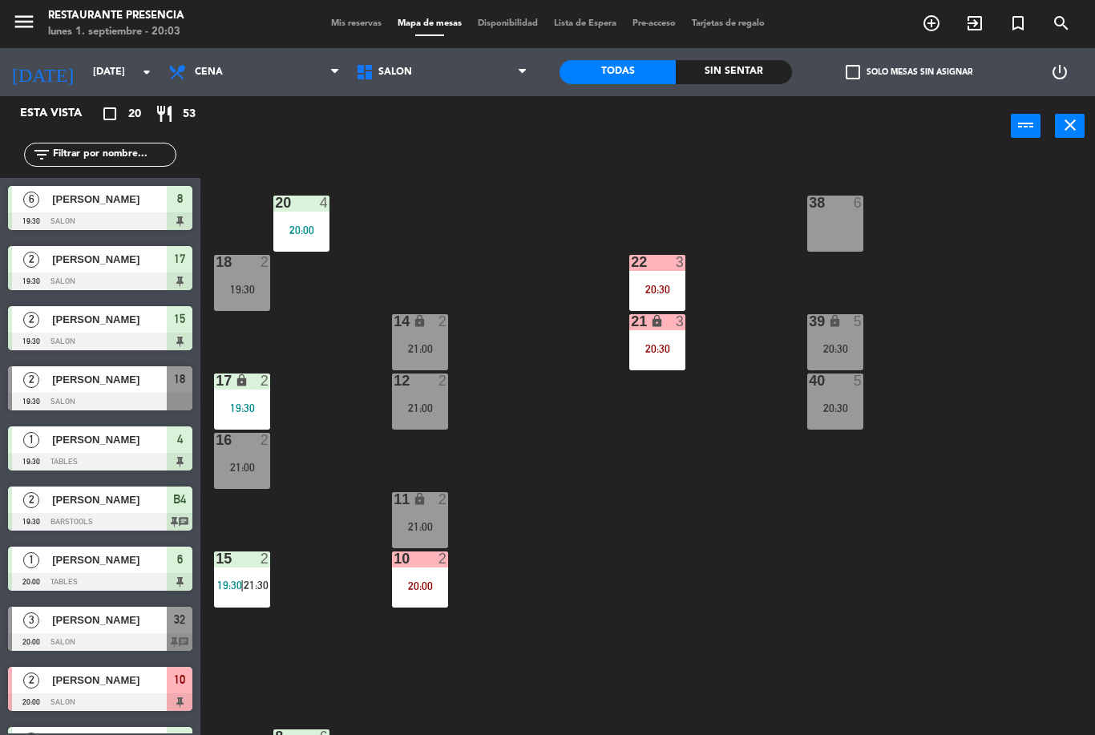
scroll to position [127, 0]
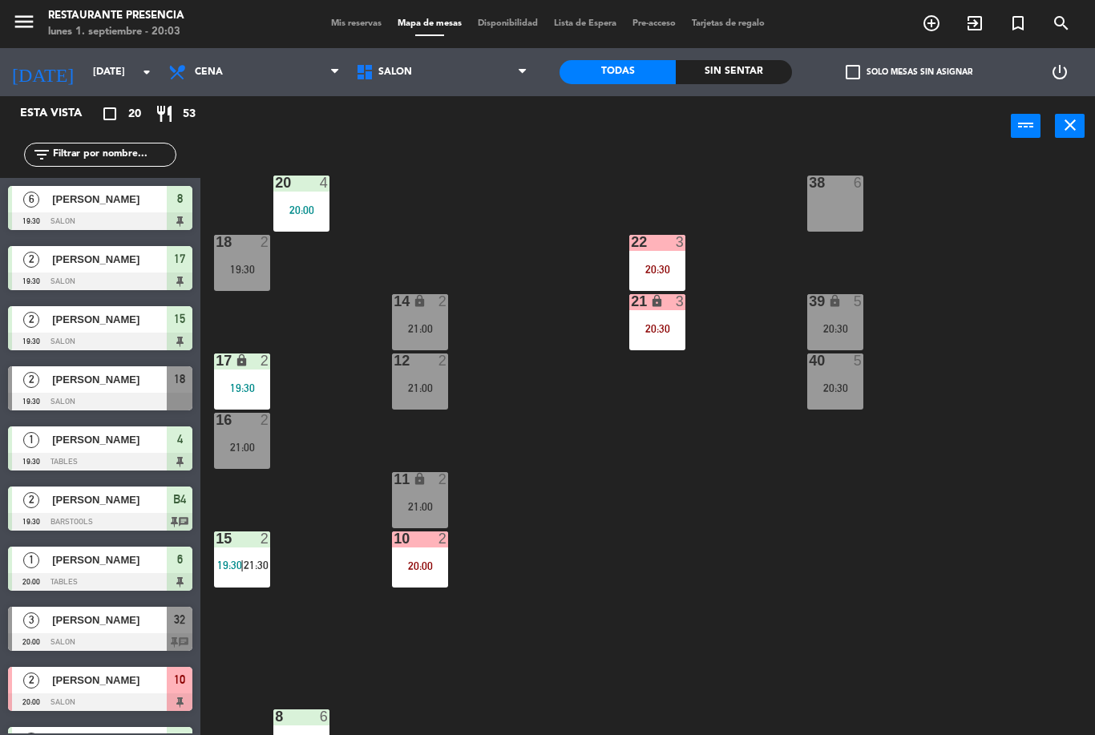
click at [427, 554] on div "10 2 20:00" at bounding box center [420, 560] width 56 height 56
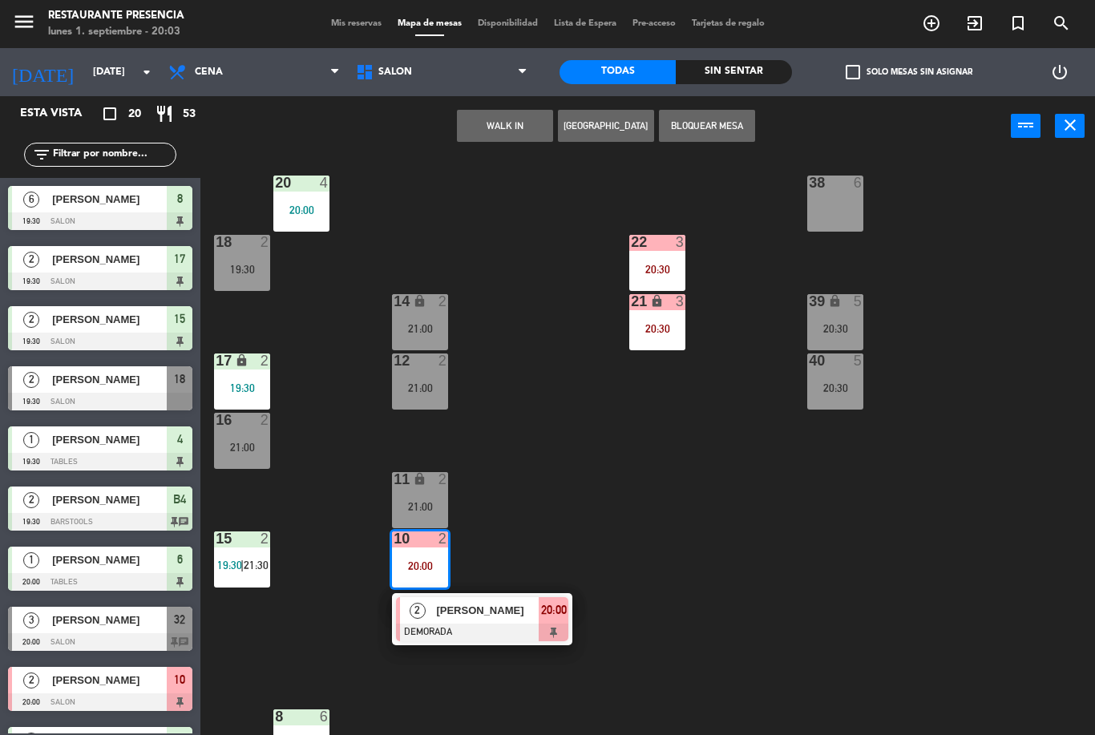
click at [641, 589] on div "30 4 31 lock 2 32 3 20:00 33 lock 3 20:00 34 4 20:30 35 lock 4 20:30 38 6 20 4 …" at bounding box center [653, 445] width 883 height 579
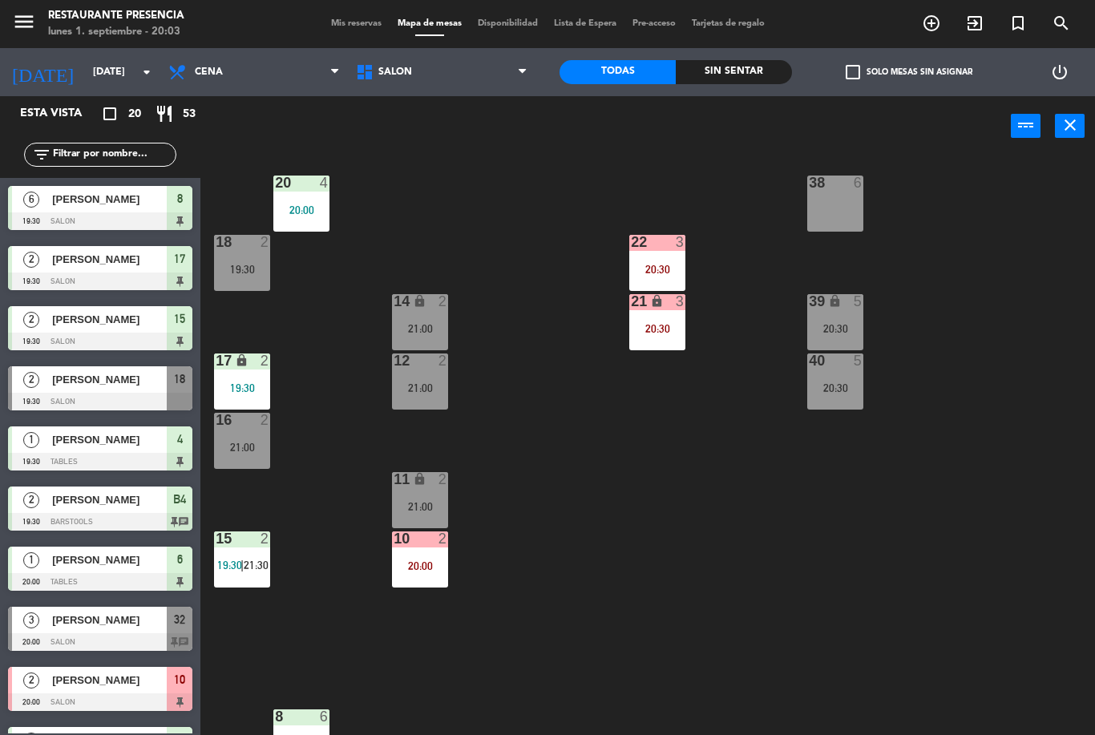
click at [445, 497] on div "11 lock 2 21:00" at bounding box center [420, 500] width 56 height 56
click at [694, 495] on div "30 4 31 lock 2 32 3 20:00 33 lock 3 20:00 34 4 20:30 35 lock 4 20:30 38 6 20 4 …" at bounding box center [653, 445] width 883 height 579
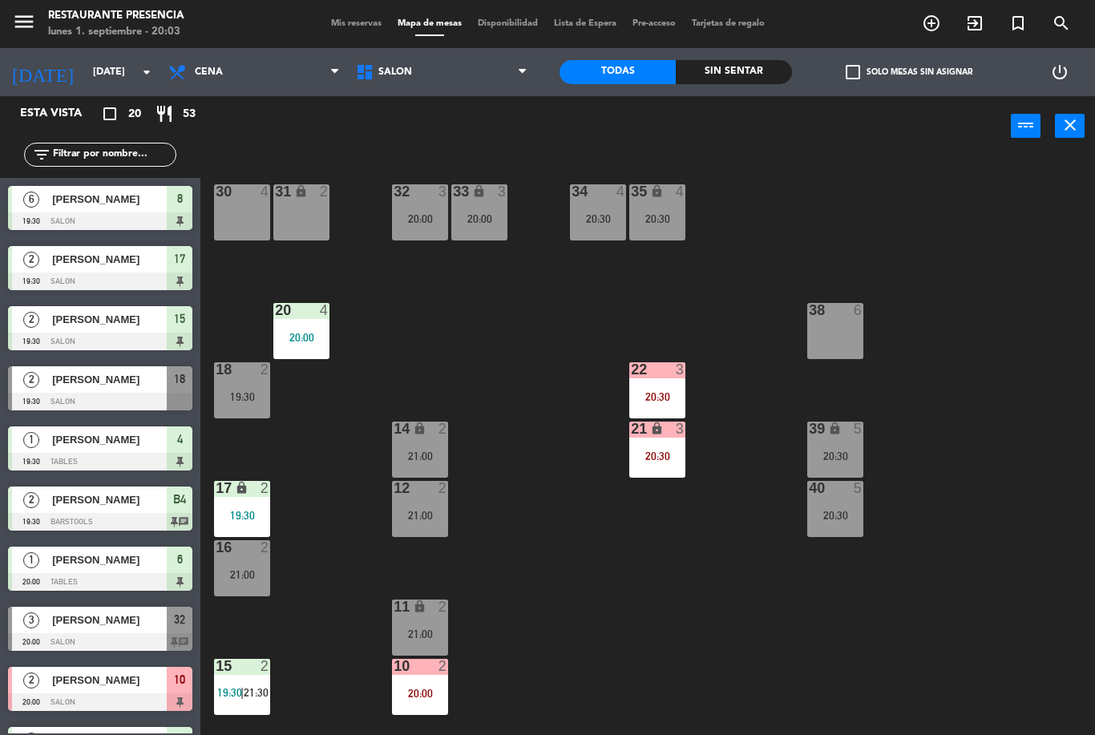
scroll to position [0, 0]
click at [819, 458] on div "20:30" at bounding box center [835, 456] width 56 height 11
click at [850, 352] on div "38 6" at bounding box center [835, 330] width 56 height 56
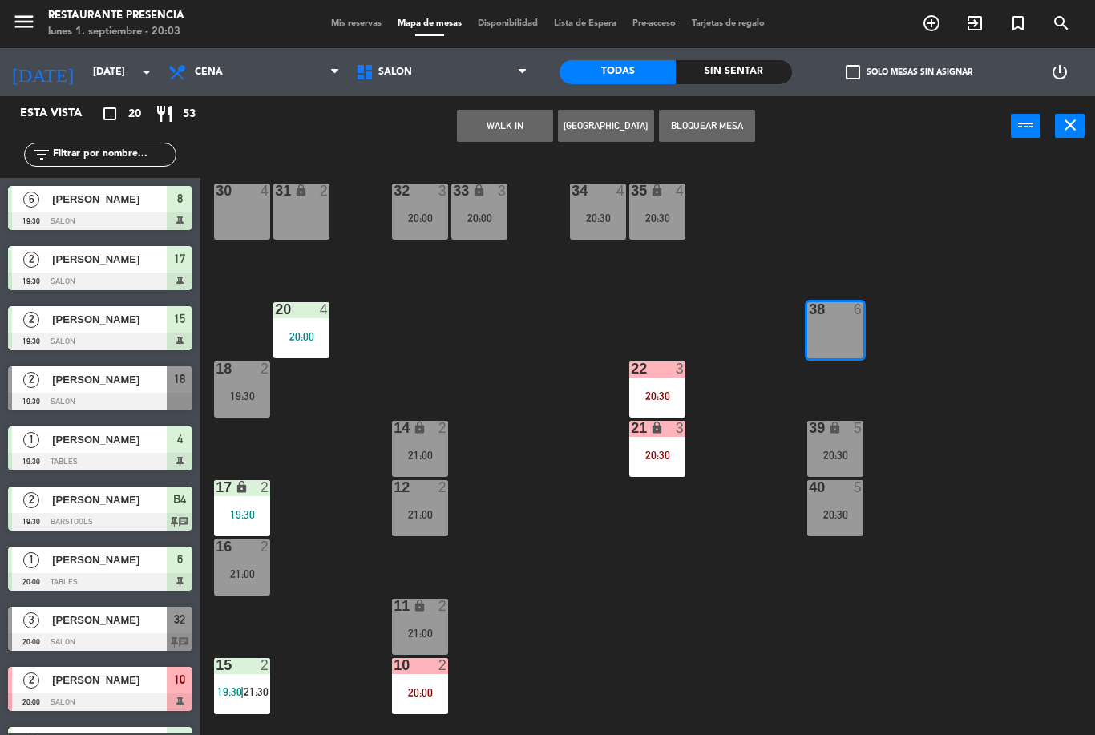
click at [675, 453] on div "20:30" at bounding box center [657, 455] width 56 height 11
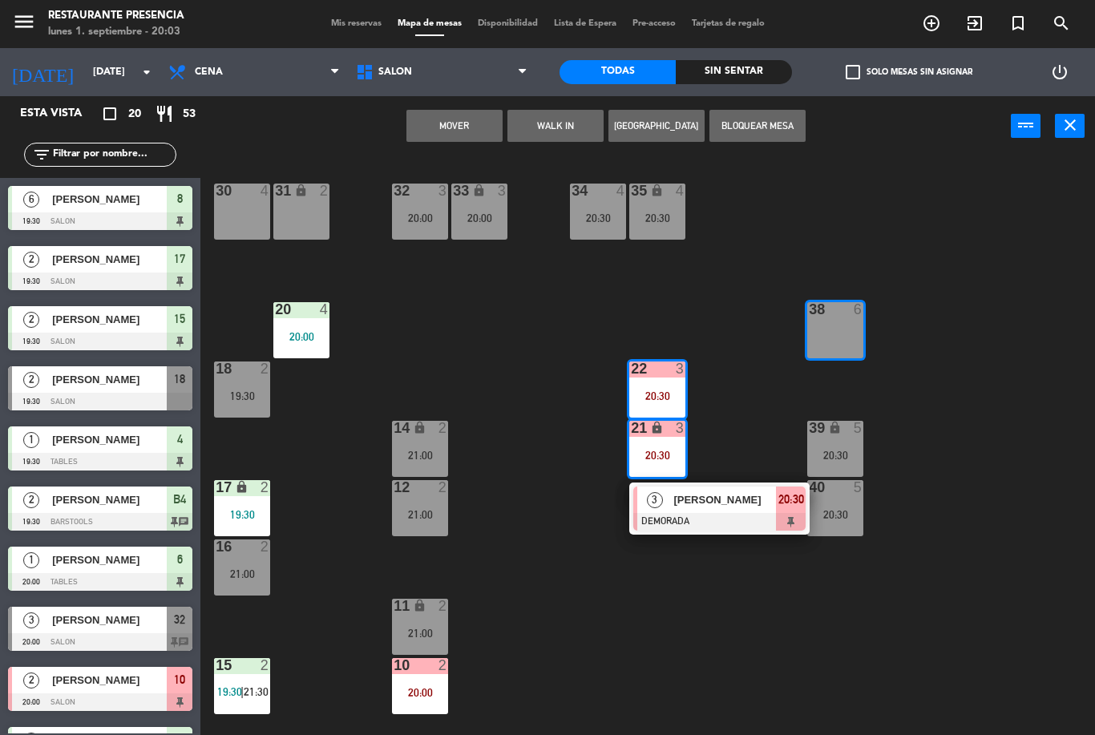
click at [685, 628] on div "30 4 31 lock 2 32 3 20:00 33 lock 3 20:00 34 4 20:30 35 lock 4 20:30 38 6 20 4 …" at bounding box center [653, 445] width 883 height 579
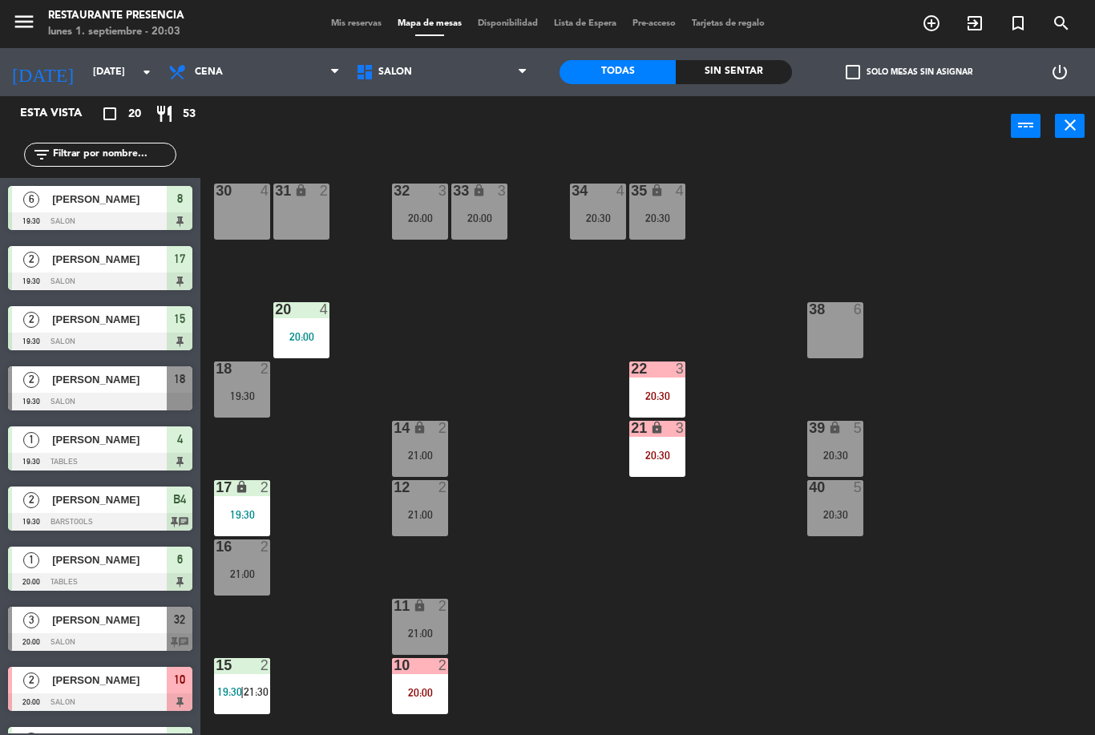
click at [460, 79] on span "SALON" at bounding box center [442, 72] width 188 height 35
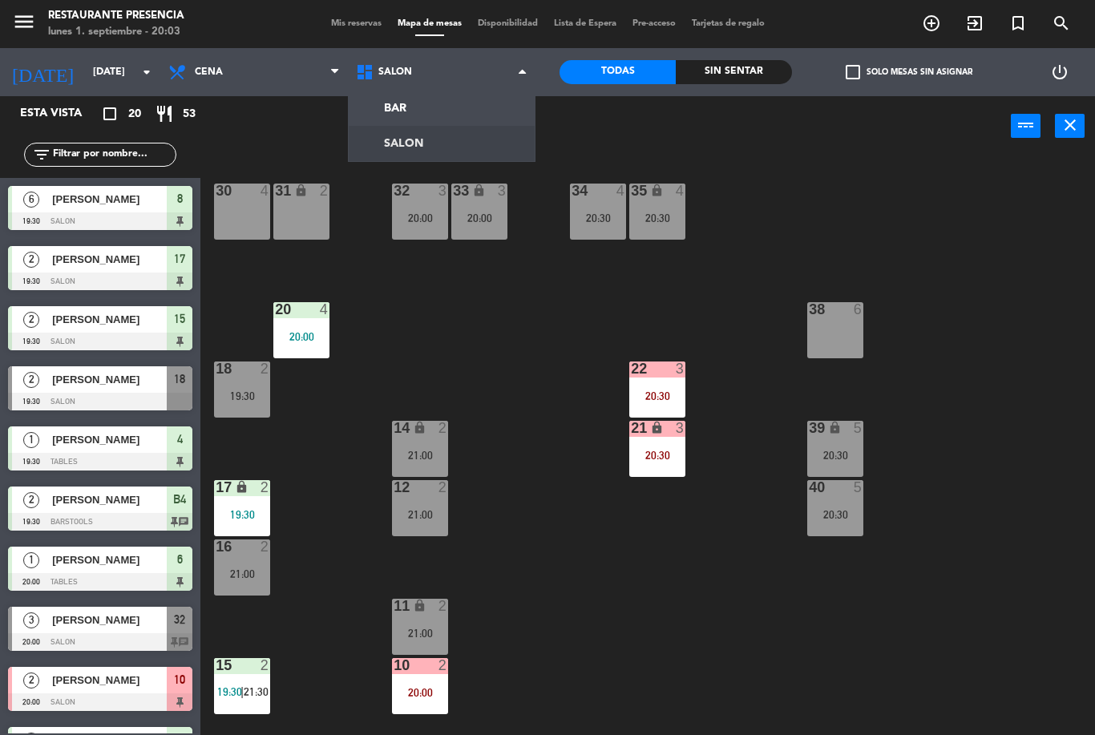
click at [509, 334] on div "30 4 31 lock 2 32 3 20:00 33 lock 3 20:00 34 4 20:30 35 lock 4 20:30 38 6 20 4 …" at bounding box center [653, 445] width 883 height 579
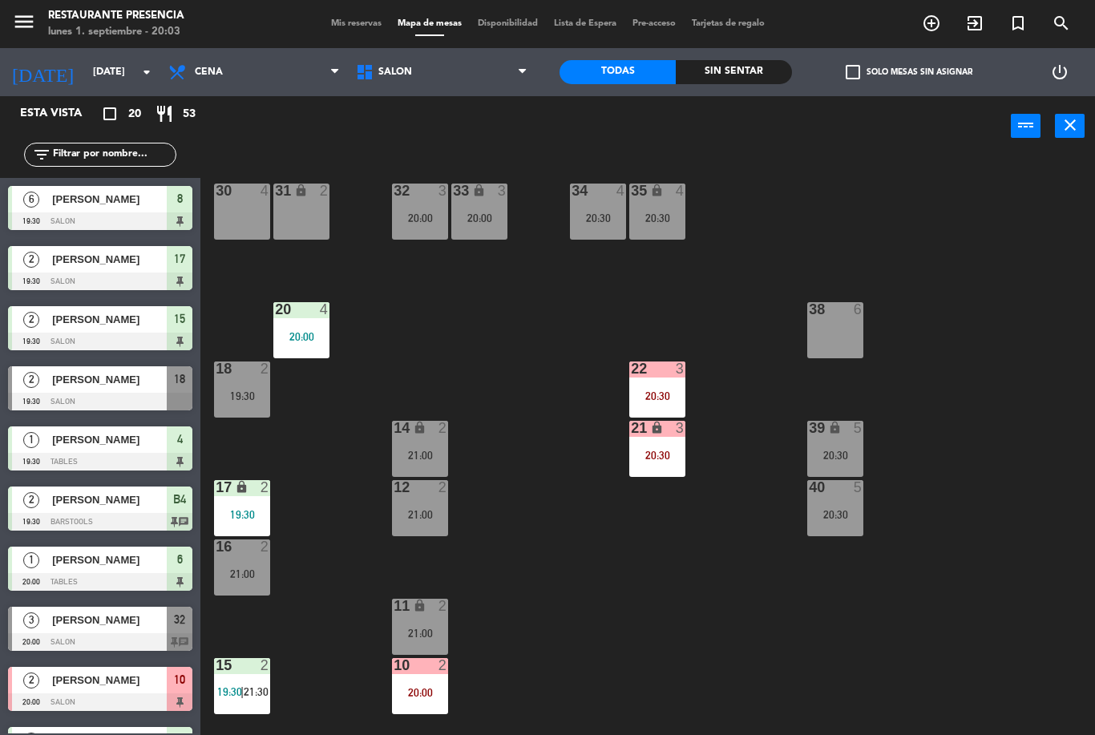
click at [352, 28] on span "Mis reservas" at bounding box center [356, 23] width 67 height 9
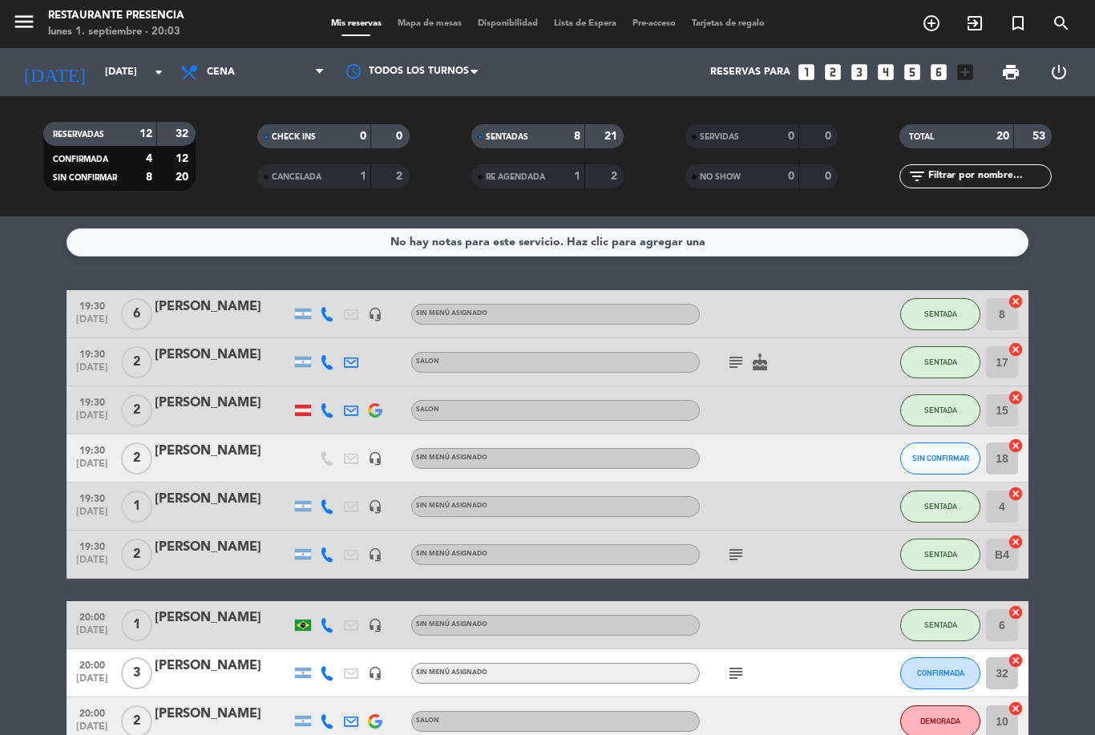
click at [188, 503] on div "[PERSON_NAME]" at bounding box center [223, 499] width 136 height 21
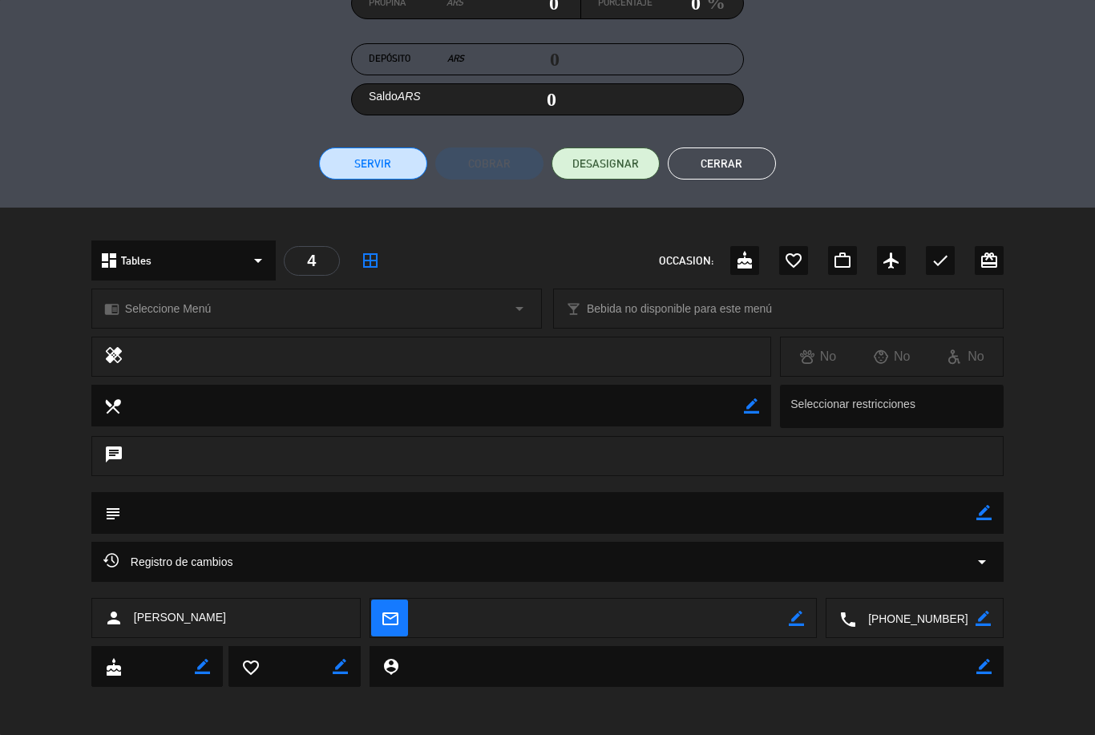
scroll to position [265, 0]
click at [990, 515] on icon "border_color" at bounding box center [983, 513] width 15 height 15
click at [866, 511] on textarea at bounding box center [548, 513] width 855 height 41
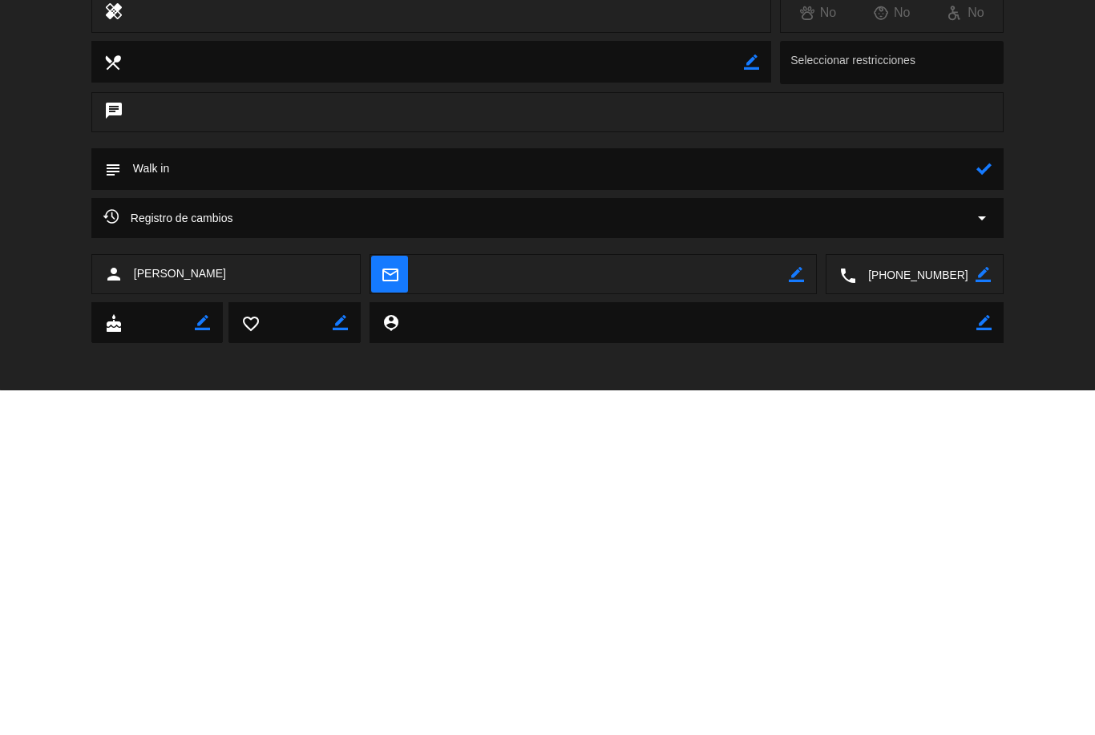
type textarea "Walk in"
click at [989, 506] on icon at bounding box center [983, 513] width 15 height 15
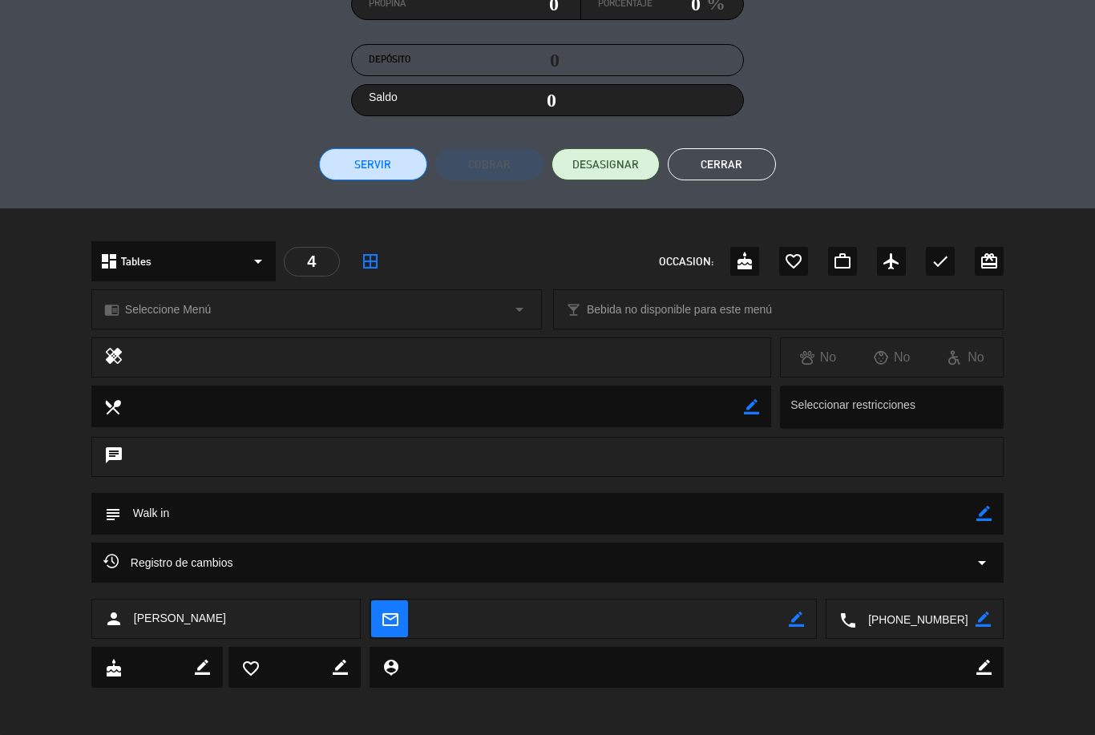
click at [730, 164] on button "Cerrar" at bounding box center [722, 164] width 108 height 32
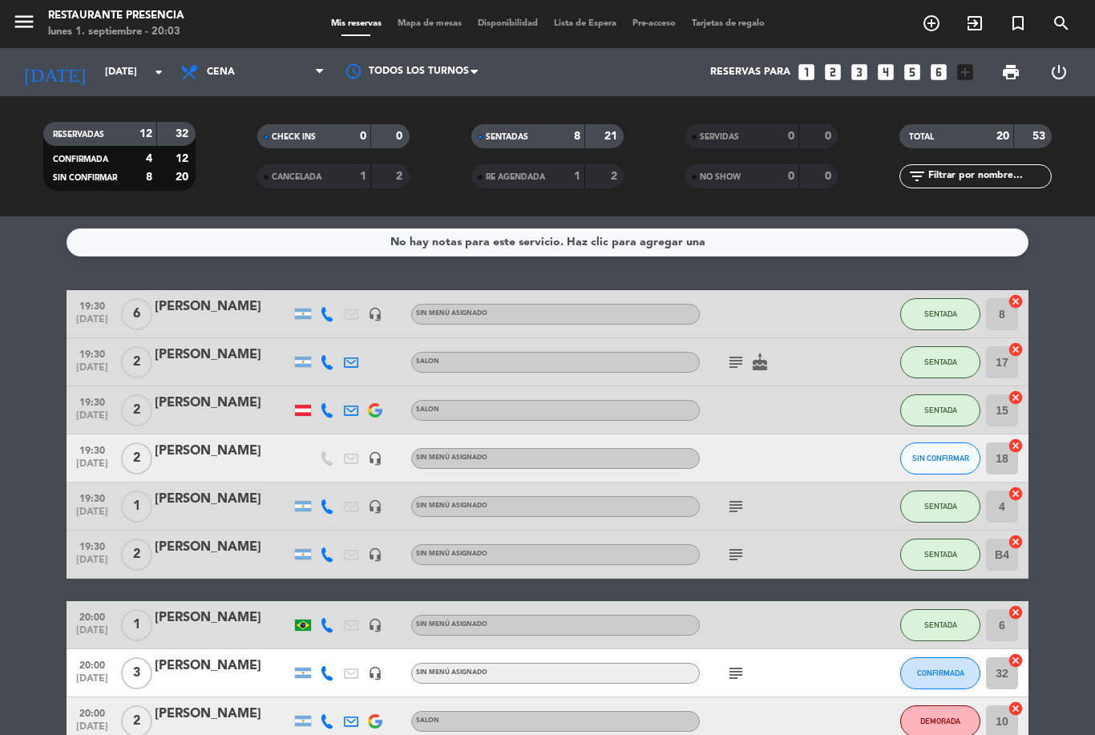
click at [734, 552] on icon "subject" at bounding box center [735, 554] width 19 height 19
click at [740, 503] on icon "subject" at bounding box center [735, 506] width 19 height 19
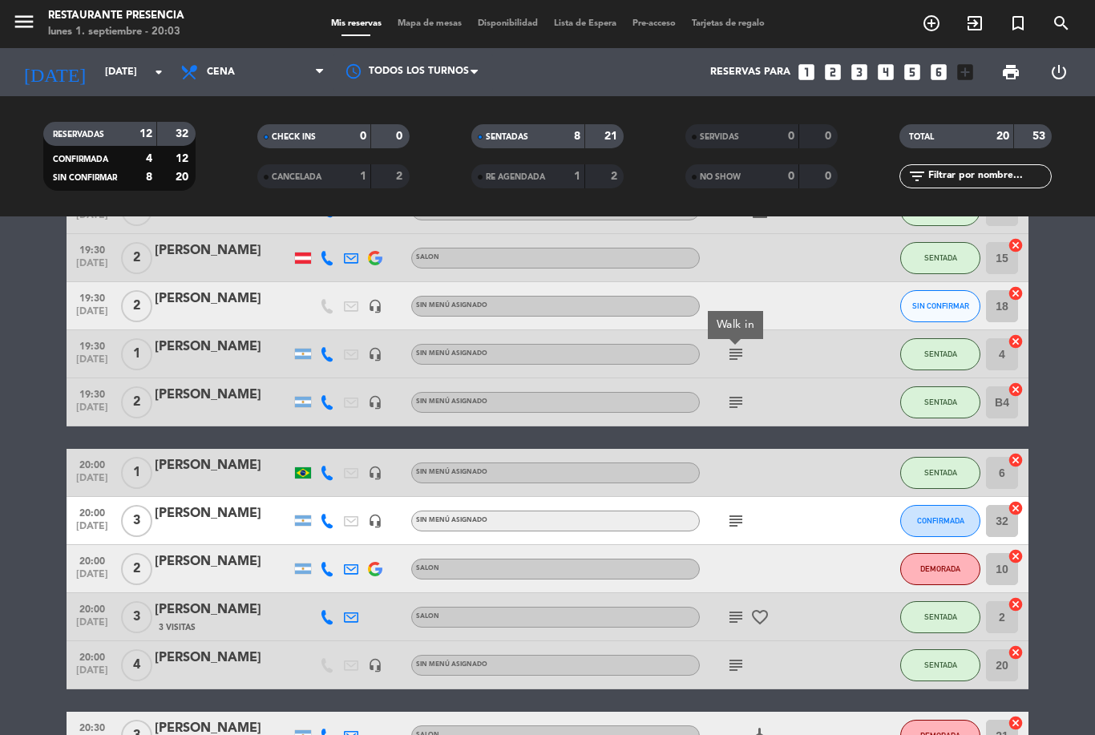
scroll to position [158, 0]
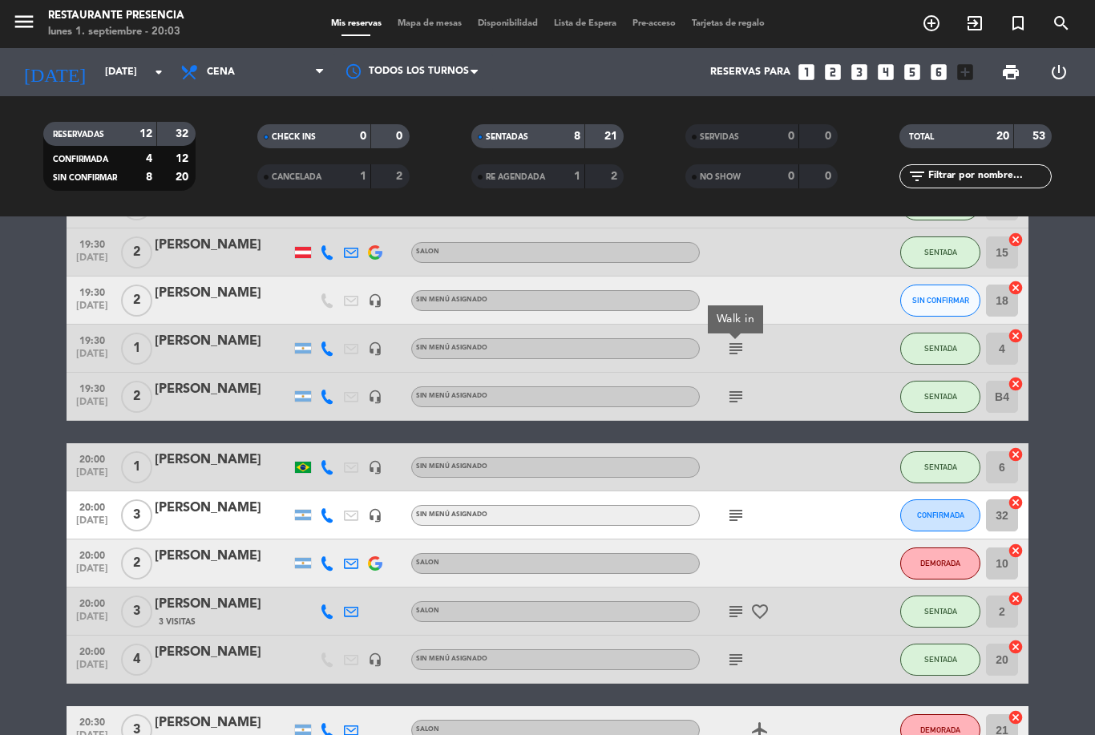
click at [188, 459] on div "[PERSON_NAME]" at bounding box center [223, 460] width 136 height 21
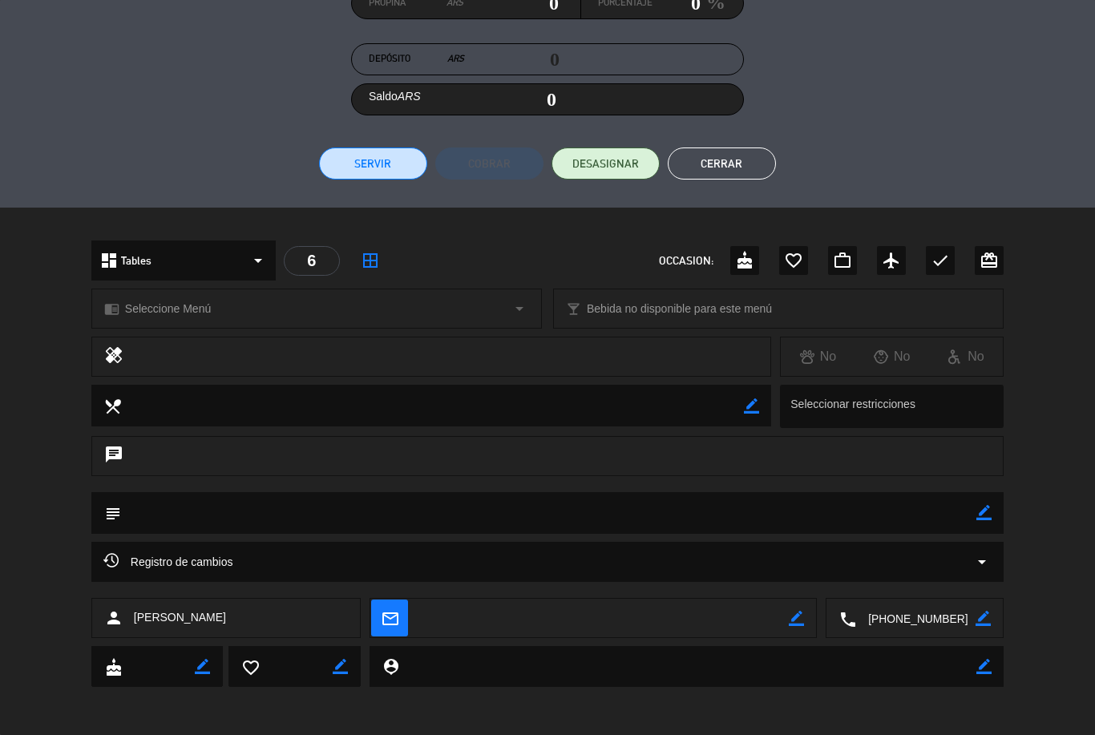
scroll to position [265, 0]
click at [989, 512] on icon "border_color" at bounding box center [983, 513] width 15 height 15
click at [823, 522] on textarea at bounding box center [548, 513] width 855 height 41
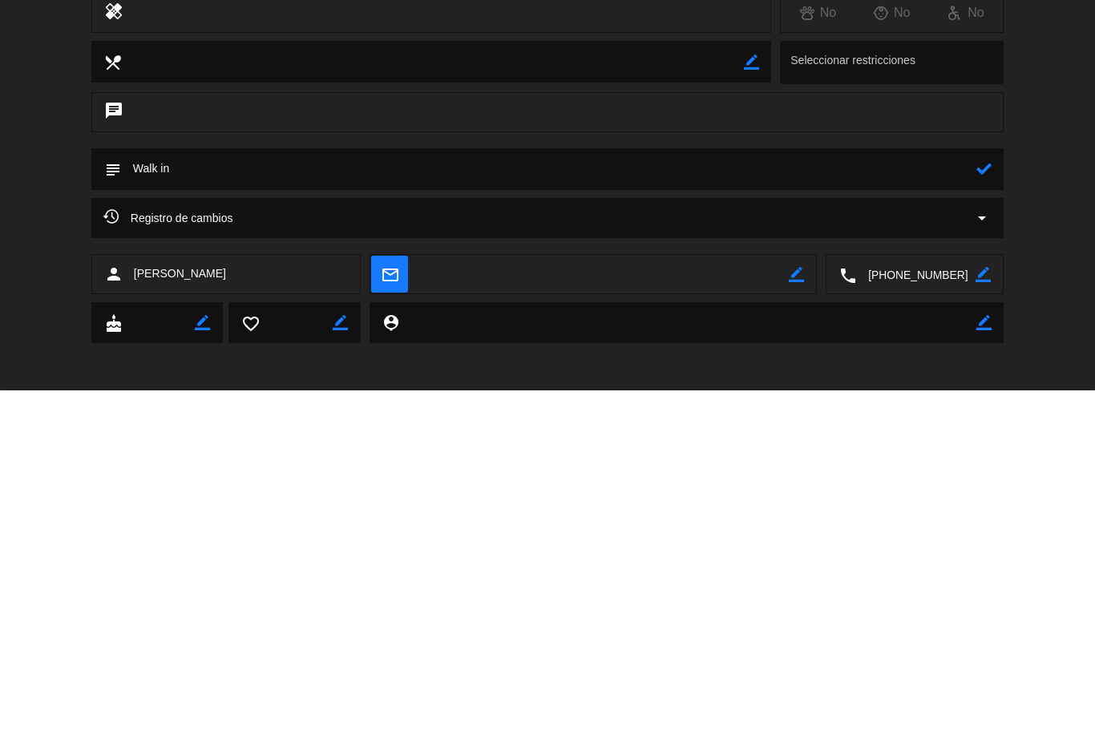
type textarea "Walk in"
click at [982, 506] on icon at bounding box center [983, 513] width 15 height 15
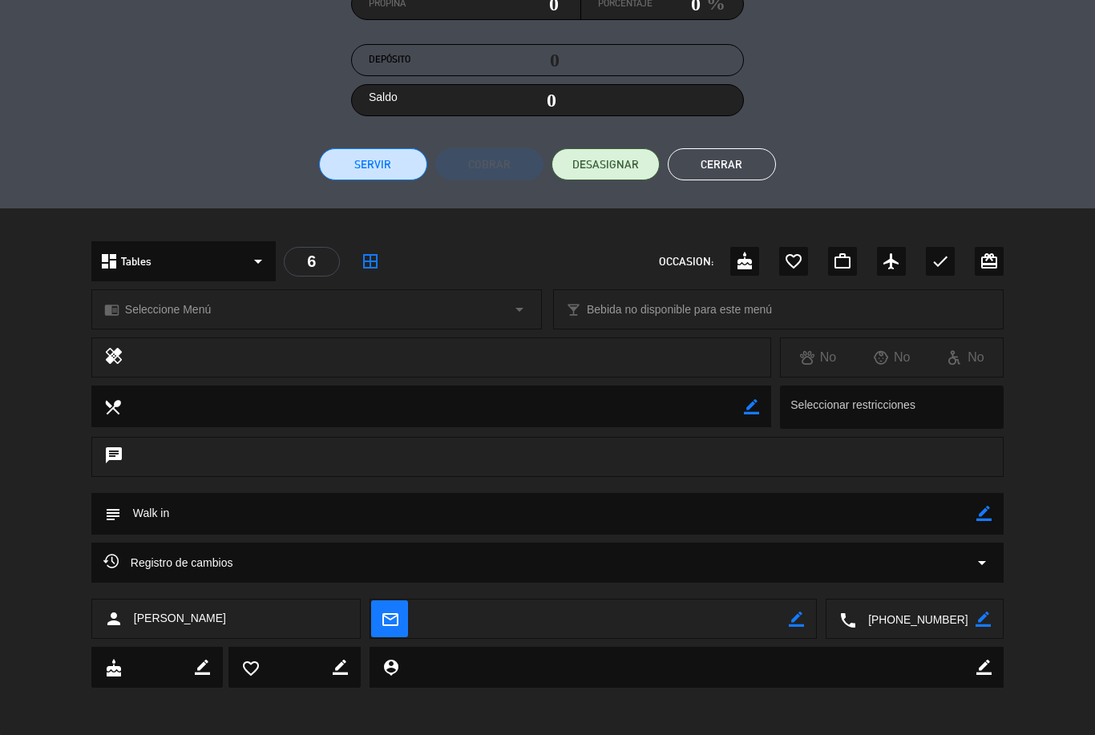
click at [737, 176] on button "Cerrar" at bounding box center [722, 164] width 108 height 32
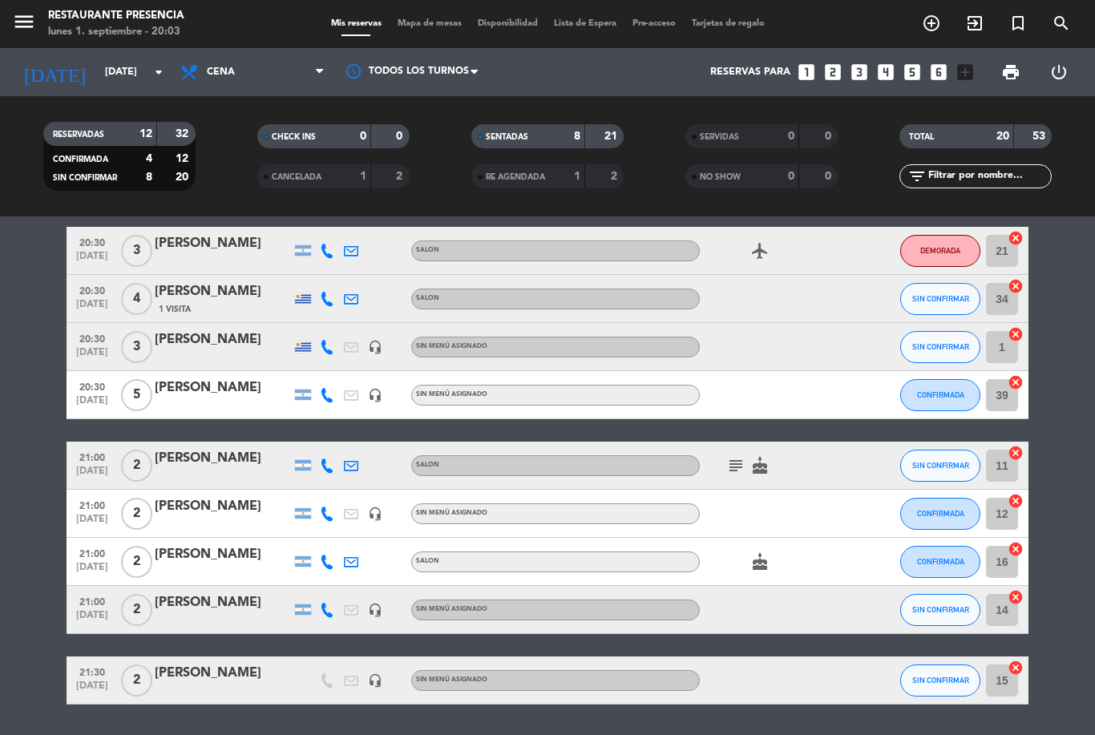
scroll to position [636, 0]
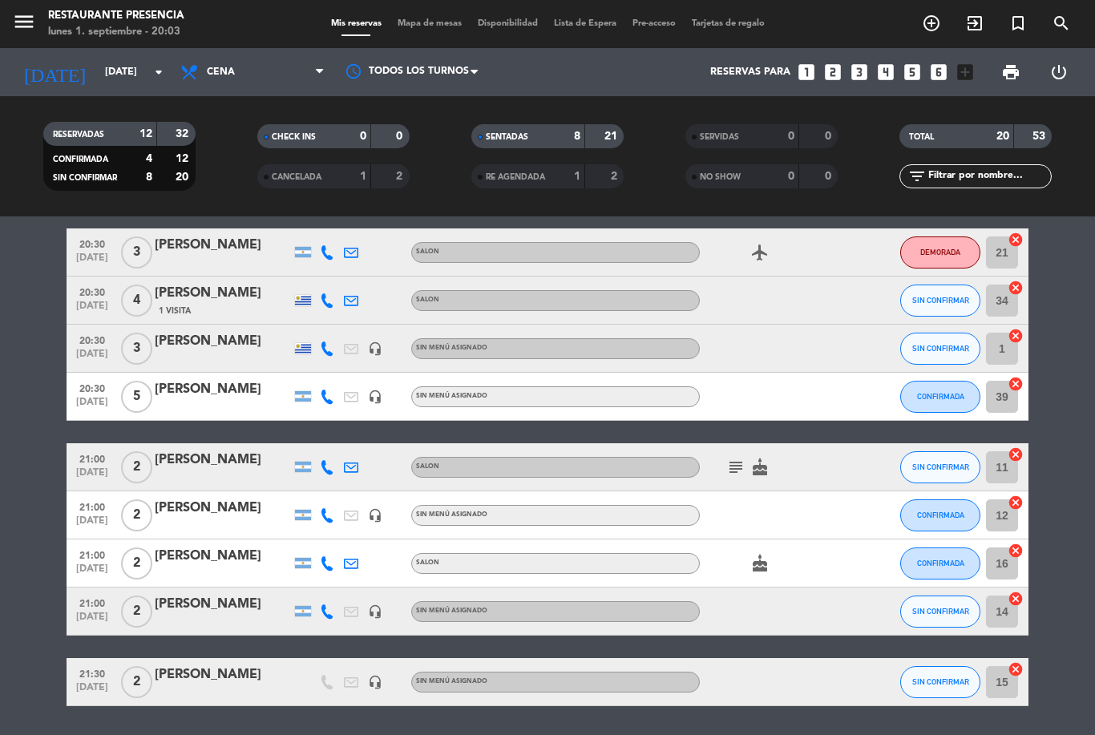
click at [180, 608] on div "[PERSON_NAME]" at bounding box center [223, 604] width 136 height 21
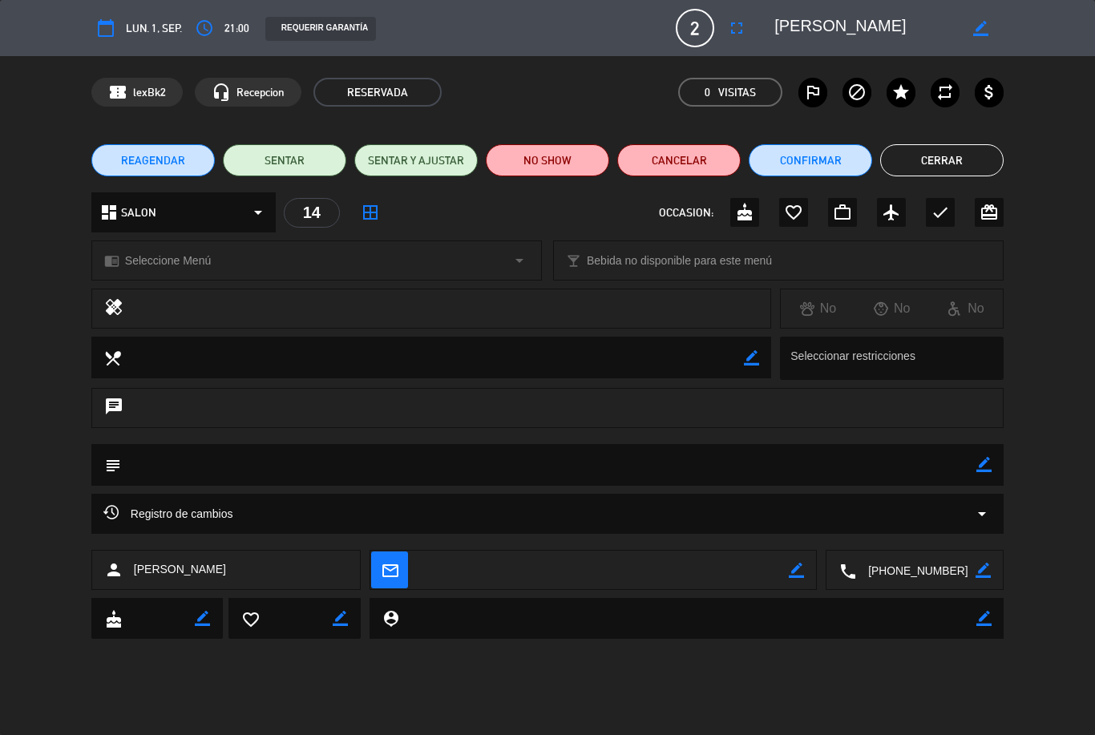
click at [1004, 459] on div "subject border_color" at bounding box center [547, 465] width 912 height 42
click at [991, 465] on icon "border_color" at bounding box center [983, 464] width 15 height 15
click at [196, 463] on textarea at bounding box center [548, 464] width 855 height 41
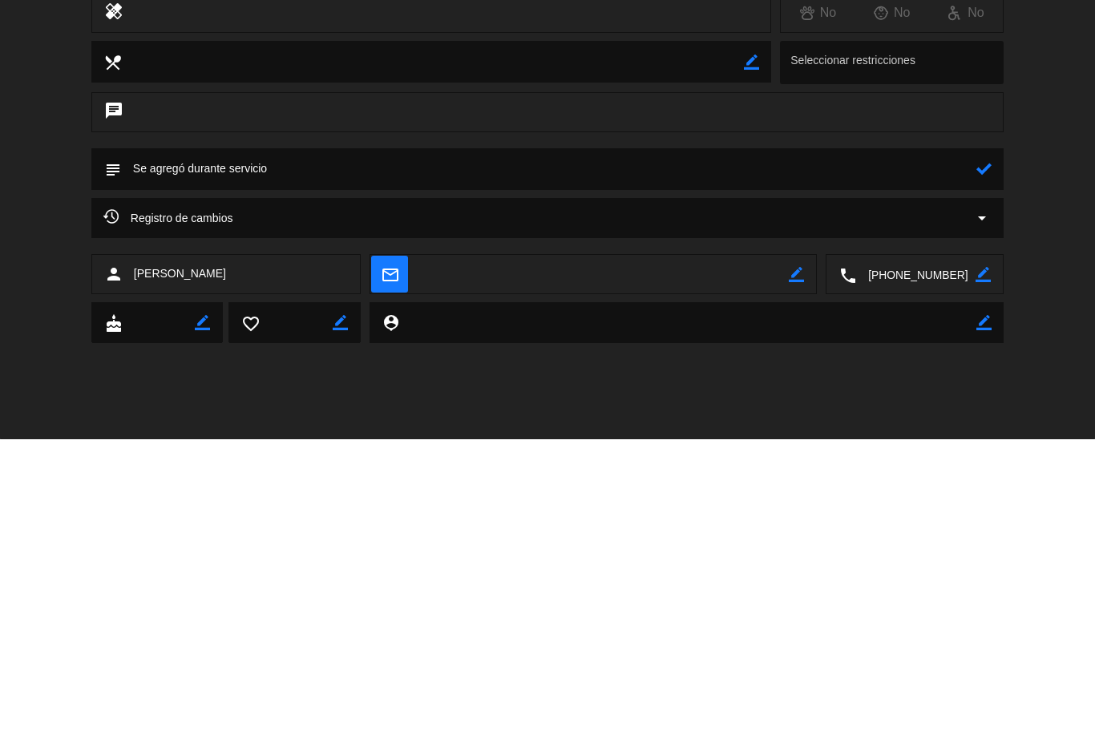
type textarea "Se agregó durante servicio"
click at [998, 444] on div "subject" at bounding box center [547, 465] width 912 height 42
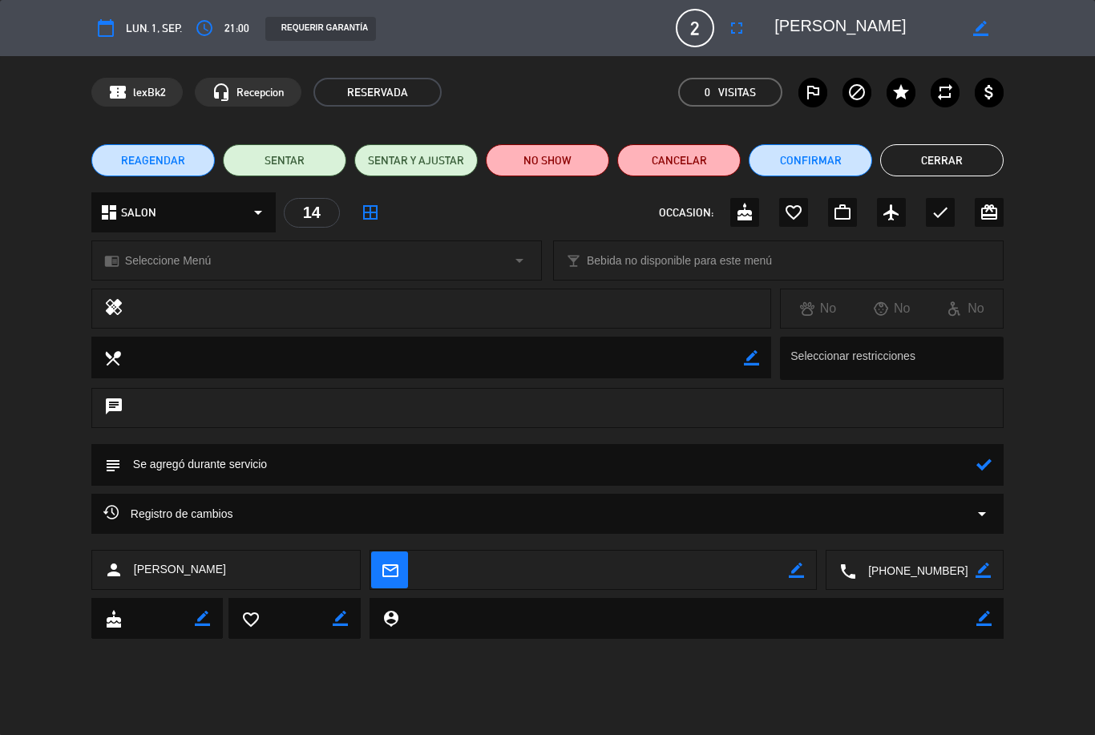
click at [990, 467] on icon at bounding box center [983, 464] width 15 height 15
click at [918, 157] on button "Cerrar" at bounding box center [941, 160] width 123 height 32
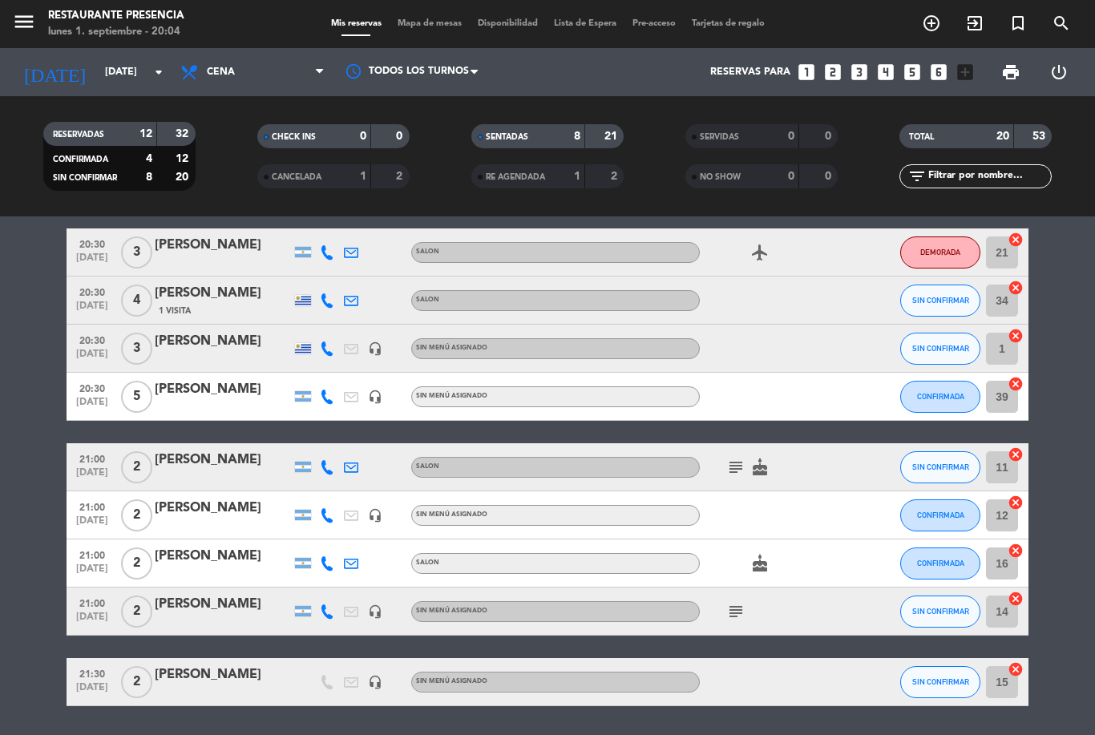
click at [942, 516] on span "CONFIRMADA" at bounding box center [940, 515] width 47 height 9
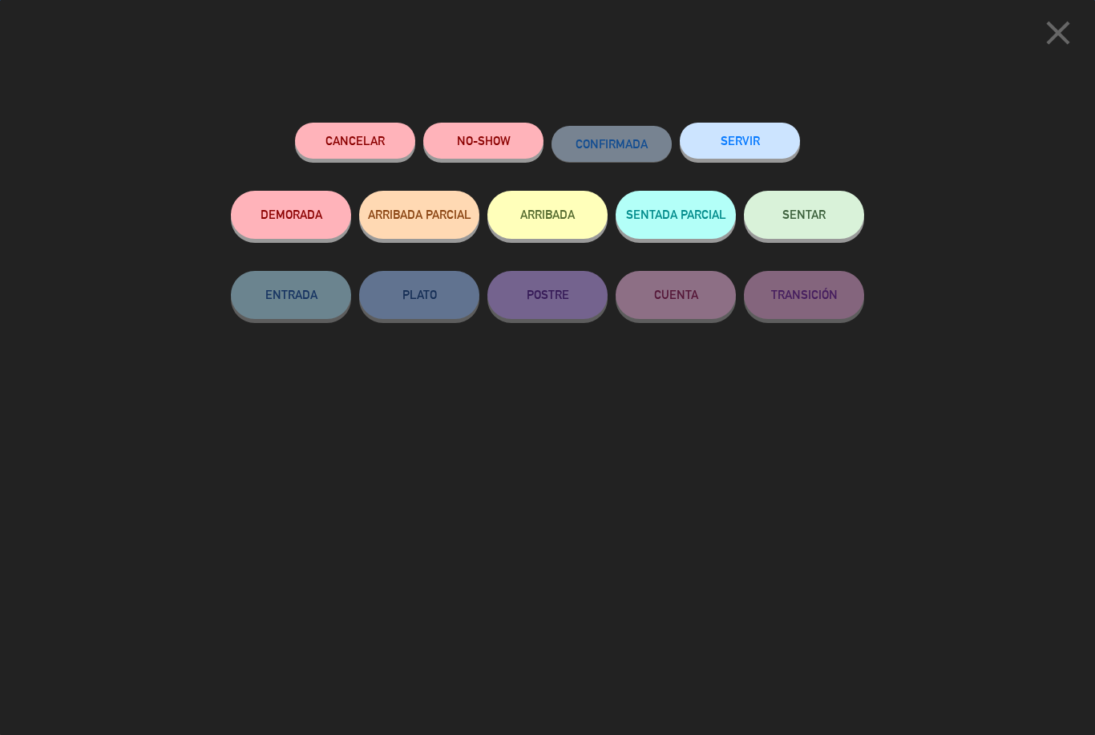
click at [803, 202] on button "SENTAR" at bounding box center [804, 215] width 120 height 48
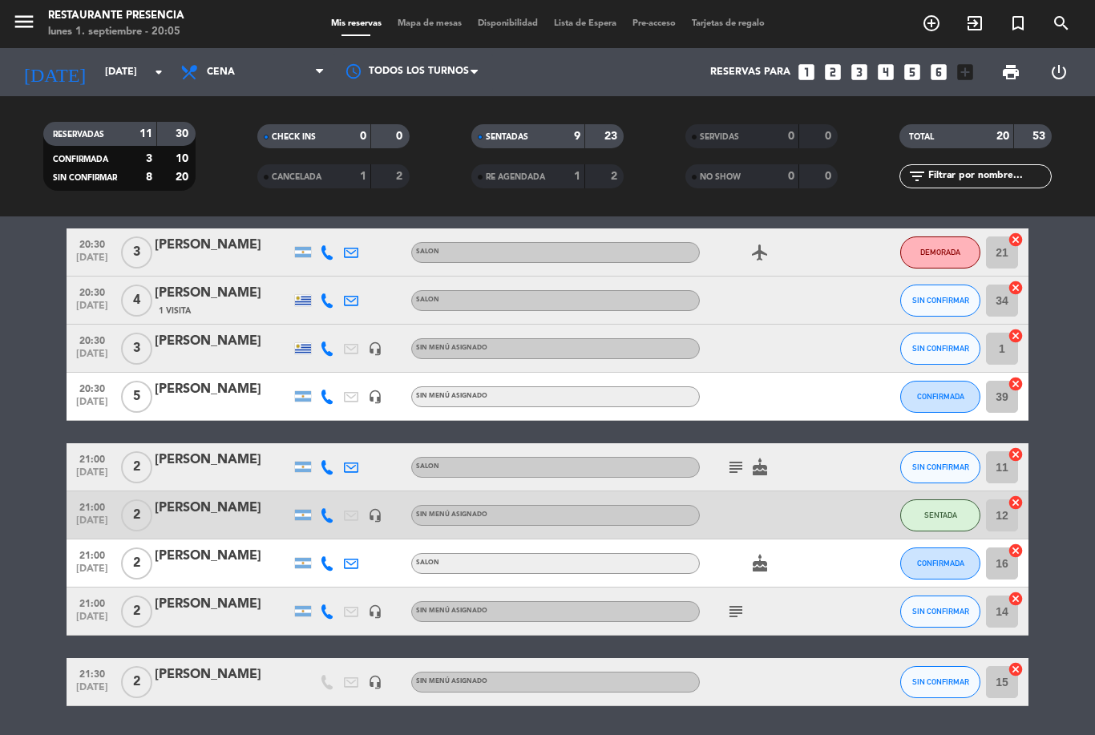
click at [410, 19] on span "Mapa de mesas" at bounding box center [430, 23] width 80 height 9
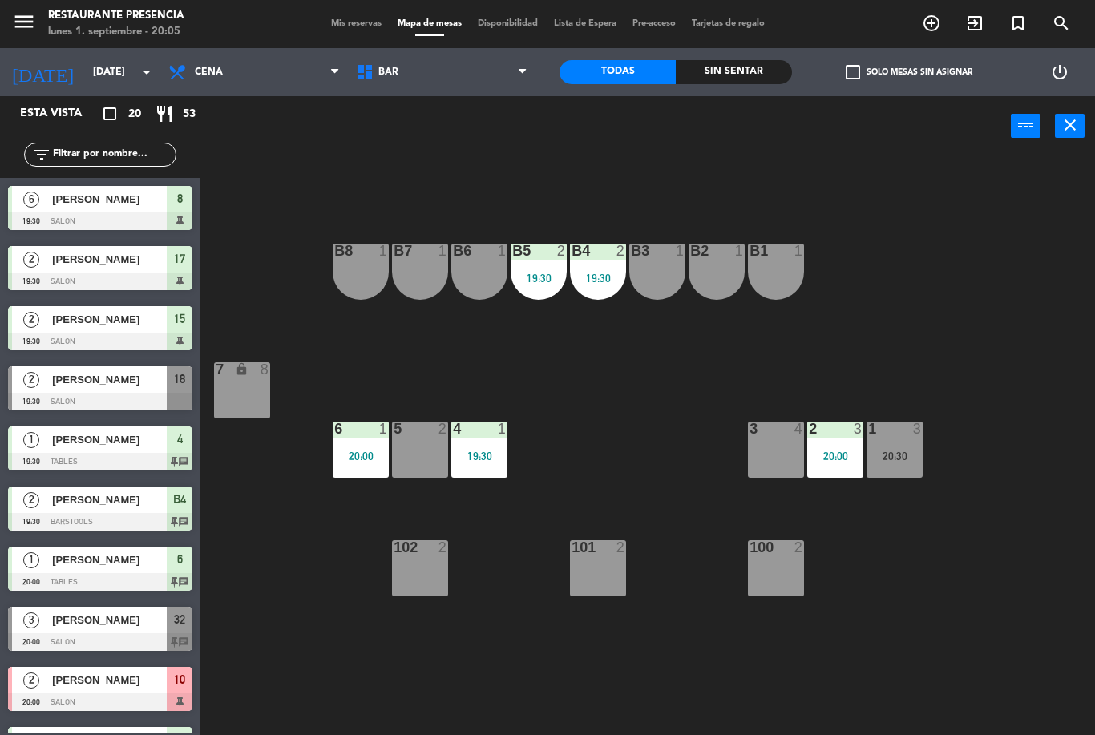
click at [414, 50] on div "BAR SALON BAR BAR SALON" at bounding box center [442, 72] width 188 height 48
click at [390, 71] on span "BAR" at bounding box center [388, 72] width 20 height 11
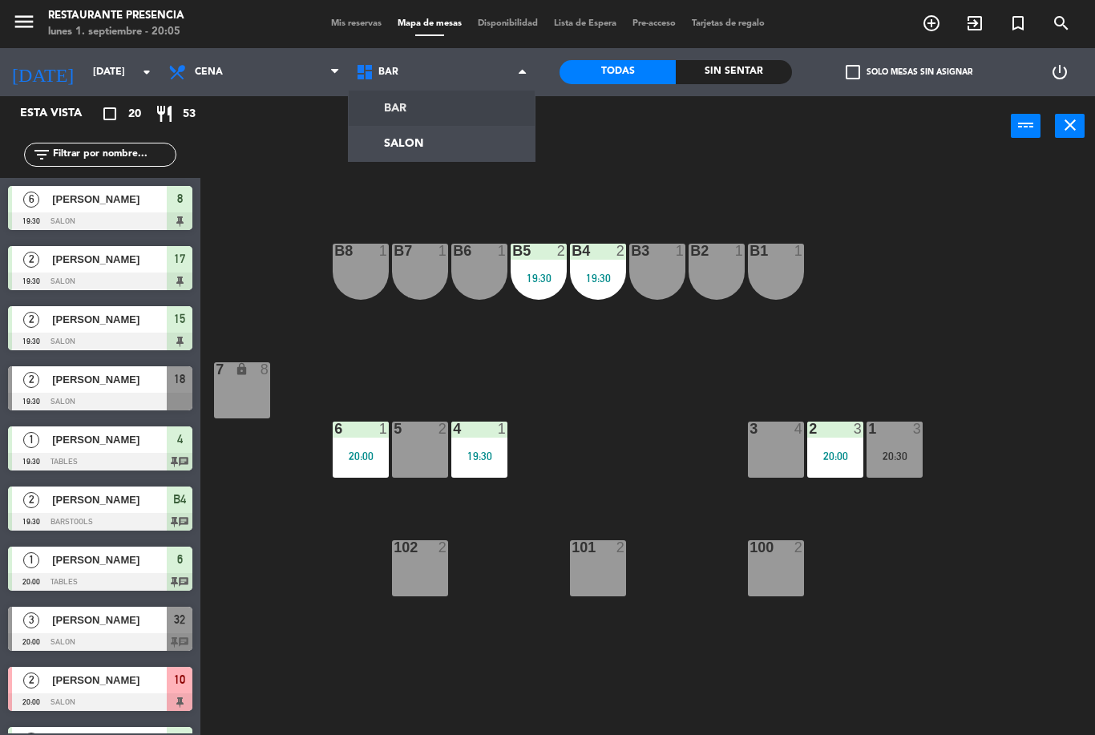
click at [413, 135] on ng-component "menu Restaurante Presencia [DATE] 1. septiembre - 20:05 Mis reservas Mapa de me…" at bounding box center [547, 367] width 1095 height 735
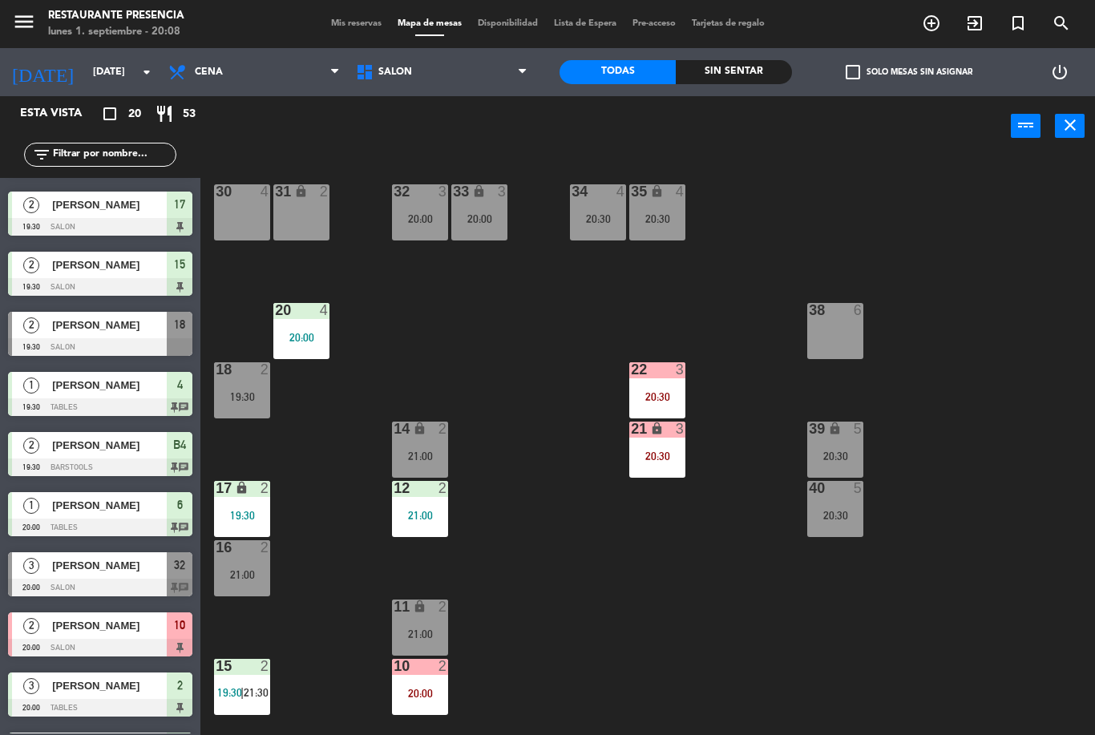
scroll to position [69, 0]
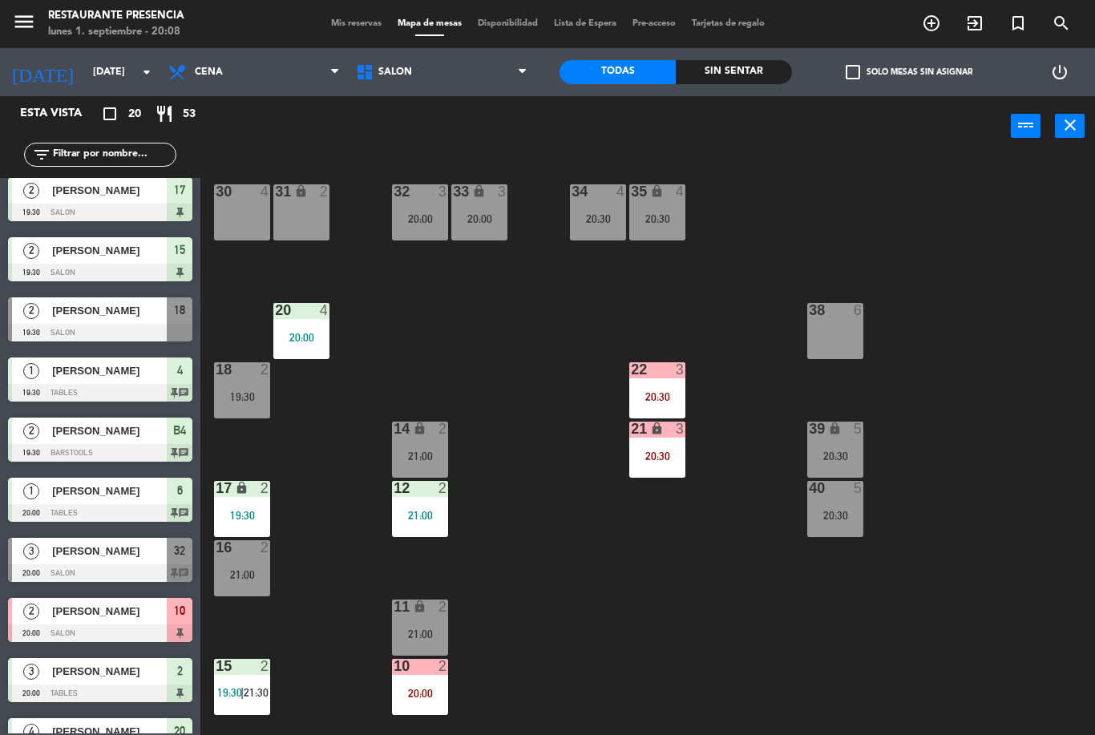
click at [87, 561] on div "[PERSON_NAME]" at bounding box center [109, 551] width 116 height 26
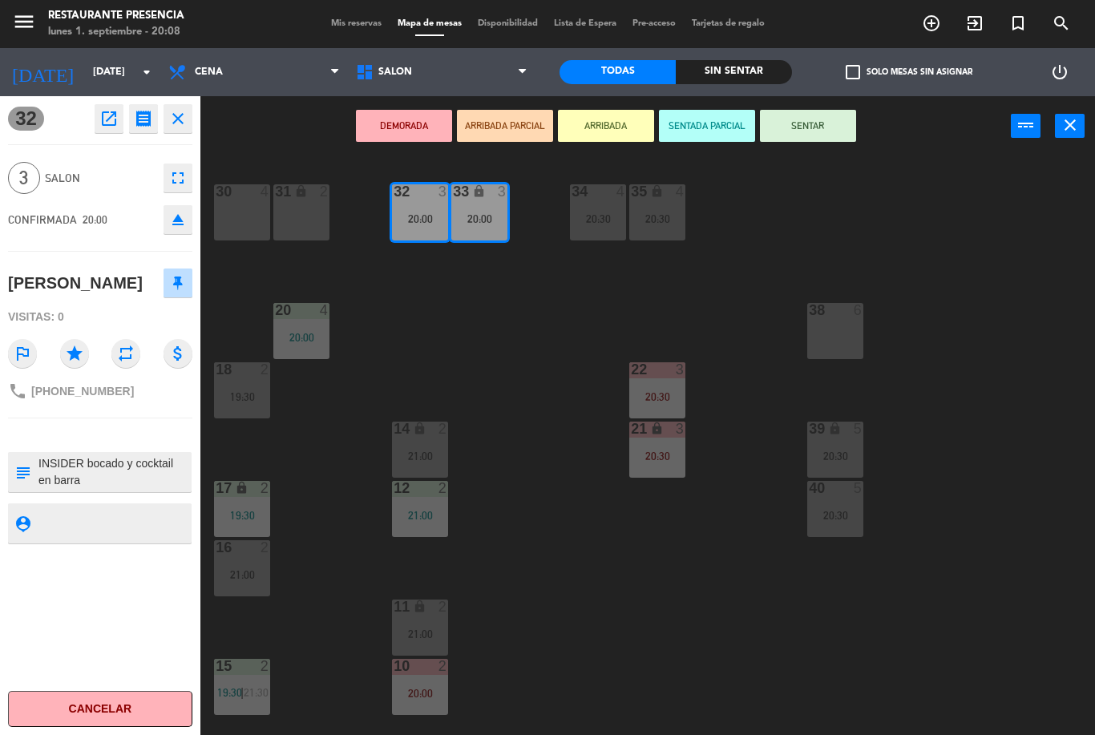
click at [807, 130] on button "SENTAR" at bounding box center [808, 126] width 96 height 32
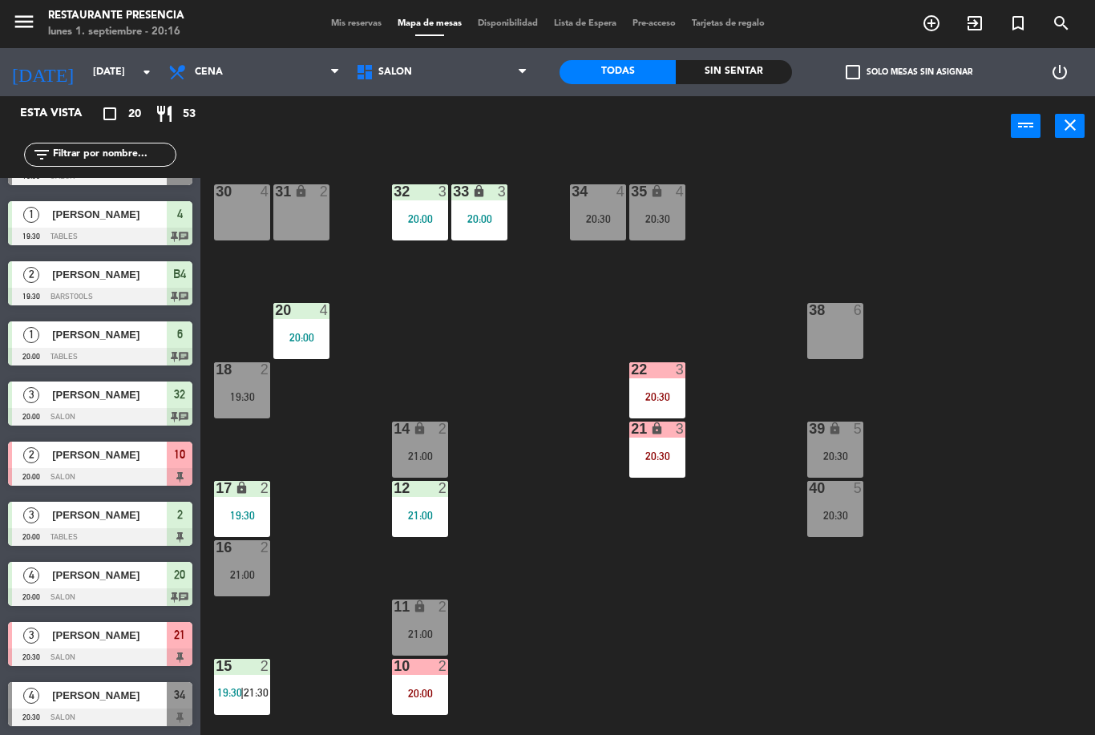
scroll to position [224, 0]
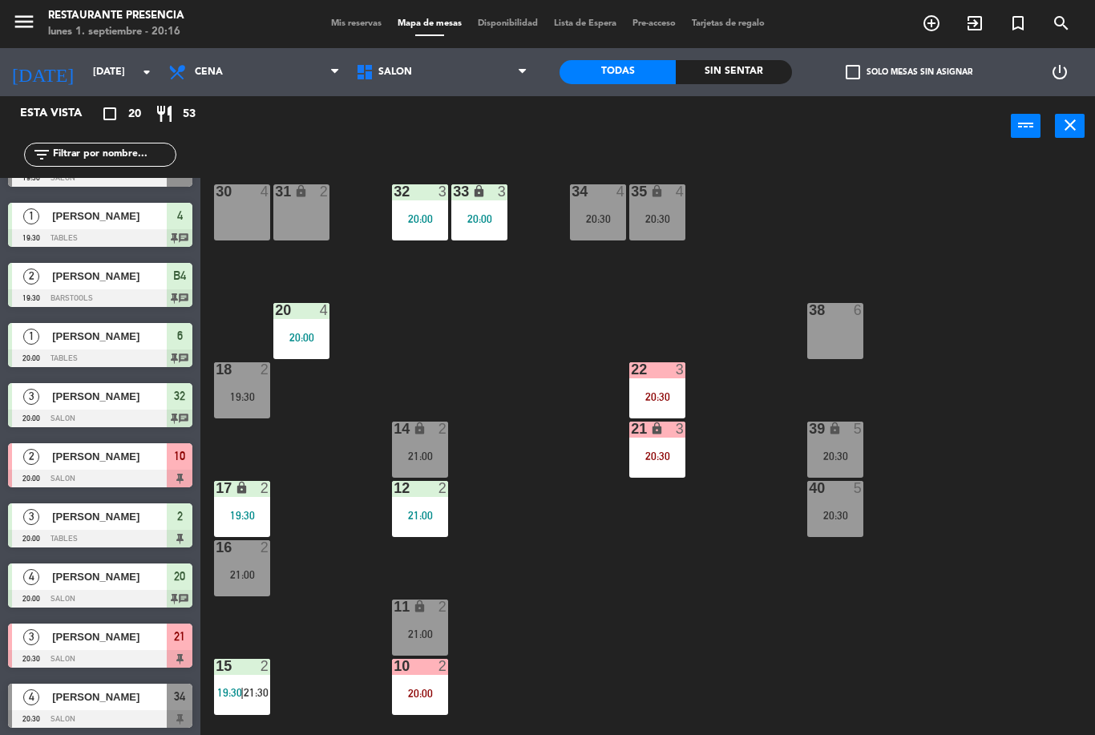
click at [70, 458] on span "[PERSON_NAME]" at bounding box center [109, 456] width 115 height 17
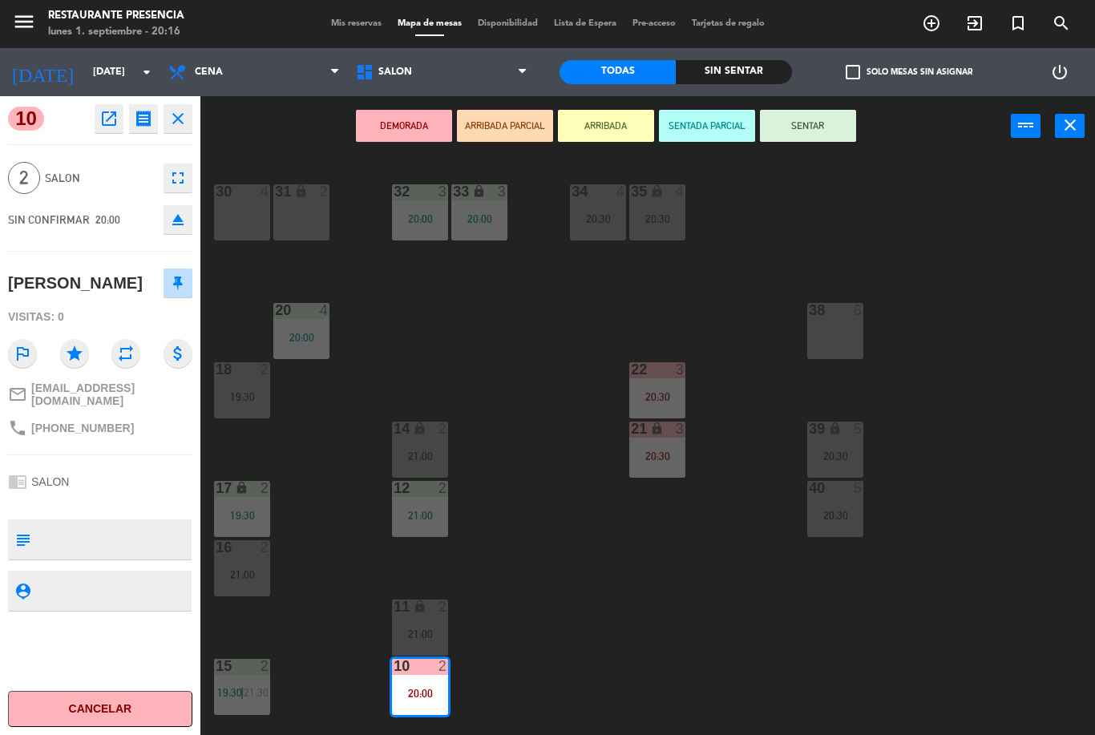
click at [818, 125] on button "SENTAR" at bounding box center [808, 126] width 96 height 32
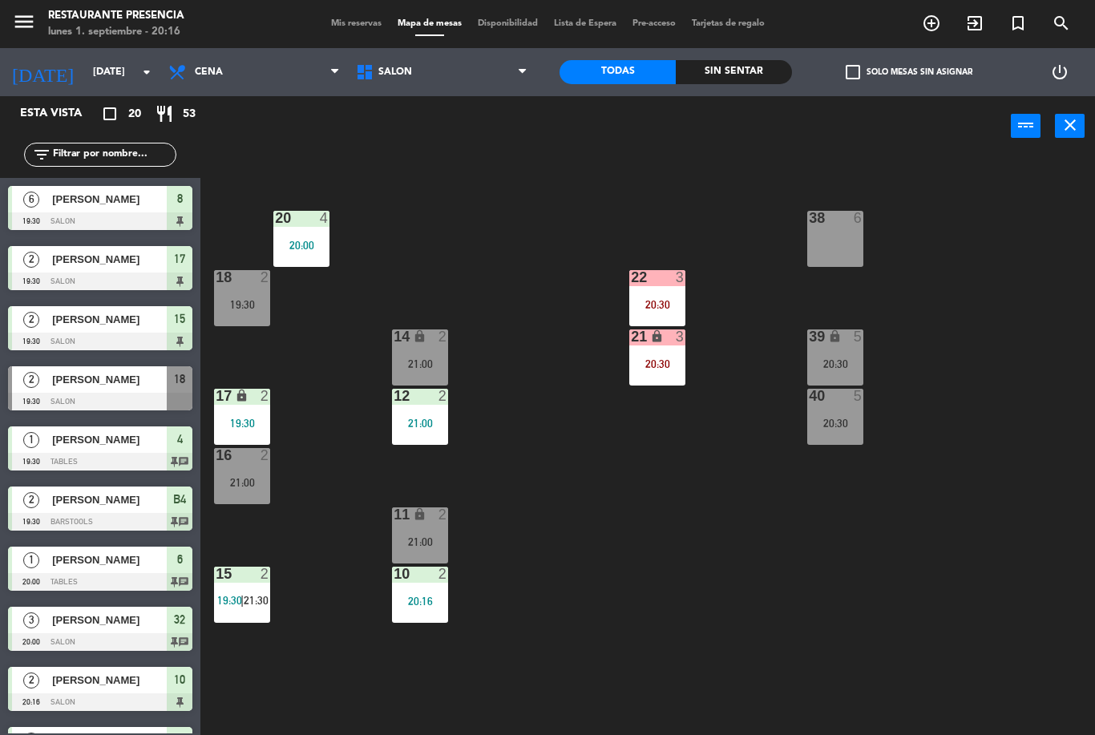
scroll to position [118, 0]
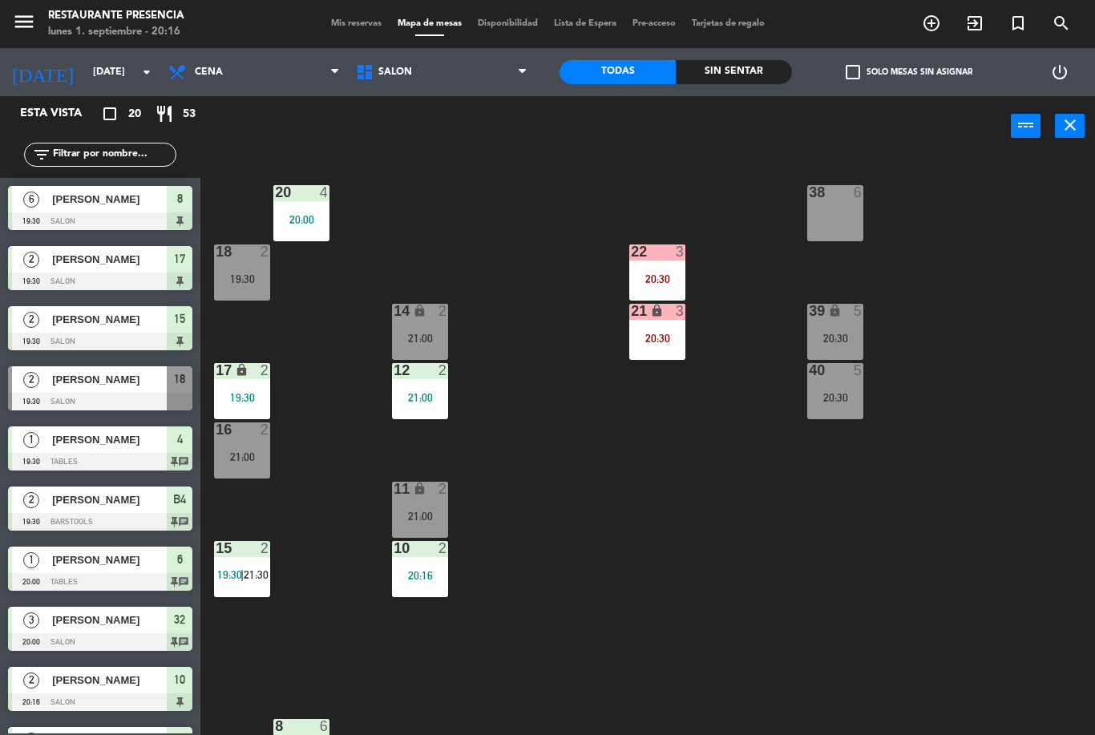
click at [429, 583] on div "10 2 20:16" at bounding box center [420, 569] width 56 height 56
click at [614, 543] on div "30 4 31 lock 2 32 3 20:00 33 lock 3 20:00 34 4 20:30 35 lock 4 20:30 38 6 20 4 …" at bounding box center [653, 445] width 883 height 579
click at [437, 572] on div "20:00" at bounding box center [420, 575] width 56 height 11
click at [624, 580] on div "30 4 31 lock 2 32 3 20:00 33 lock 3 20:00 34 4 20:30 35 lock 4 20:30 38 6 20 4 …" at bounding box center [653, 445] width 883 height 579
click at [344, 28] on span "Mis reservas" at bounding box center [356, 23] width 67 height 9
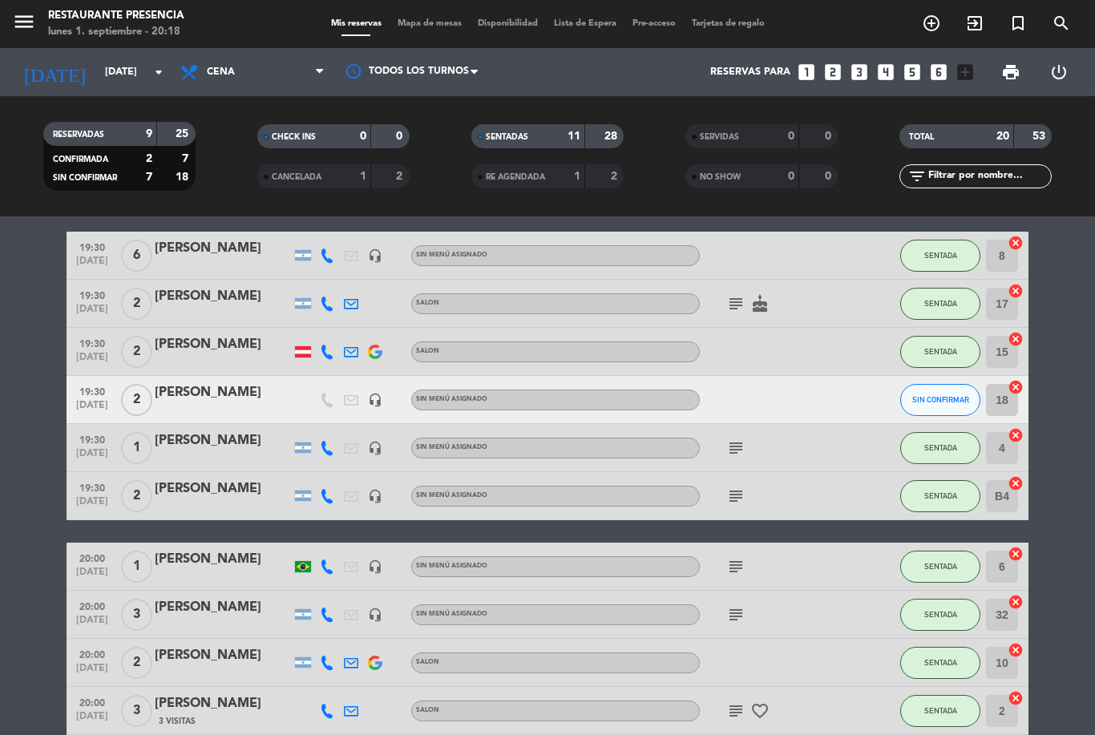
scroll to position [42, 0]
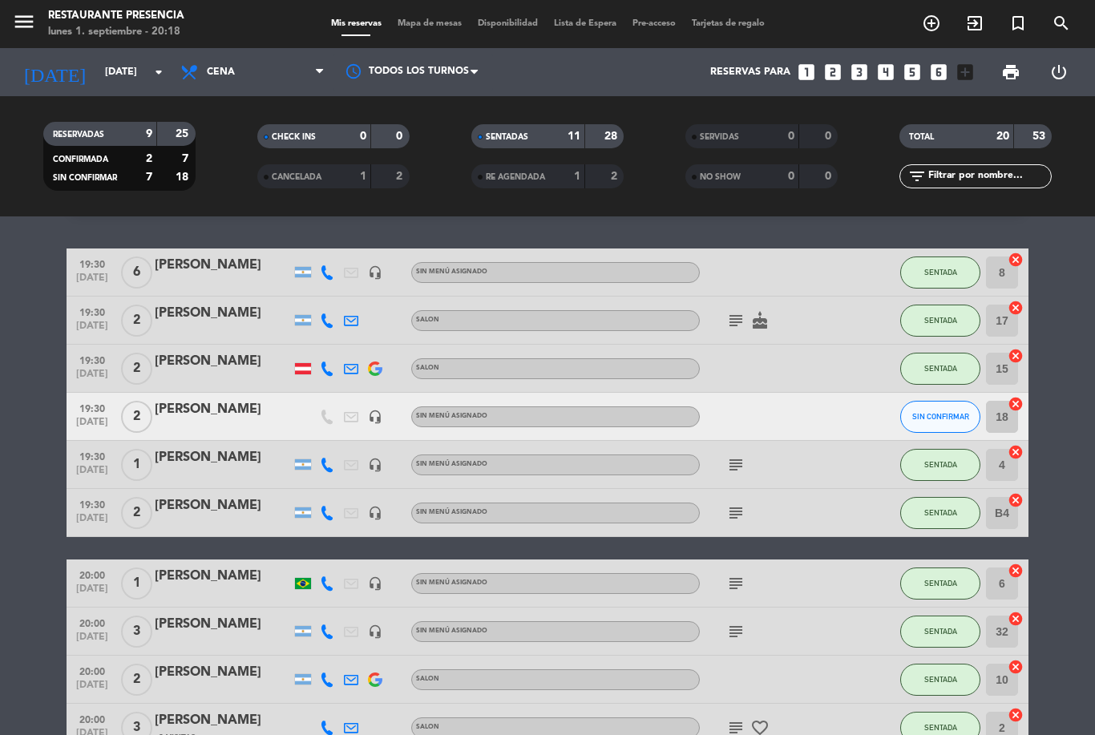
click at [740, 329] on icon "subject" at bounding box center [735, 320] width 19 height 19
click at [788, 480] on div "subject" at bounding box center [772, 464] width 144 height 47
click at [726, 463] on icon "subject" at bounding box center [735, 464] width 19 height 19
click at [730, 511] on icon "subject" at bounding box center [735, 512] width 19 height 19
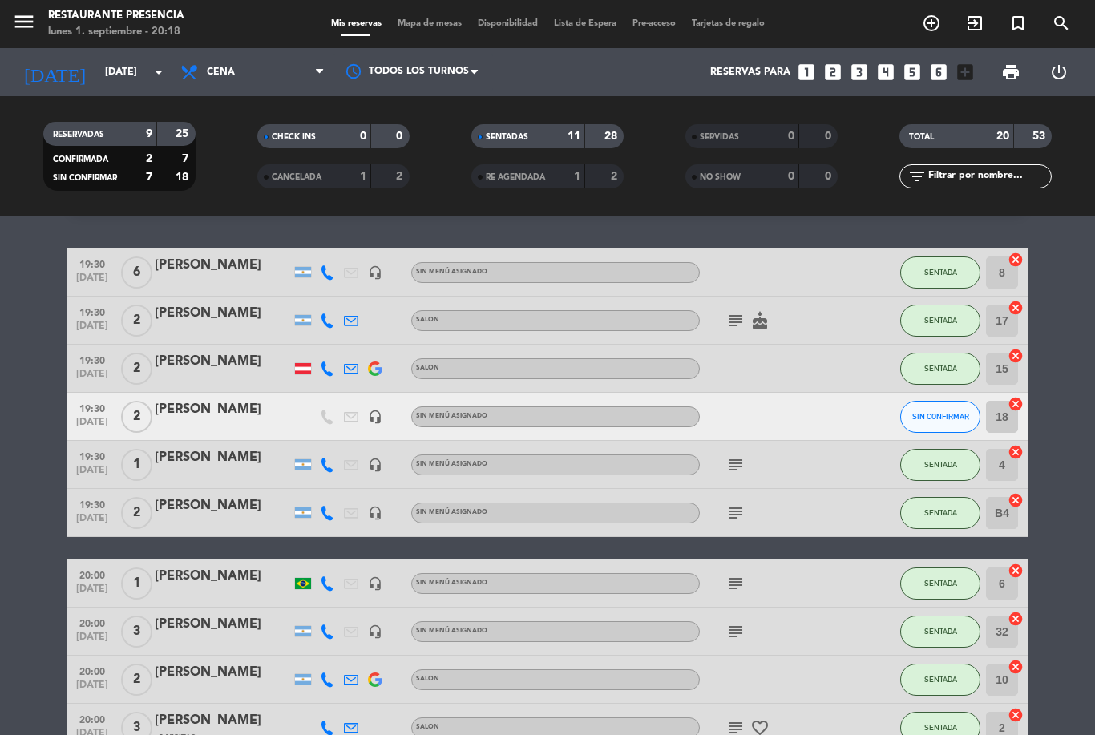
click at [740, 581] on icon "subject" at bounding box center [735, 583] width 19 height 19
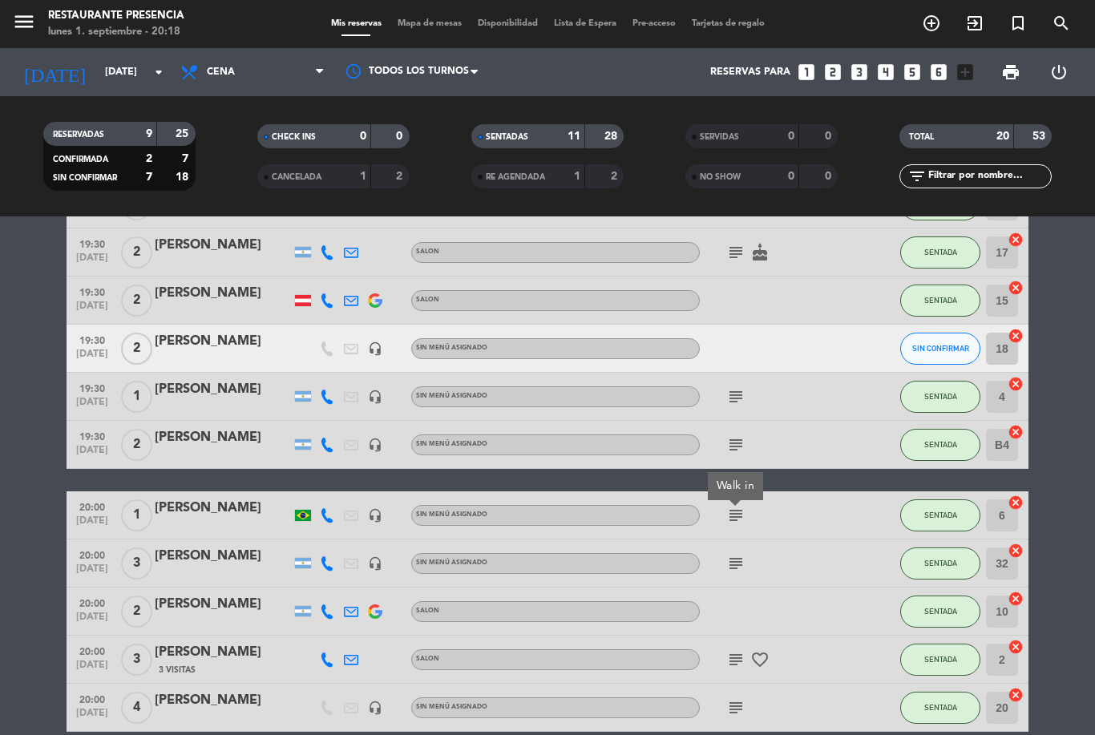
scroll to position [145, 0]
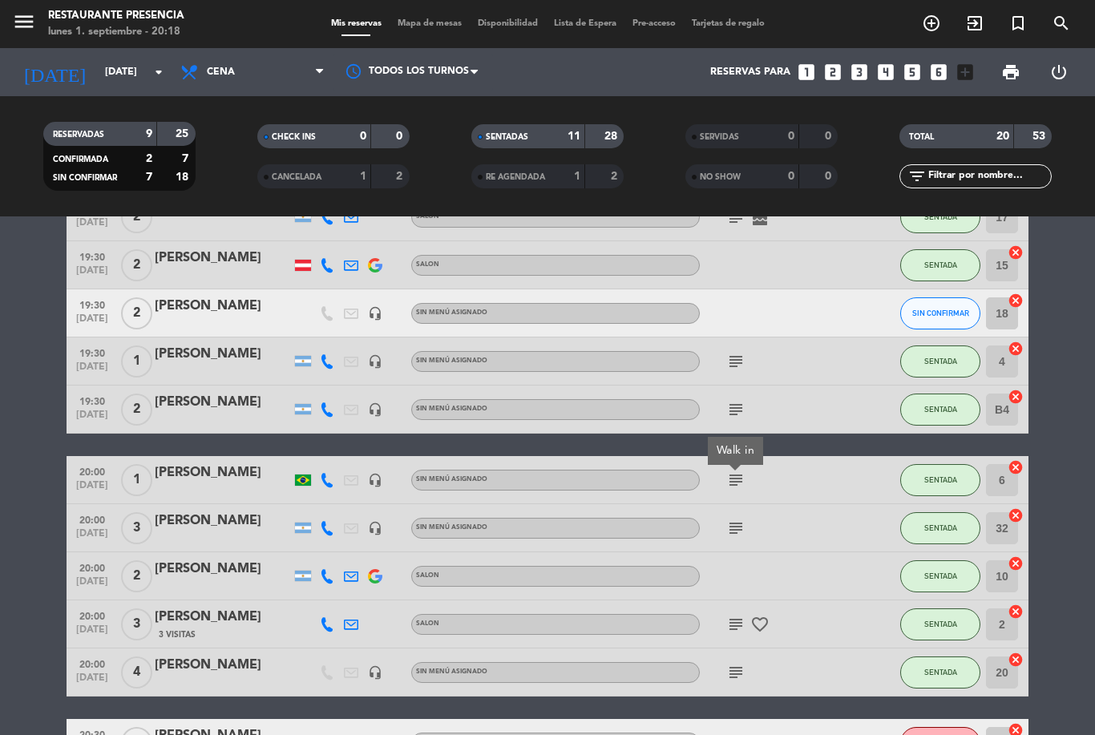
click at [730, 535] on icon "subject" at bounding box center [735, 528] width 19 height 19
click at [729, 630] on icon "subject" at bounding box center [735, 624] width 19 height 19
click at [742, 670] on icon "subject" at bounding box center [735, 672] width 19 height 19
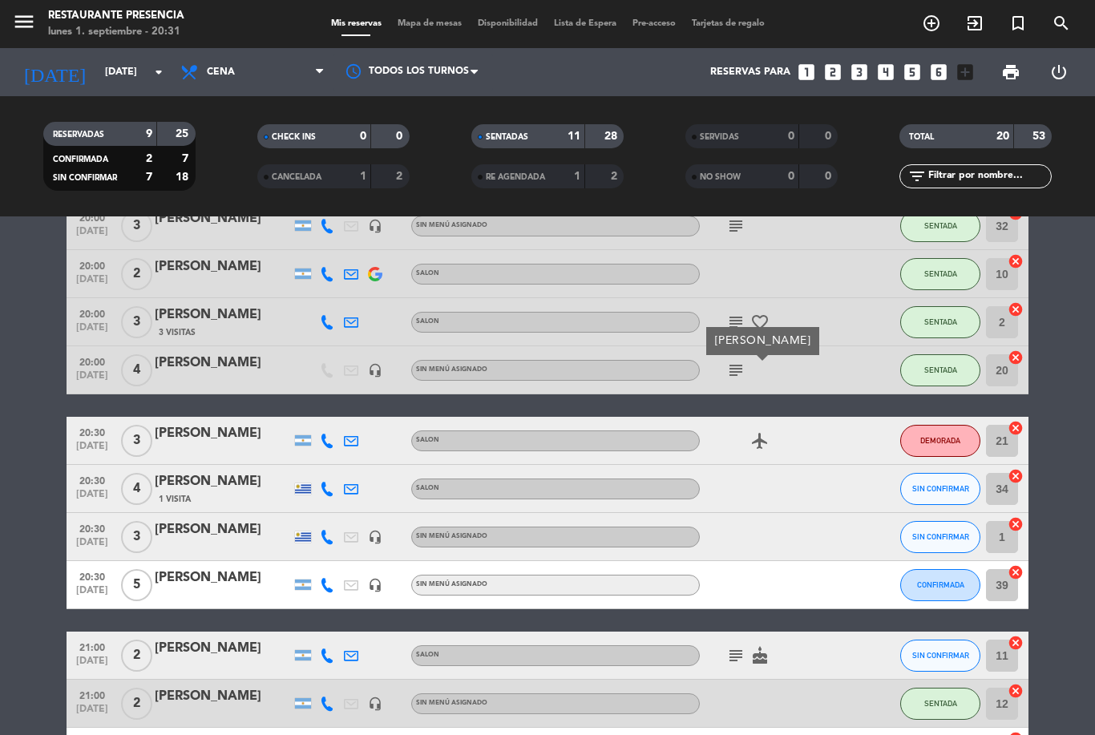
scroll to position [443, 0]
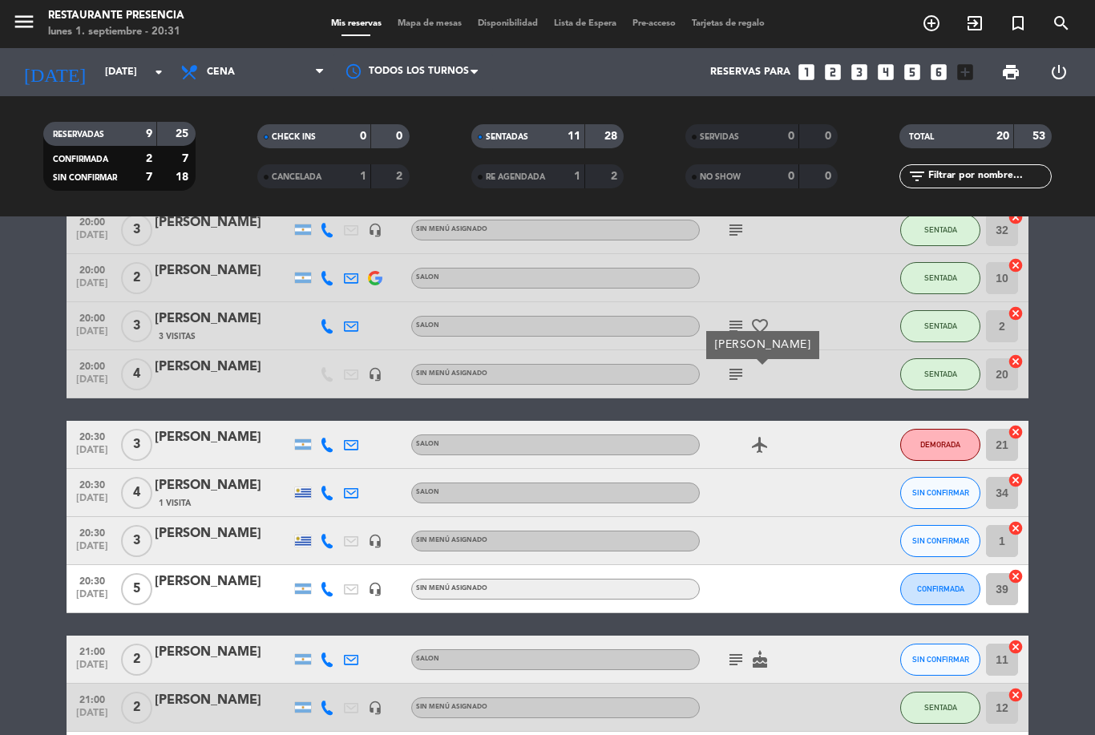
click at [936, 495] on span "SIN CONFIRMAR" at bounding box center [940, 492] width 57 height 9
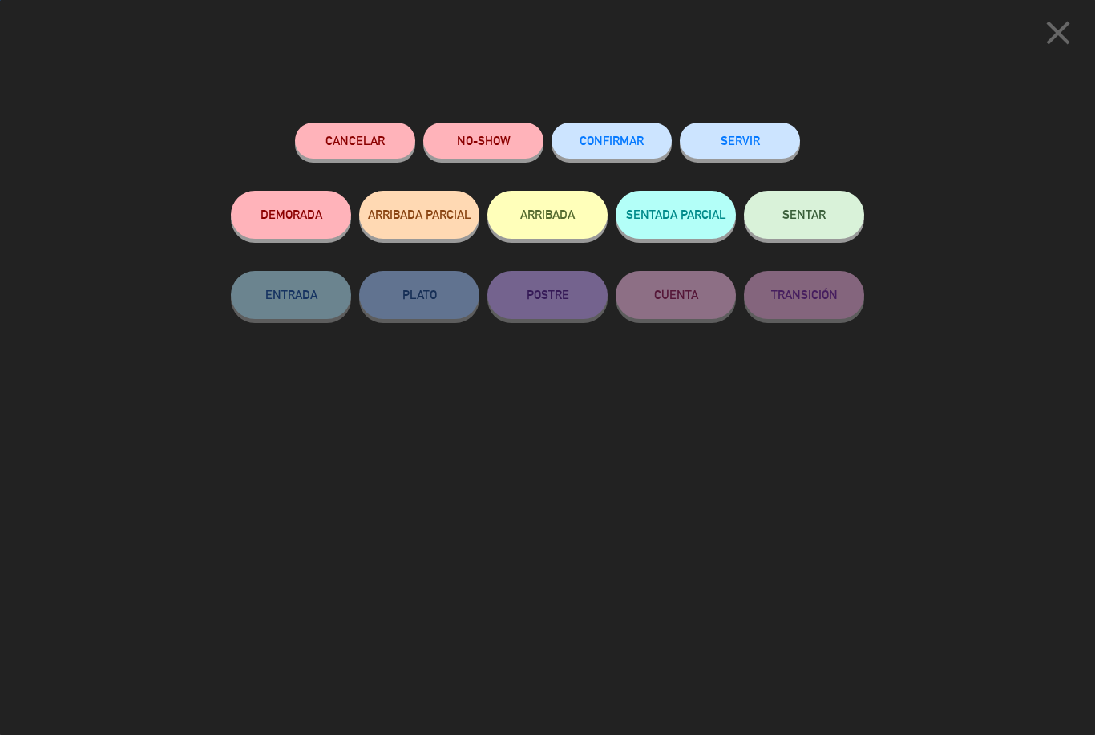
click at [805, 220] on span "SENTAR" at bounding box center [803, 215] width 43 height 14
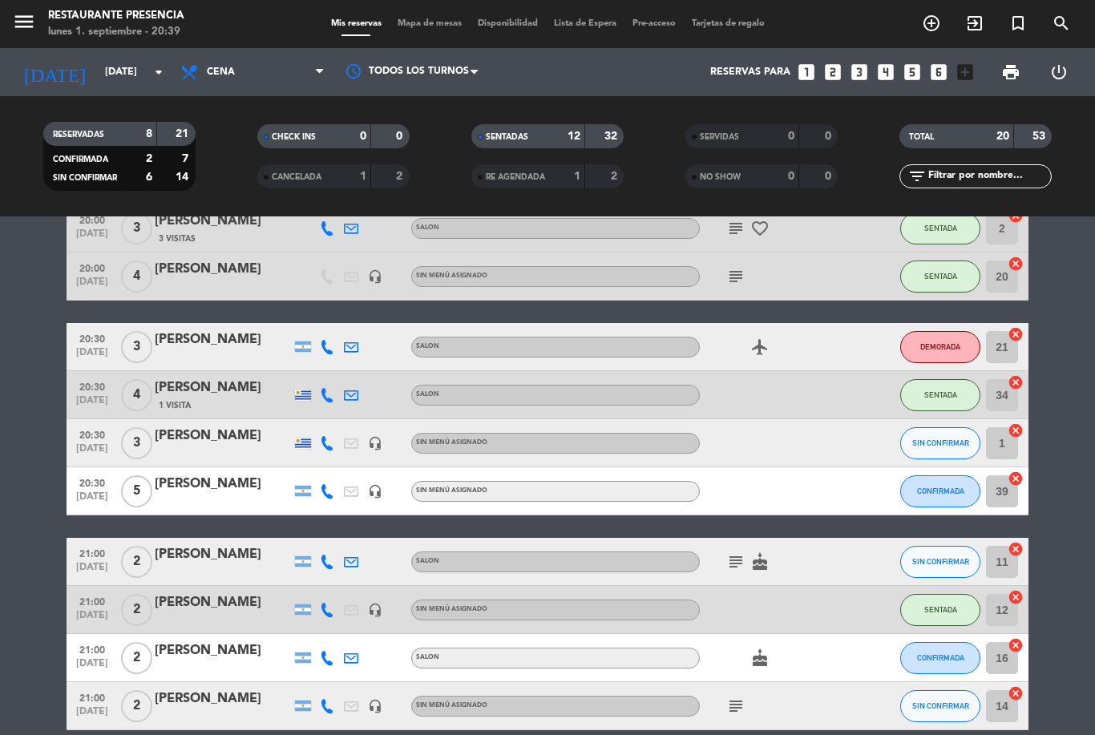
scroll to position [540, 0]
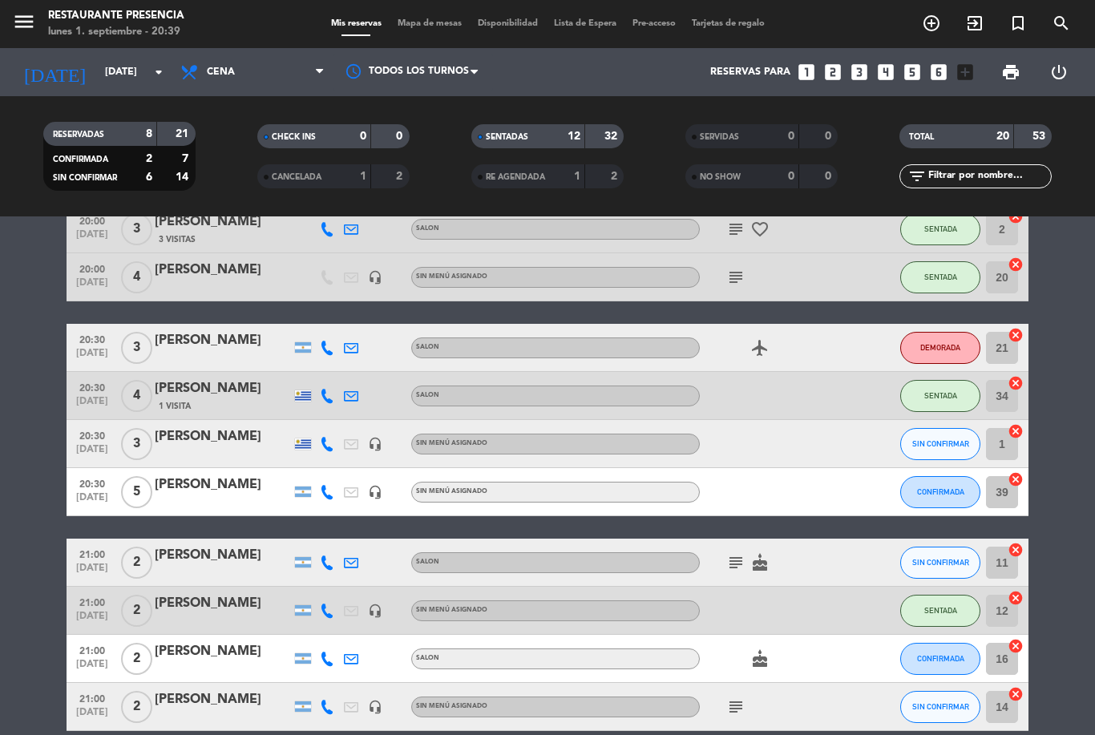
click at [935, 483] on button "CONFIRMADA" at bounding box center [940, 492] width 80 height 32
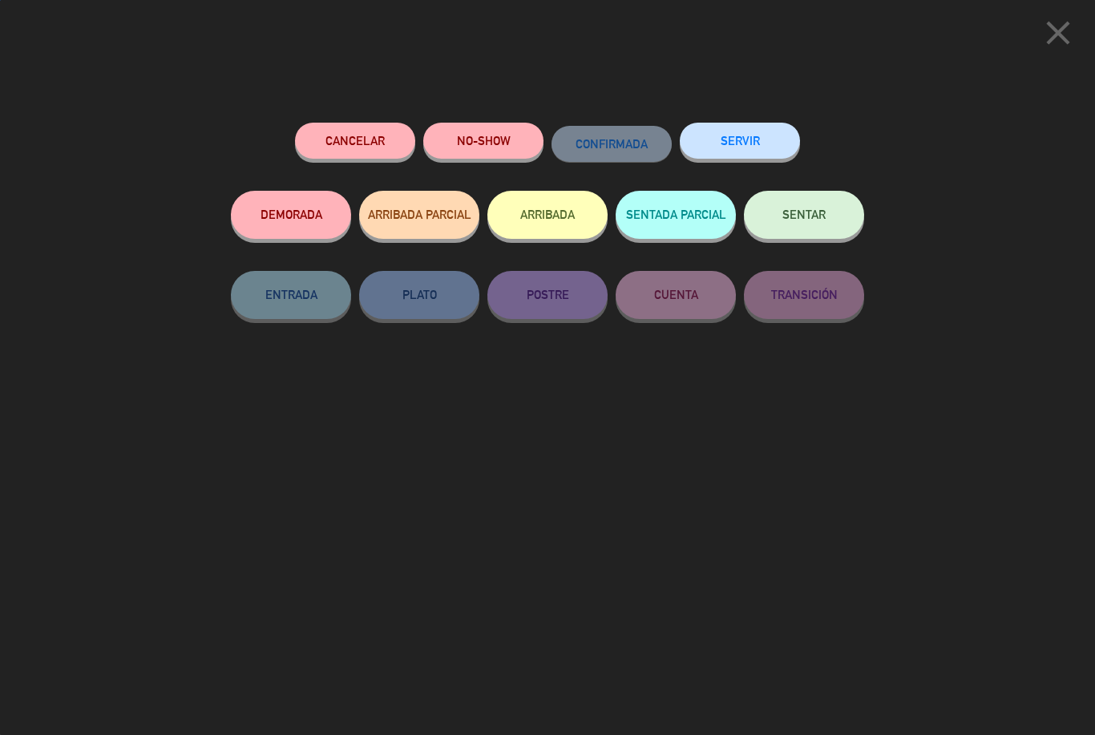
click at [799, 232] on button "SENTAR" at bounding box center [804, 215] width 120 height 48
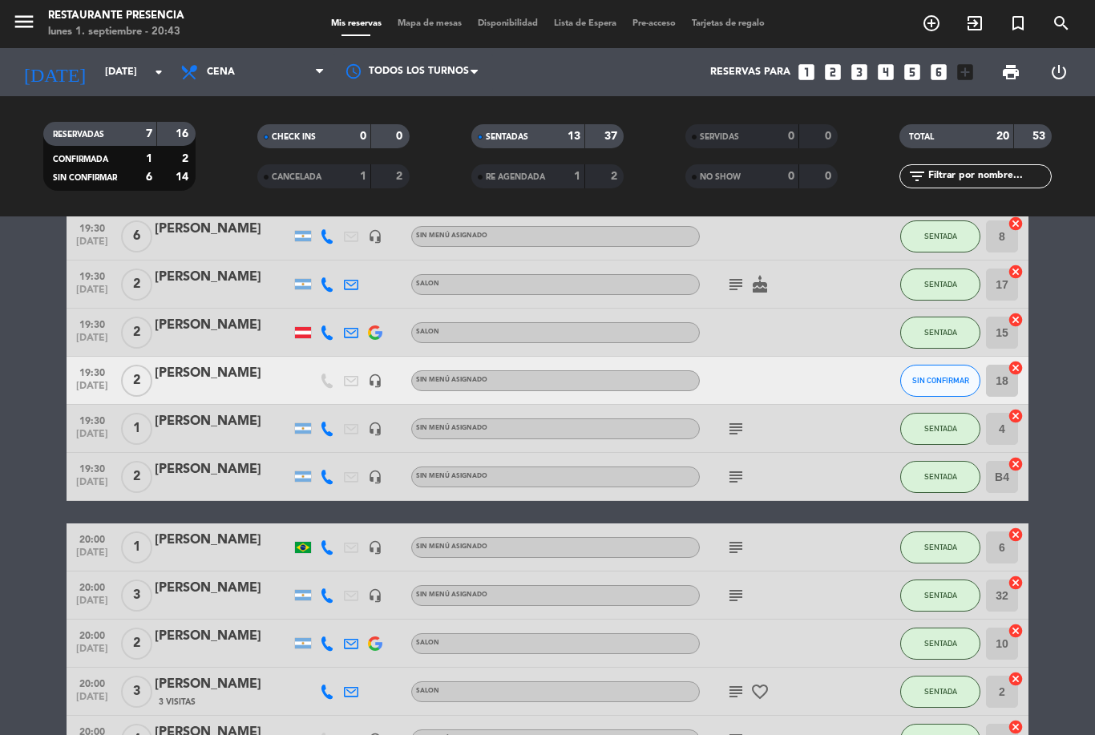
scroll to position [55, 0]
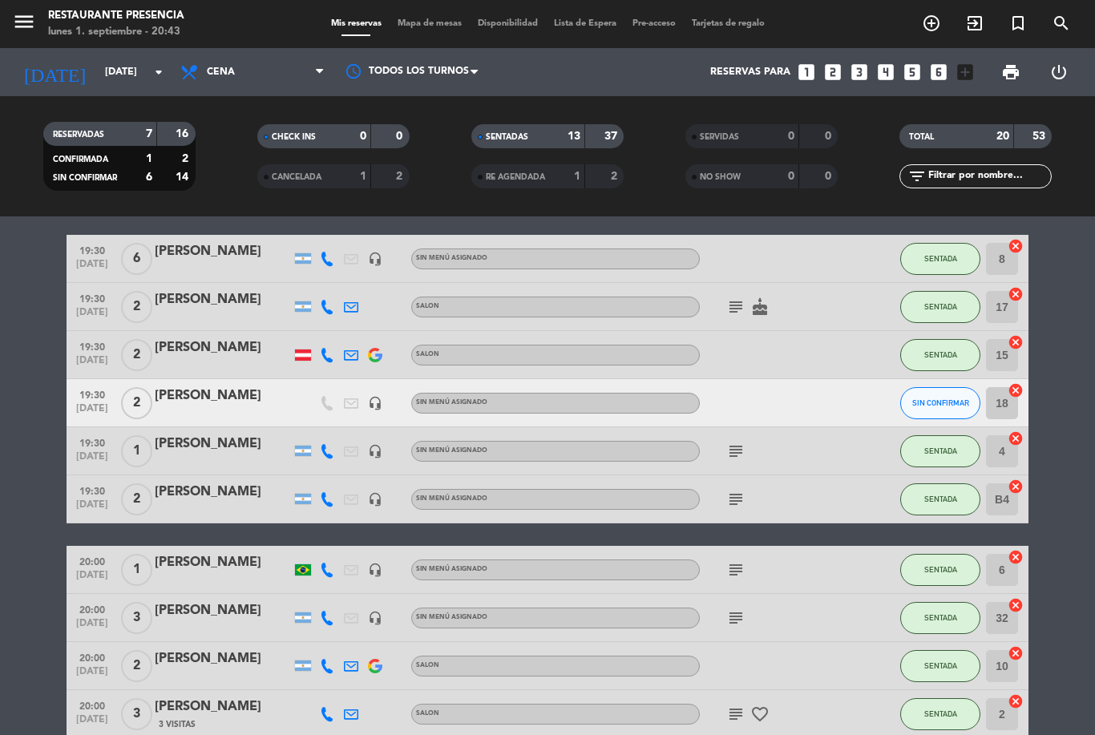
click at [729, 460] on icon "subject" at bounding box center [735, 451] width 19 height 19
click at [776, 463] on div "subject Walk in" at bounding box center [772, 450] width 144 height 47
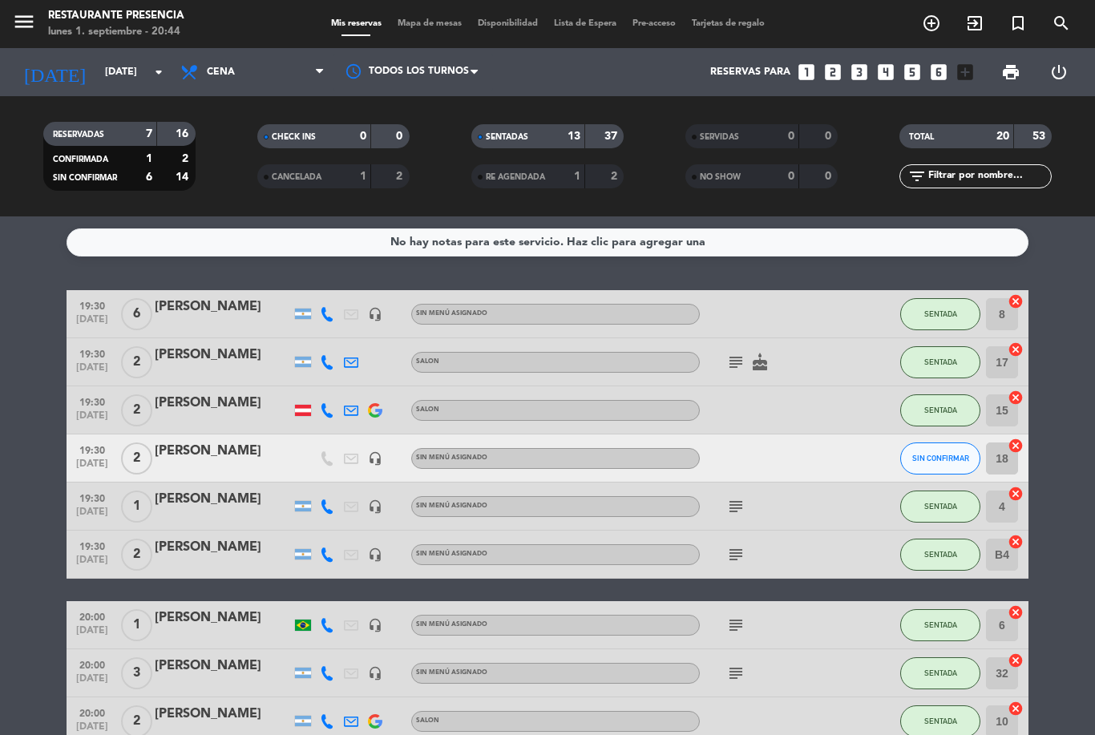
scroll to position [0, 0]
click at [417, 28] on span "Mapa de mesas" at bounding box center [430, 23] width 80 height 9
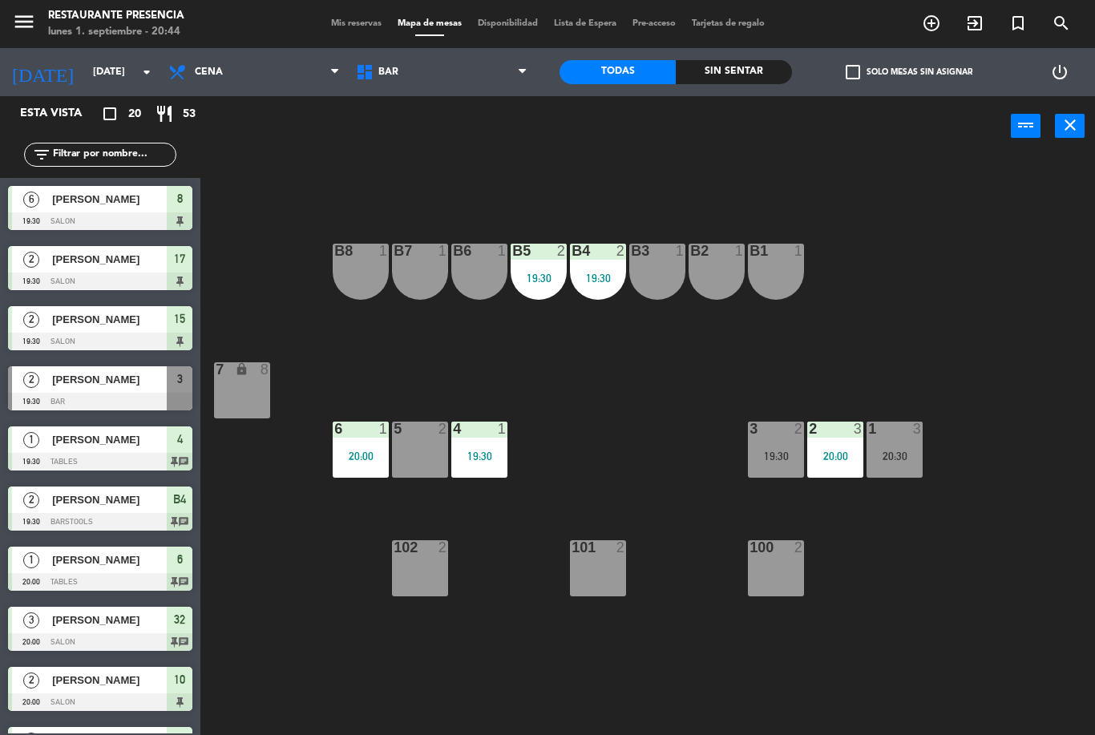
click at [773, 435] on div at bounding box center [775, 429] width 26 height 14
click at [881, 587] on div "B1 1 B2 1 B3 1 B4 2 19:30 B5 2 19:30 B6 1 B7 1 B8 1 7 lock 8 1 3 20:30 2 3 20:0…" at bounding box center [653, 445] width 883 height 579
click at [773, 443] on div "3 2 19:30" at bounding box center [776, 450] width 56 height 56
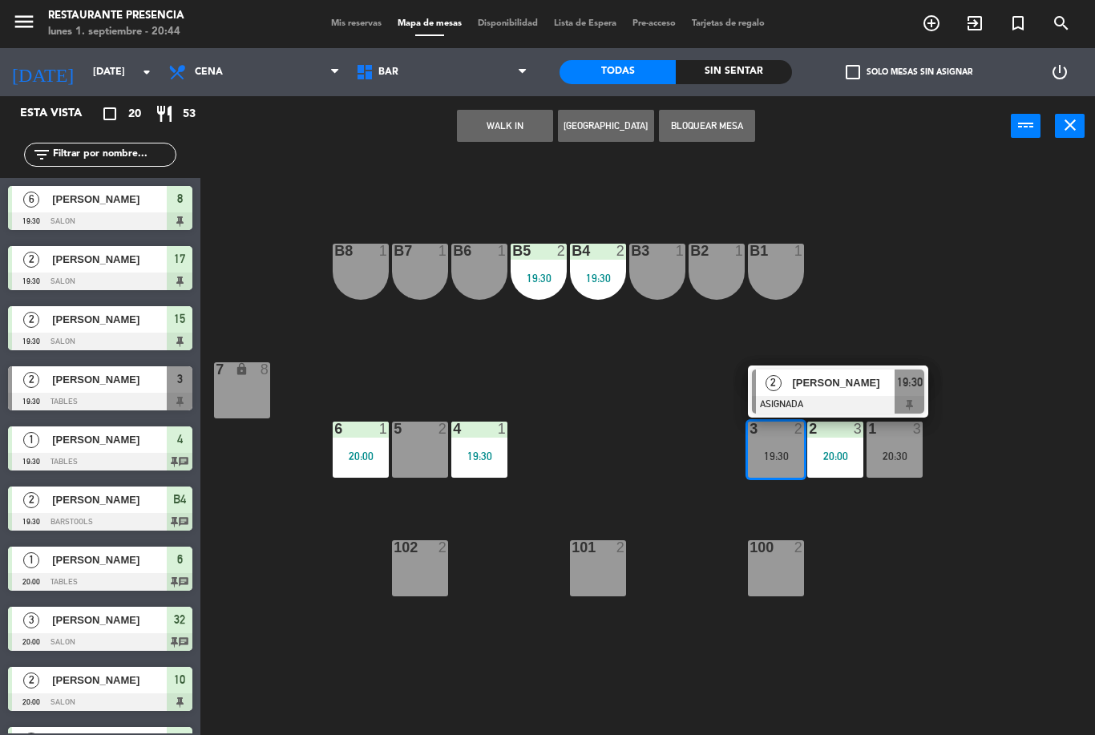
click at [878, 389] on span "[PERSON_NAME]" at bounding box center [843, 382] width 103 height 17
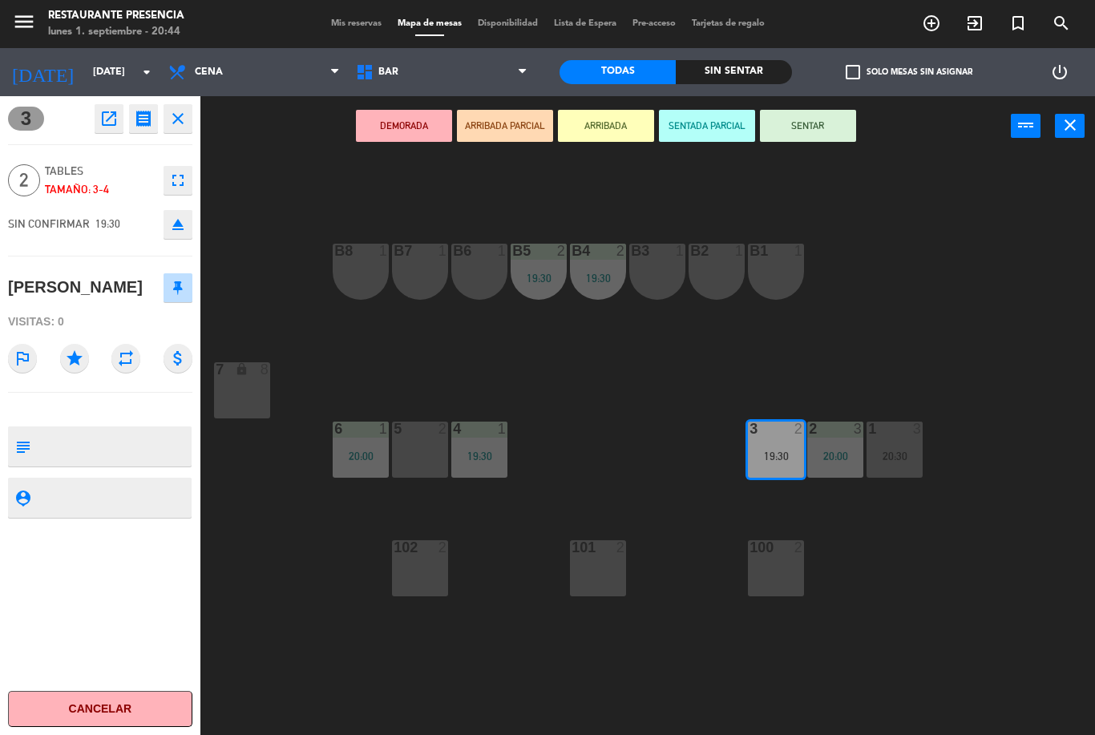
click at [812, 119] on button "SENTAR" at bounding box center [808, 126] width 96 height 32
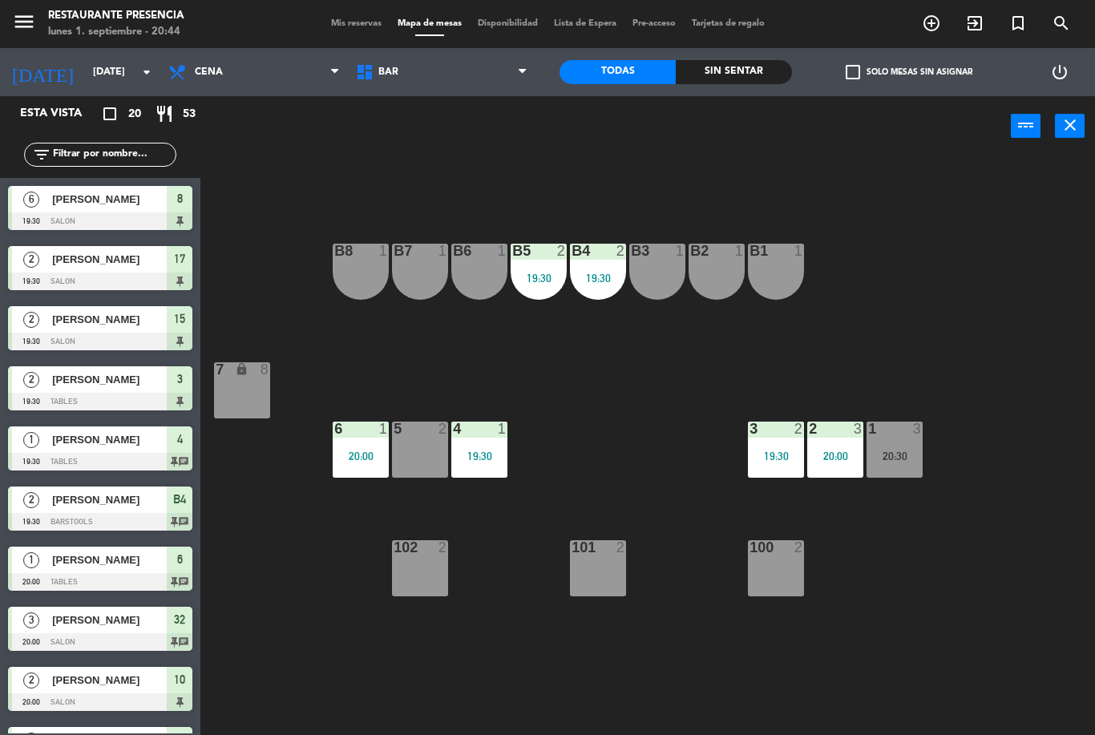
click at [406, 76] on span "BAR" at bounding box center [442, 72] width 188 height 35
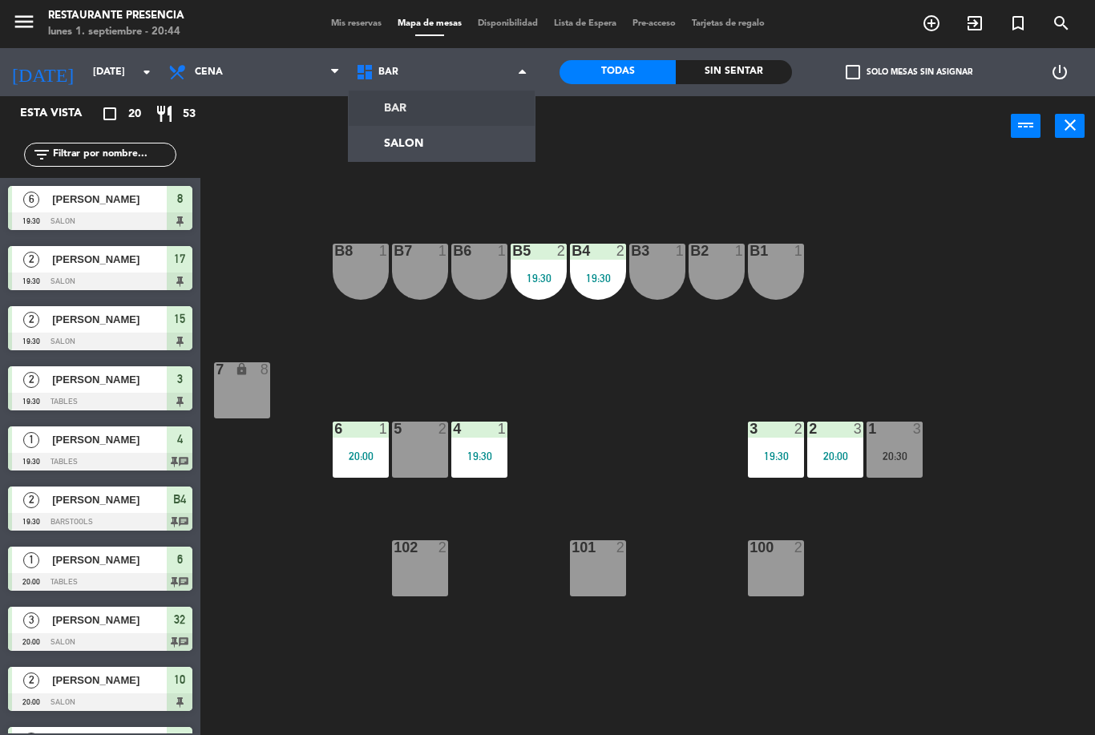
click at [383, 140] on ng-component "menu Restaurante Presencia [DATE] 1. septiembre - 20:44 Mis reservas Mapa de me…" at bounding box center [547, 367] width 1095 height 735
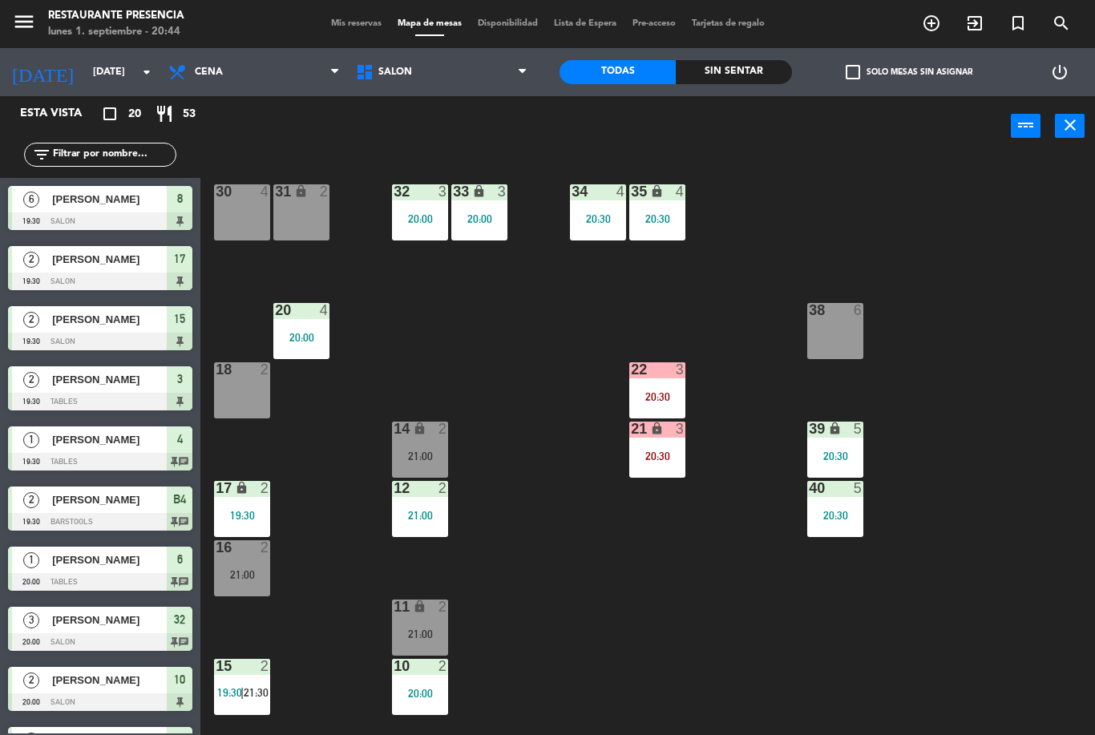
click at [409, 525] on div "12 2 21:00" at bounding box center [420, 509] width 56 height 56
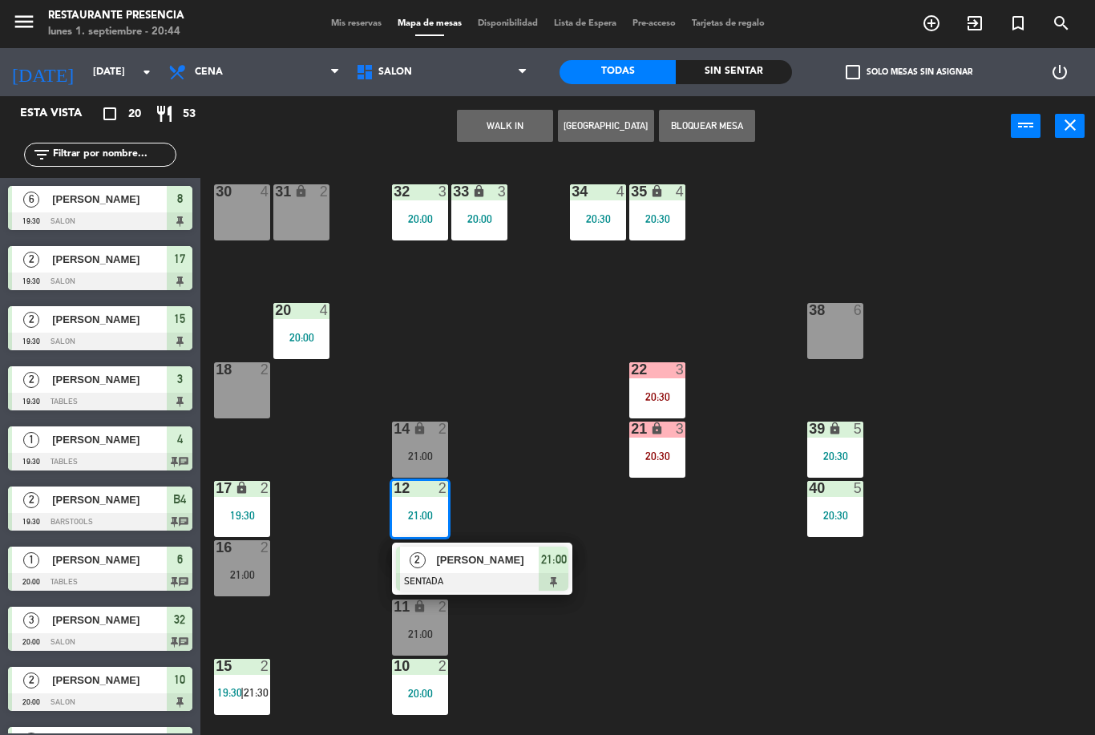
click at [406, 697] on div "20:00" at bounding box center [420, 693] width 56 height 11
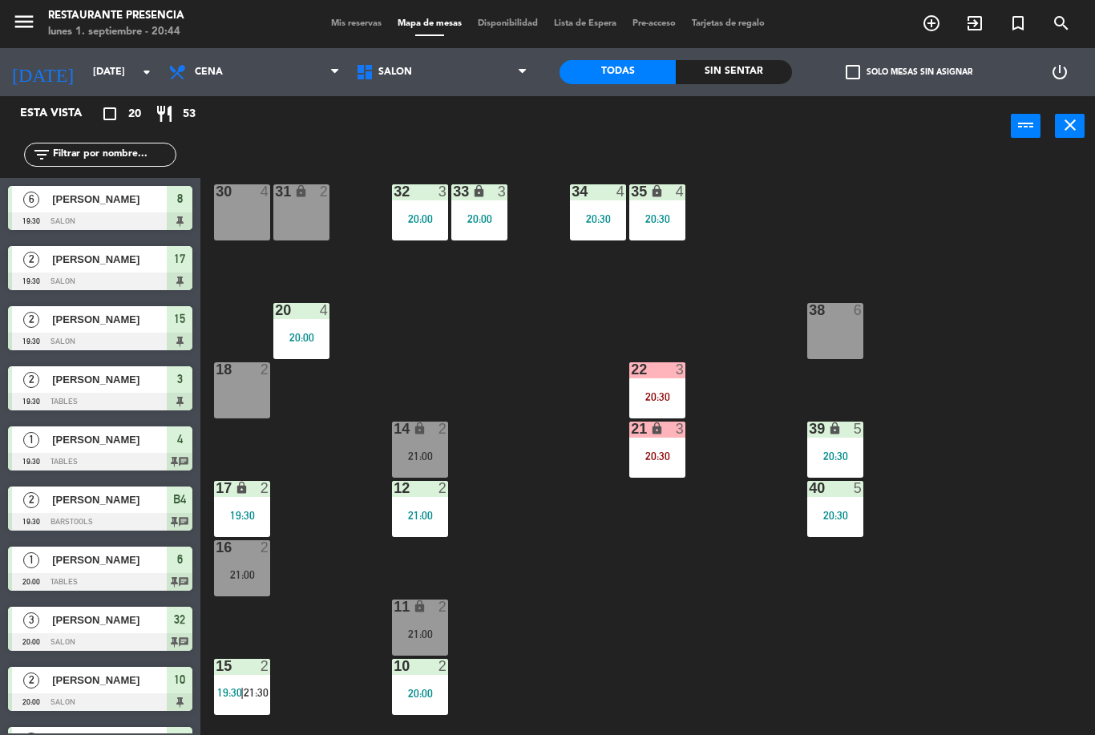
click at [676, 675] on div "30 4 31 lock 2 32 3 20:00 33 lock 3 20:00 34 4 20:30 35 lock 4 20:30 38 6 20 4 …" at bounding box center [653, 445] width 883 height 579
click at [350, 22] on span "Mis reservas" at bounding box center [356, 23] width 67 height 9
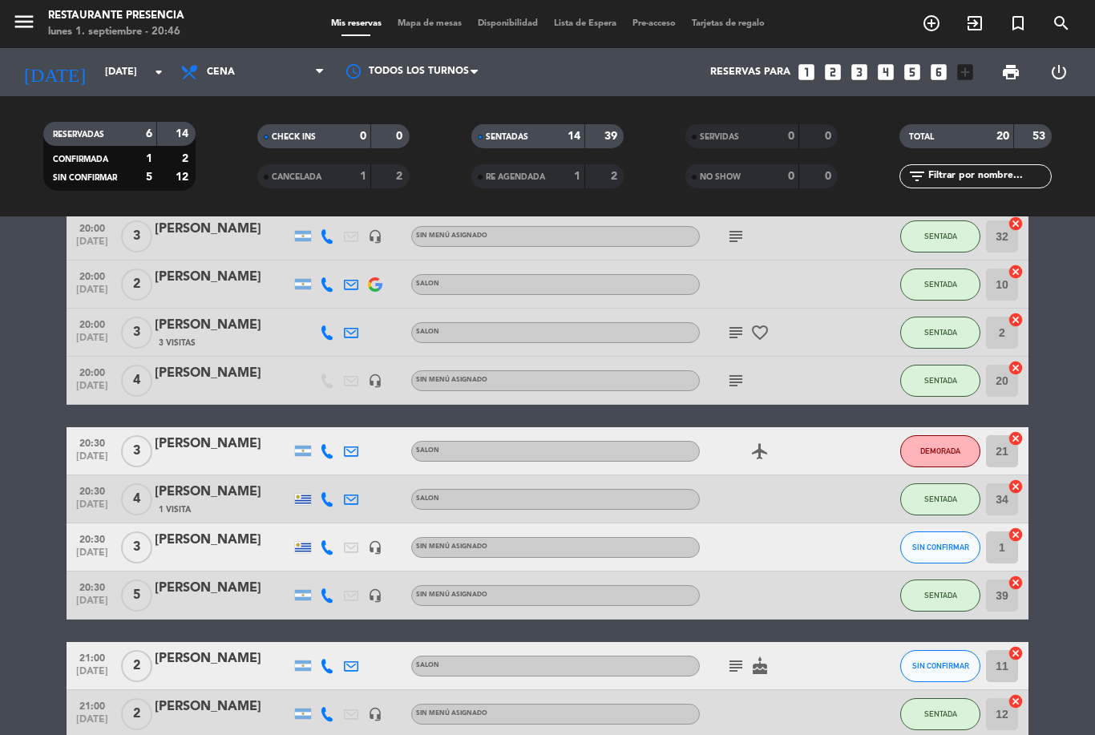
scroll to position [460, 0]
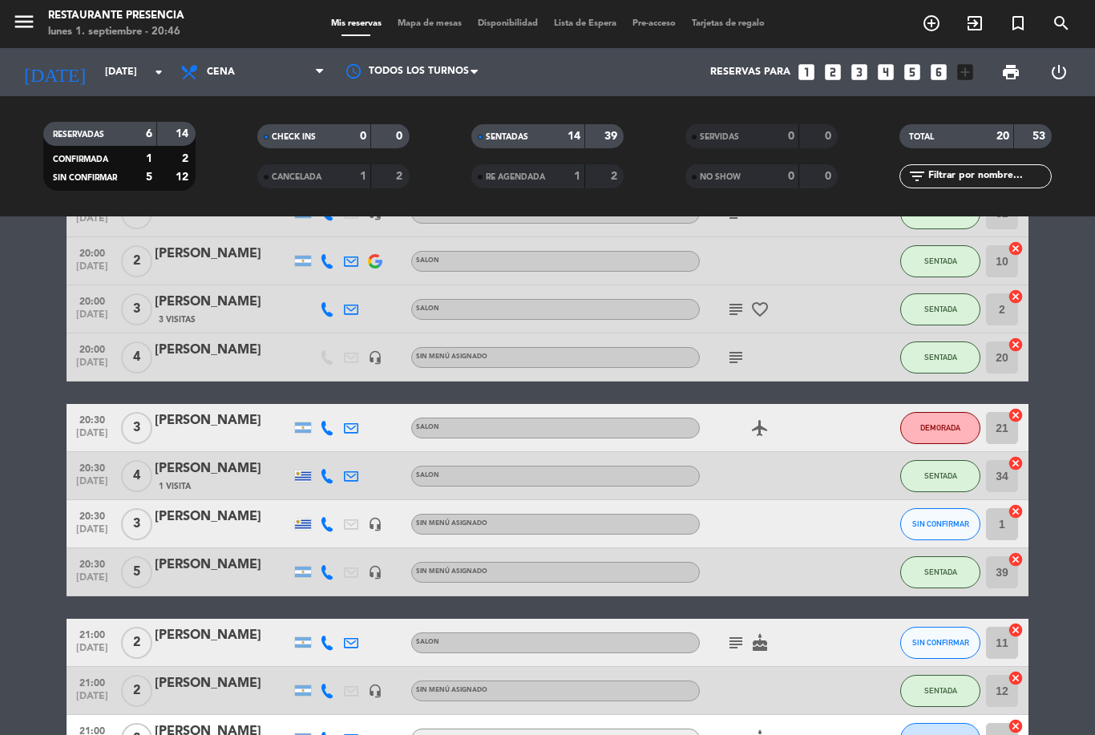
click at [926, 523] on span "SIN CONFIRMAR" at bounding box center [940, 524] width 57 height 9
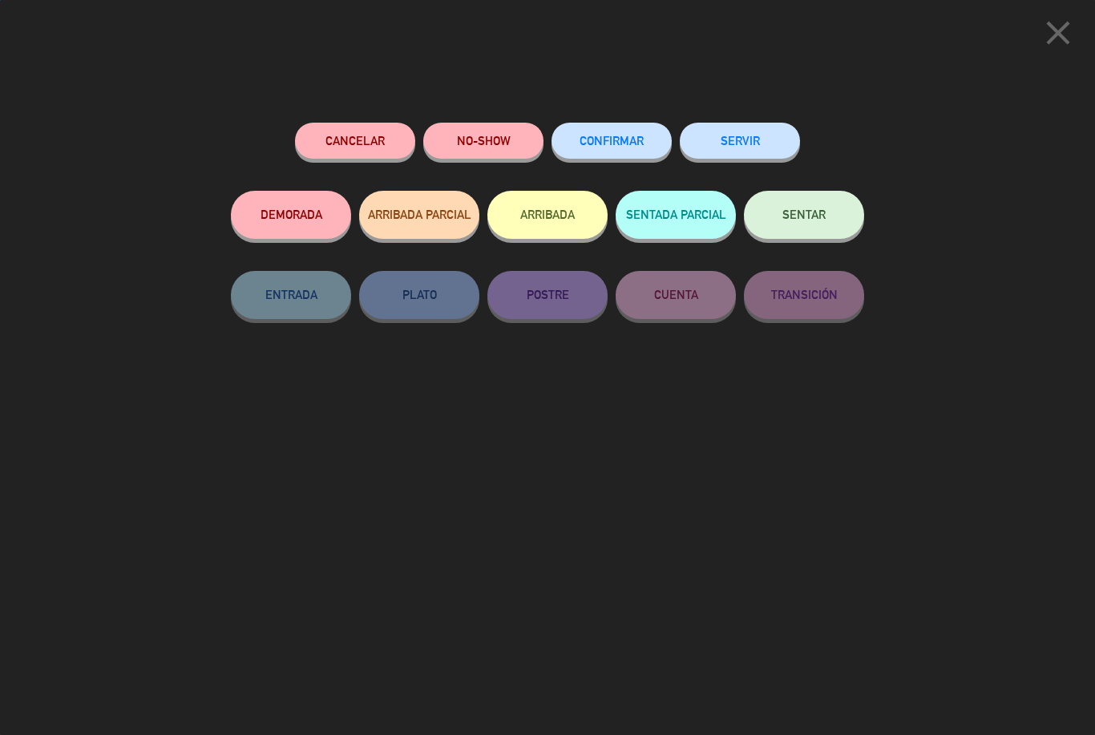
click at [825, 218] on span "SENTAR" at bounding box center [803, 215] width 43 height 14
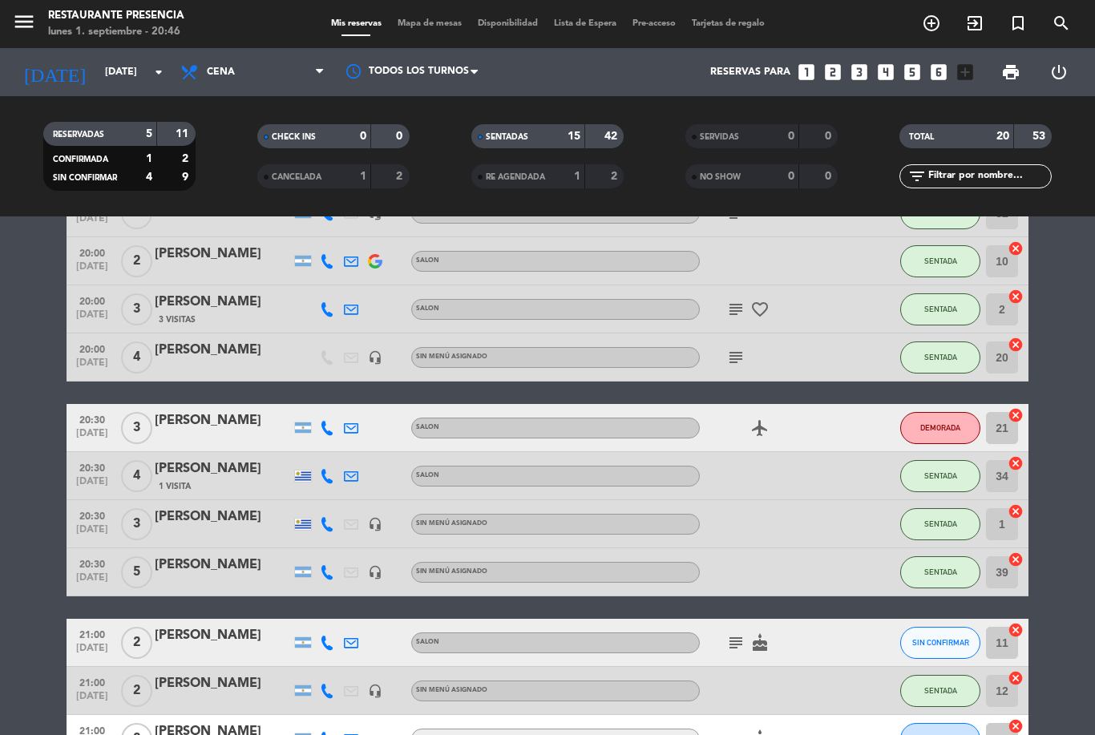
click at [417, 28] on span "Mapa de mesas" at bounding box center [430, 23] width 80 height 9
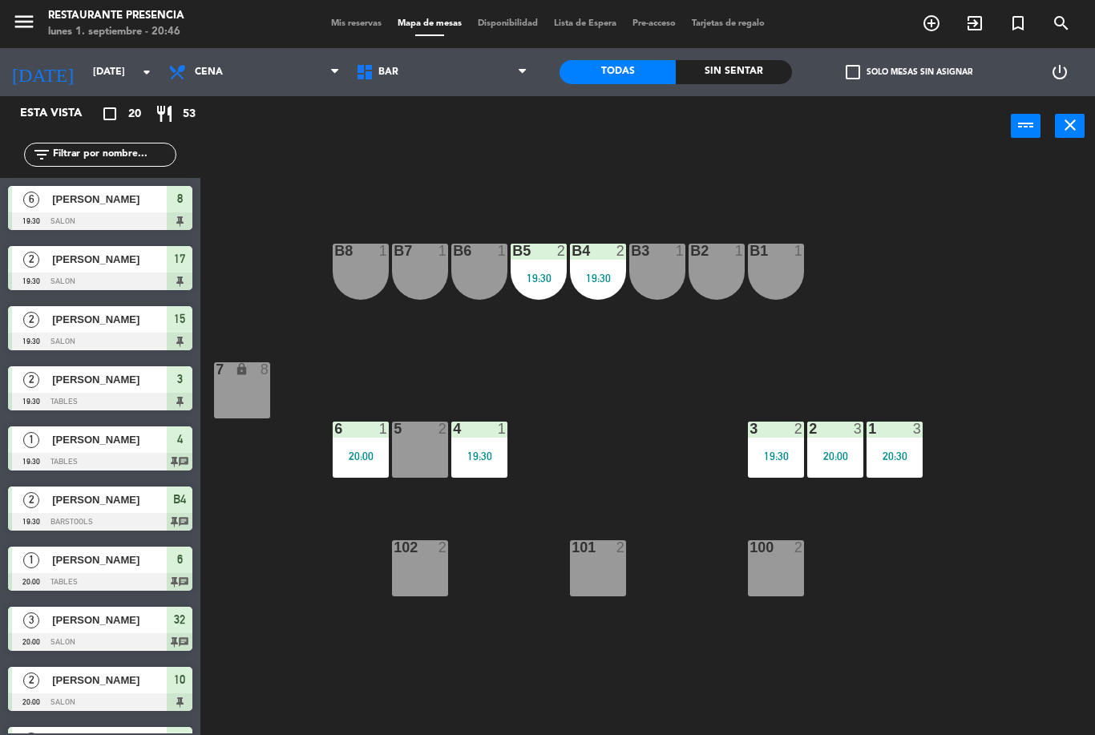
click at [457, 81] on span "BAR" at bounding box center [442, 72] width 188 height 35
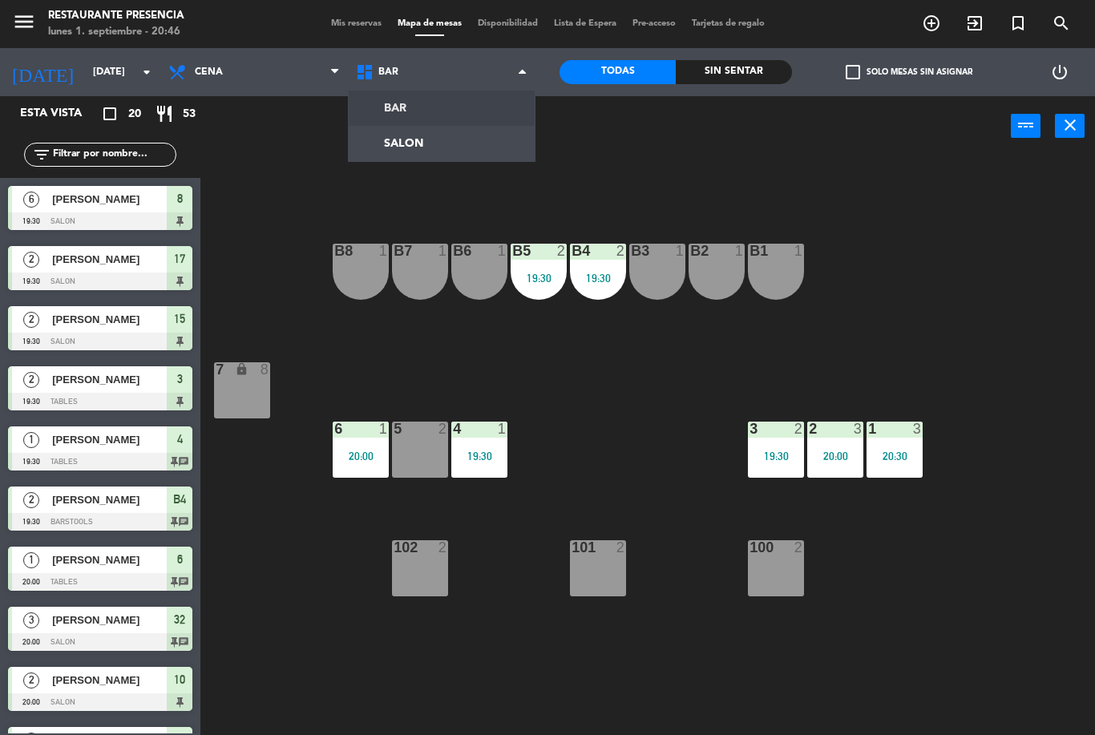
click at [455, 139] on ng-component "menu Restaurante Presencia [DATE] 1. septiembre - 20:46 Mis reservas Mapa de me…" at bounding box center [547, 367] width 1095 height 735
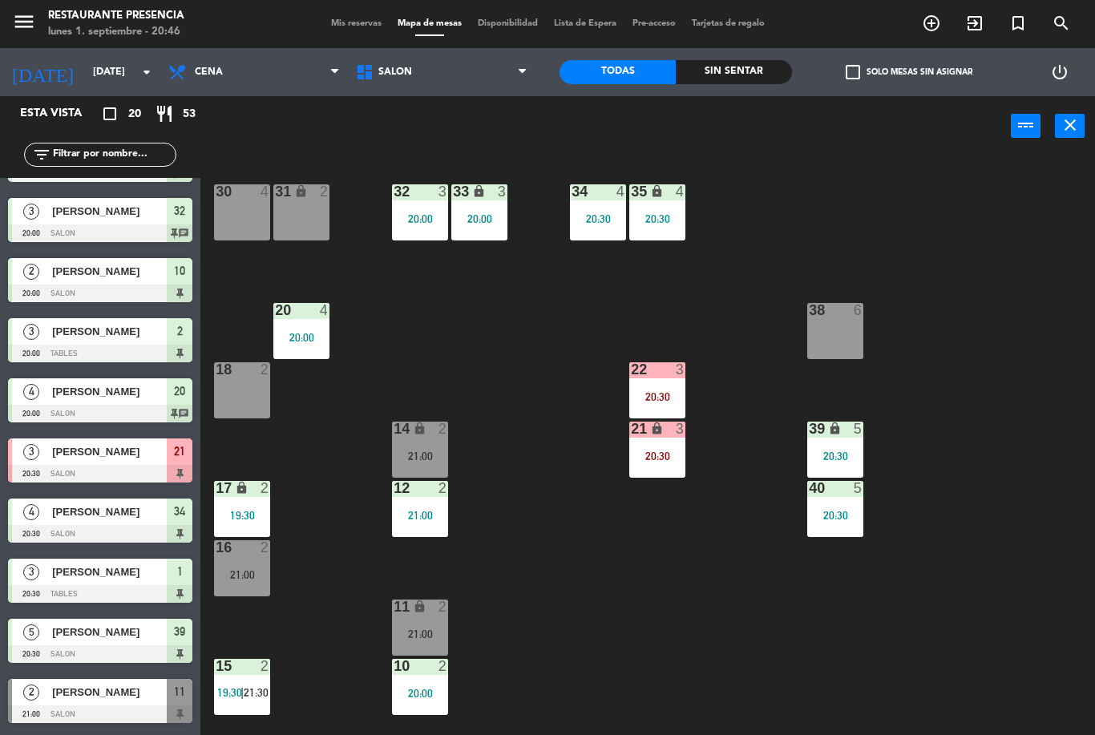
scroll to position [412, 0]
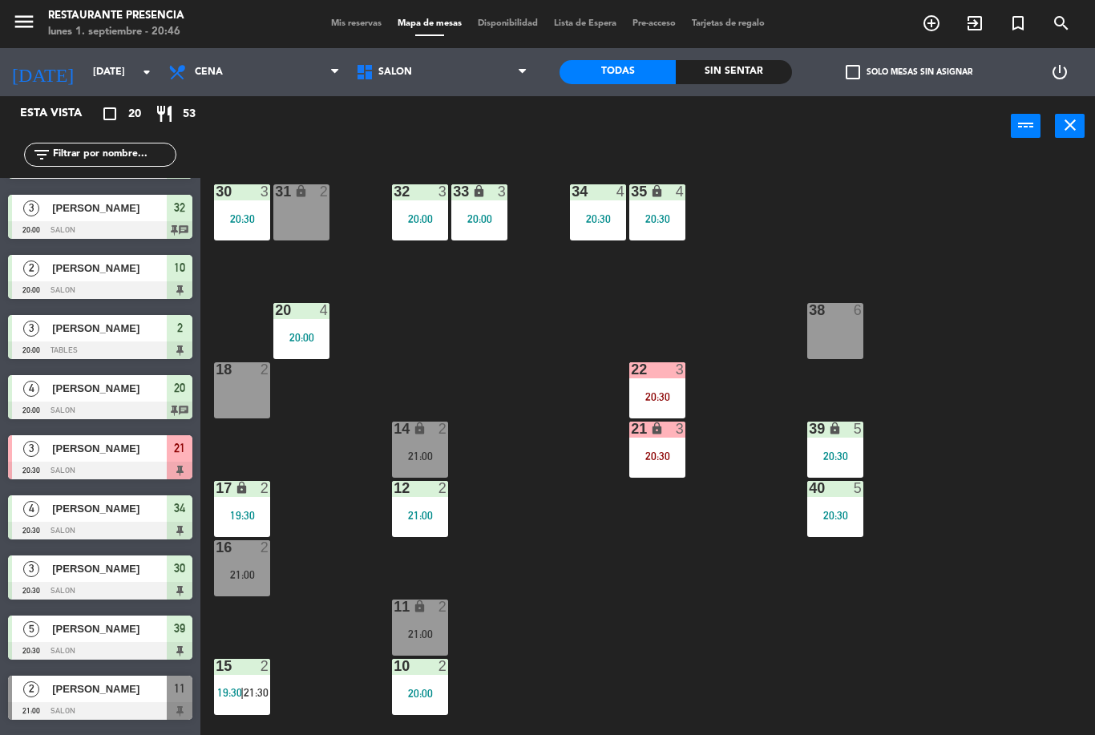
click at [389, 405] on div "30 3 20:30 31 lock 2 32 3 20:00 33 lock 3 20:00 34 4 20:30 35 lock 4 20:30 38 6…" at bounding box center [653, 445] width 883 height 579
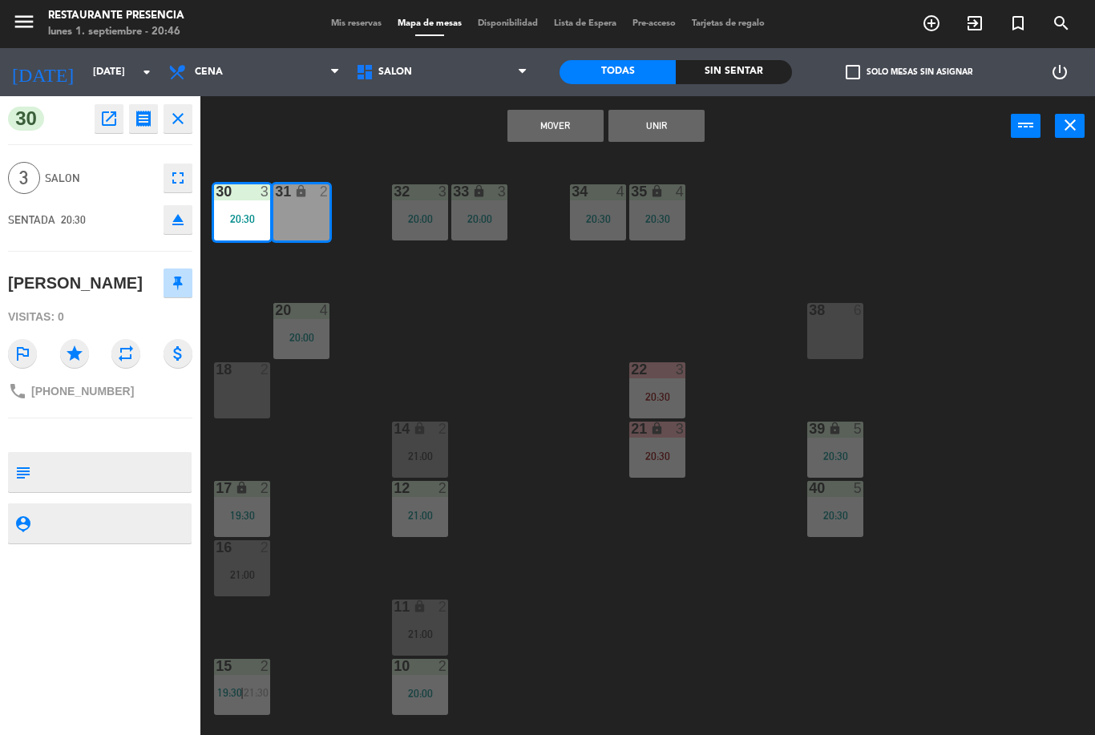
click at [641, 140] on button "Unir" at bounding box center [657, 126] width 96 height 32
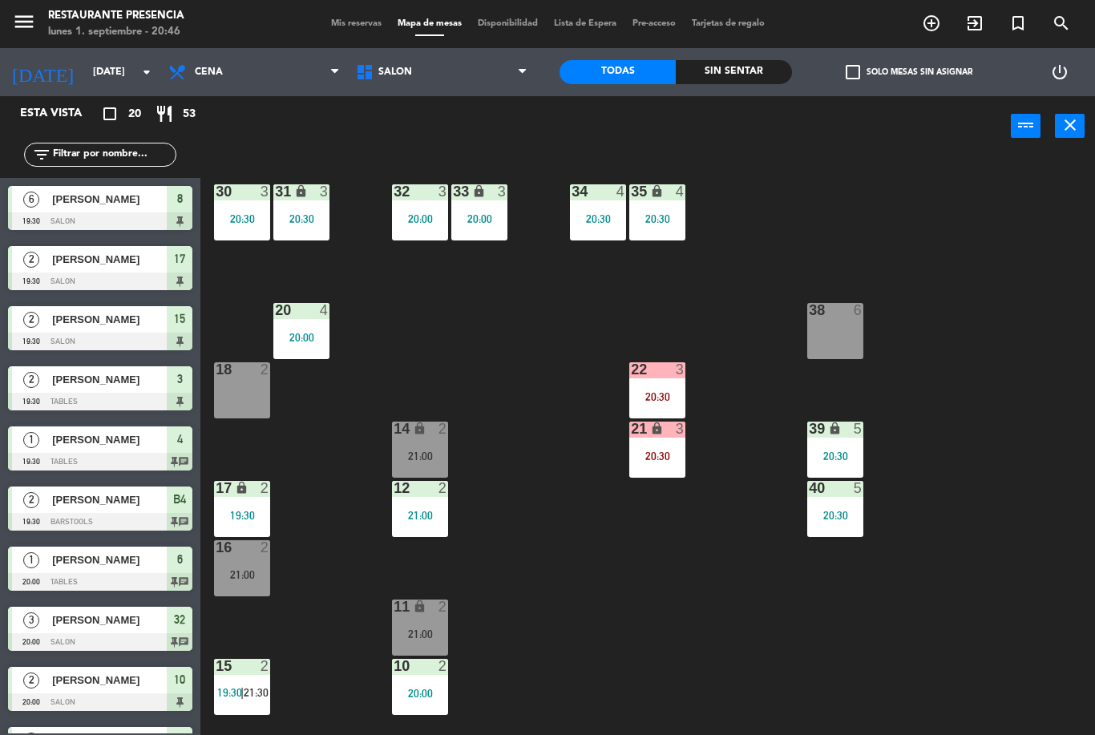
scroll to position [7, 0]
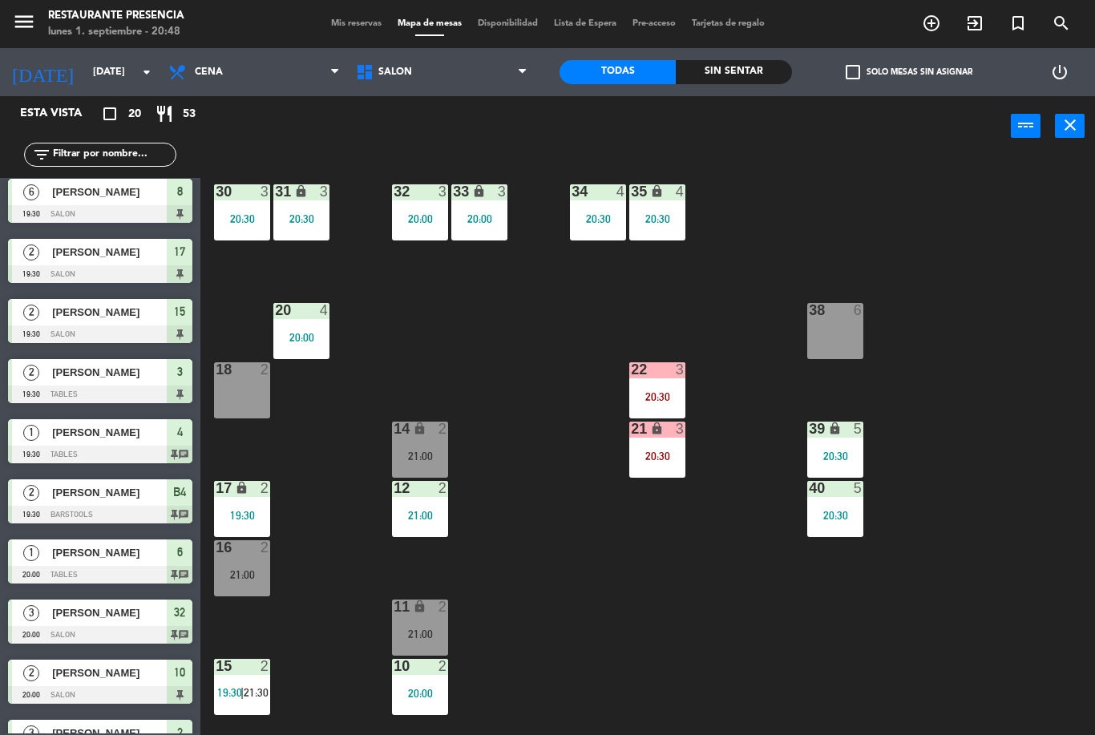
click at [665, 438] on div "21 lock 3" at bounding box center [657, 430] width 56 height 16
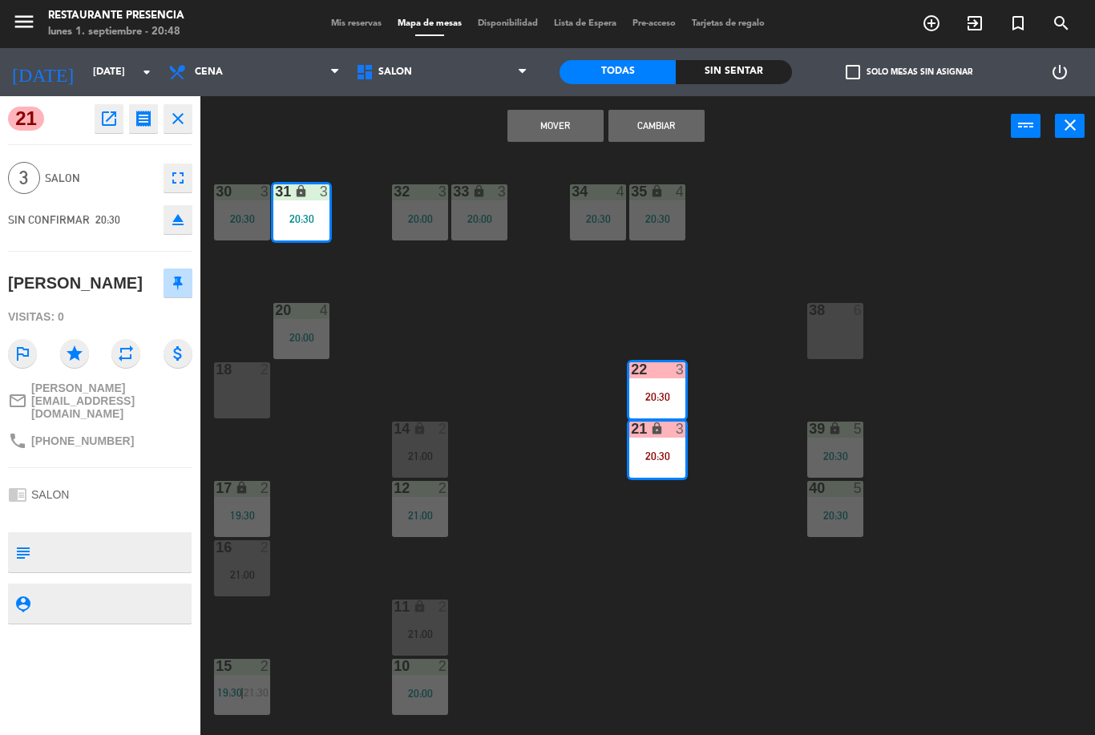
click at [665, 129] on button "Cambiar" at bounding box center [657, 126] width 96 height 32
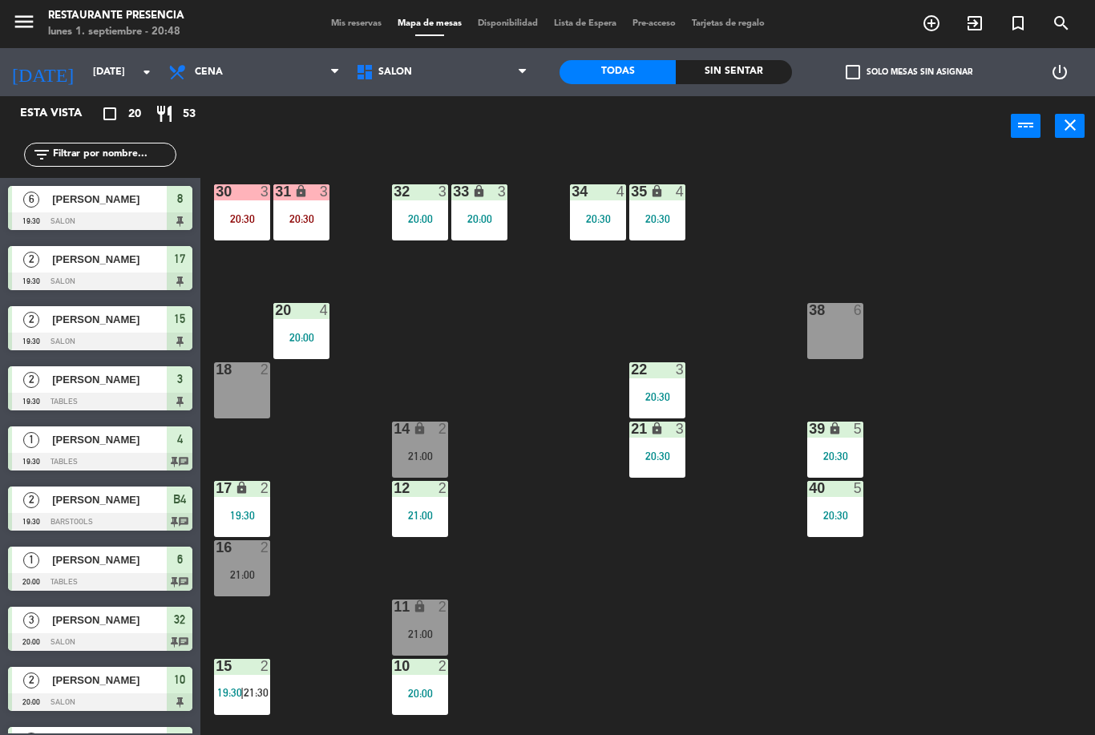
click at [354, 28] on span "Mis reservas" at bounding box center [356, 23] width 67 height 9
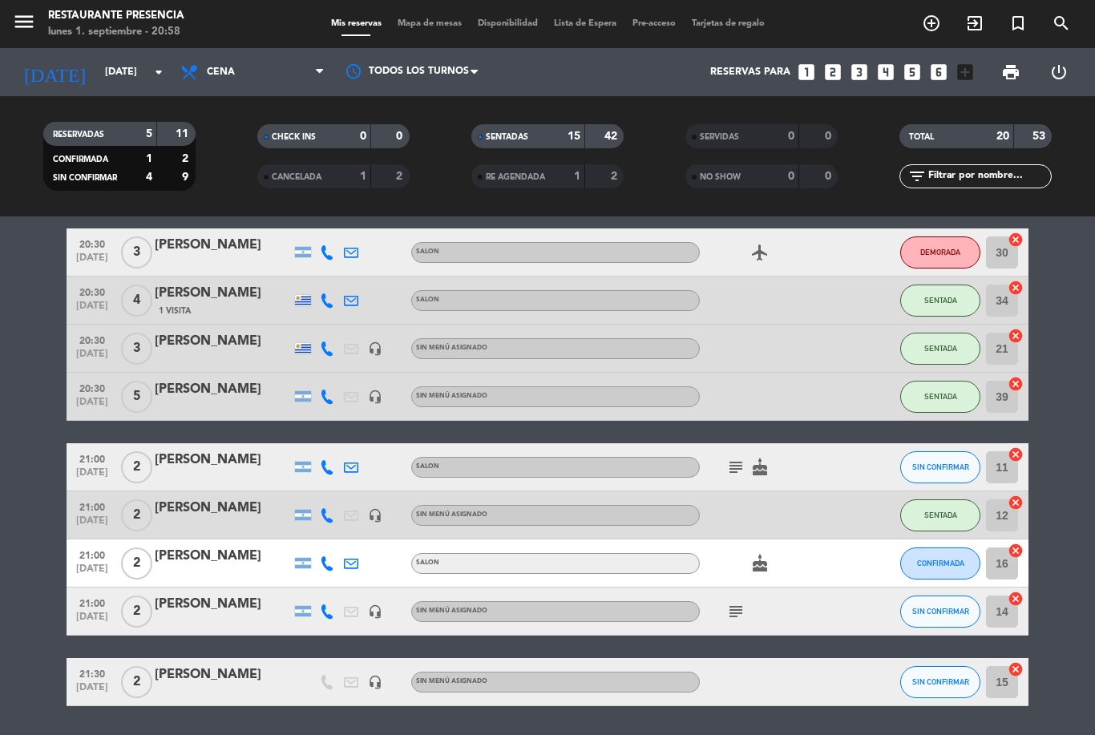
scroll to position [618, 0]
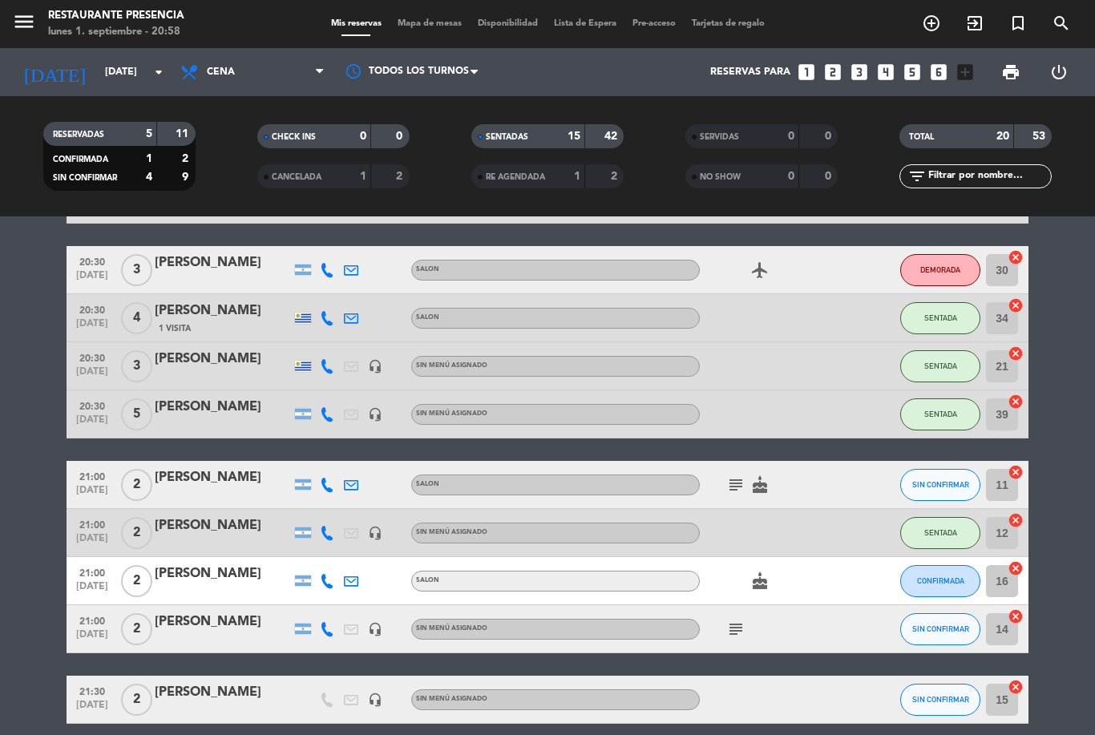
click at [944, 575] on button "CONFIRMADA" at bounding box center [940, 581] width 80 height 32
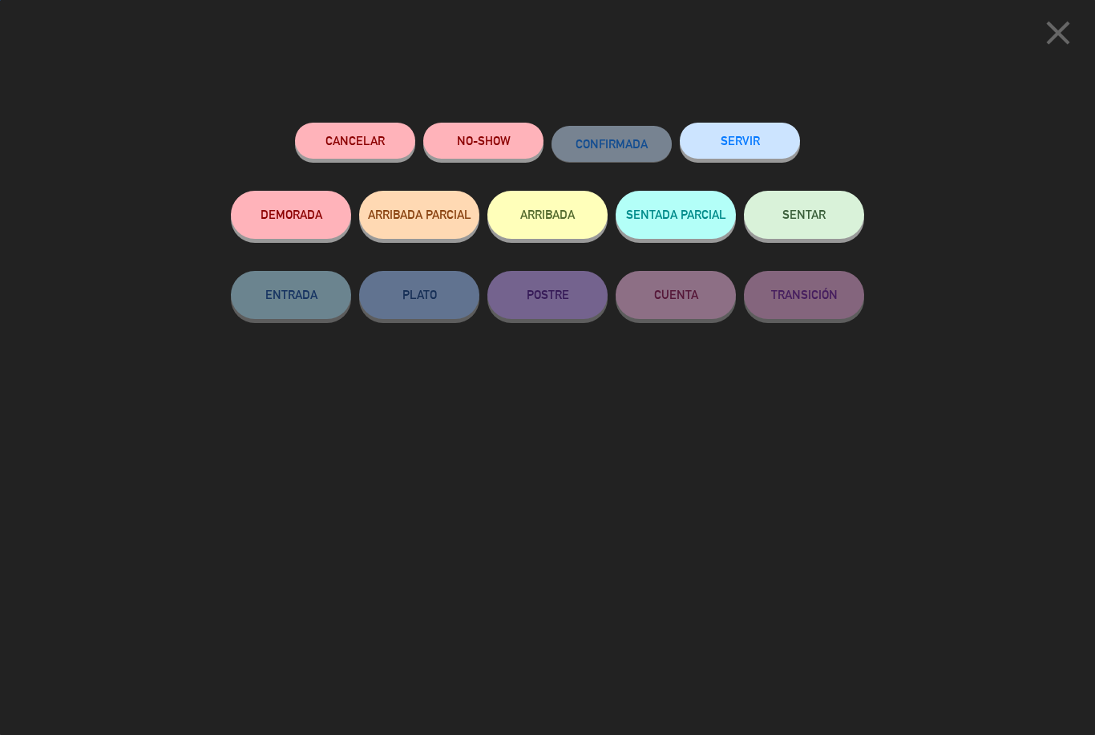
click at [807, 222] on button "SENTAR" at bounding box center [804, 215] width 120 height 48
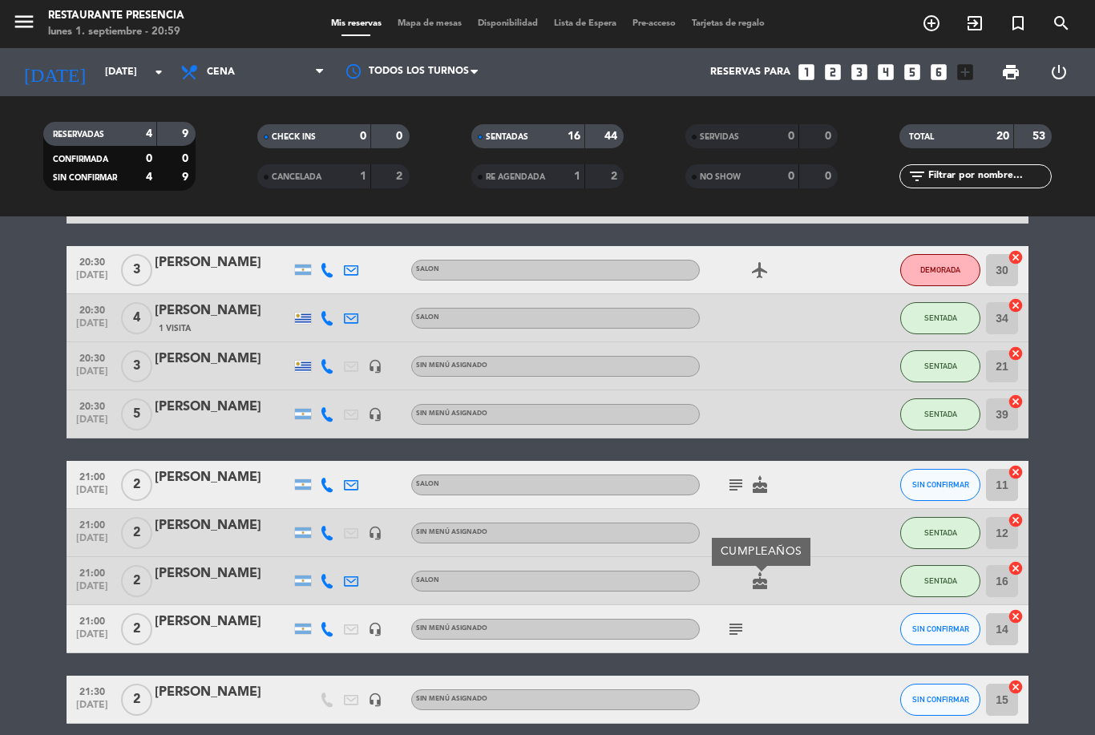
click at [815, 592] on div "cake CUMPLEAÑOS" at bounding box center [772, 580] width 144 height 47
click at [408, 27] on span "Mapa de mesas" at bounding box center [430, 23] width 80 height 9
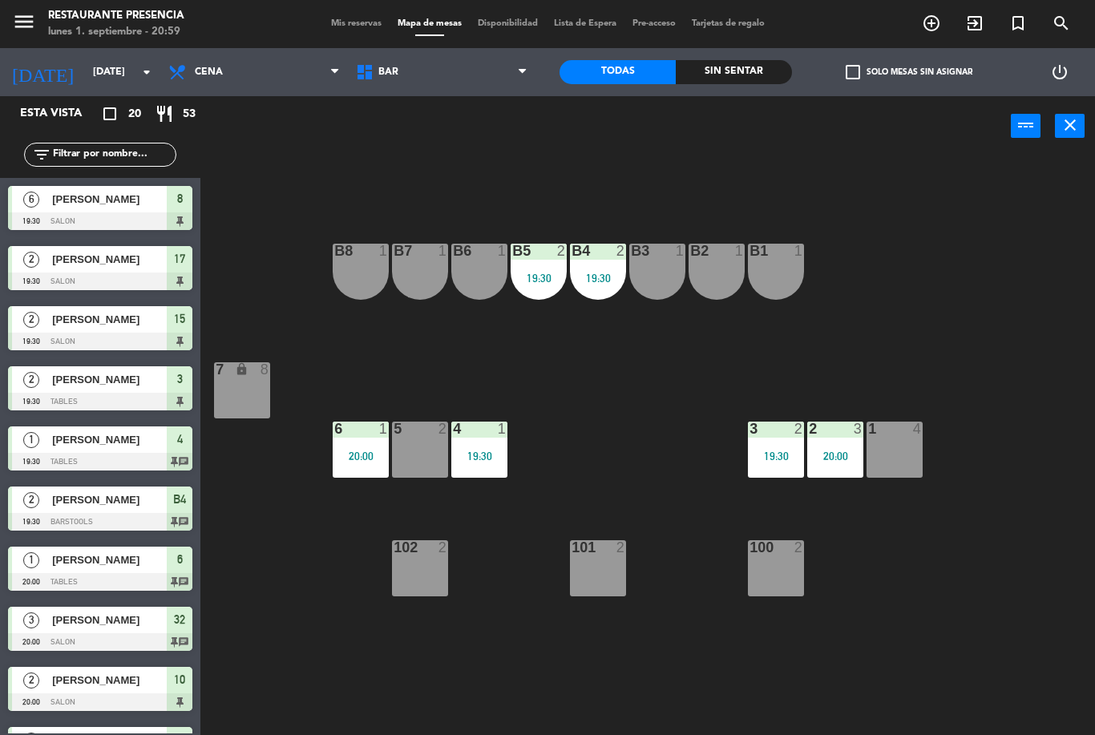
click at [400, 63] on span "BAR" at bounding box center [442, 72] width 188 height 35
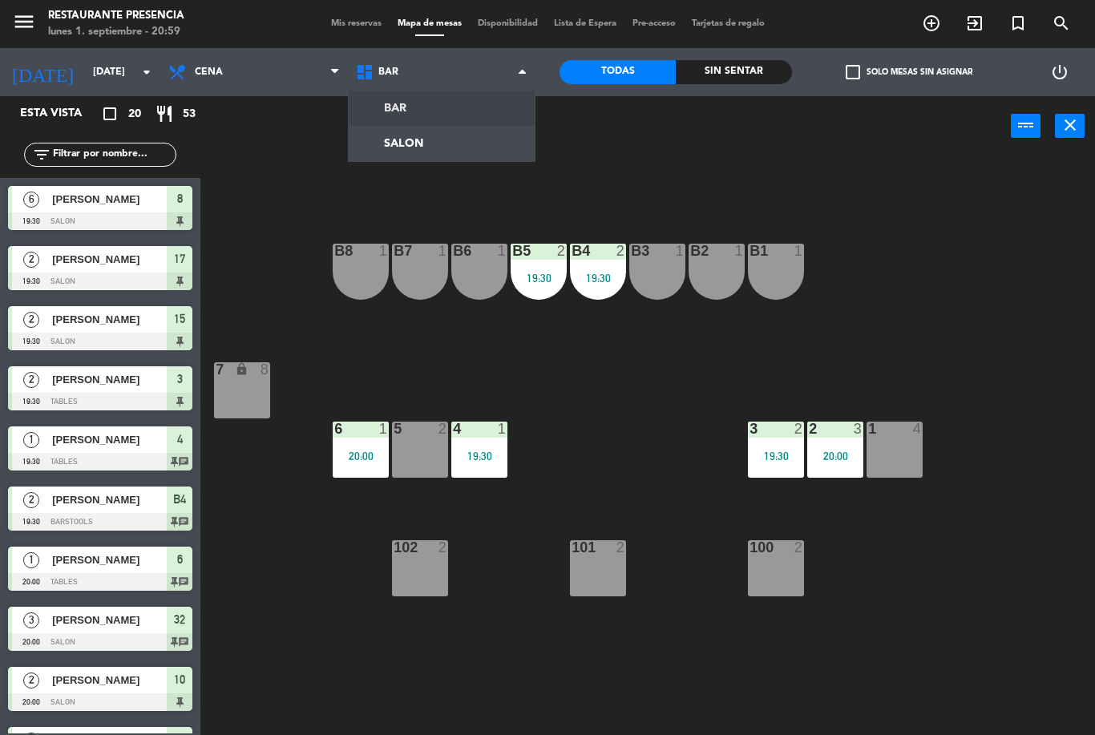
click at [405, 143] on ng-component "menu Restaurante Presencia [DATE] 1. septiembre - 20:59 Mis reservas Mapa de me…" at bounding box center [547, 367] width 1095 height 735
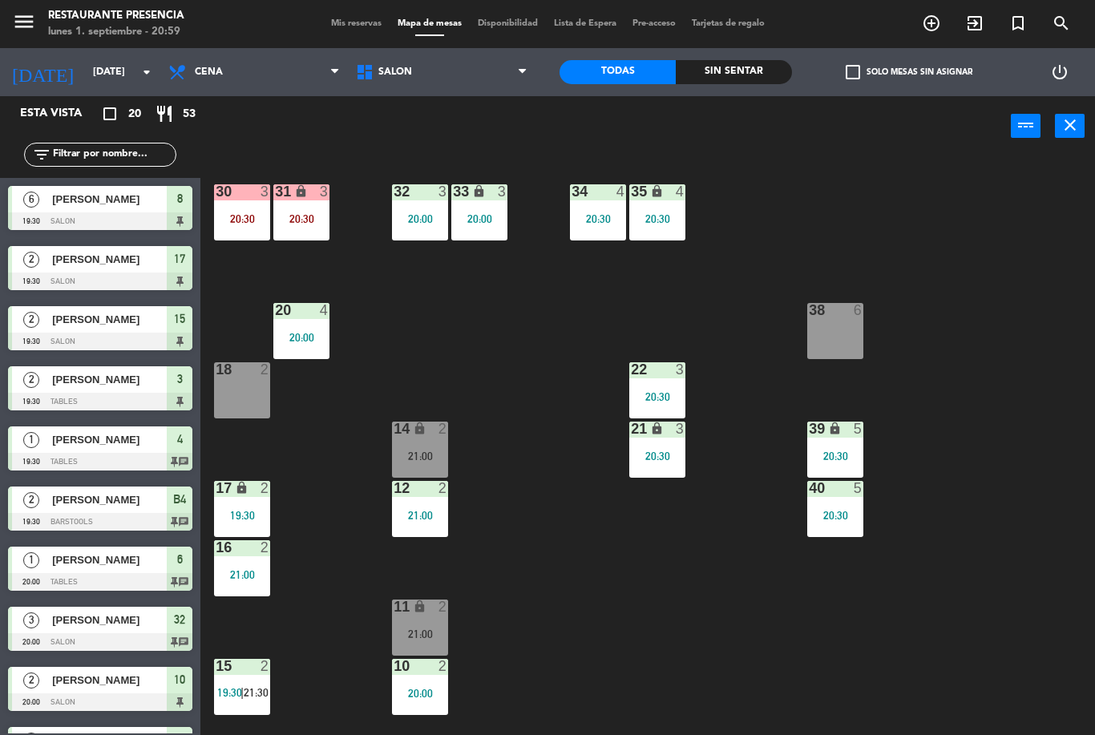
click at [245, 577] on div "21:00" at bounding box center [242, 574] width 56 height 11
click at [540, 621] on div "30 3 20:30 31 lock 3 20:30 32 3 20:00 33 lock 3 20:00 34 4 20:30 35 lock 4 20:3…" at bounding box center [653, 445] width 883 height 579
click at [316, 238] on div "31 lock 3 20:30" at bounding box center [301, 212] width 56 height 56
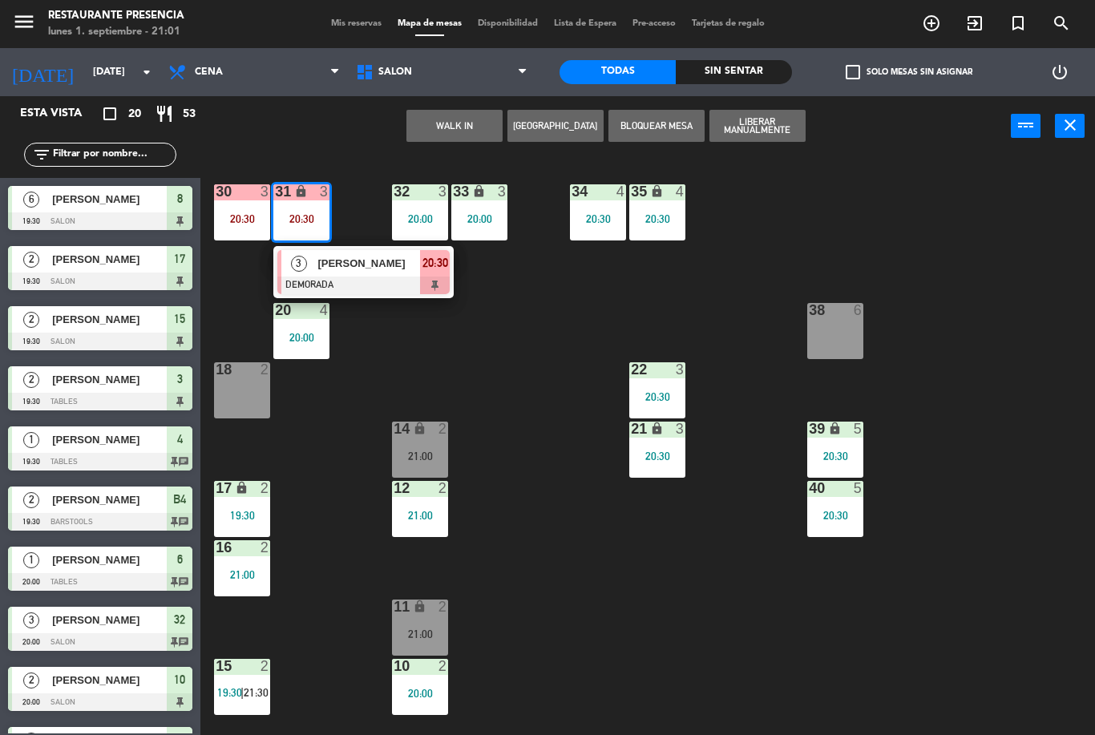
click at [489, 409] on div "30 3 20:30 31 lock 3 20:30 3 [PERSON_NAME] DEMORADA 20:30 32 3 20:00 33 lock 3 …" at bounding box center [653, 445] width 883 height 579
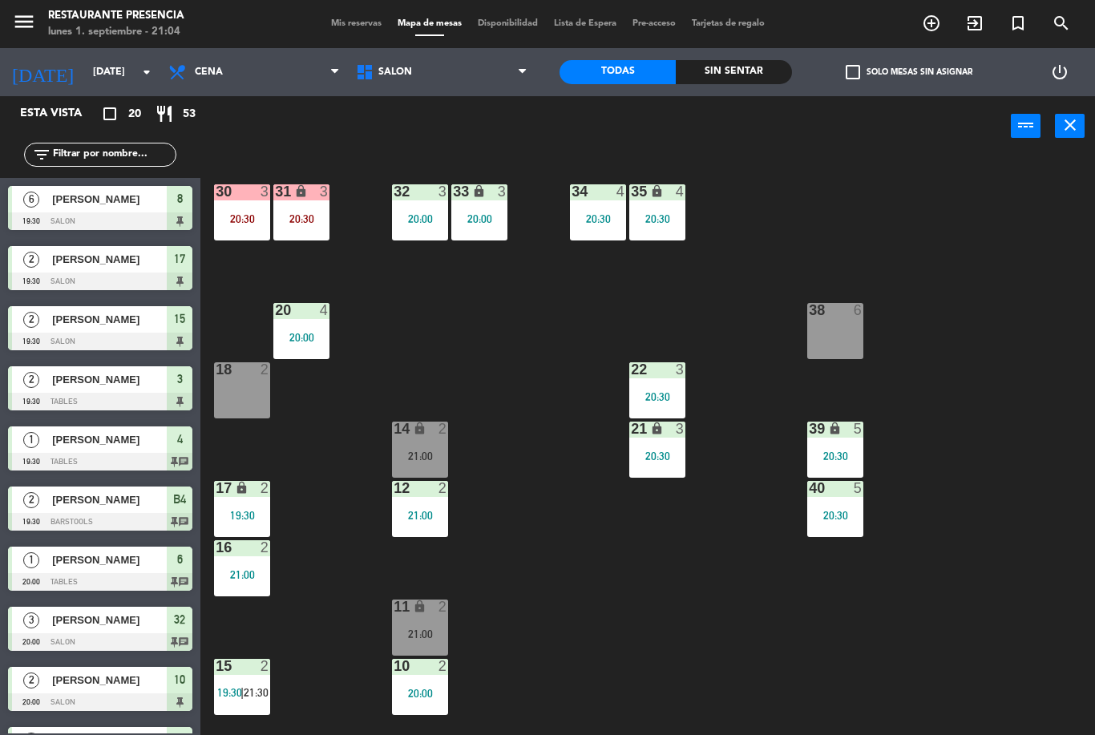
click at [229, 581] on div "16 2 21:00" at bounding box center [242, 568] width 56 height 56
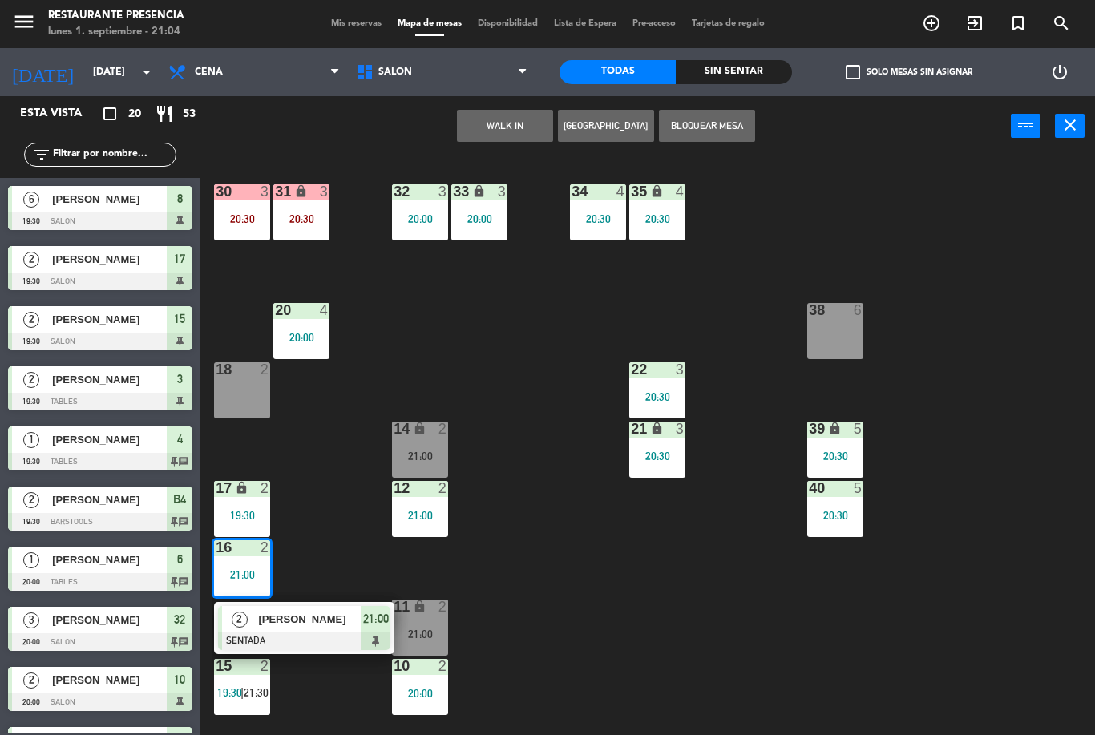
click at [342, 528] on div "30 3 20:30 31 lock 3 20:30 32 3 20:00 33 lock 3 20:00 34 4 20:30 35 lock 4 20:3…" at bounding box center [653, 445] width 883 height 579
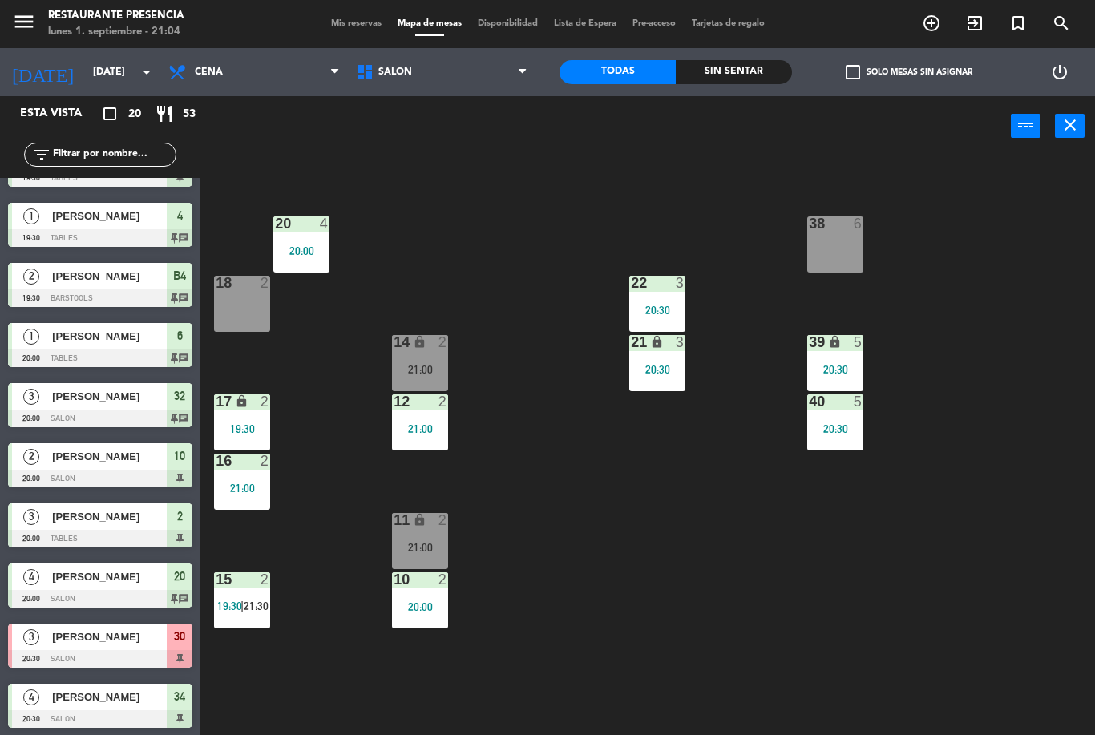
scroll to position [96, 0]
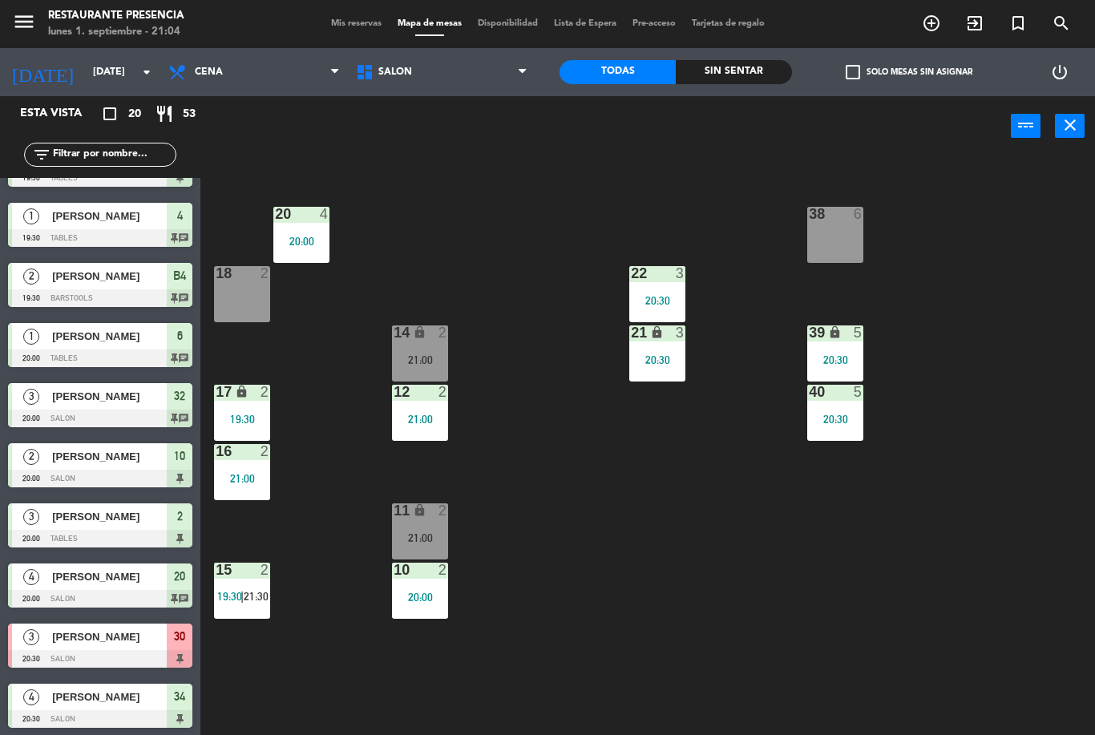
click at [248, 484] on div "21:00" at bounding box center [242, 478] width 56 height 11
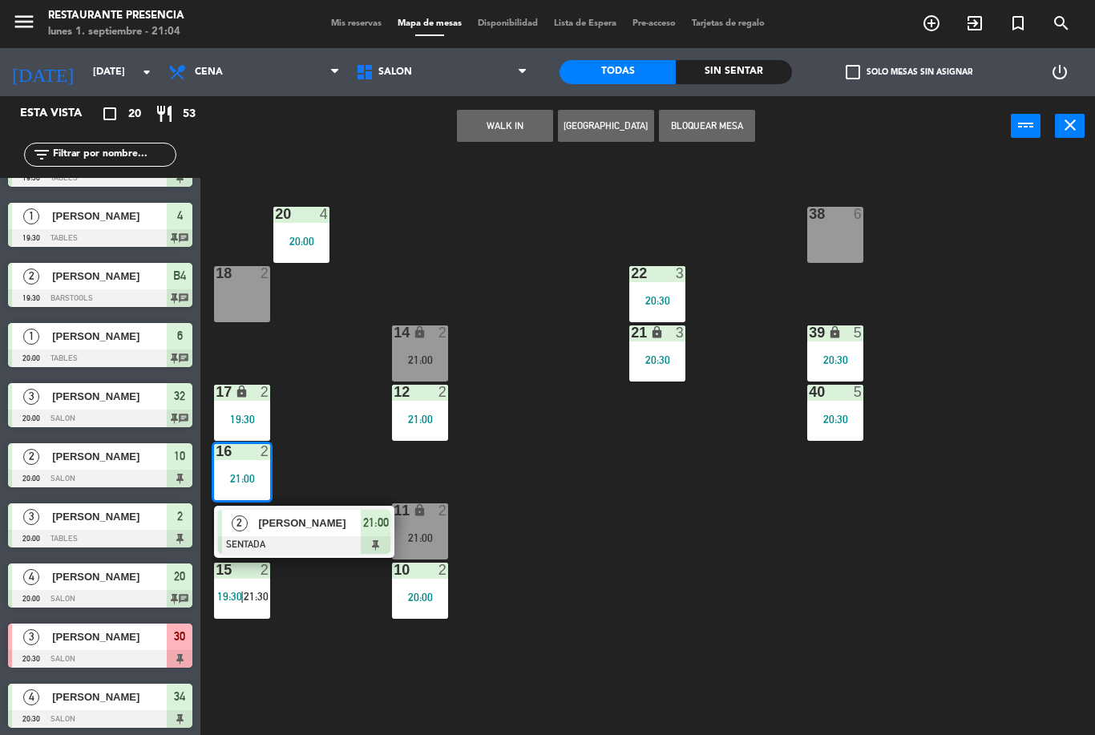
click at [353, 28] on span "Mis reservas" at bounding box center [356, 23] width 67 height 9
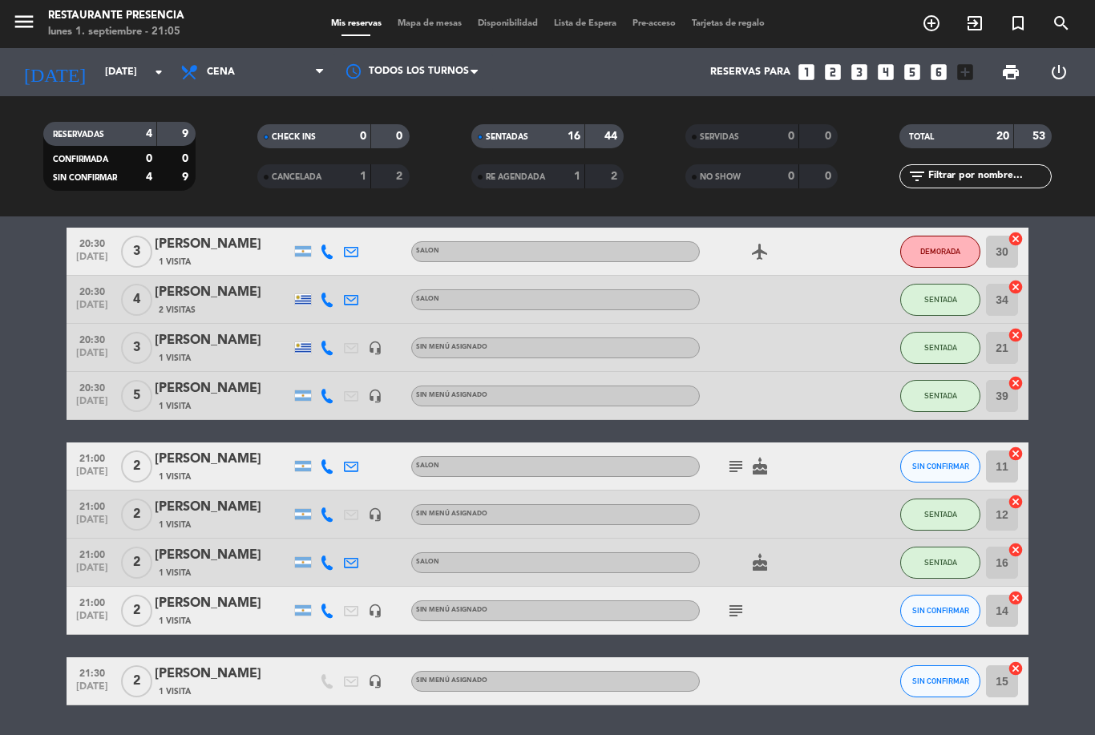
scroll to position [636, 0]
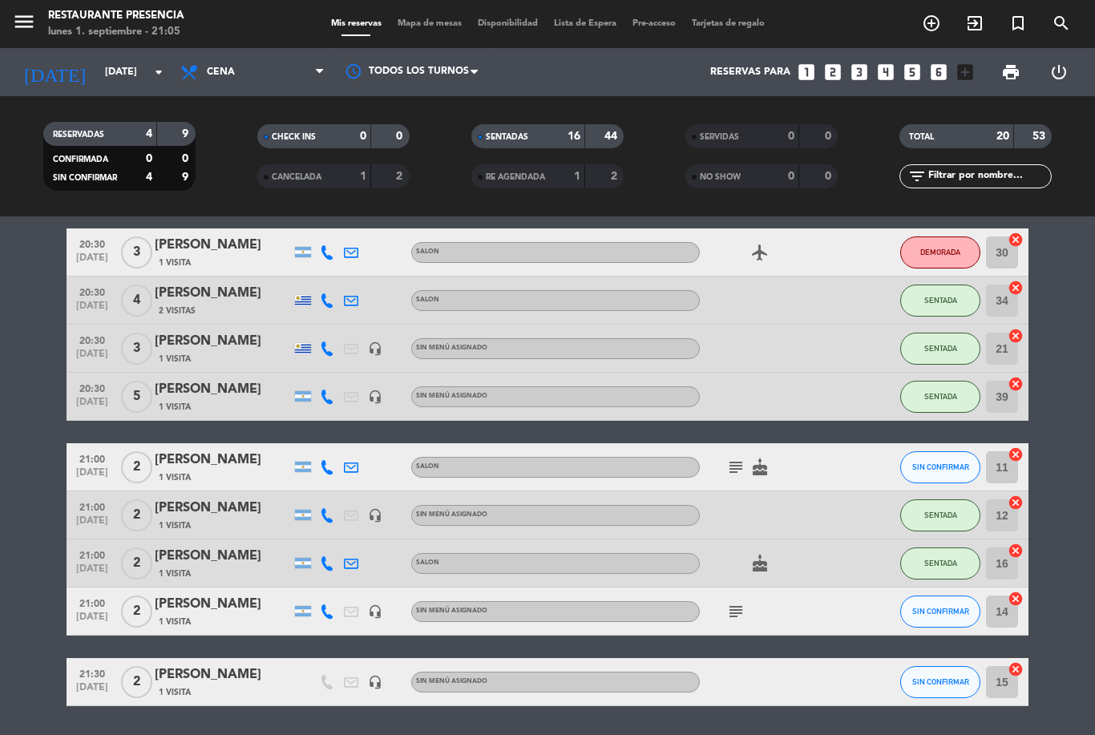
click at [732, 609] on icon "subject" at bounding box center [735, 611] width 19 height 19
click at [796, 639] on div "19:30 [DATE] 6 [PERSON_NAME] 1 Visita headset_mic Sin menú asignado SENTADA 8 c…" at bounding box center [548, 180] width 962 height 1052
click at [726, 478] on div "subject cake" at bounding box center [772, 466] width 144 height 47
click at [730, 475] on icon "subject" at bounding box center [735, 467] width 19 height 19
click at [806, 506] on div at bounding box center [772, 514] width 144 height 47
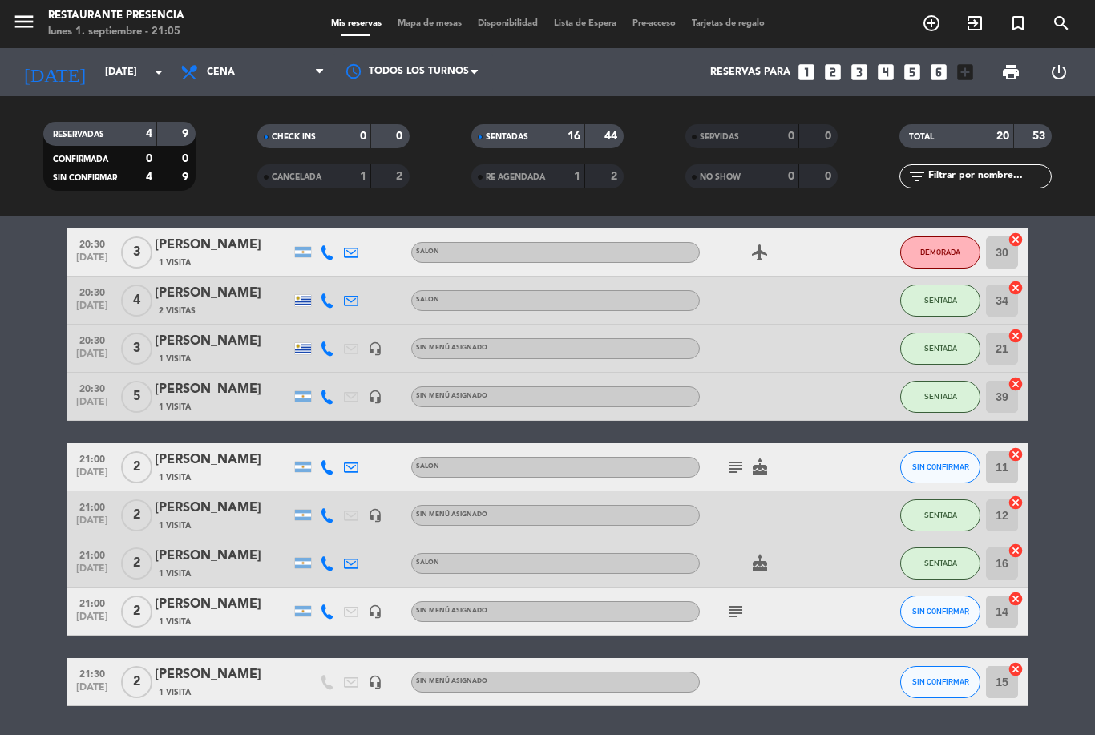
click at [755, 475] on icon "cake" at bounding box center [759, 467] width 19 height 19
click at [820, 551] on div "cake" at bounding box center [772, 563] width 144 height 47
click at [765, 564] on icon "cake" at bounding box center [759, 563] width 19 height 19
click at [778, 628] on div "subject" at bounding box center [772, 611] width 144 height 47
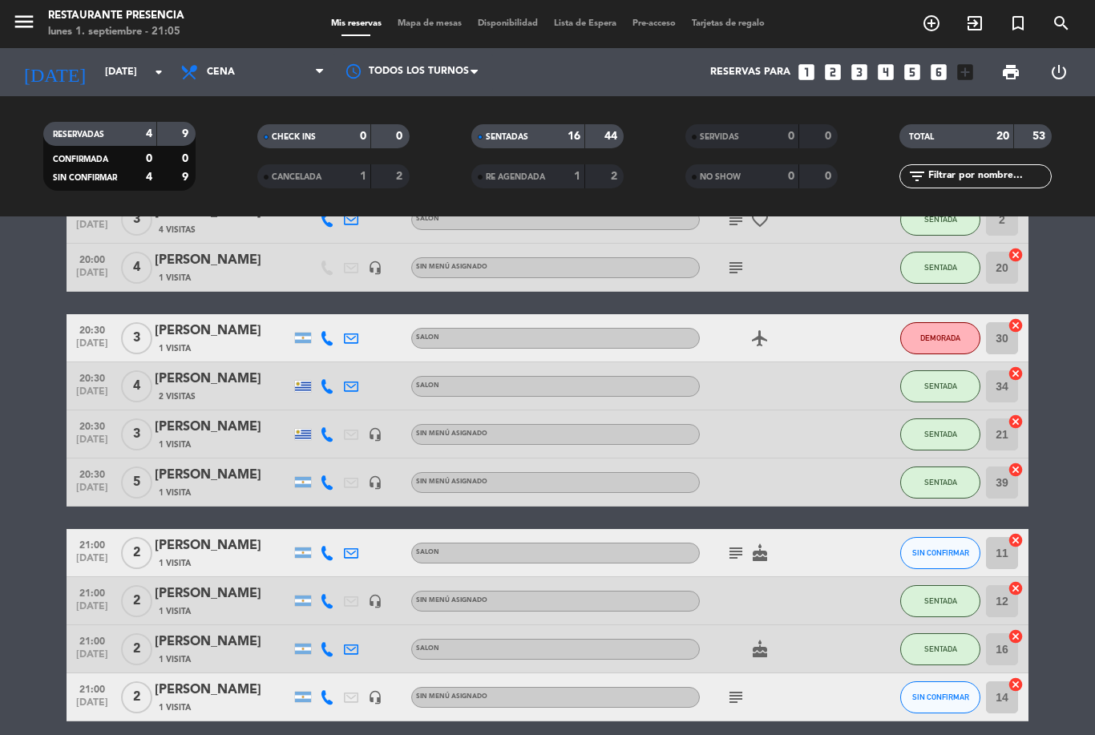
scroll to position [551, 0]
click at [764, 331] on icon "airplanemode_active" at bounding box center [759, 337] width 19 height 19
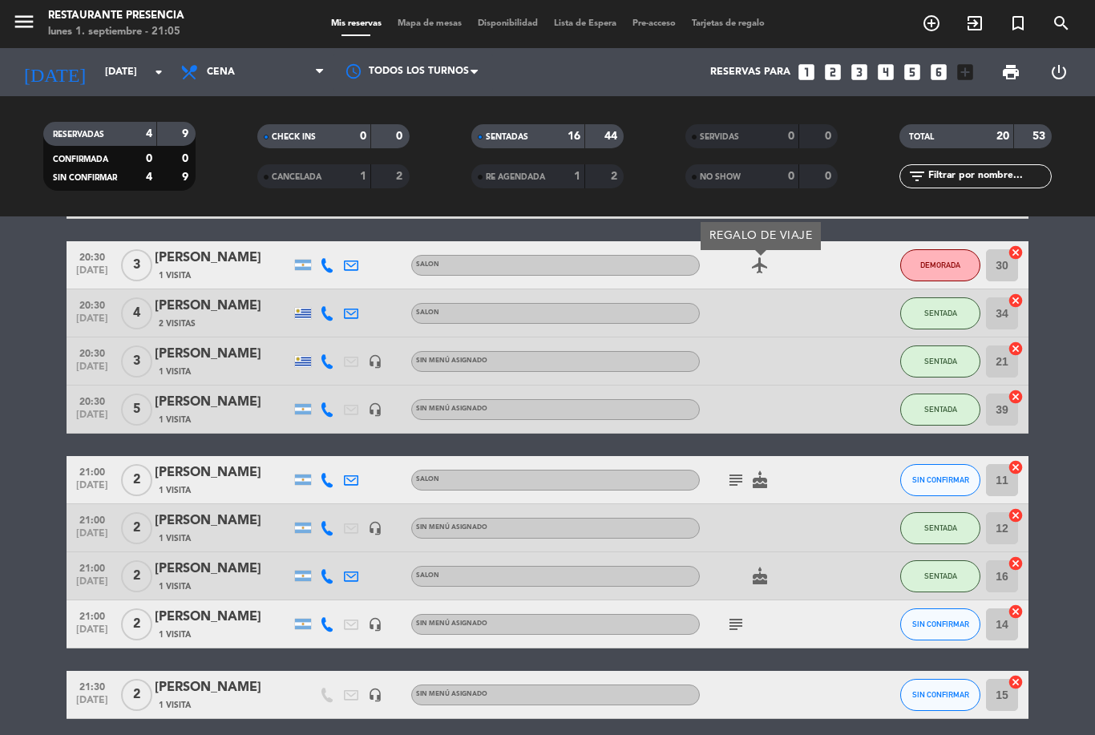
click at [733, 393] on div at bounding box center [772, 409] width 144 height 47
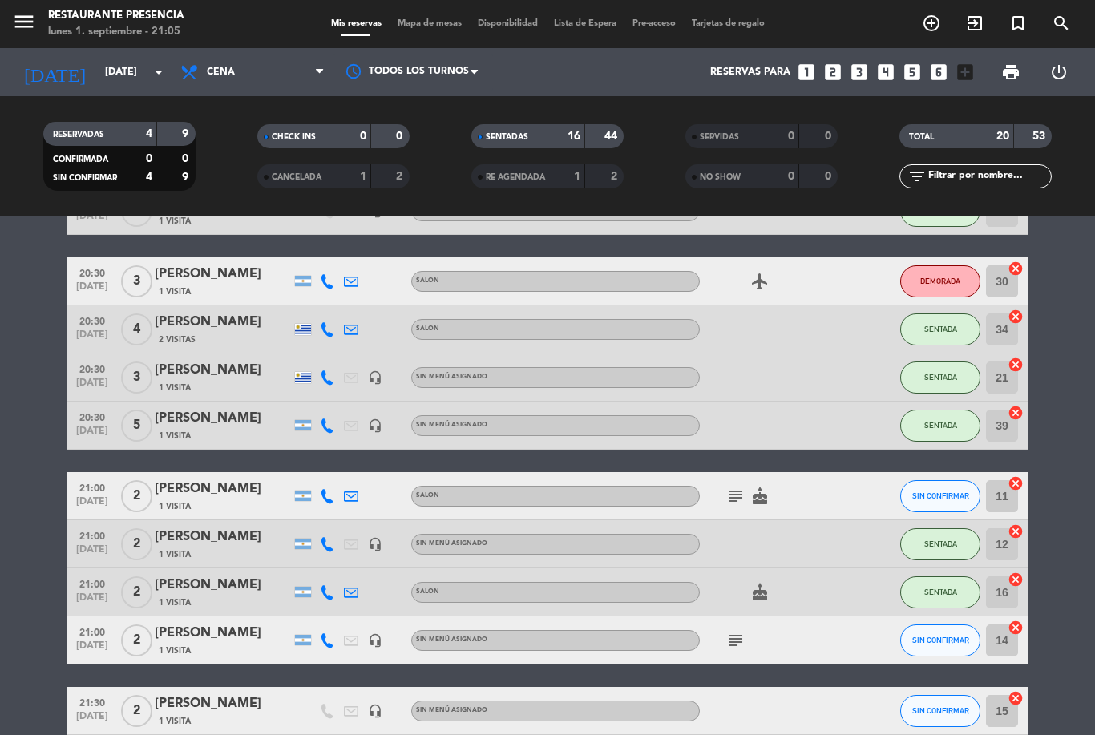
scroll to position [608, 0]
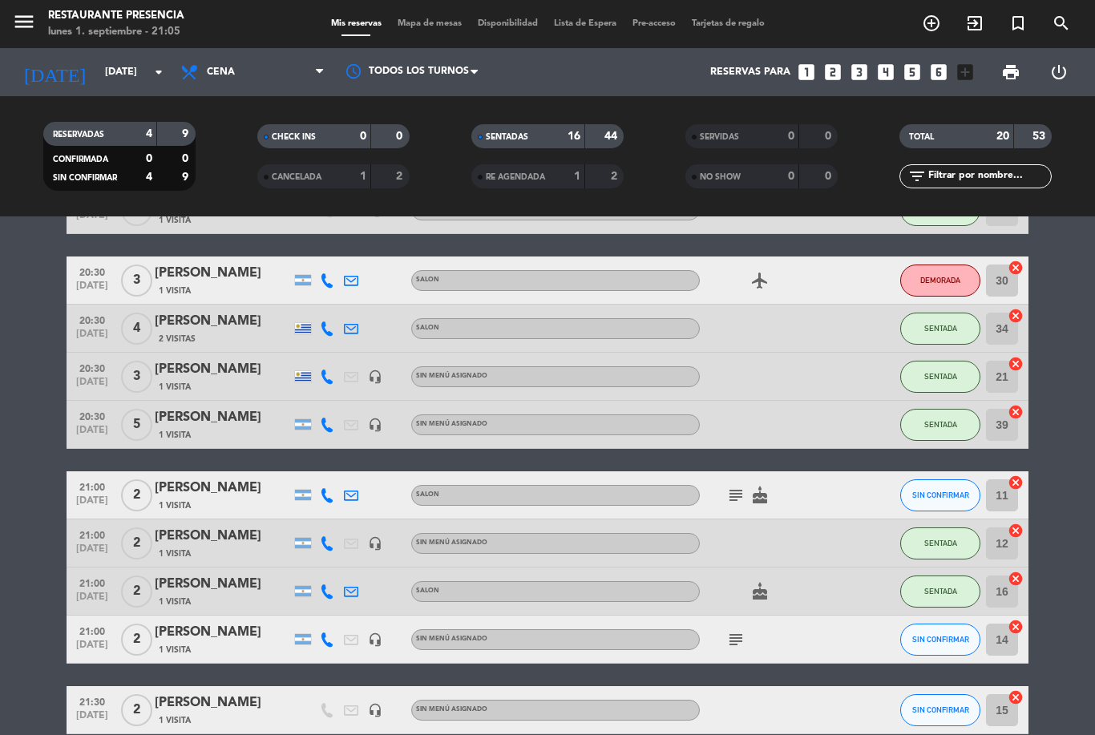
click at [889, 67] on icon "looks_4" at bounding box center [885, 72] width 21 height 21
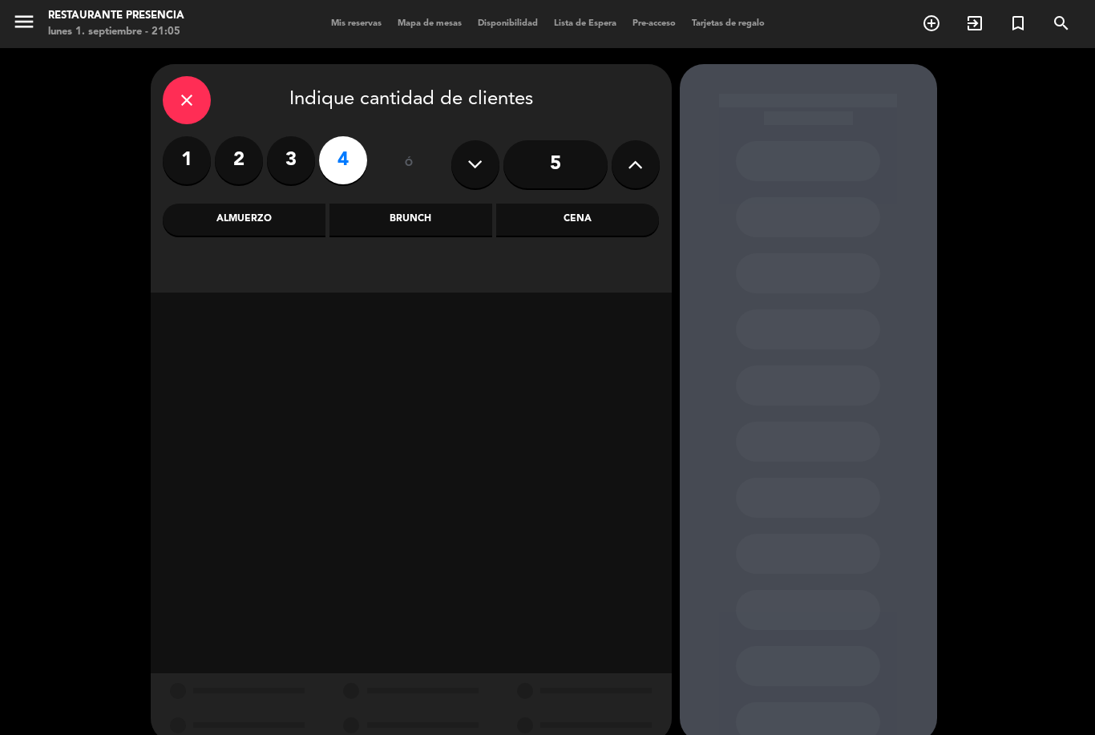
click at [626, 212] on div "Cena" at bounding box center [577, 220] width 163 height 32
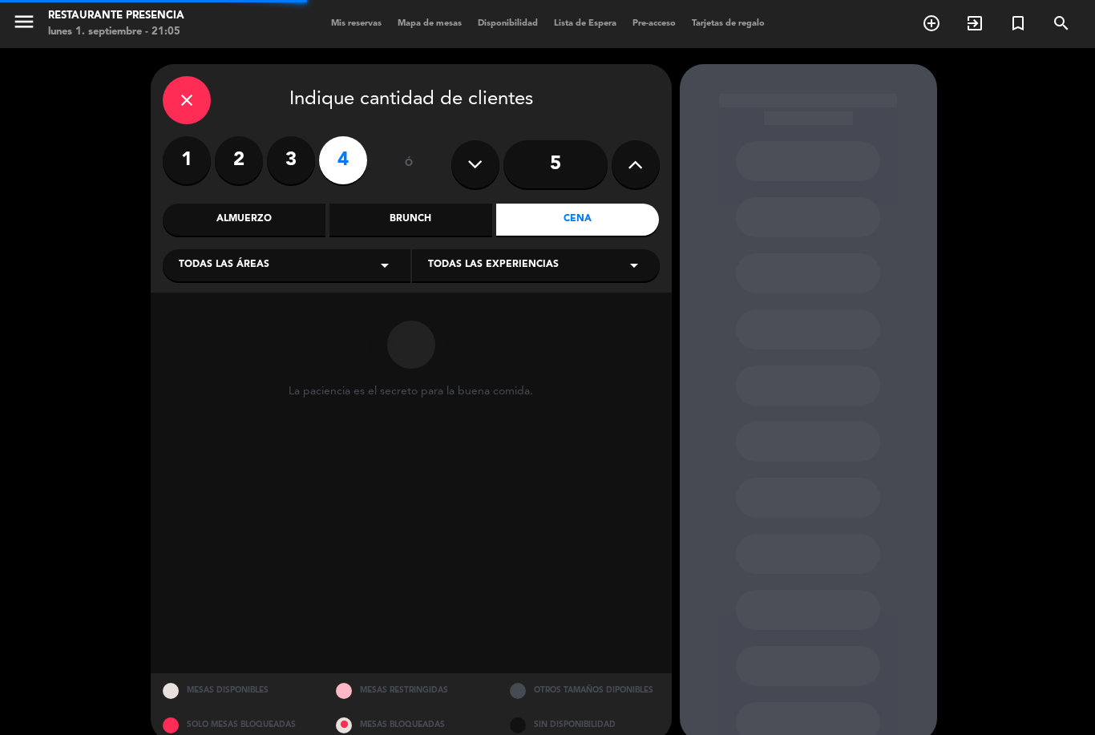
click at [273, 277] on div "Todas las áreas arrow_drop_down" at bounding box center [287, 265] width 248 height 32
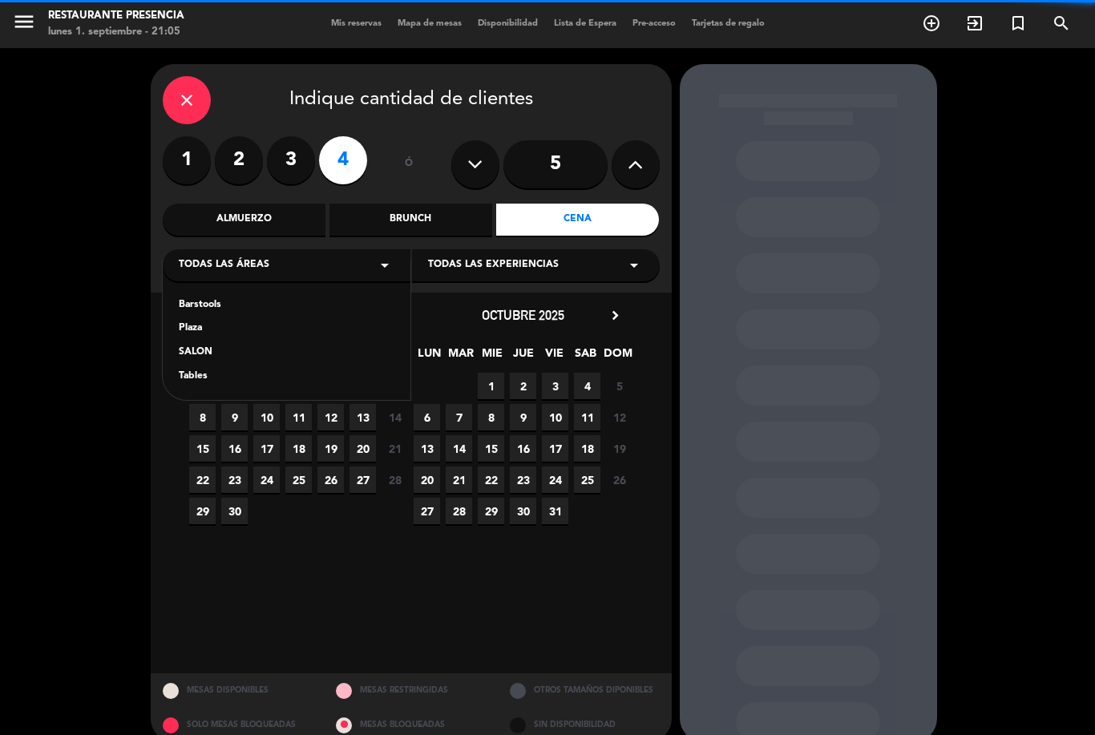
click at [232, 345] on div "SALON" at bounding box center [287, 353] width 216 height 16
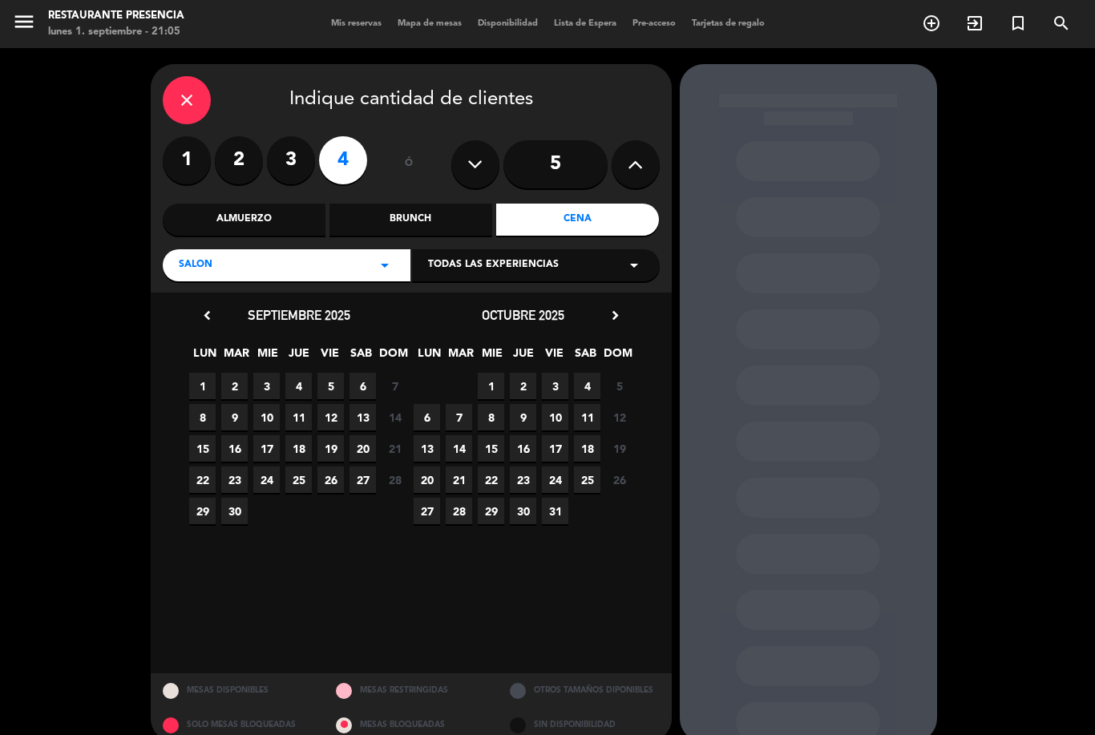
click at [210, 378] on span "1" at bounding box center [202, 386] width 26 height 26
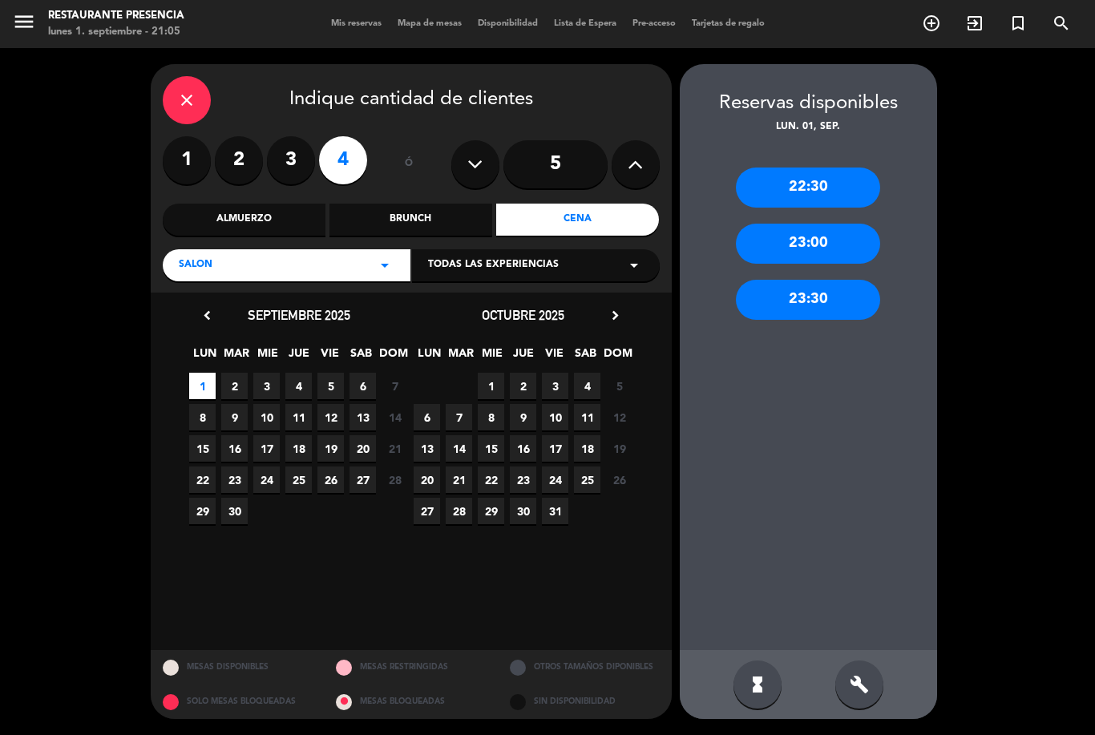
click at [847, 670] on div "build" at bounding box center [859, 685] width 48 height 48
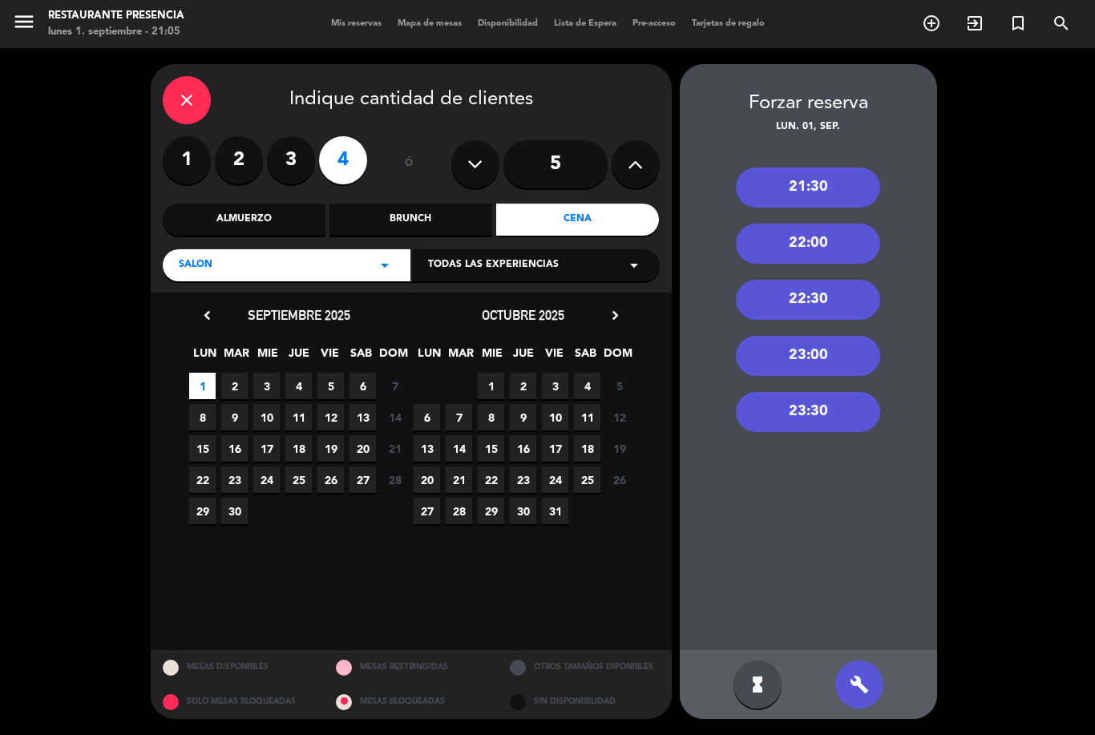
click at [813, 168] on div "21:30" at bounding box center [808, 188] width 144 height 40
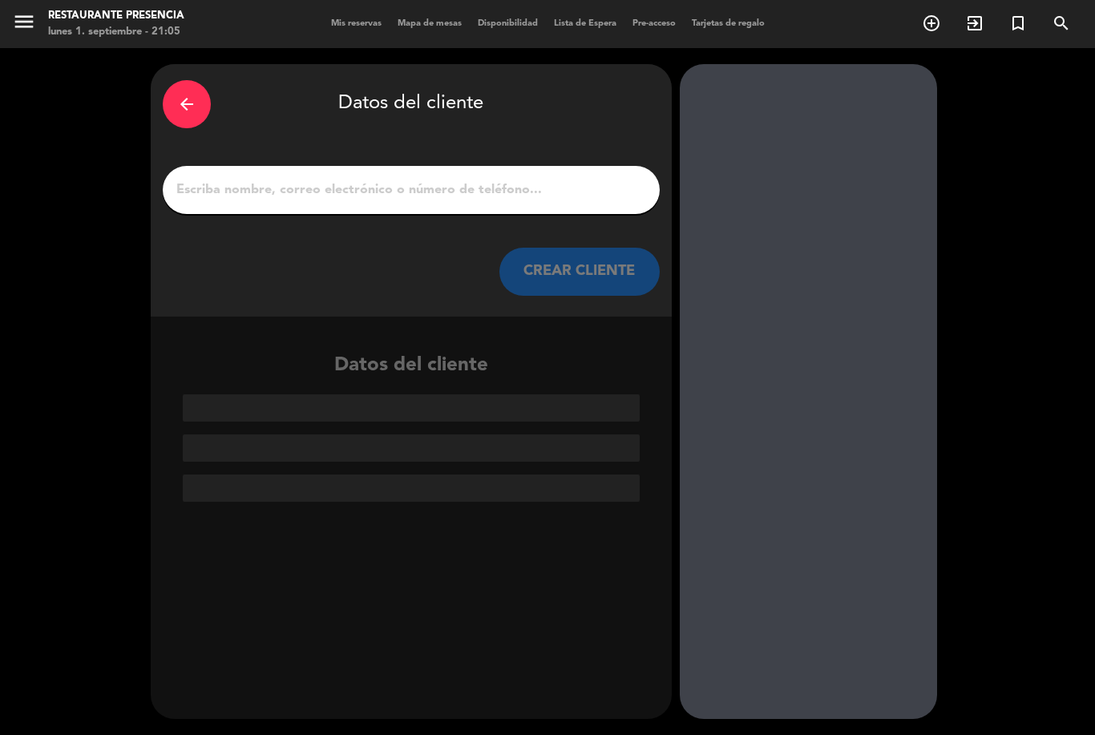
click at [438, 179] on input "1" at bounding box center [411, 190] width 473 height 22
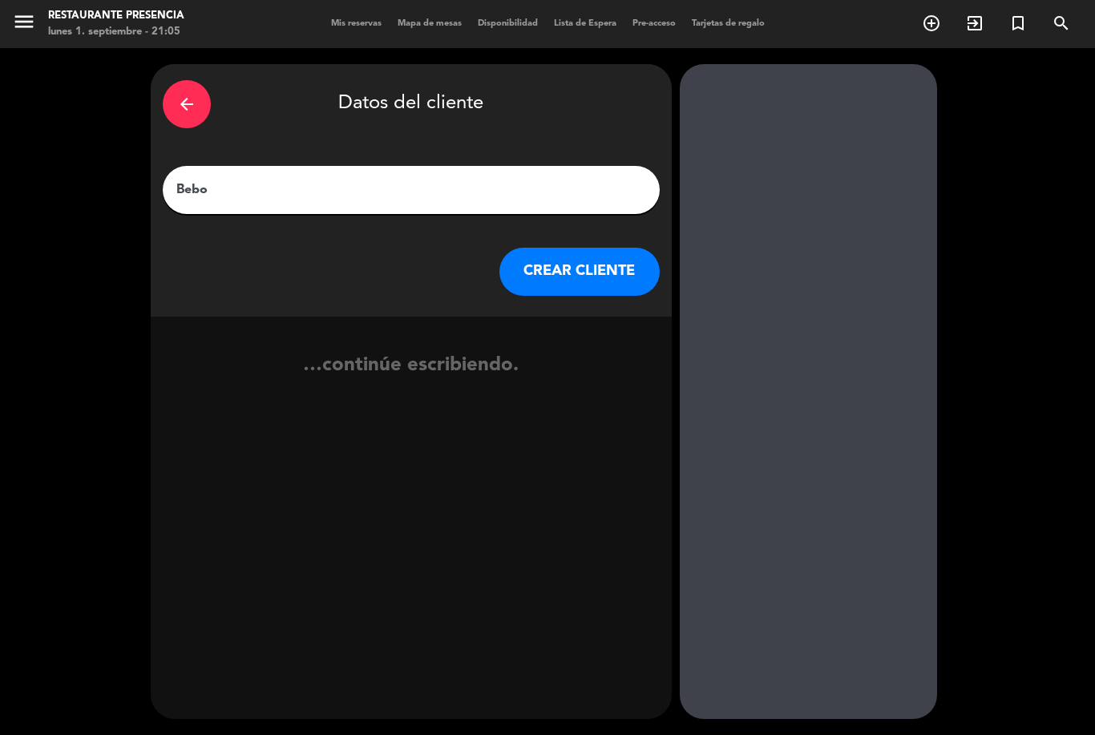
type input "Bebo"
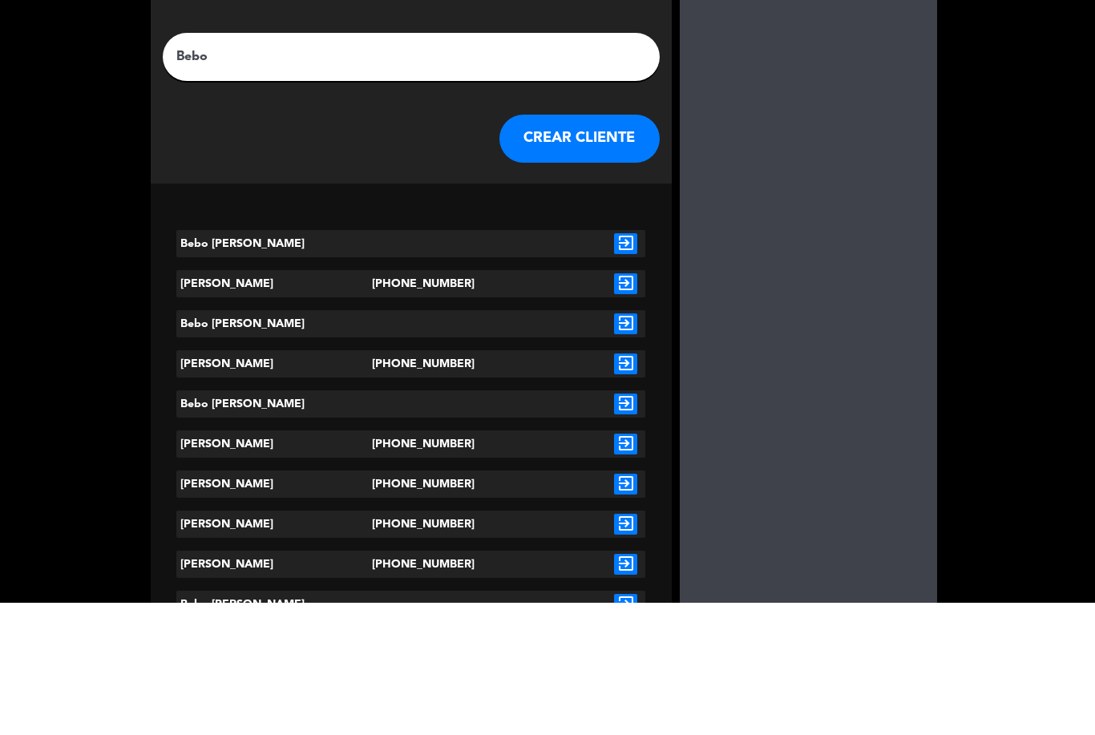
click at [621, 406] on icon "exit_to_app" at bounding box center [625, 416] width 23 height 21
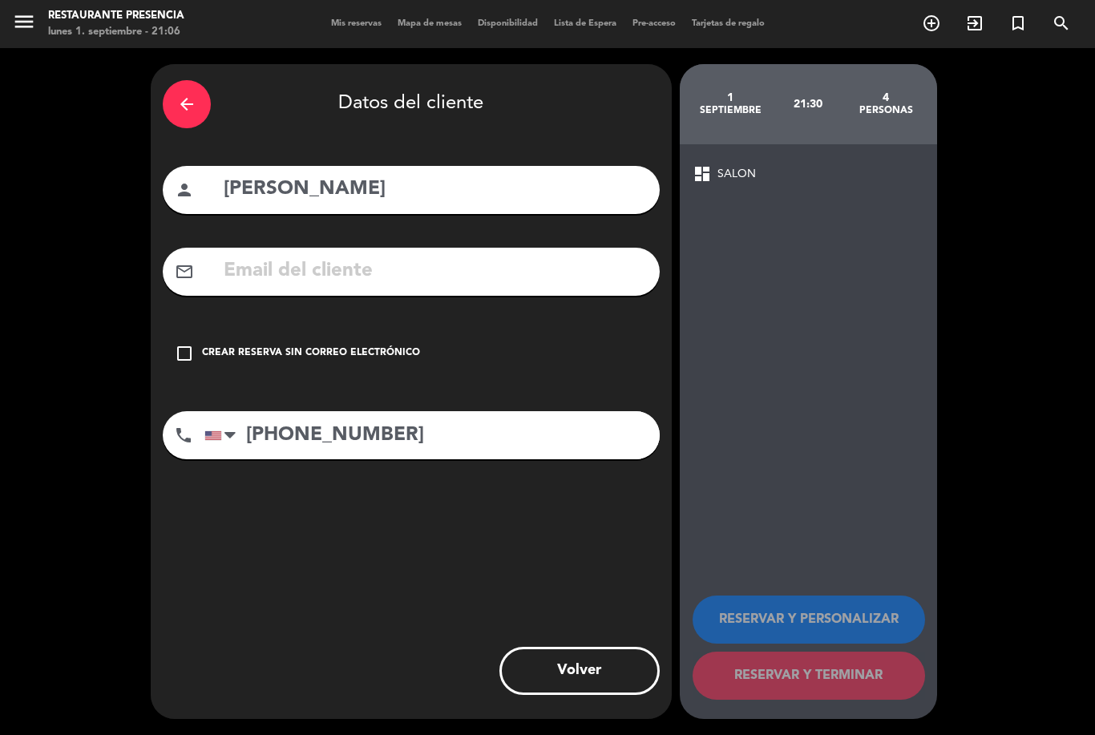
click at [171, 330] on div "check_box_outline_blank Crear reserva sin correo electrónico" at bounding box center [411, 354] width 497 height 48
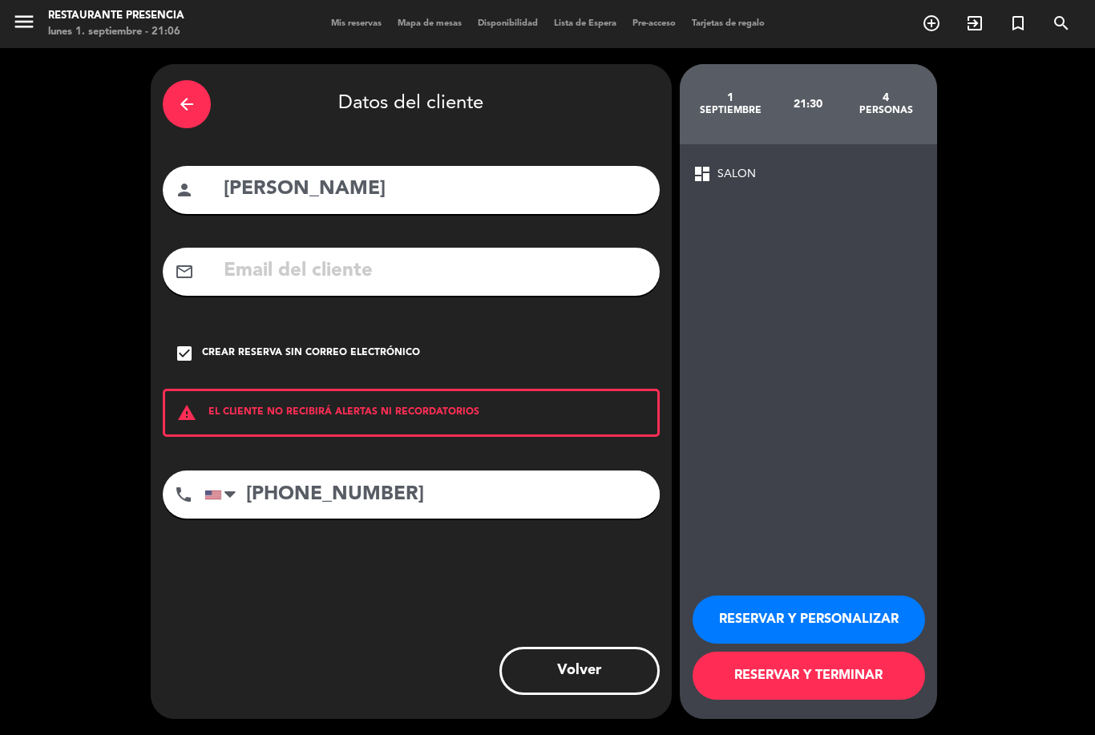
click at [867, 686] on button "RESERVAR Y TERMINAR" at bounding box center [809, 676] width 232 height 48
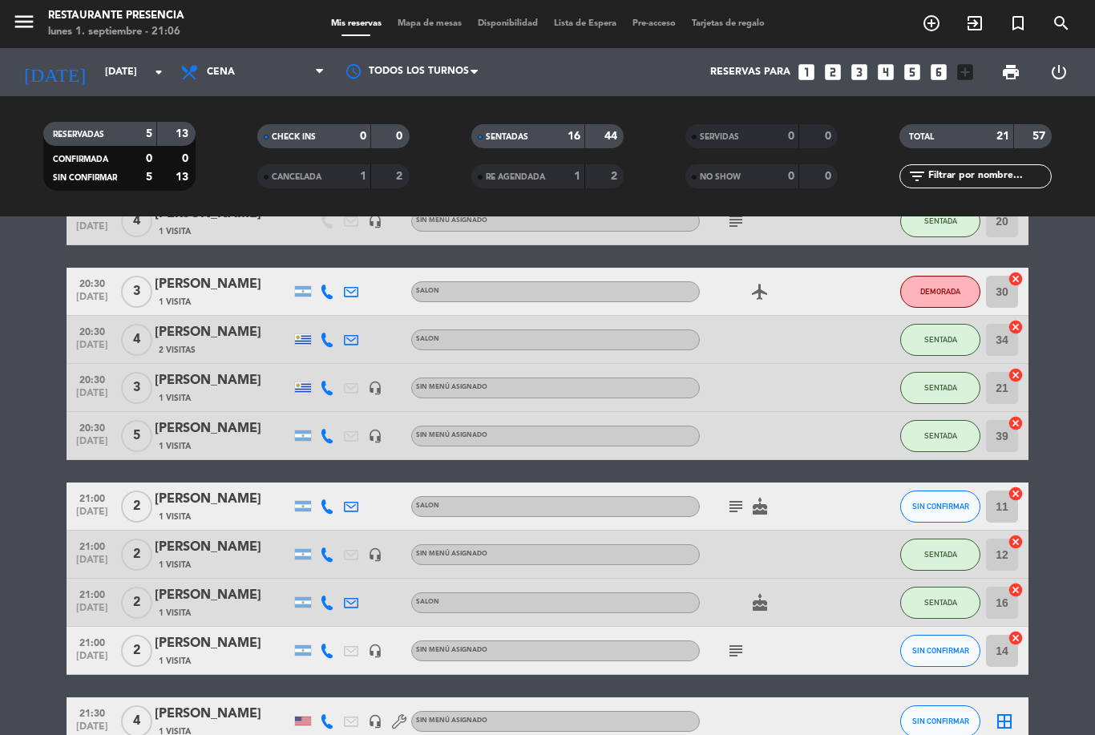
scroll to position [613, 0]
